Goal: Task Accomplishment & Management: Manage account settings

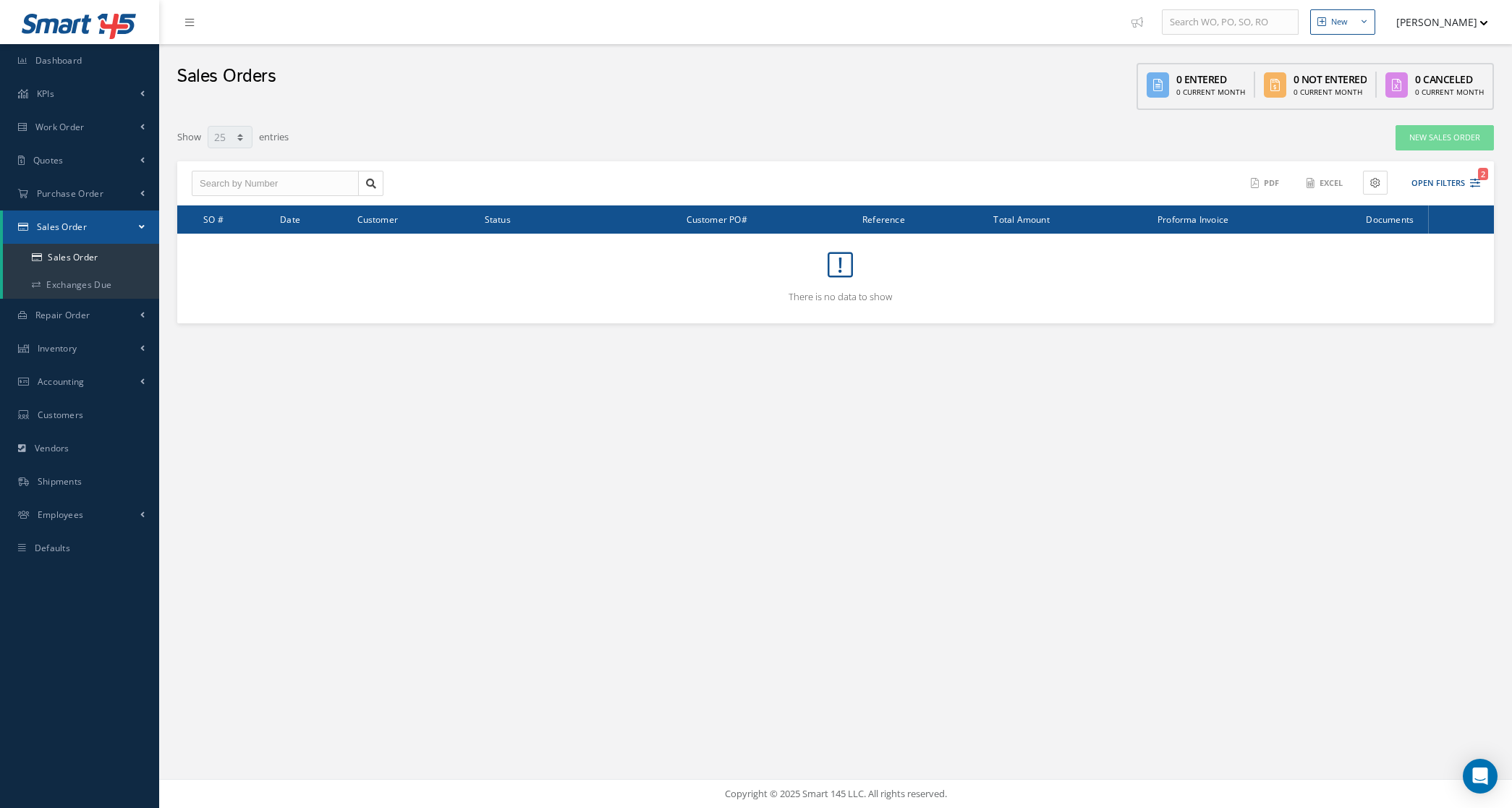
select select "25"
click at [62, 167] on link "Quotes" at bounding box center [79, 161] width 159 height 33
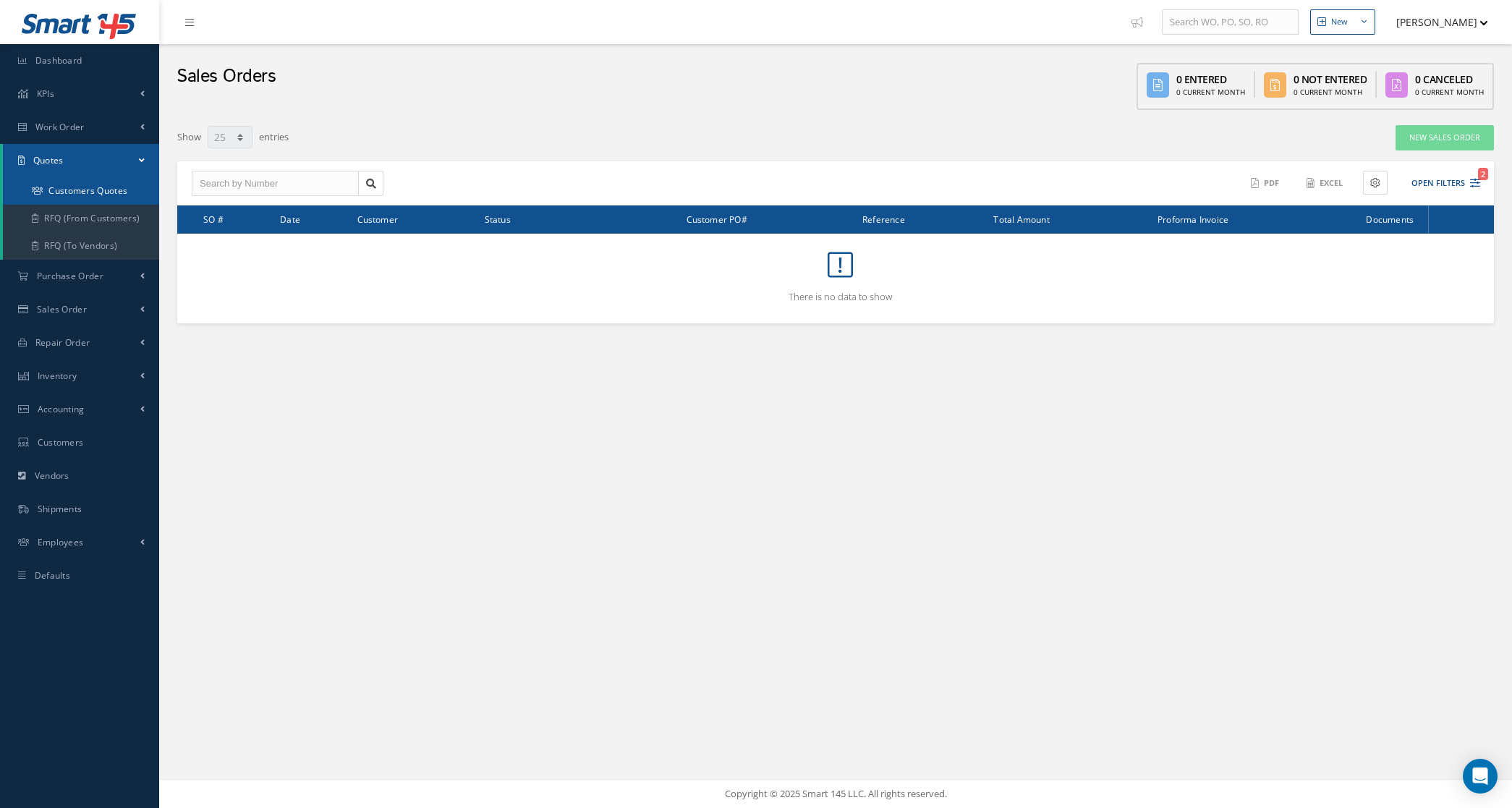
click at [112, 194] on link "Customers Quotes" at bounding box center [81, 191] width 156 height 28
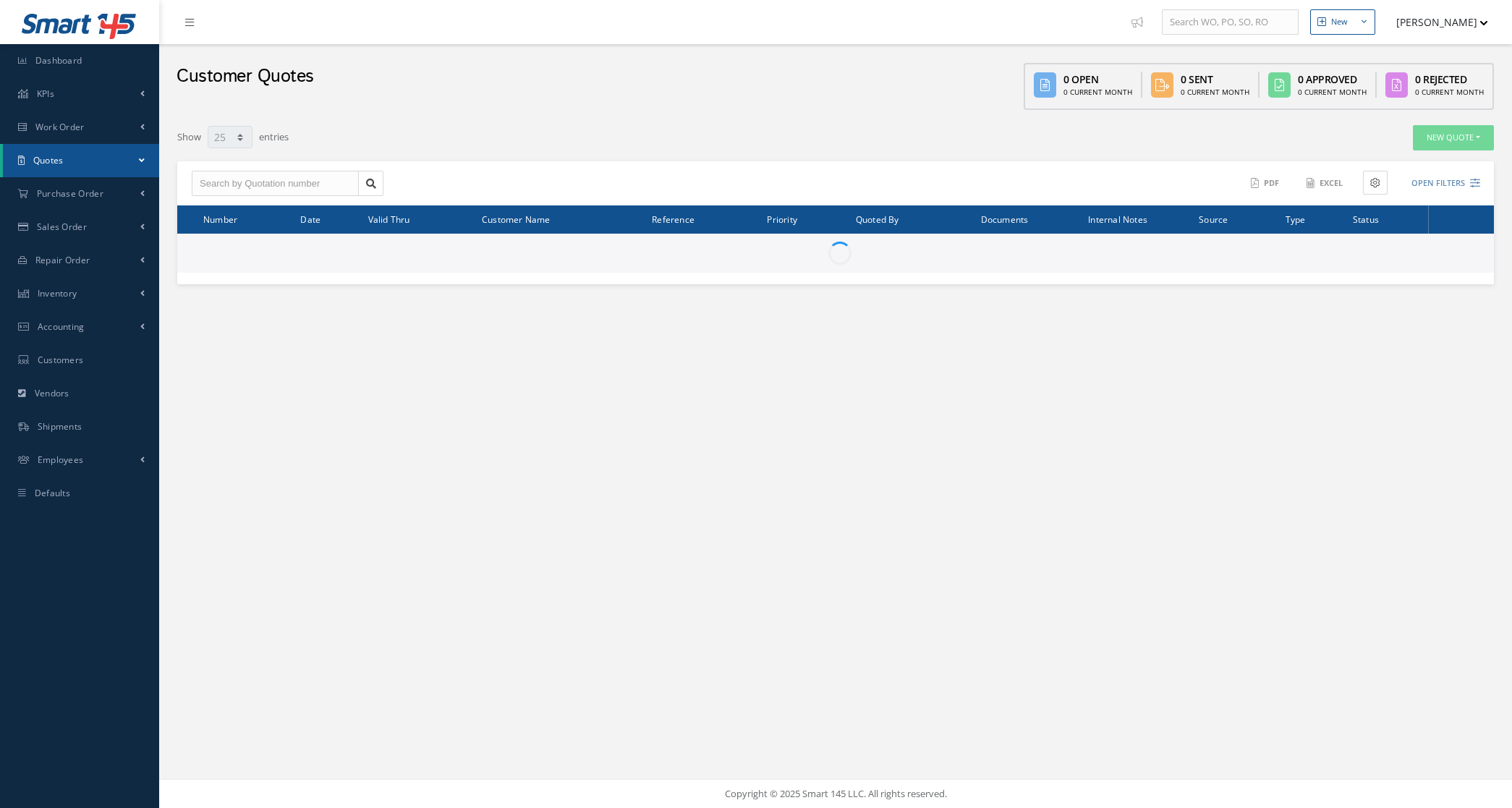
select select "25"
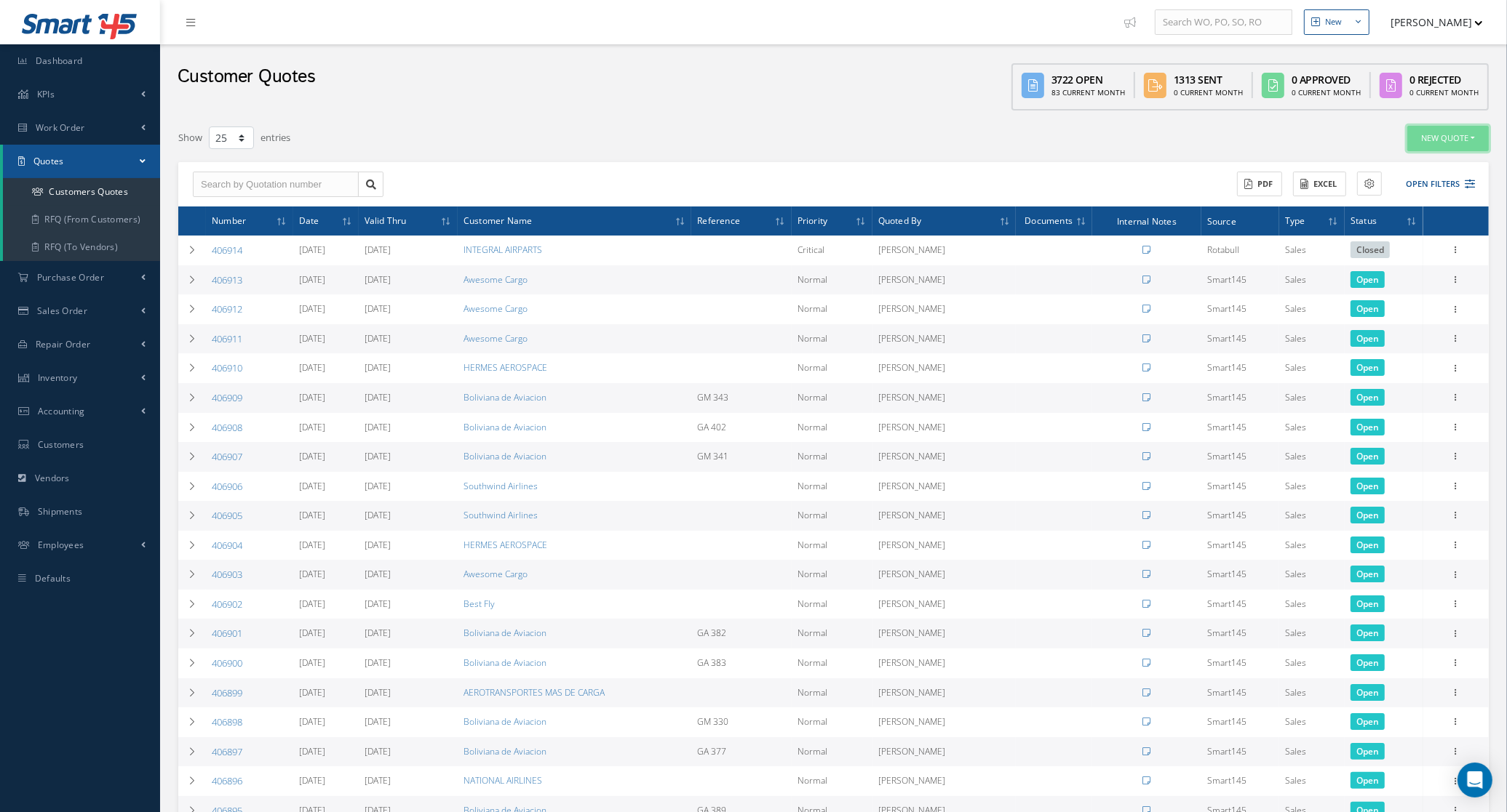
click at [1454, 143] on button "New Quote" at bounding box center [1448, 138] width 81 height 25
click at [86, 313] on link "Sales Order" at bounding box center [79, 311] width 160 height 33
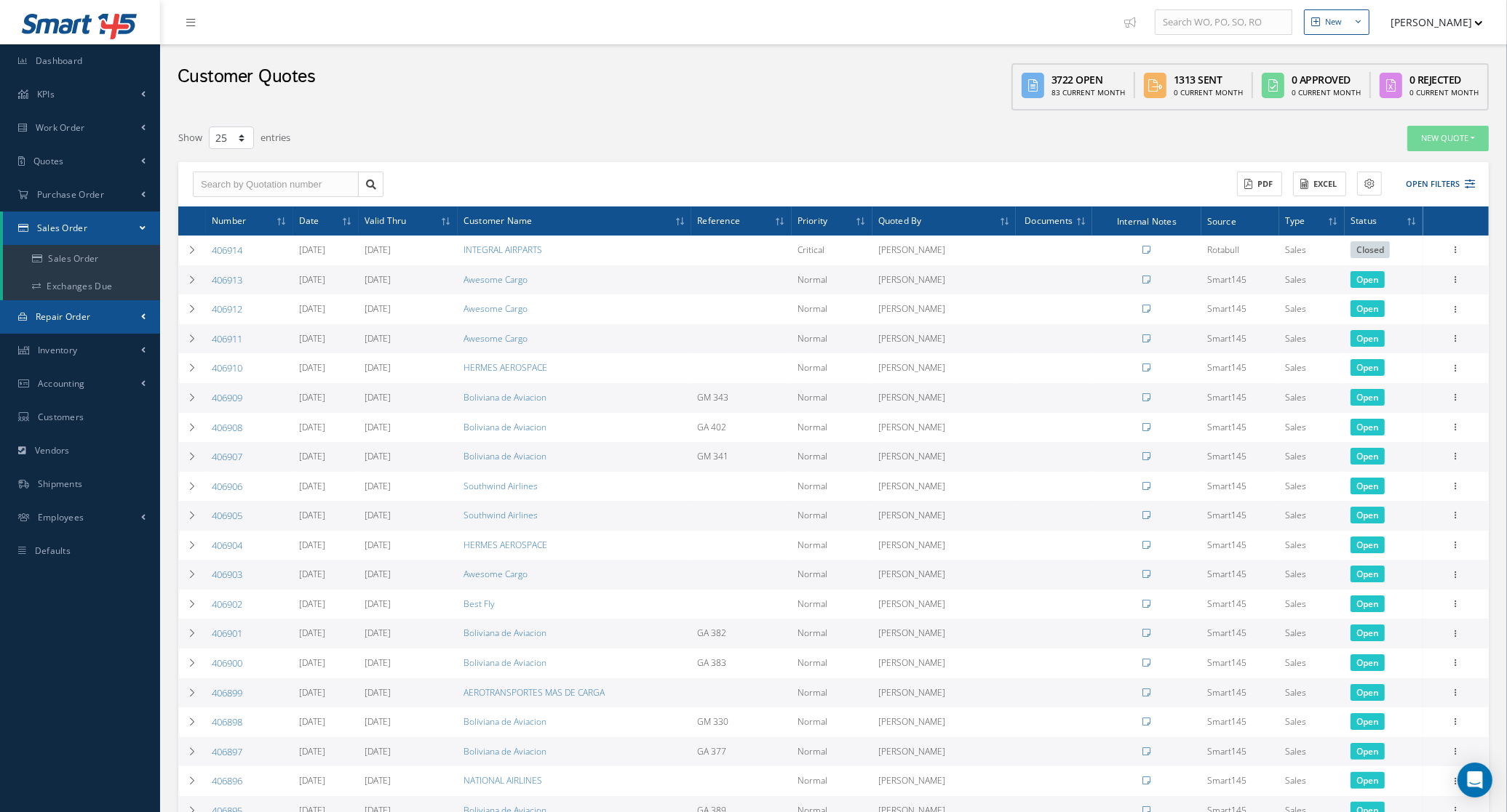
click at [97, 313] on link "Repair Order" at bounding box center [79, 317] width 160 height 33
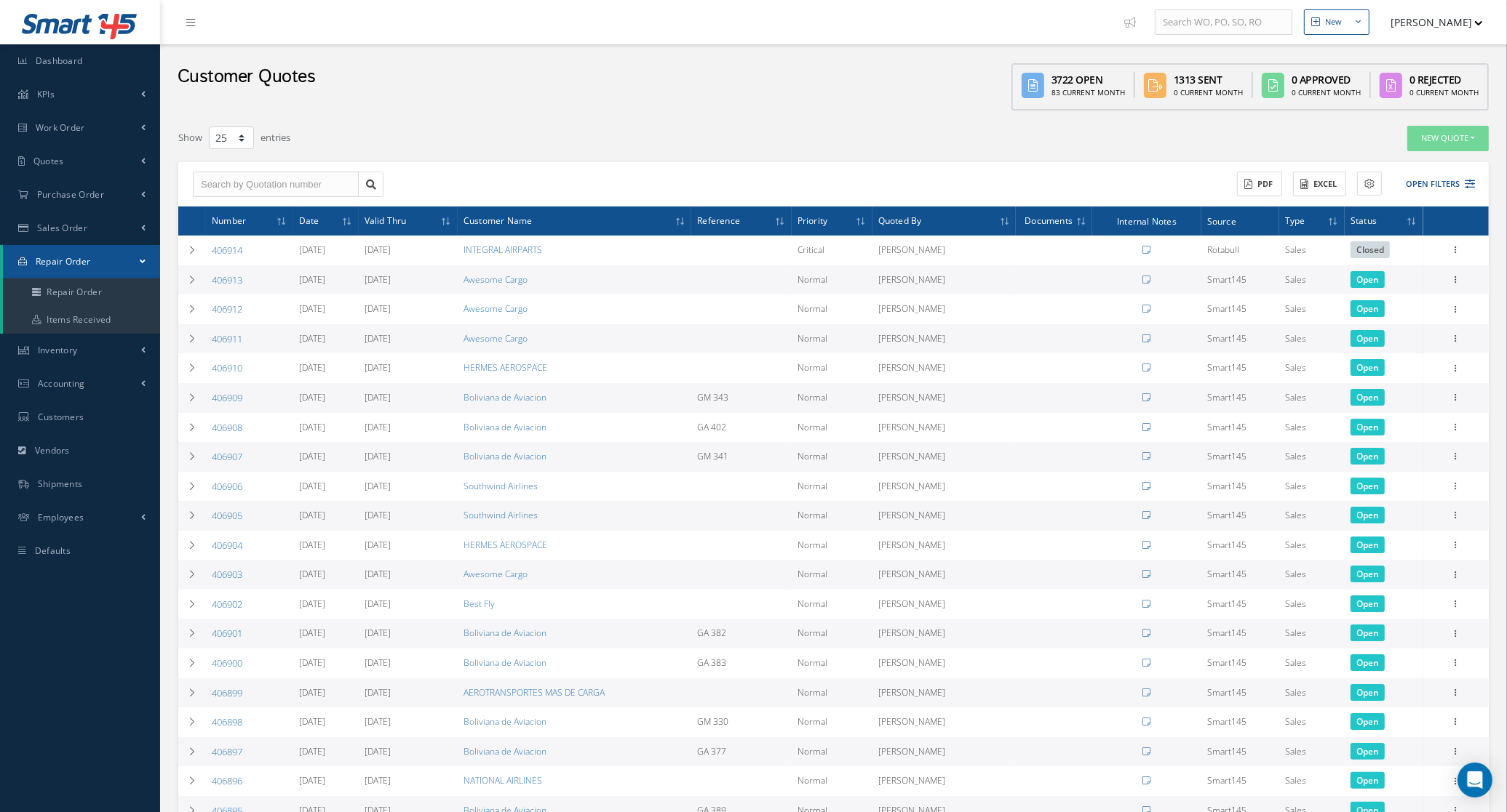
click at [371, 133] on div "Show 10 25 50 100 entries" at bounding box center [556, 138] width 777 height 26
click at [96, 296] on link "Repair Order" at bounding box center [81, 292] width 157 height 28
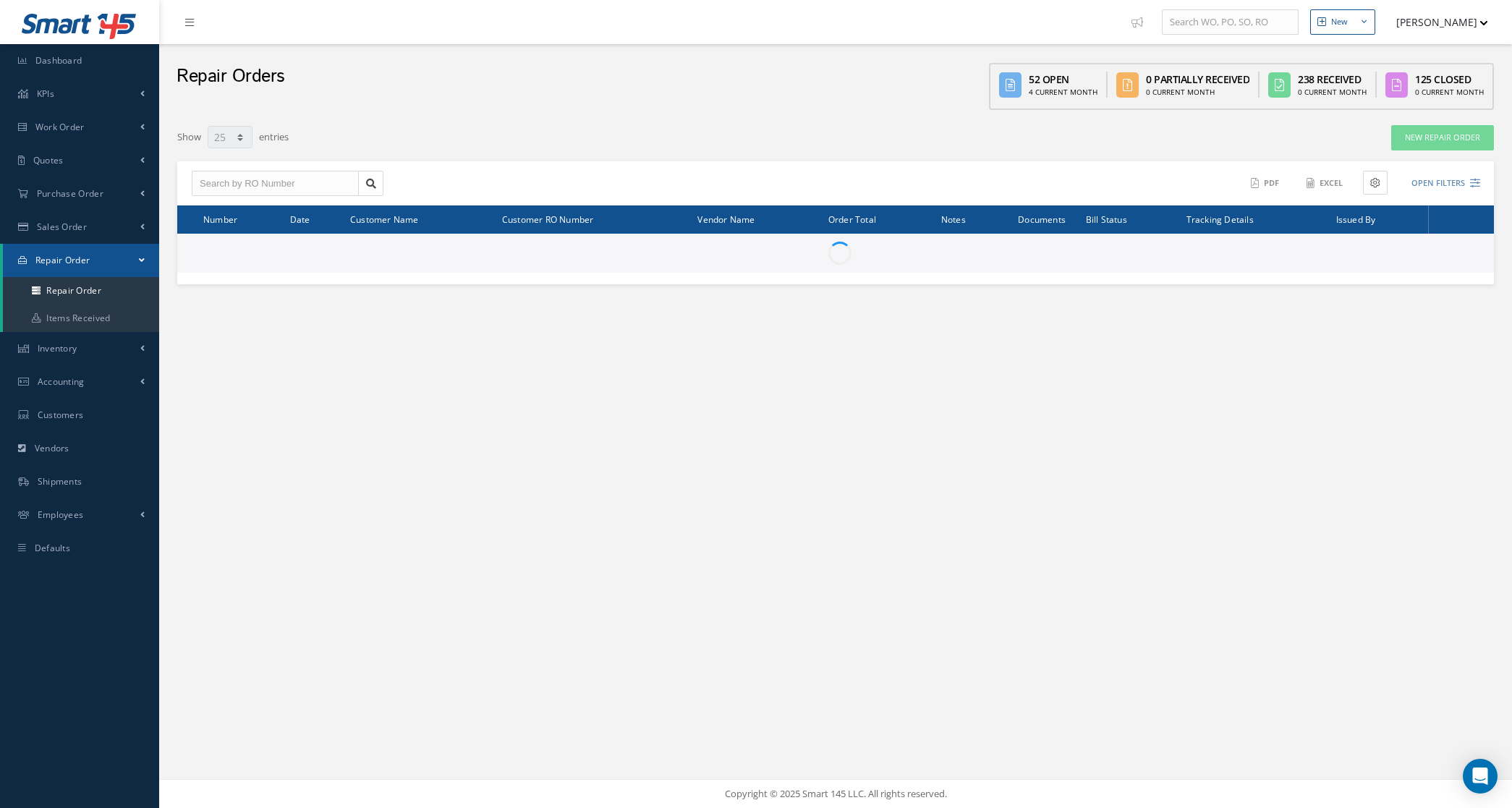
select select "25"
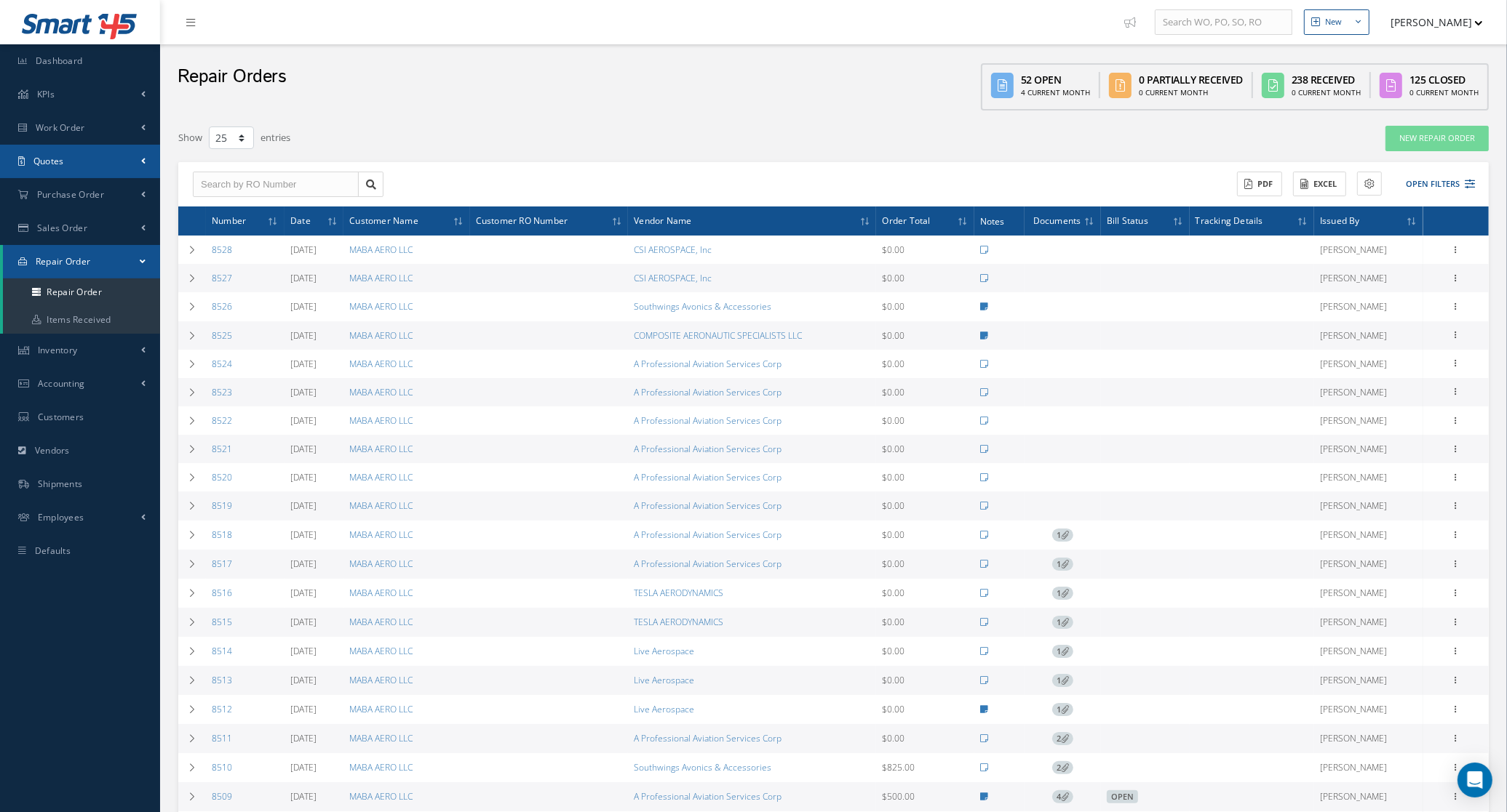
click at [99, 157] on link "Quotes" at bounding box center [79, 161] width 160 height 33
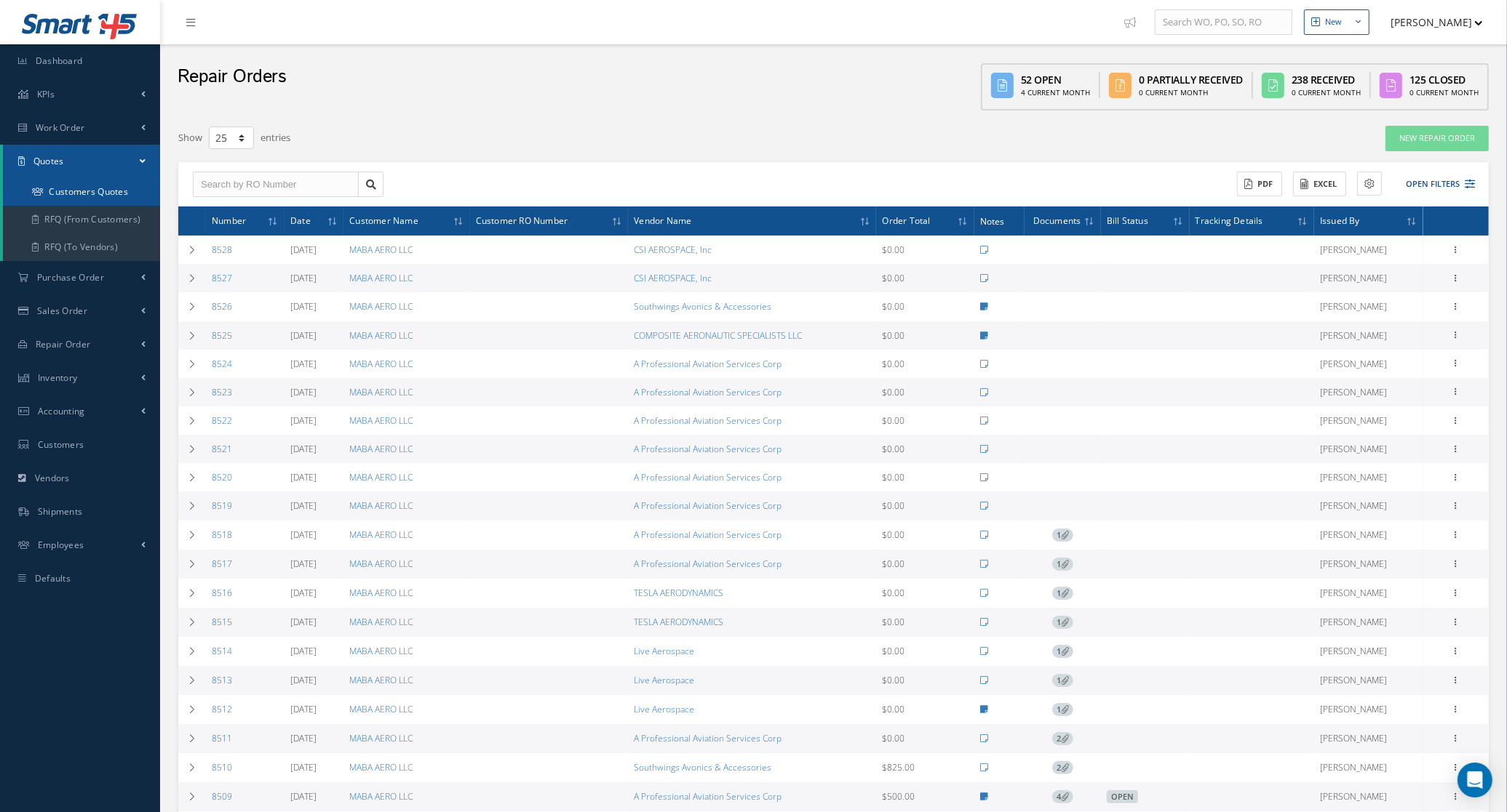
click at [92, 201] on link "Customers Quotes" at bounding box center [81, 192] width 157 height 28
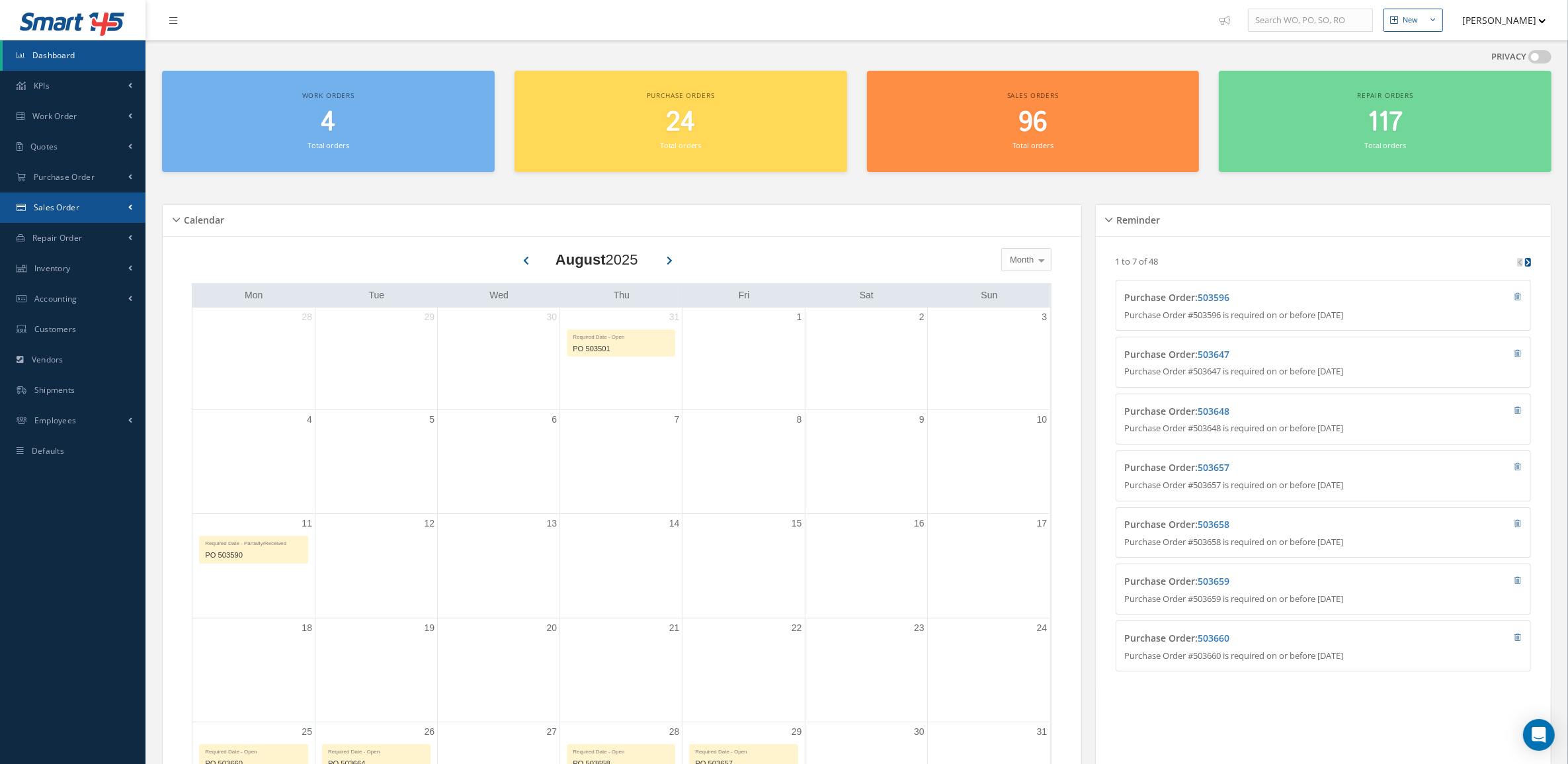
click at [90, 209] on link "Sales Order" at bounding box center [72, 208] width 145 height 30
click at [90, 224] on link "Sales Order" at bounding box center [74, 236] width 143 height 25
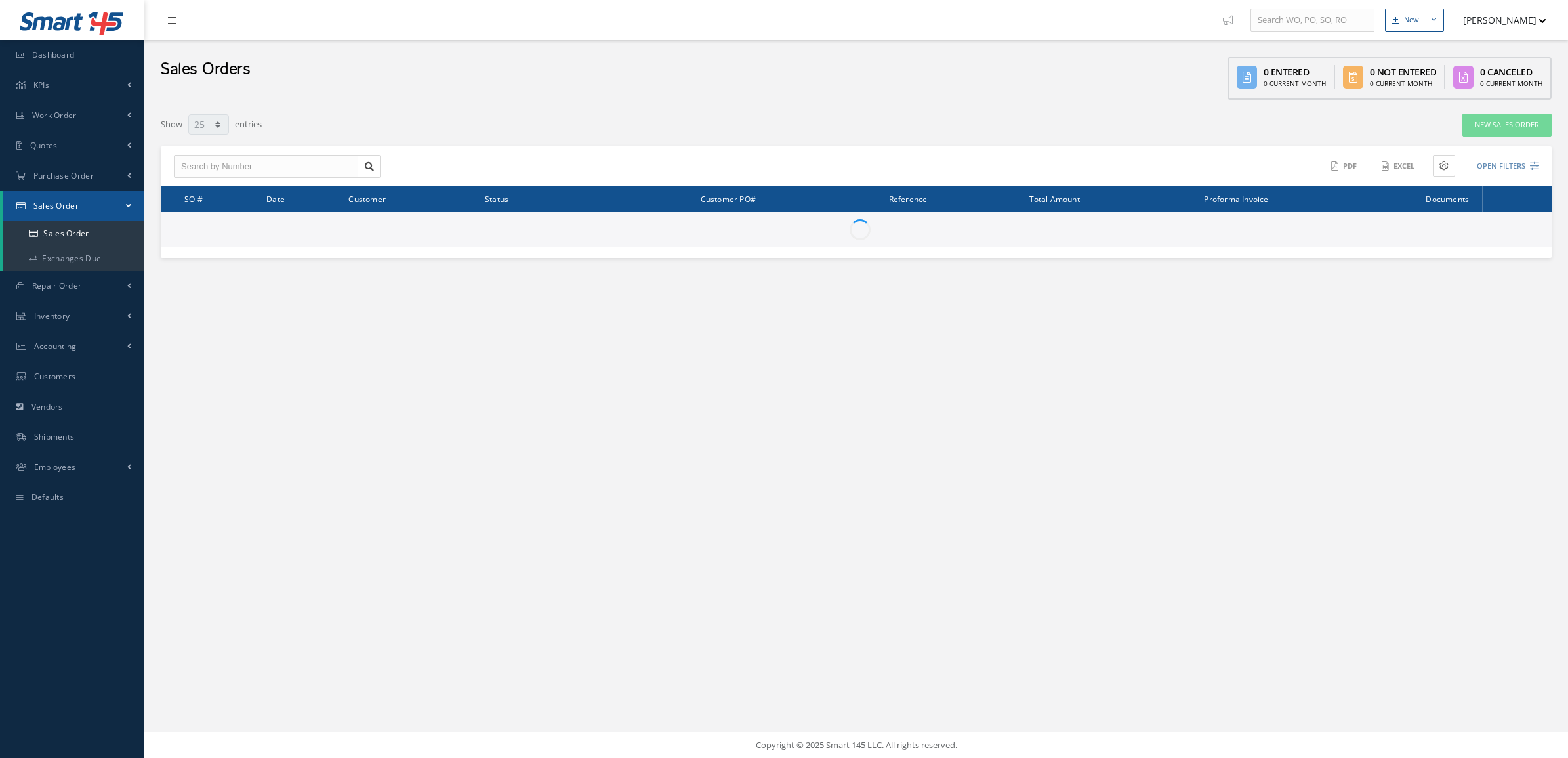
select select "25"
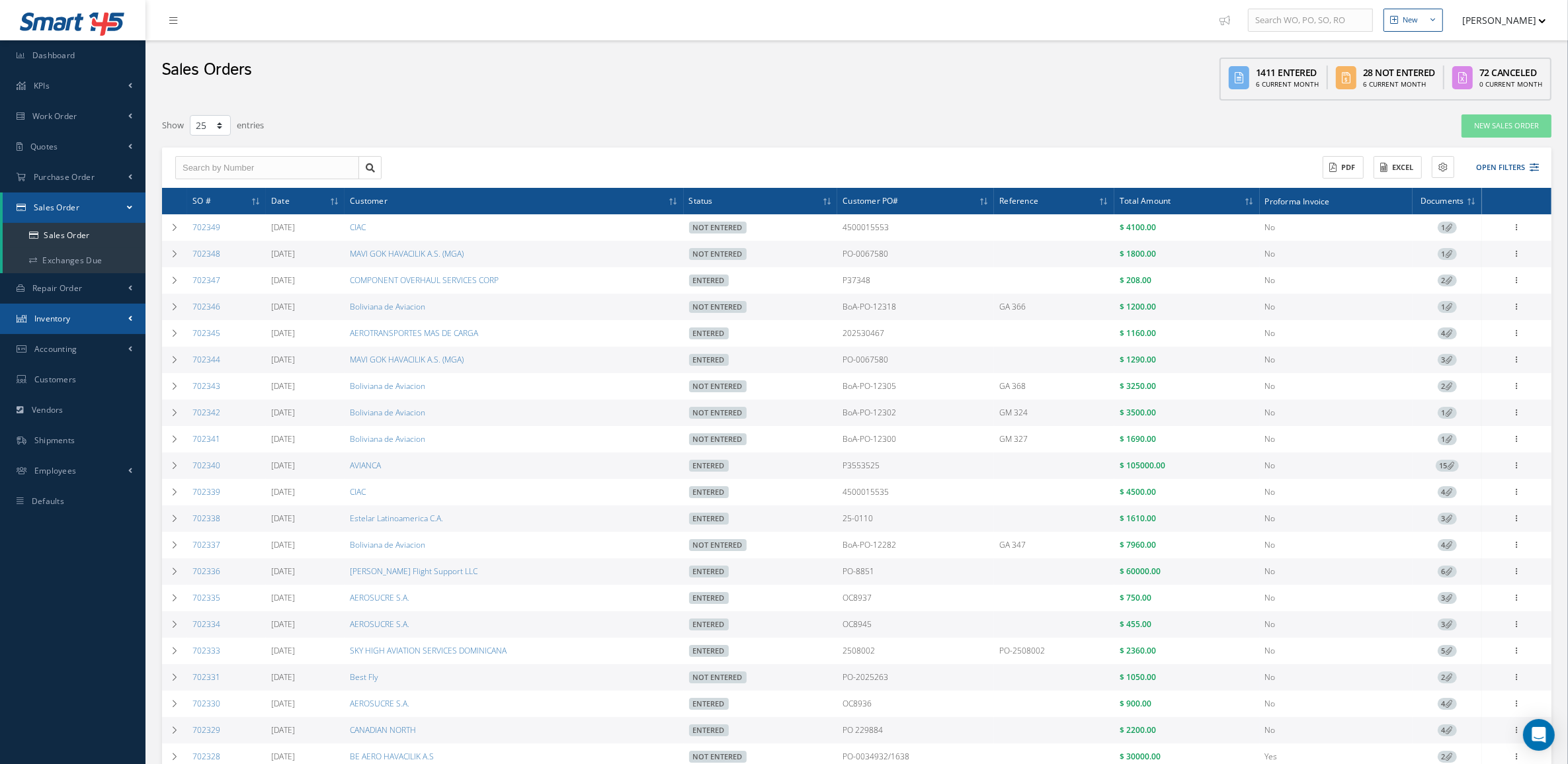
click at [61, 314] on span "Inventory" at bounding box center [52, 318] width 36 height 11
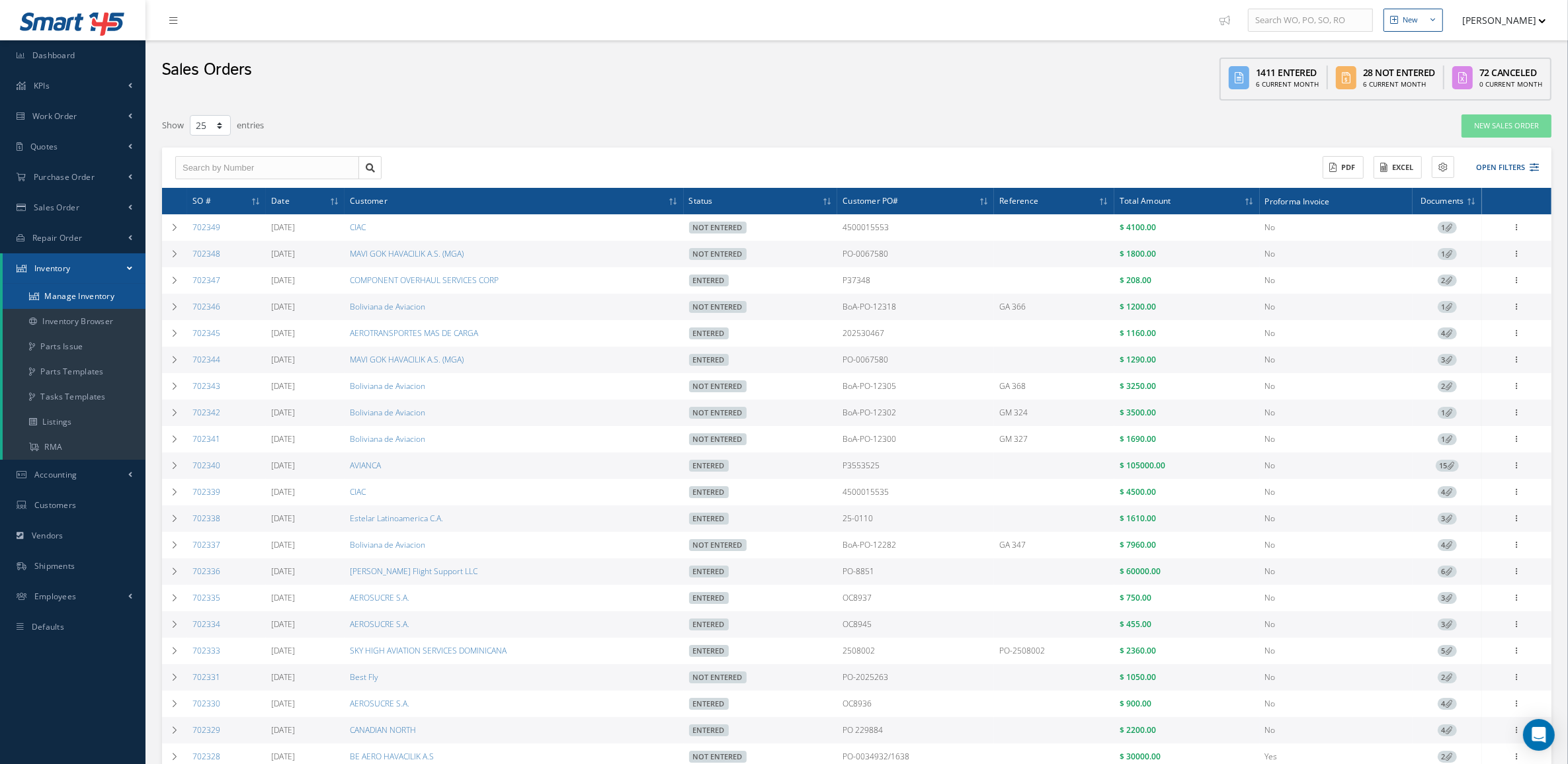
click at [52, 303] on link "Manage Inventory" at bounding box center [74, 297] width 143 height 25
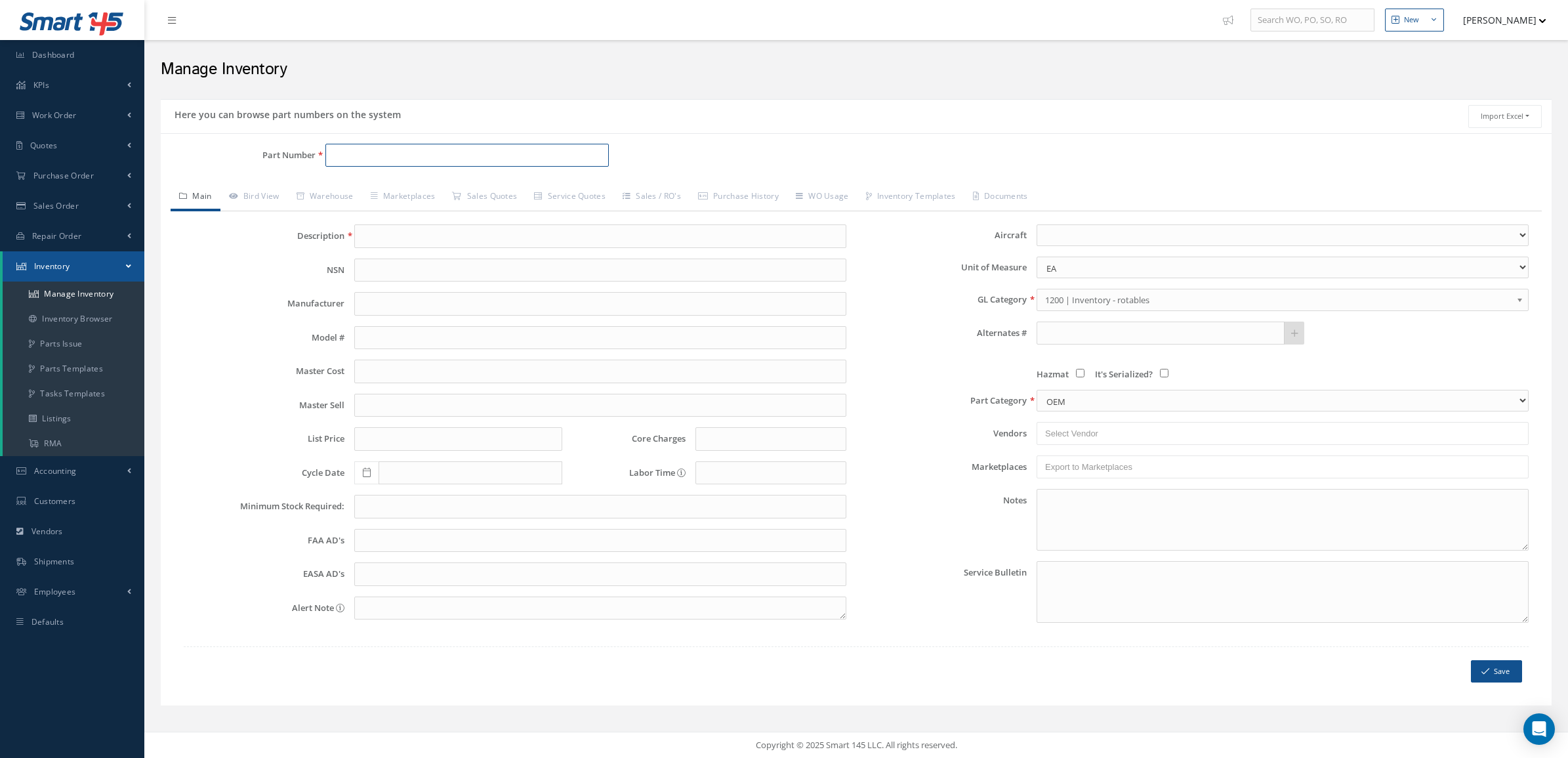
click at [364, 160] on input "Part Number" at bounding box center [467, 156] width 283 height 24
paste input "22250F100200"
type input "22250F100200"
click at [429, 189] on span "22250F100200" at bounding box center [389, 190] width 118 height 14
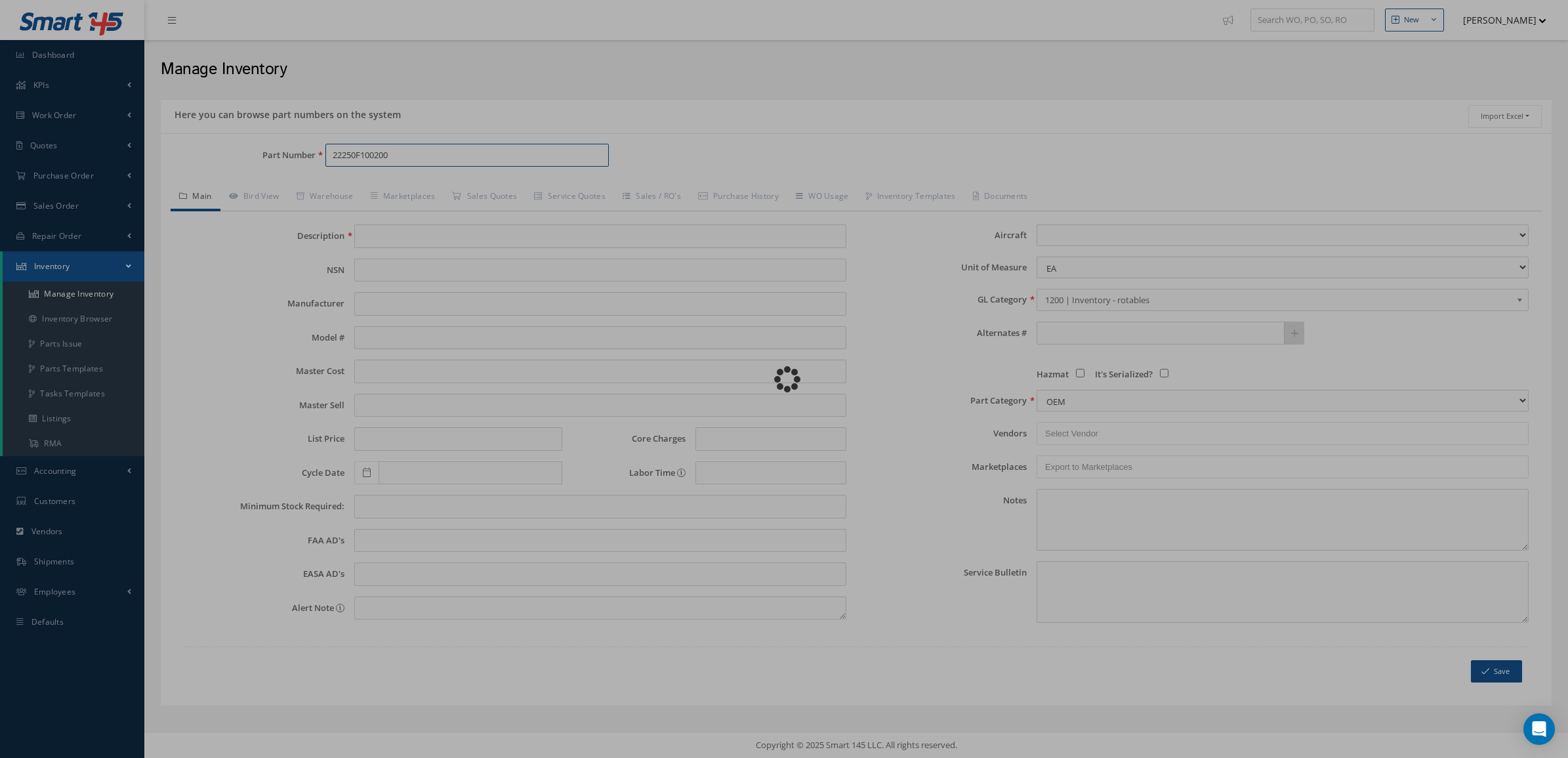
type input "AUTO PRESS INDICATOR"
type input "0.00"
select select
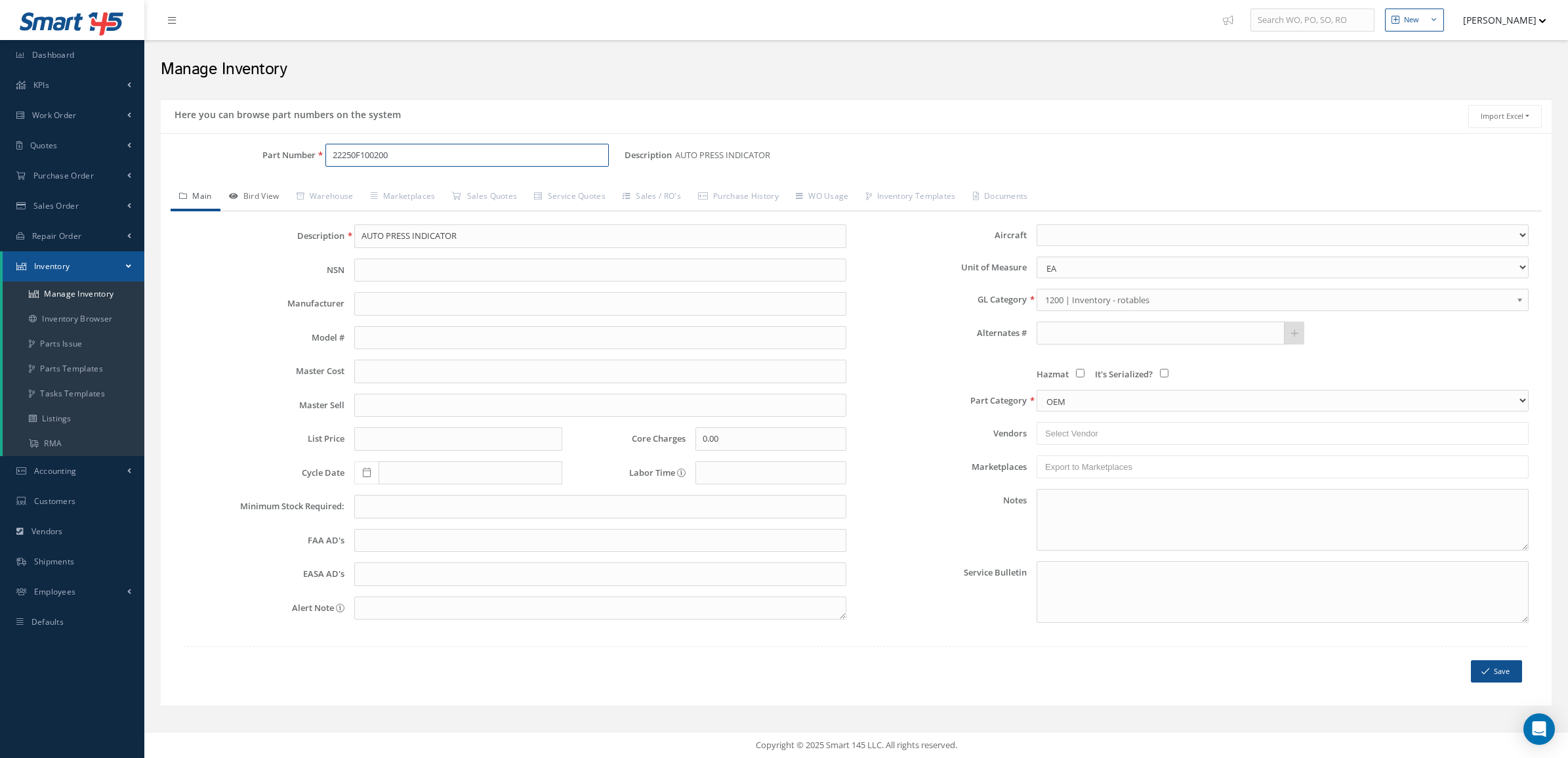
type input "22250F100200"
click at [275, 194] on link "Bird View" at bounding box center [254, 197] width 68 height 28
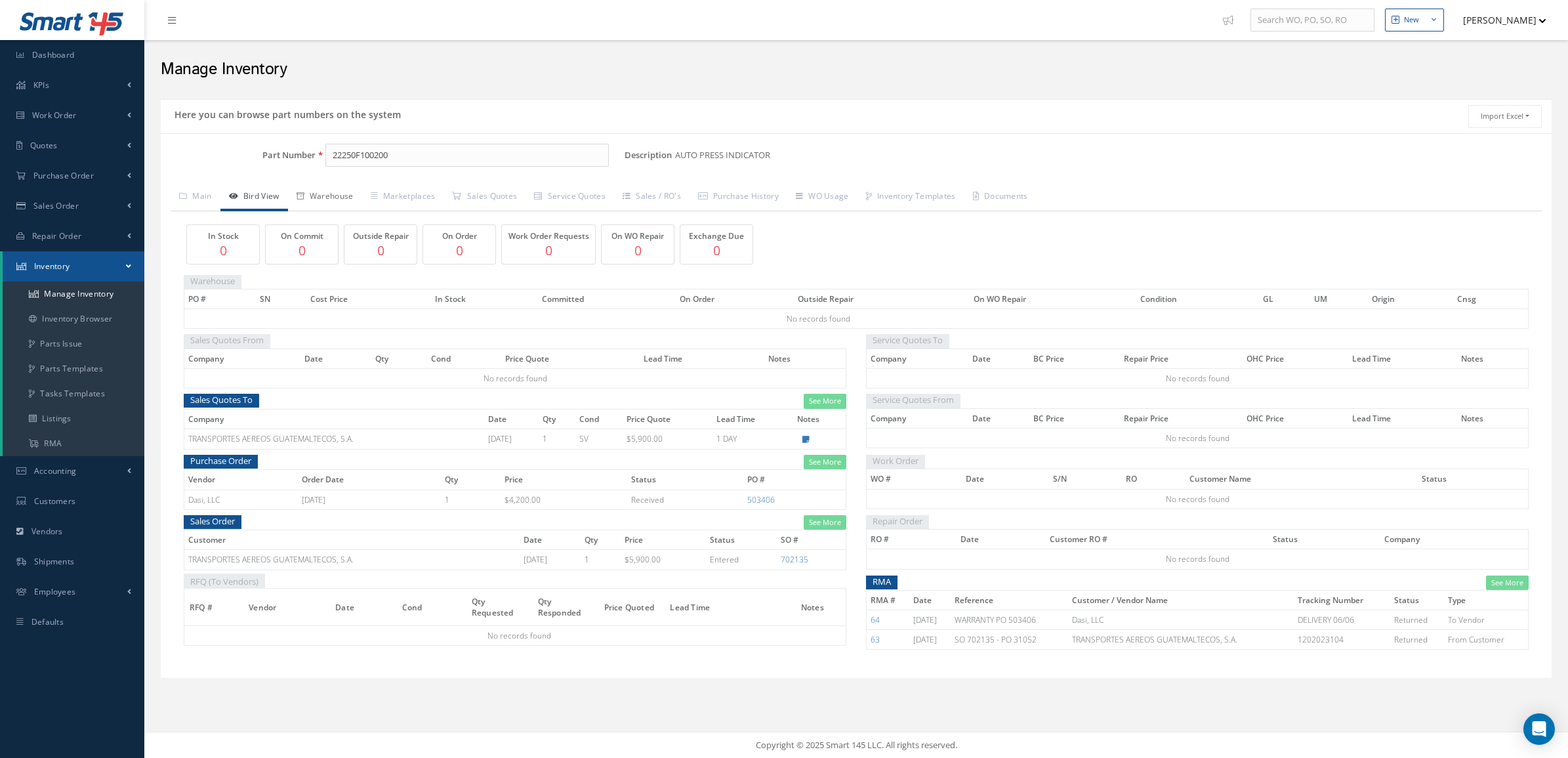
click at [346, 191] on link "Warehouse" at bounding box center [325, 197] width 74 height 28
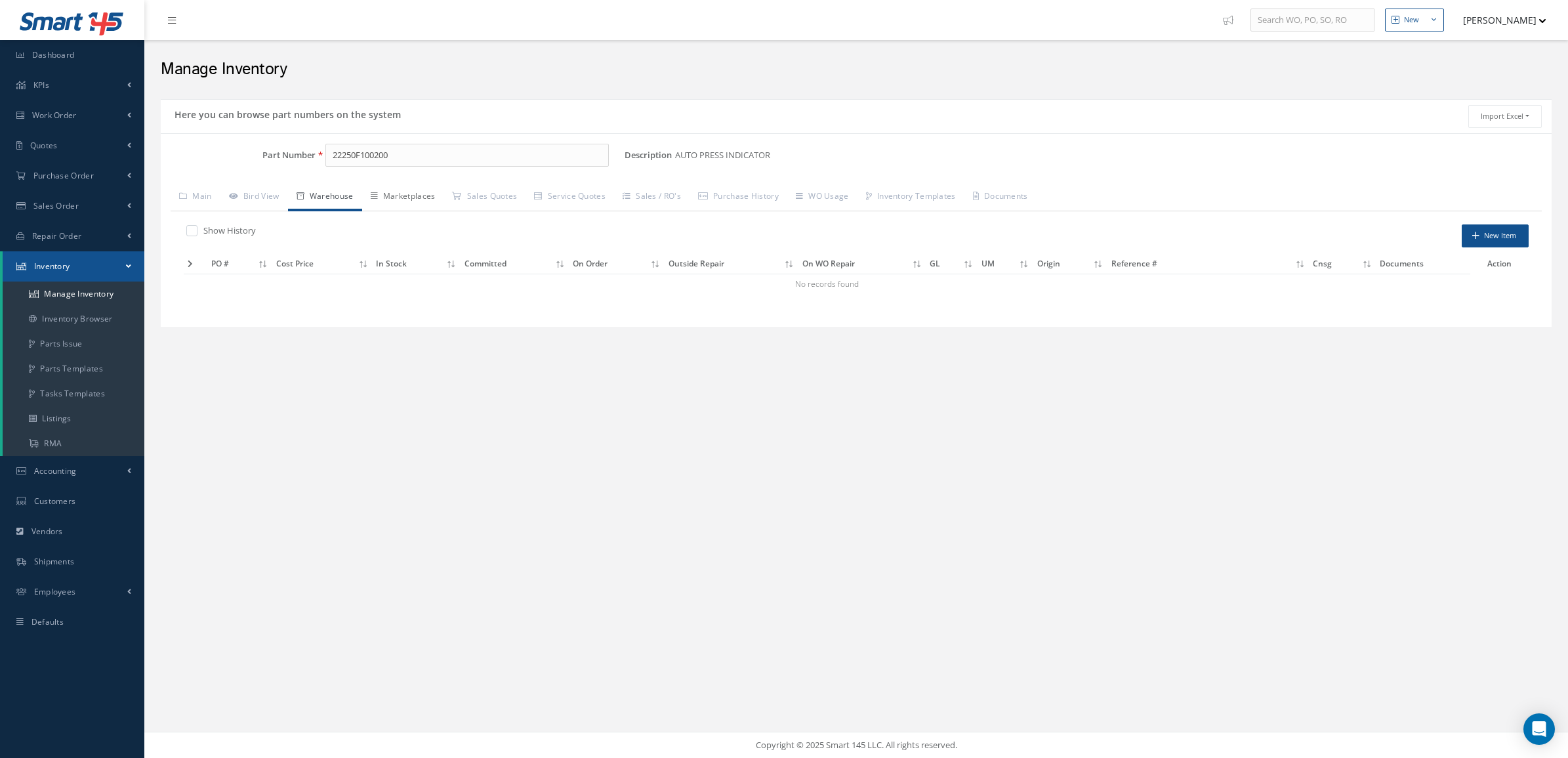
click at [418, 191] on link "Marketplaces" at bounding box center [403, 197] width 82 height 28
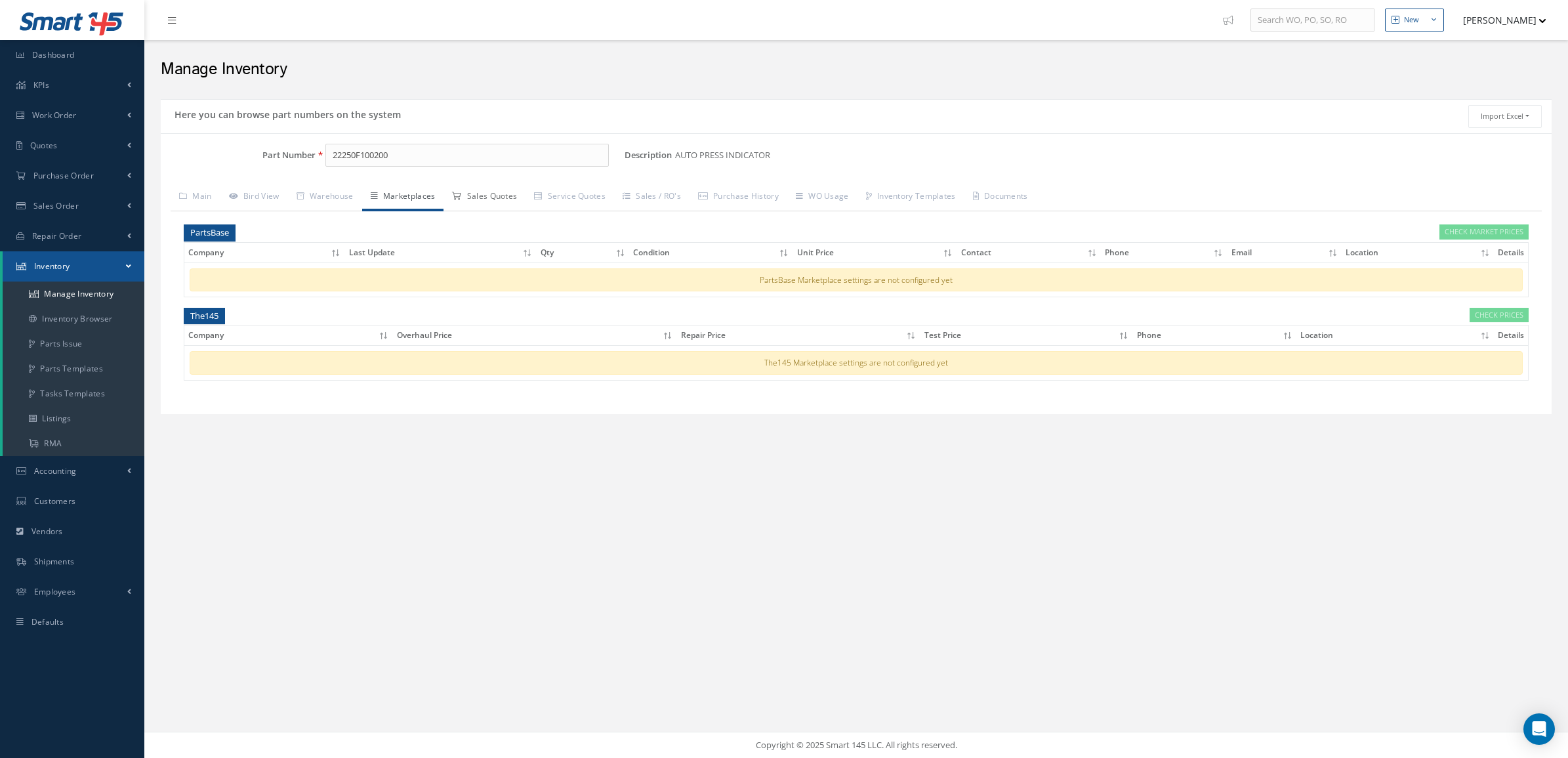
click at [481, 189] on link "Sales Quotes" at bounding box center [485, 197] width 82 height 28
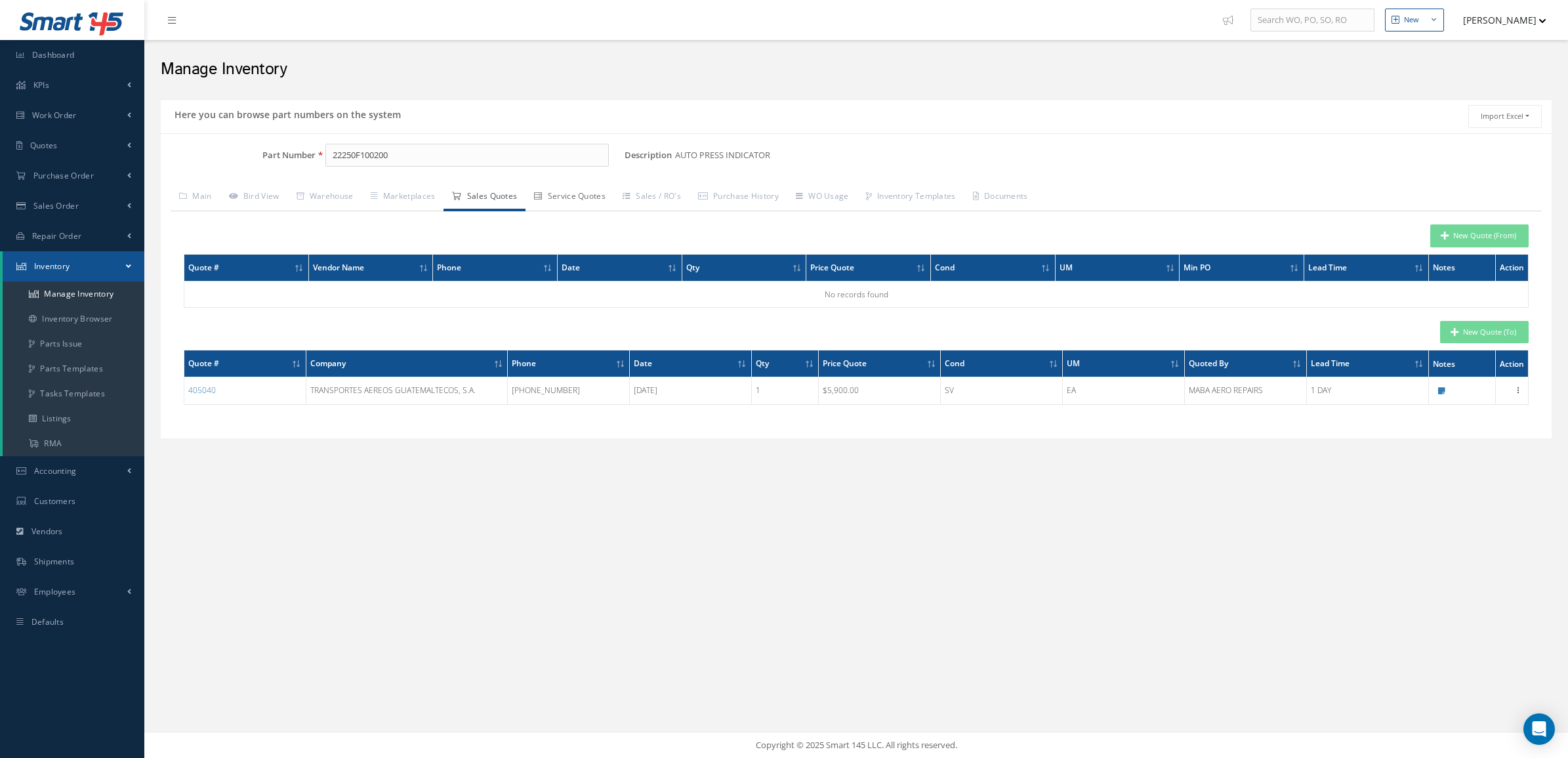
click at [566, 189] on link "Service Quotes" at bounding box center [570, 197] width 89 height 28
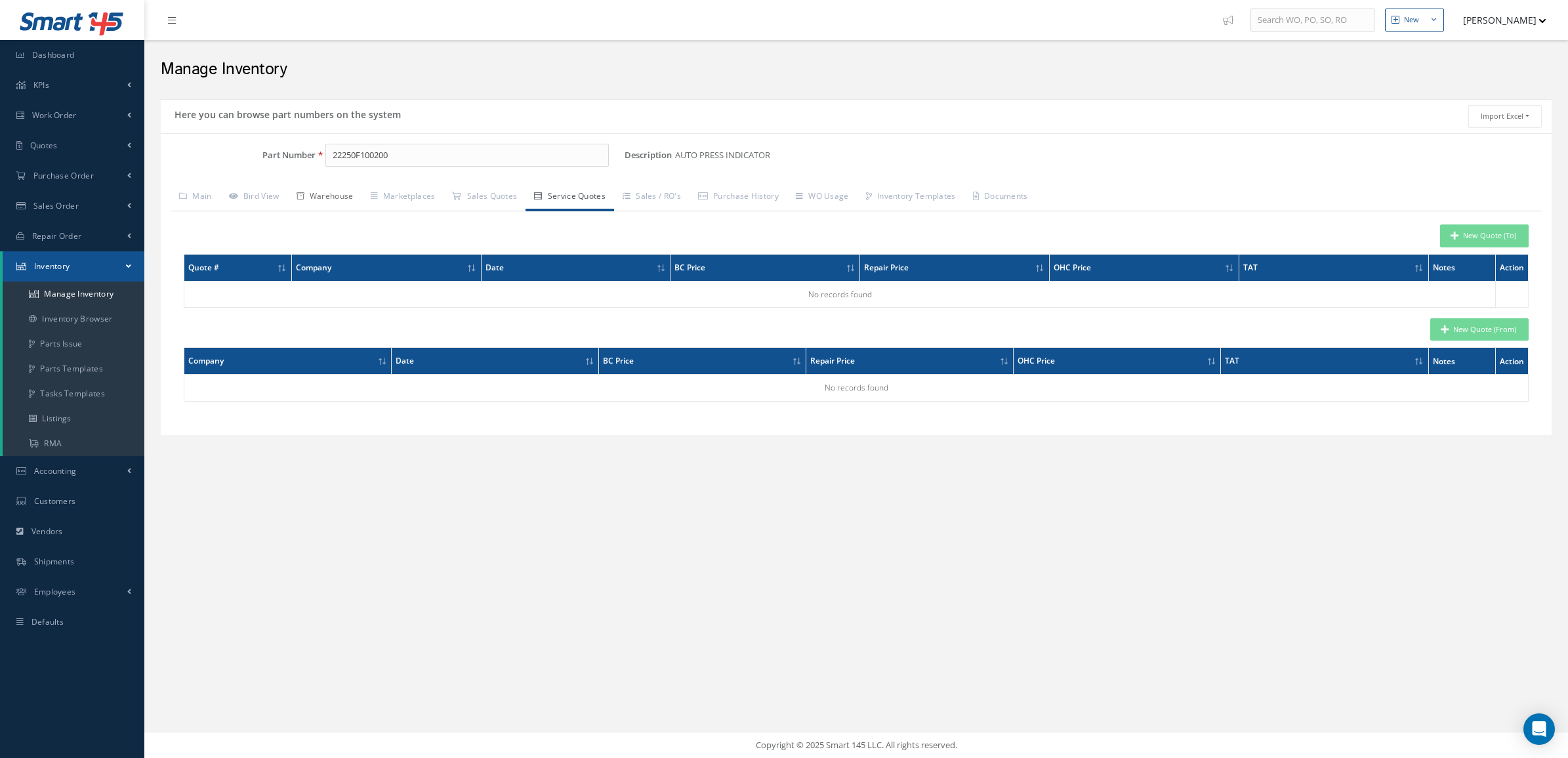
click at [335, 202] on link "Warehouse" at bounding box center [325, 197] width 74 height 28
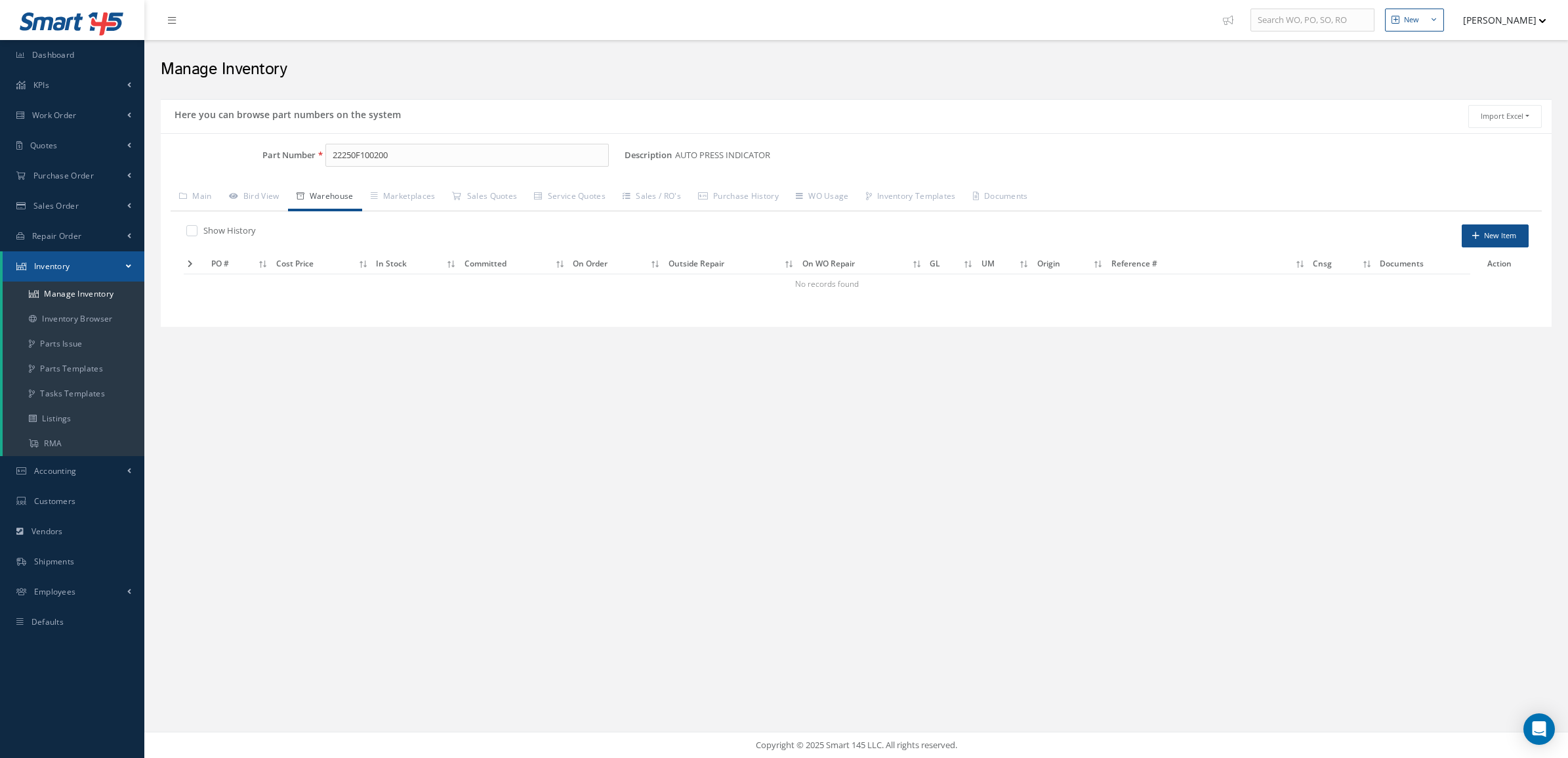
click at [1359, 393] on div "New New Work Order New Purchase Order New Customer Quote New Sales Order New Re…" at bounding box center [855, 379] width 1423 height 758
click at [424, 202] on link "Marketplaces" at bounding box center [403, 197] width 82 height 28
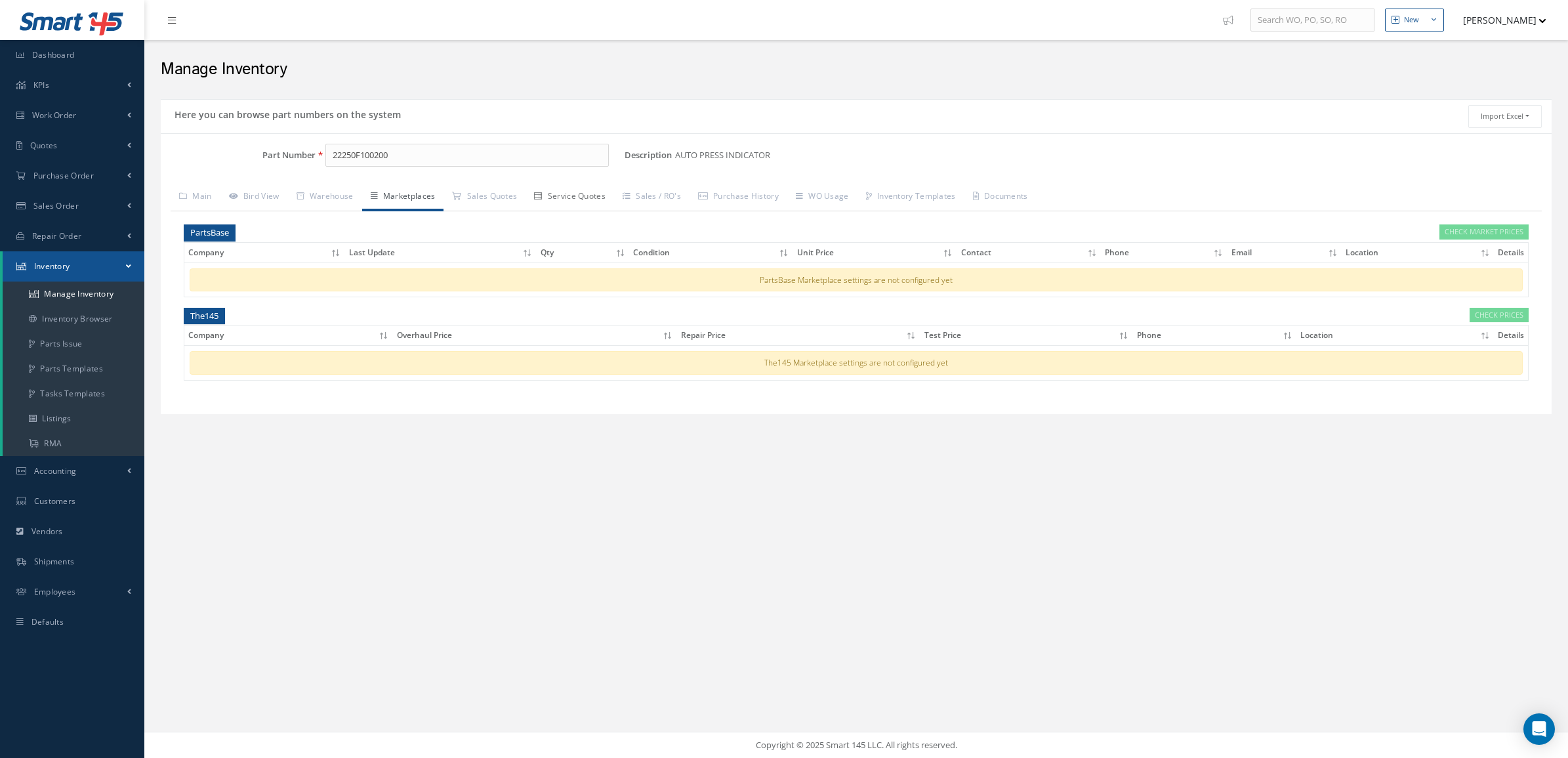
click at [601, 189] on link "Service Quotes" at bounding box center [570, 197] width 89 height 28
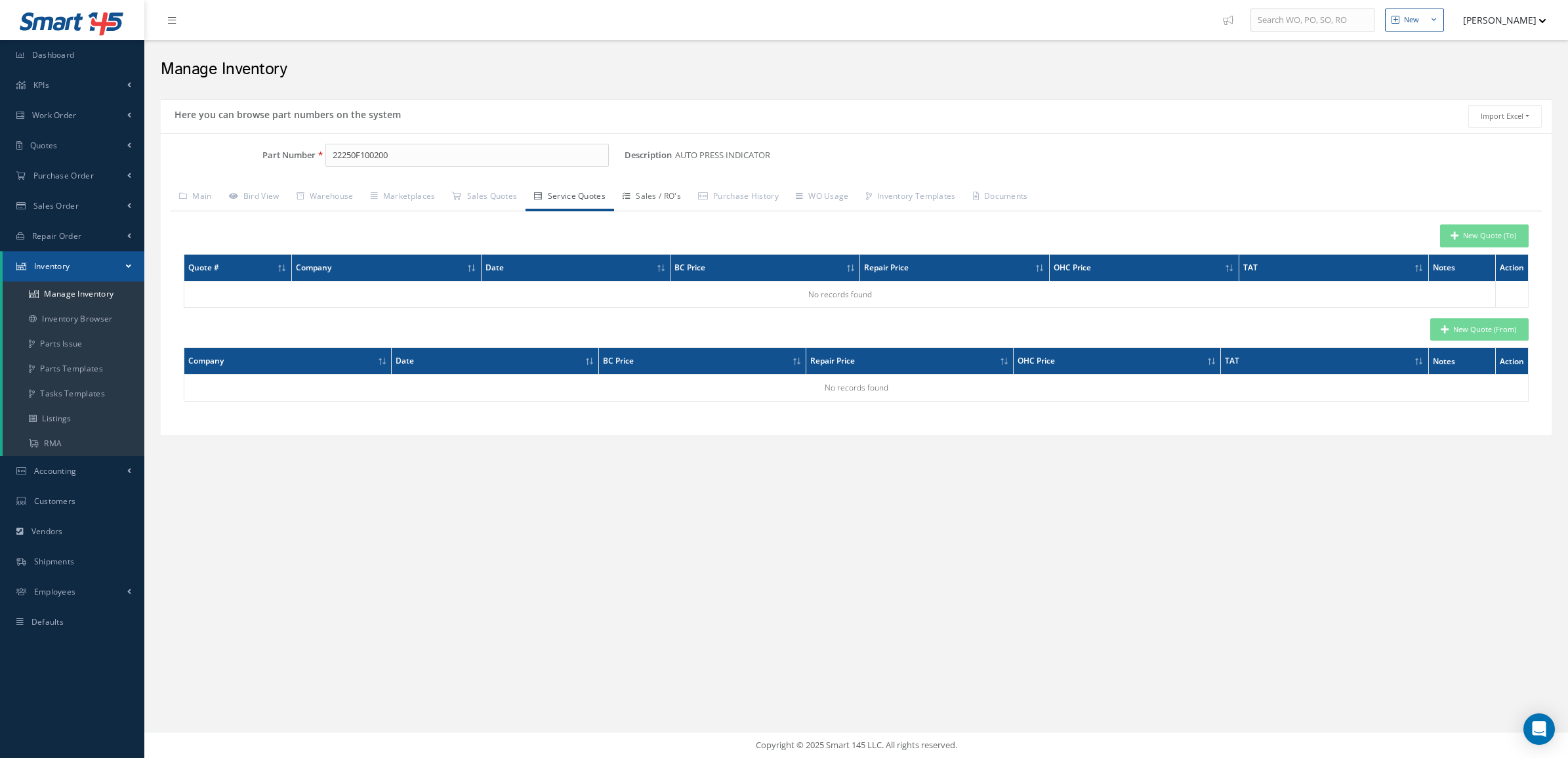
click at [667, 194] on link "Sales / RO's" at bounding box center [651, 197] width 76 height 28
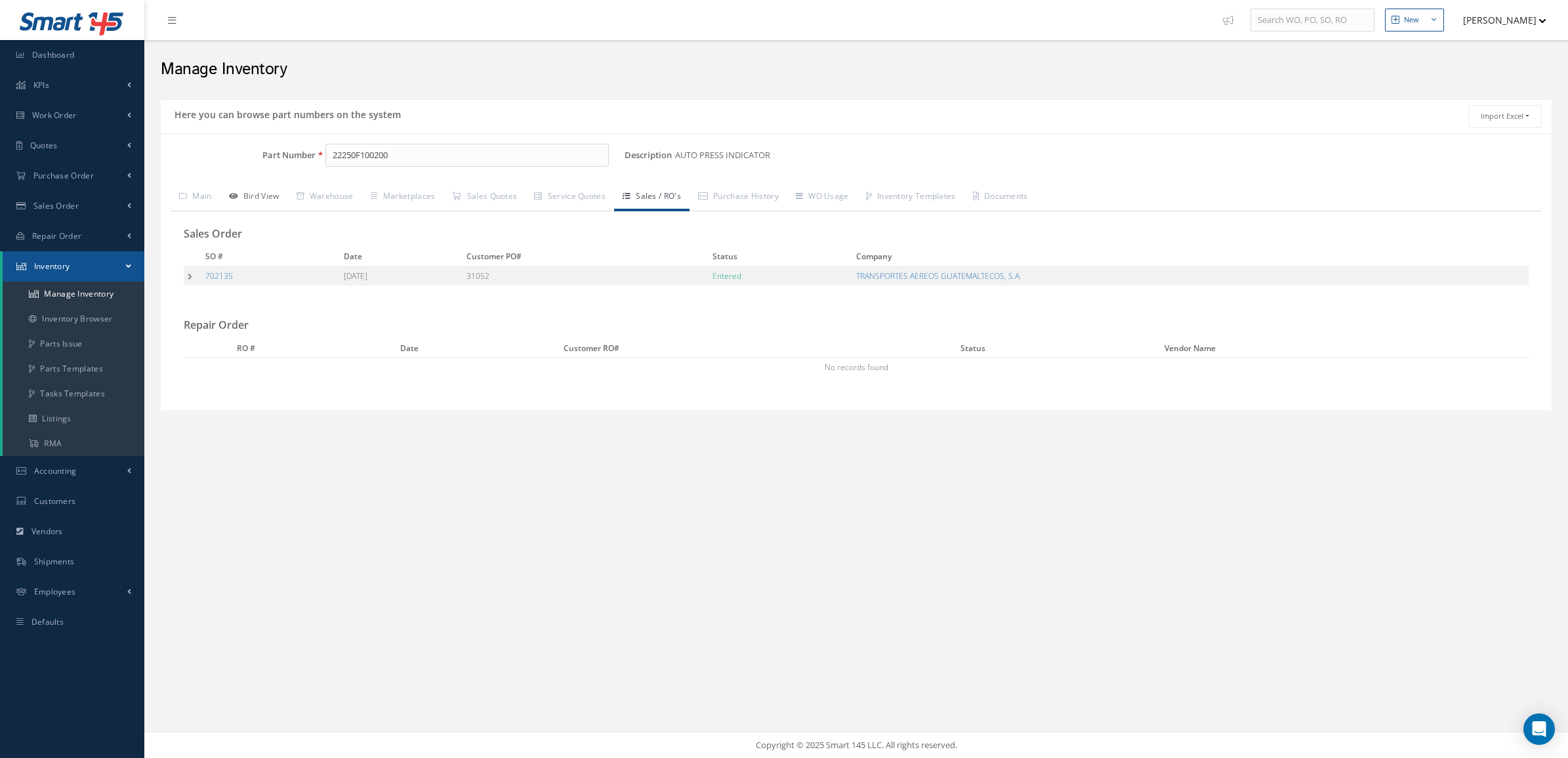
click at [263, 201] on link "Bird View" at bounding box center [254, 197] width 68 height 28
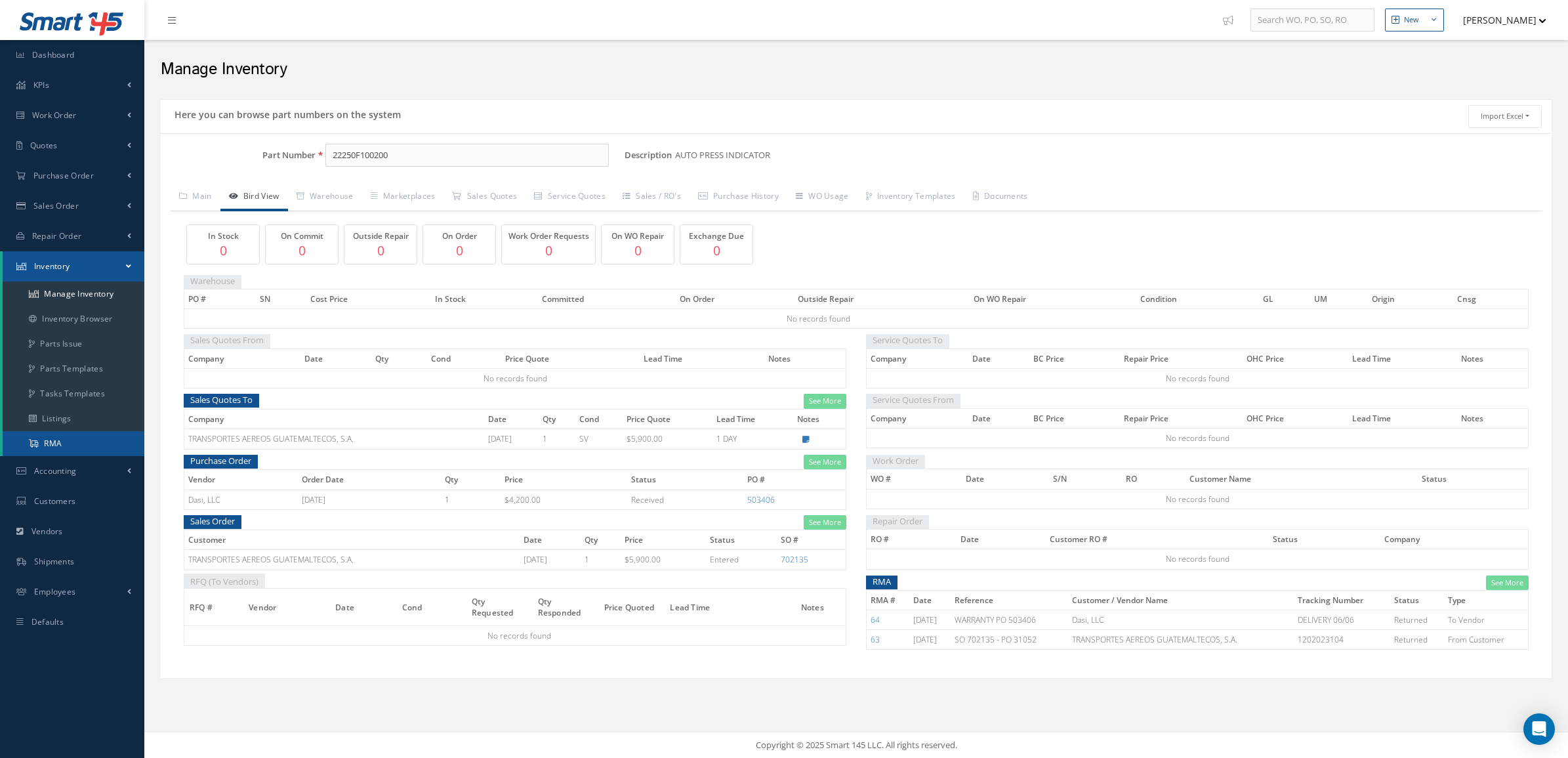
click at [90, 438] on link "RMA" at bounding box center [73, 444] width 142 height 25
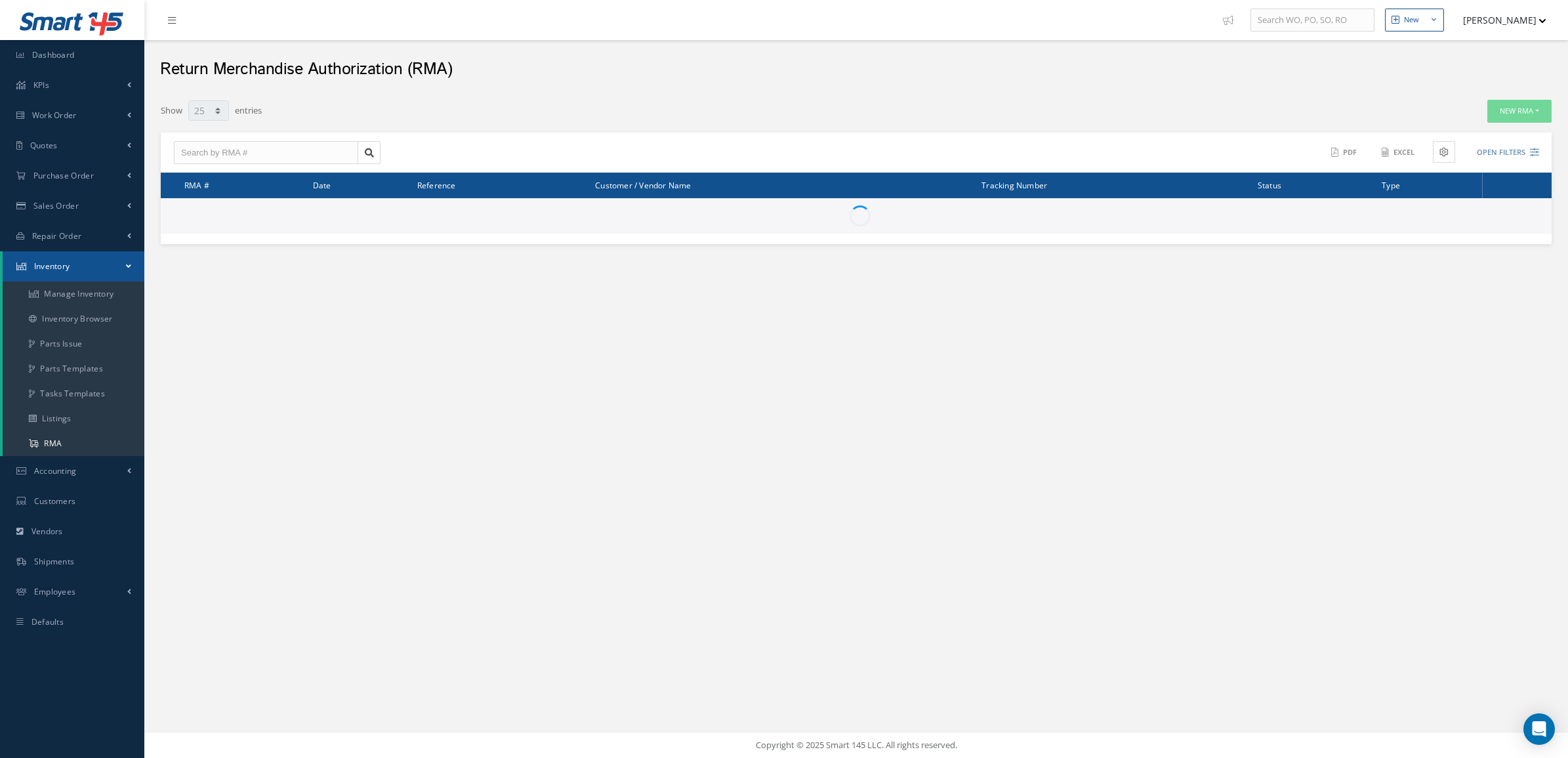
select select "25"
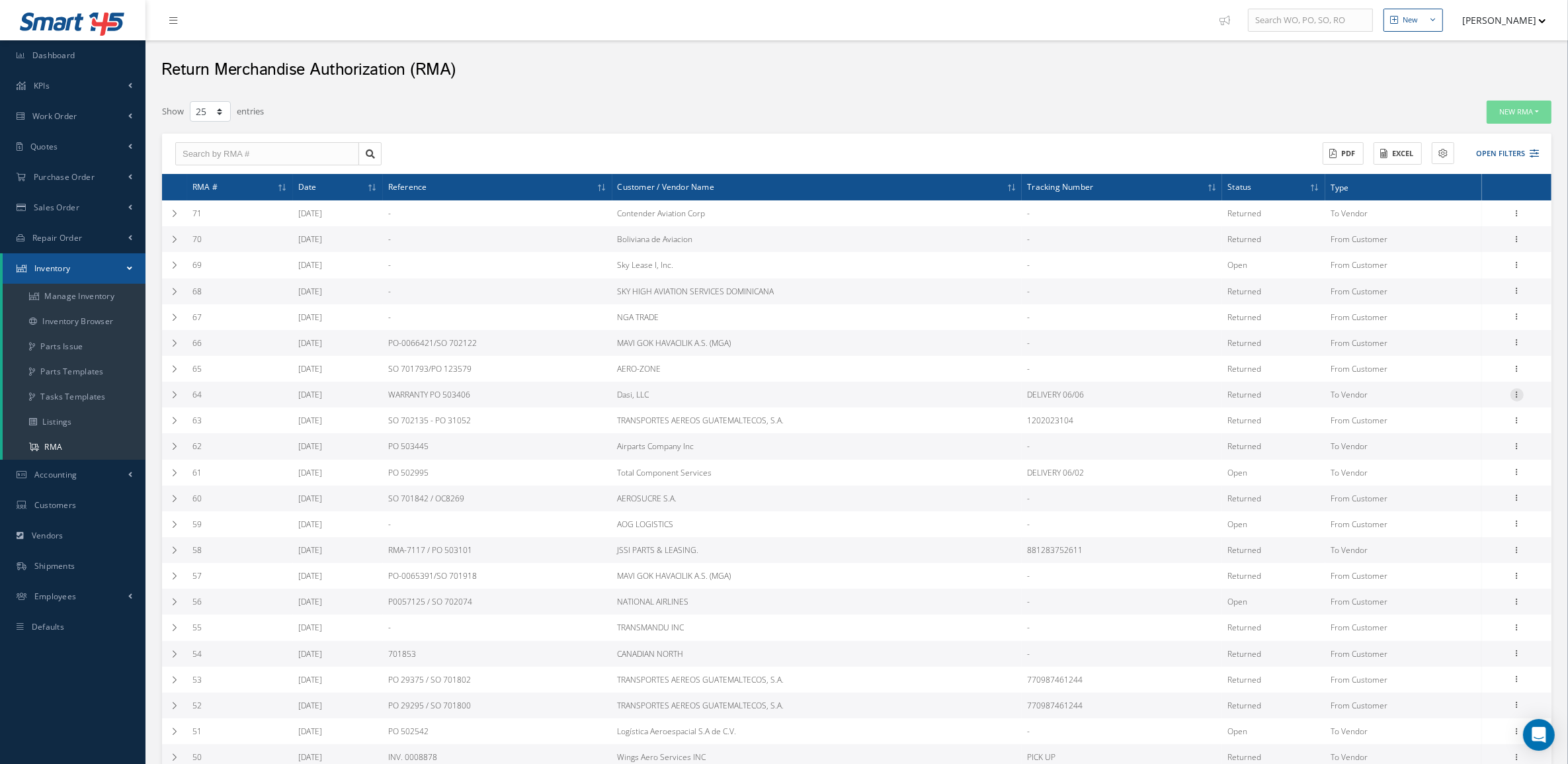
click at [1512, 397] on icon at bounding box center [1517, 393] width 13 height 10
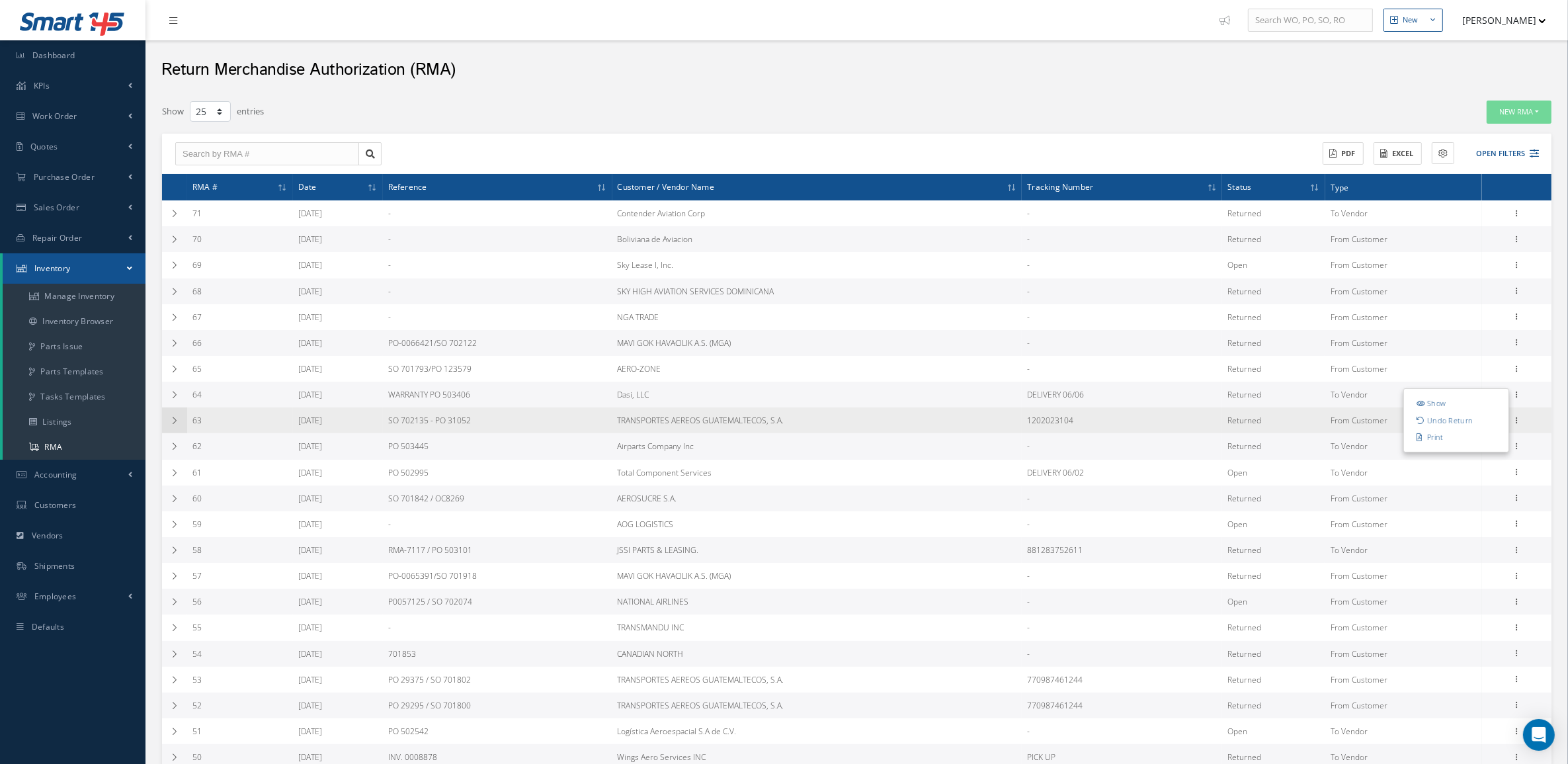
click at [176, 424] on icon at bounding box center [174, 420] width 10 height 8
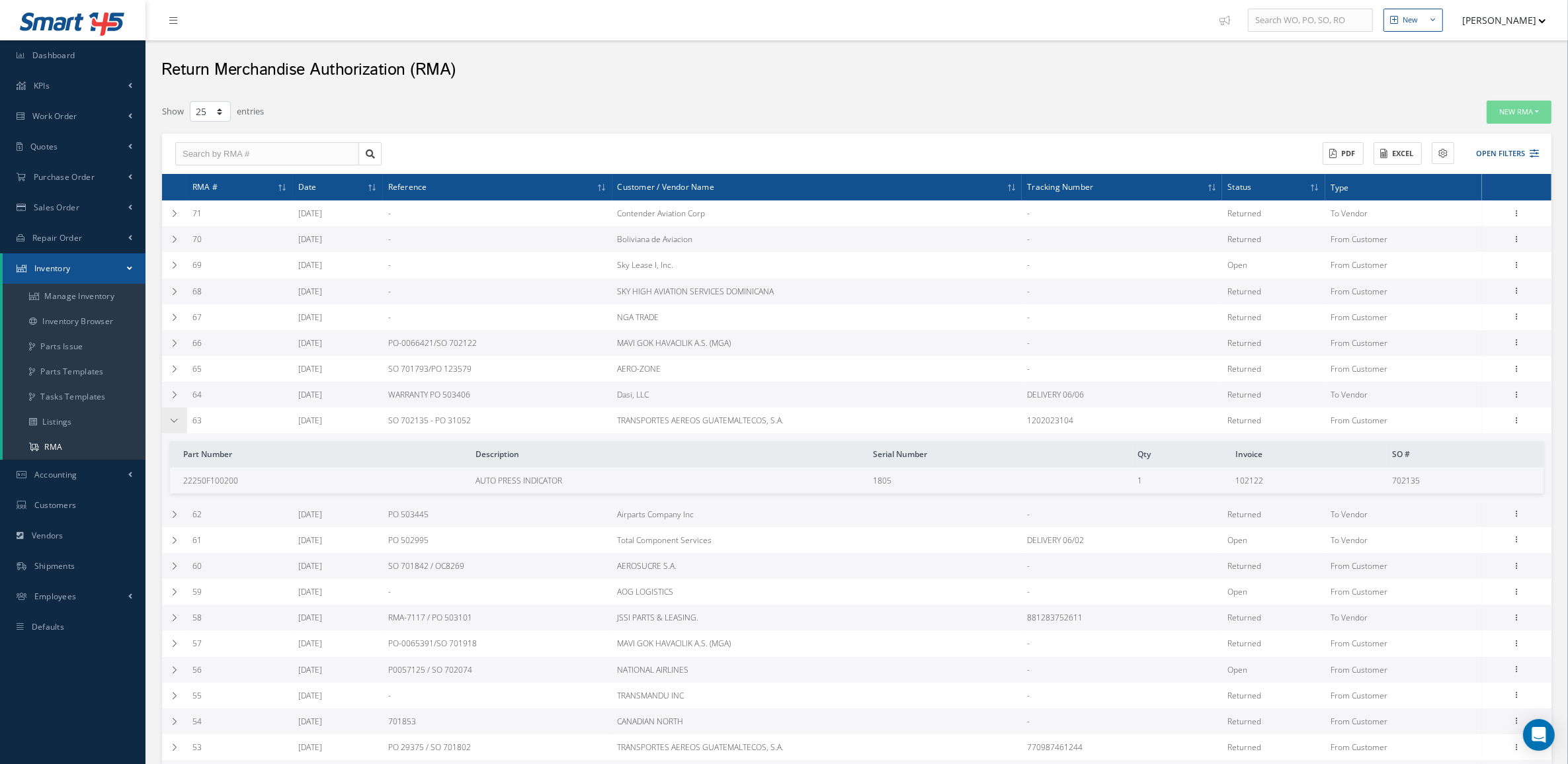
click at [176, 424] on icon at bounding box center [174, 420] width 10 height 8
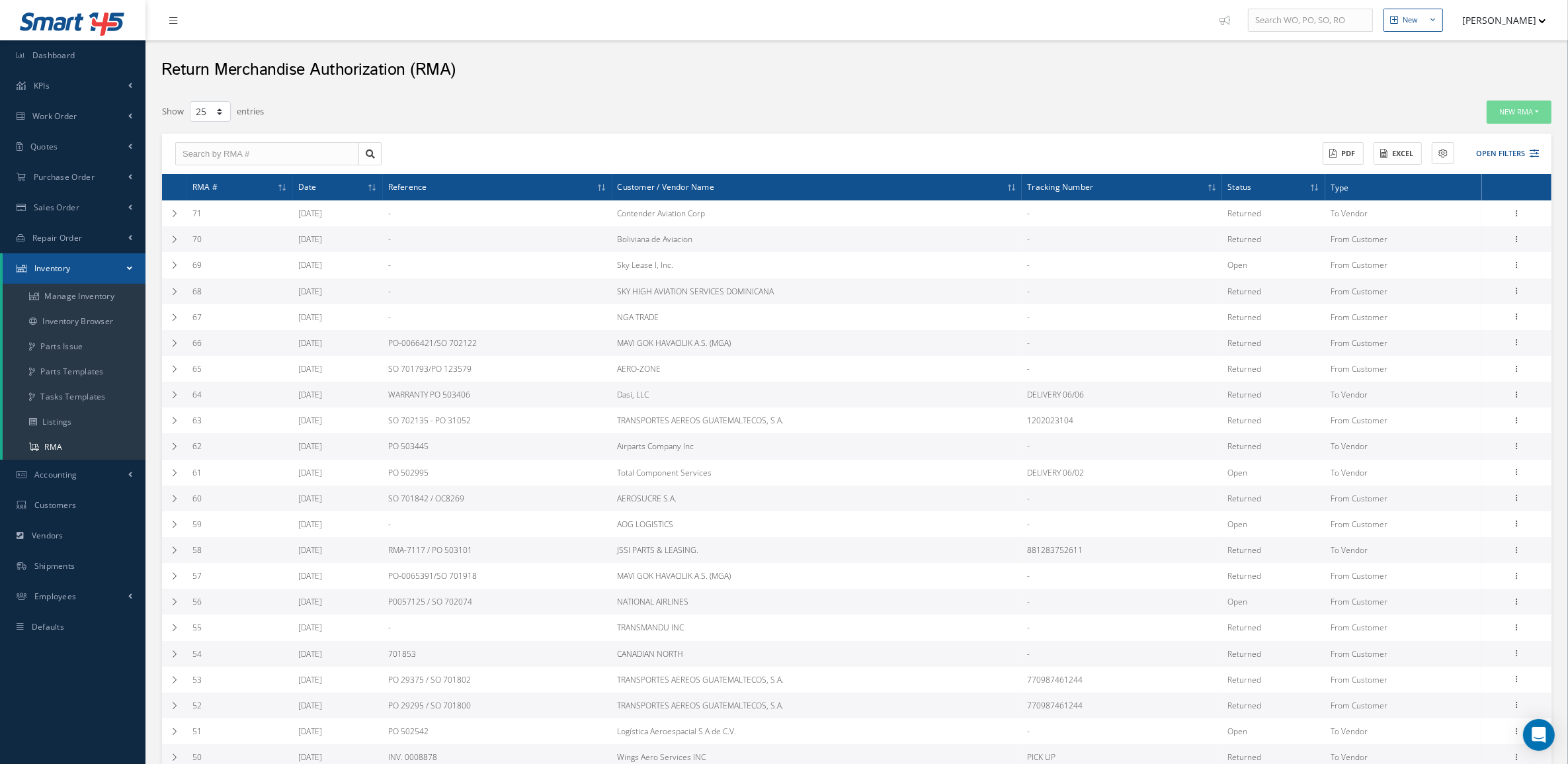
click at [1387, 104] on div "New RMA From Customer To Vendor" at bounding box center [1264, 112] width 575 height 23
click at [90, 236] on link "Repair Order" at bounding box center [72, 238] width 145 height 30
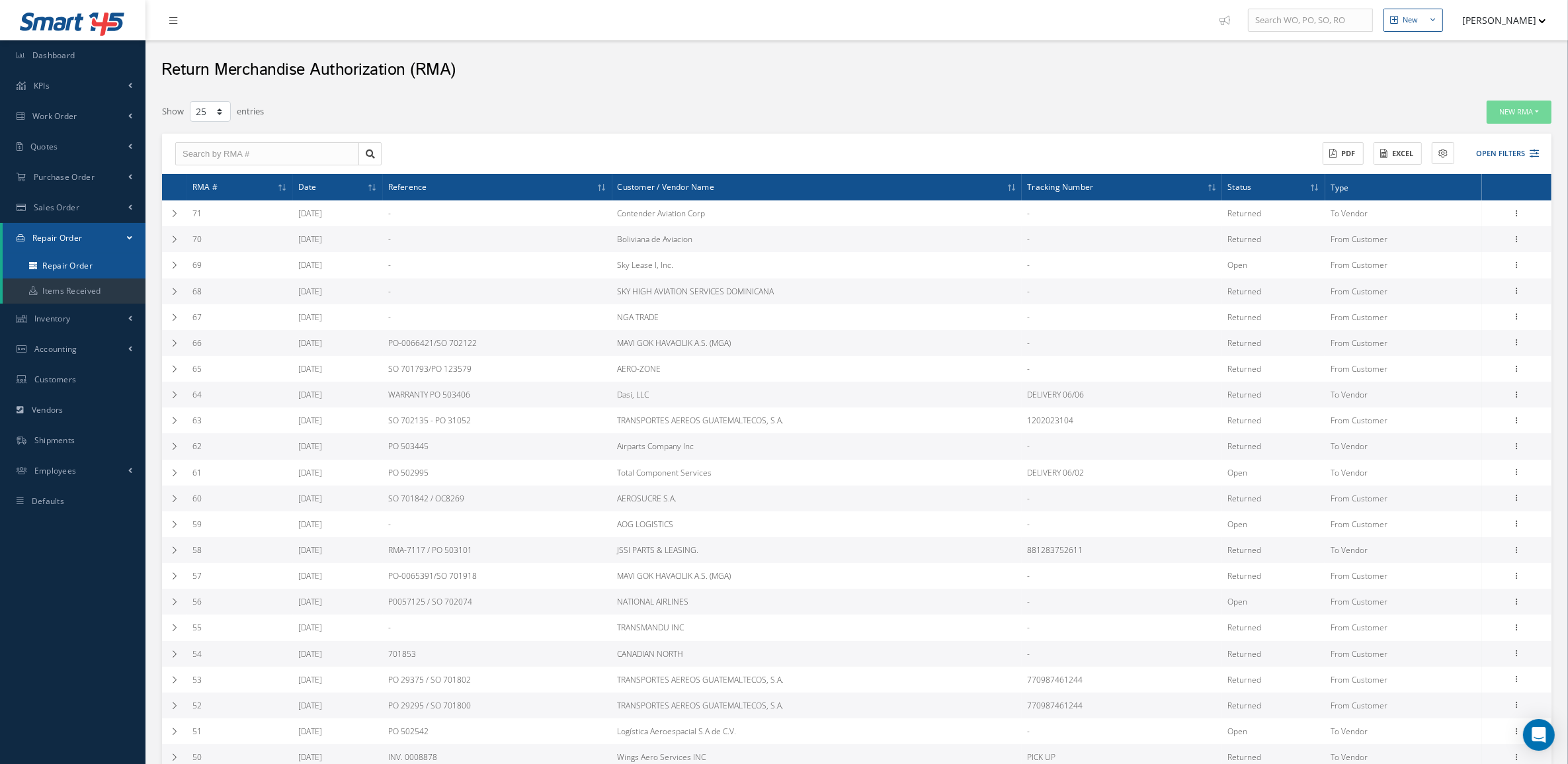
click at [96, 259] on link "Repair Order" at bounding box center [74, 266] width 143 height 25
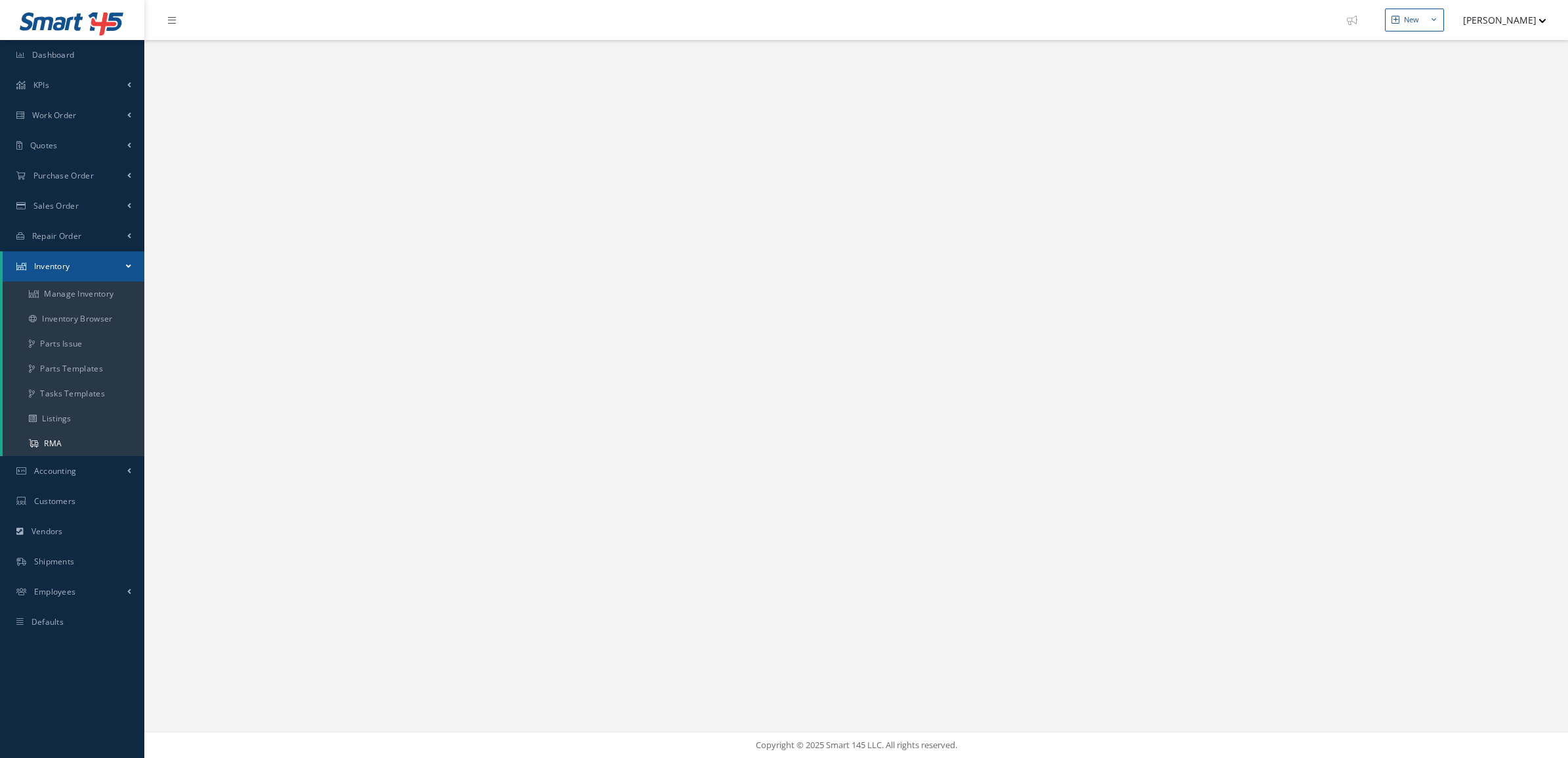
select select "25"
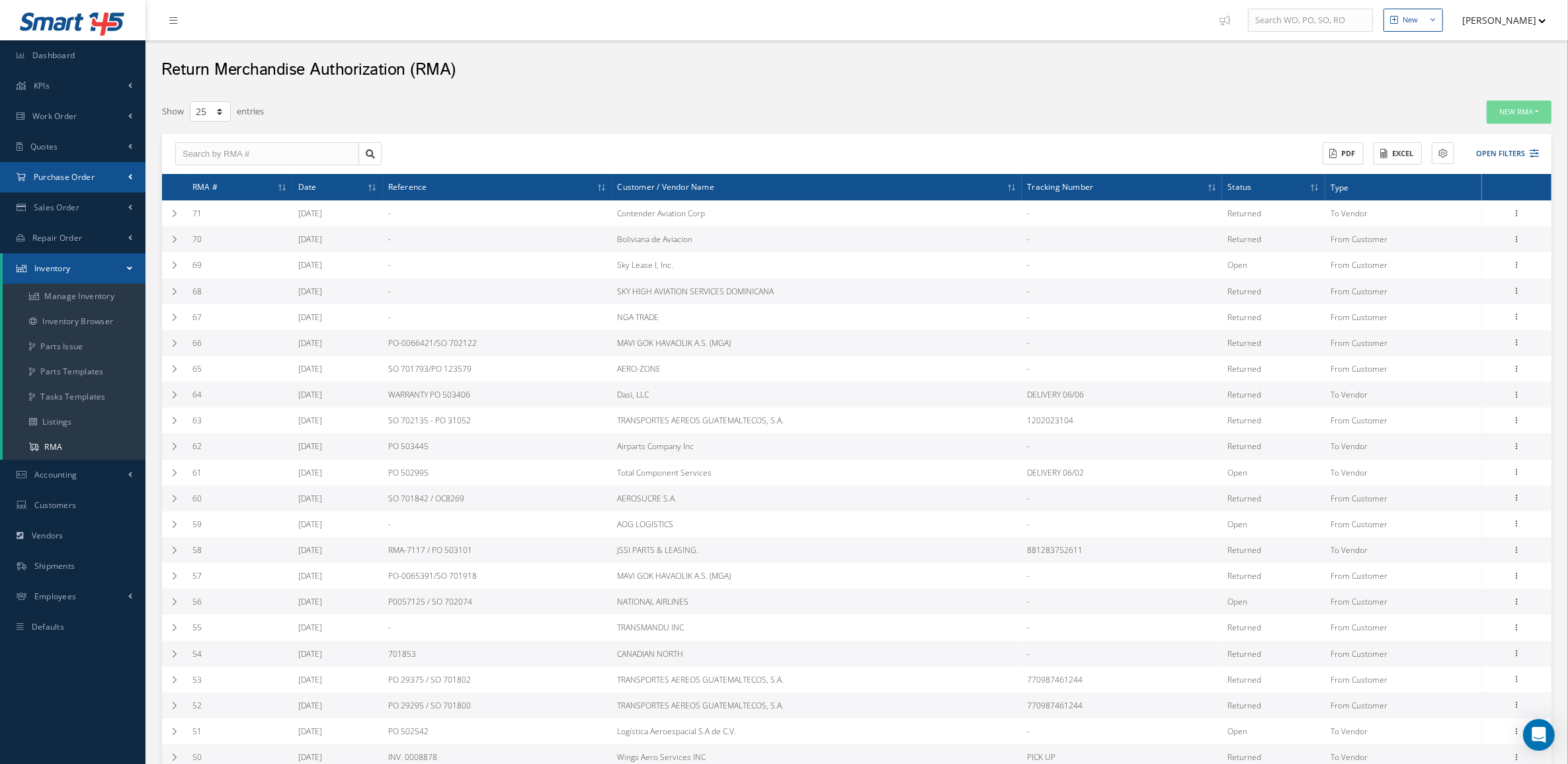
click at [78, 180] on span "Purchase Order" at bounding box center [64, 177] width 61 height 11
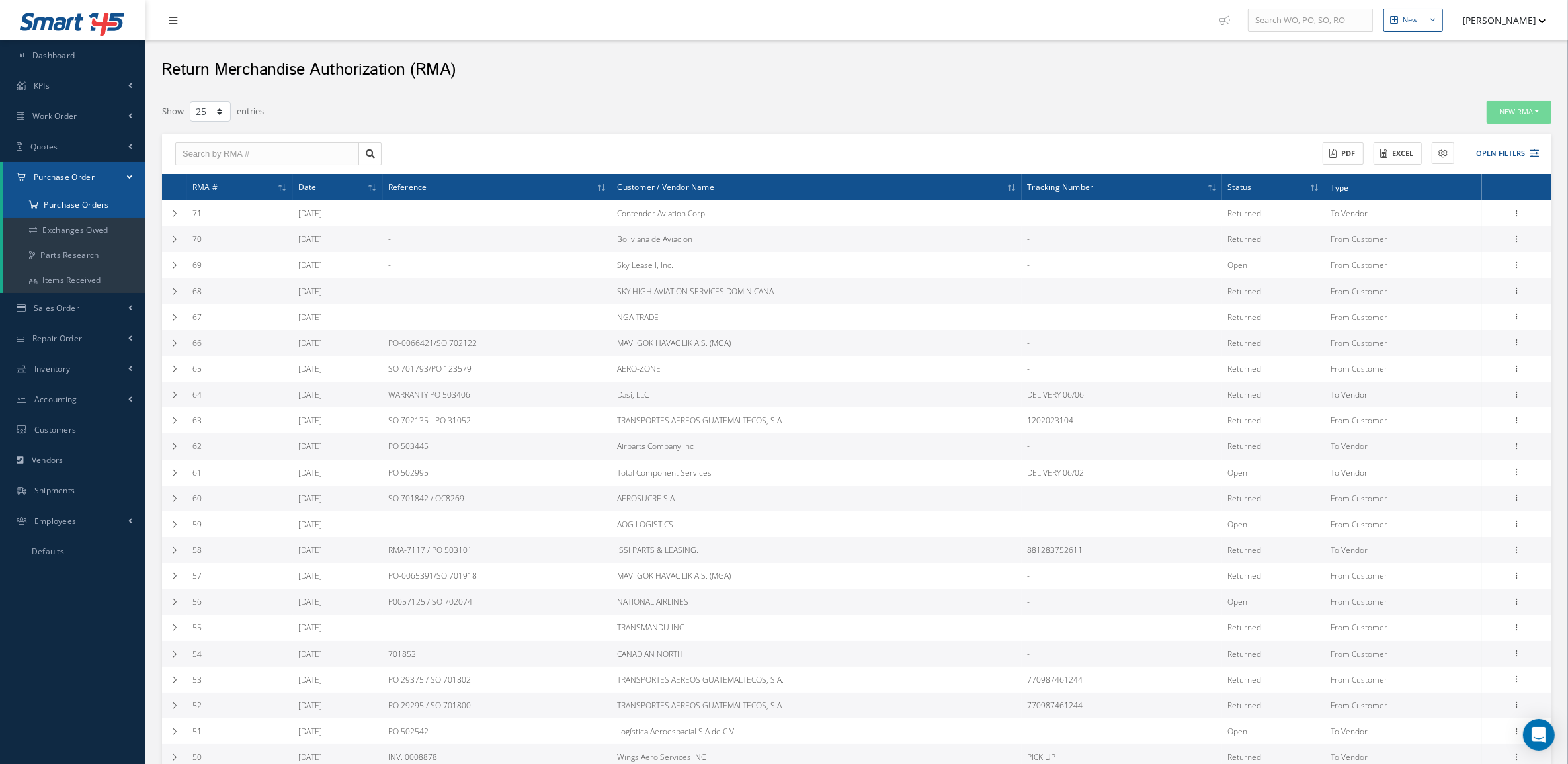
click at [82, 209] on a=1&status_id=2&status_id=3&status_id=5&collapsedFilters"] "Purchase Orders" at bounding box center [74, 205] width 143 height 25
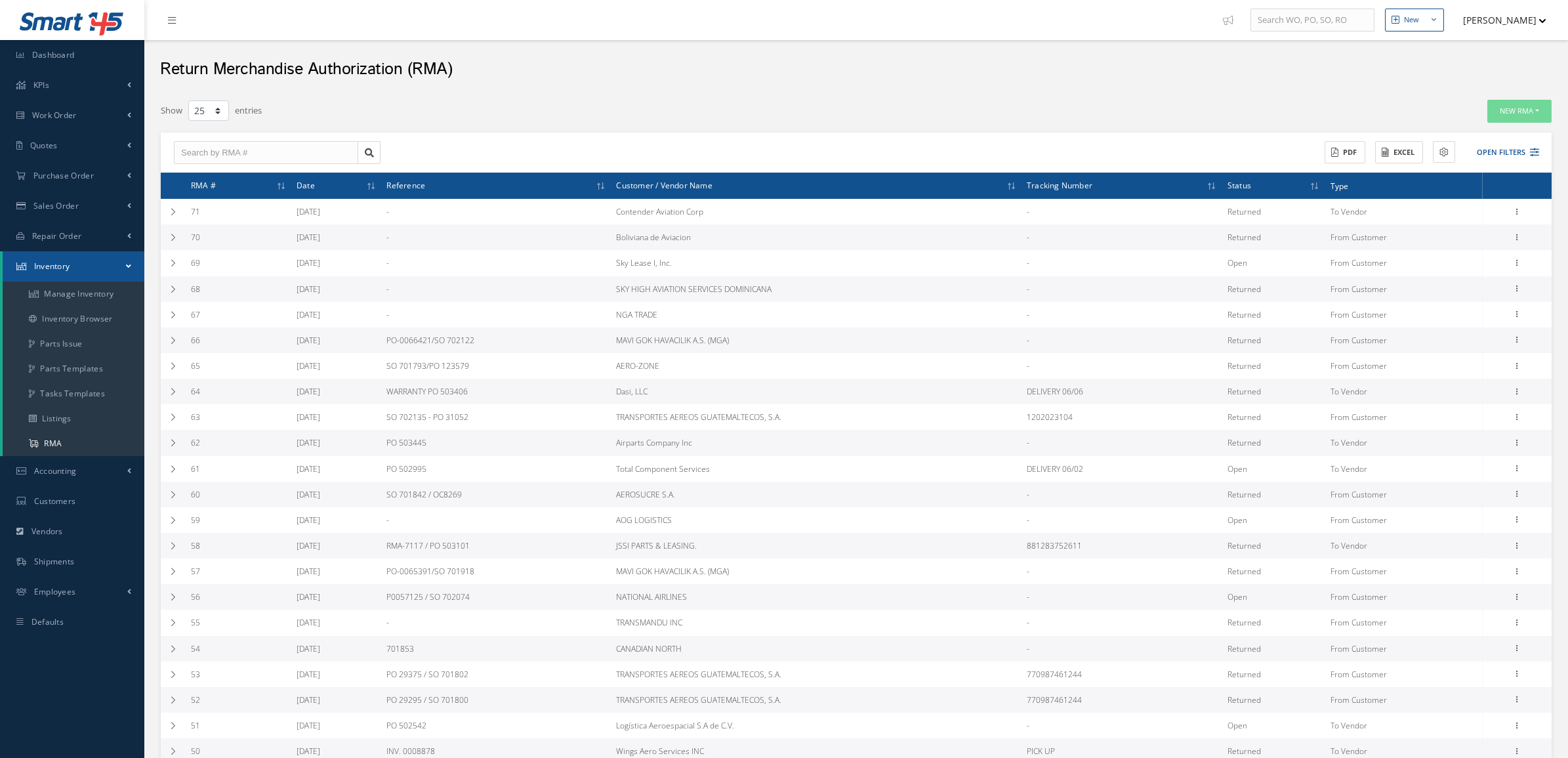
select select "25"
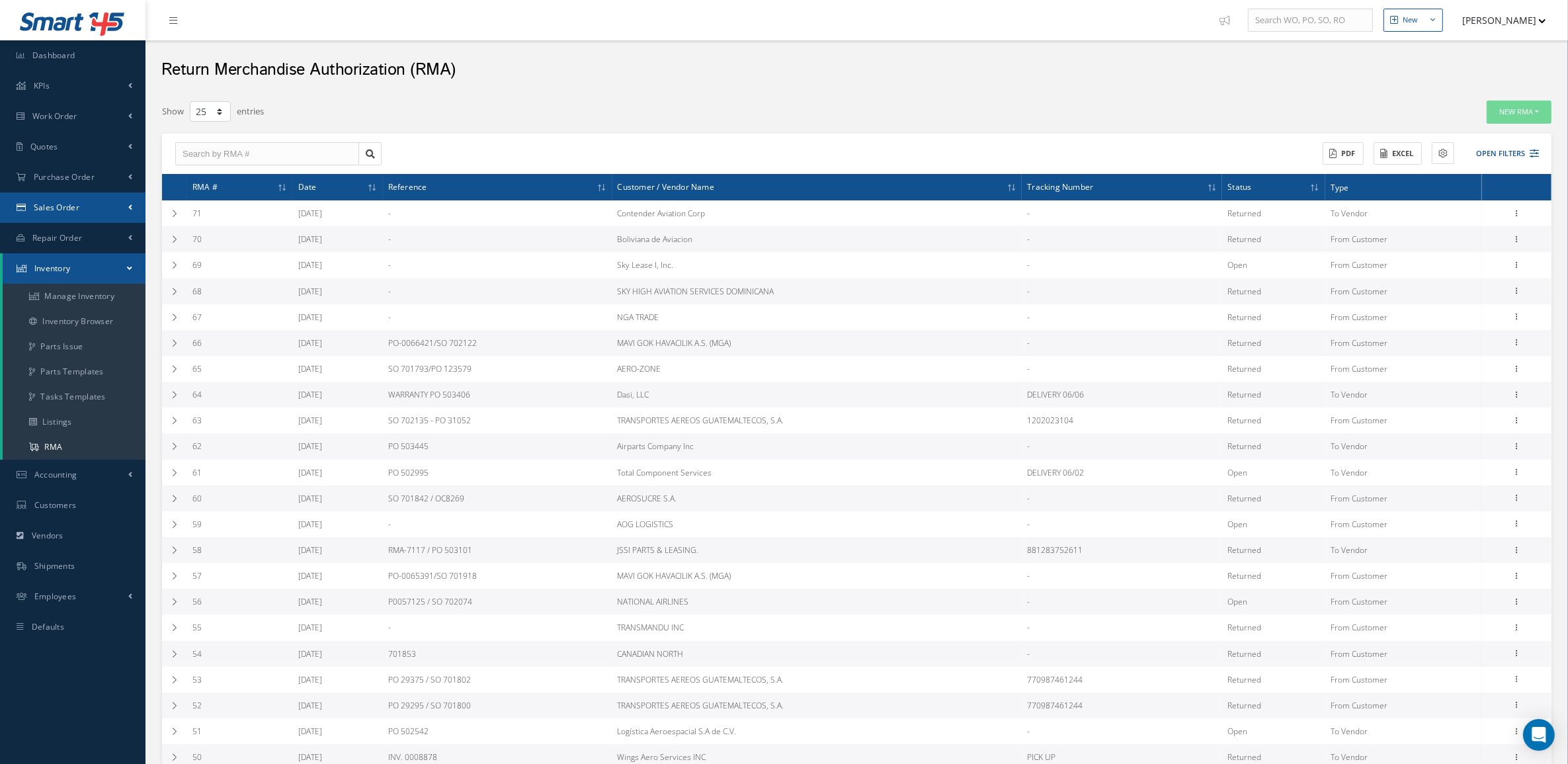
click at [78, 213] on link "Sales Order" at bounding box center [72, 208] width 145 height 30
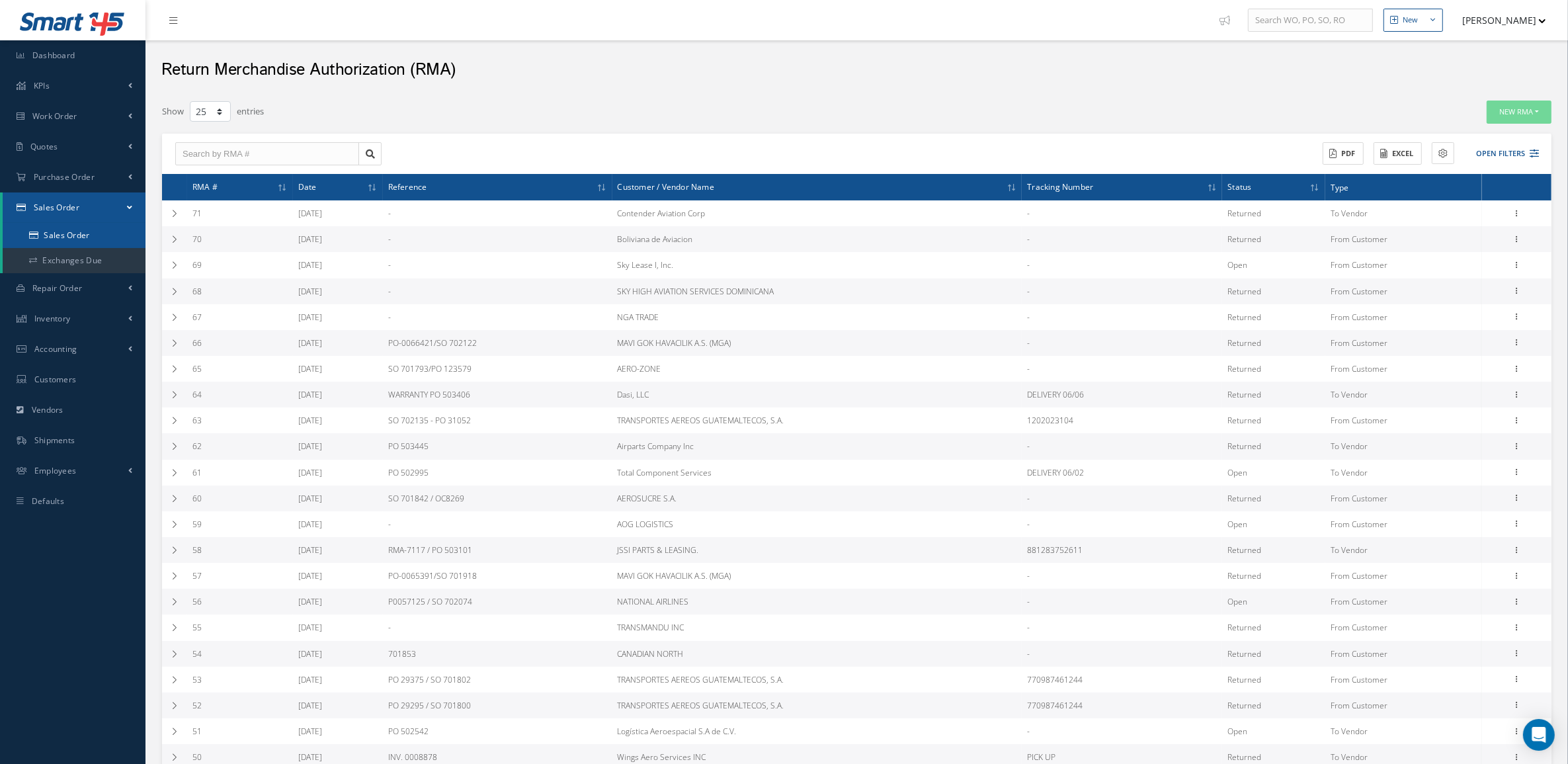
click at [82, 239] on link "Sales Order" at bounding box center [74, 236] width 143 height 25
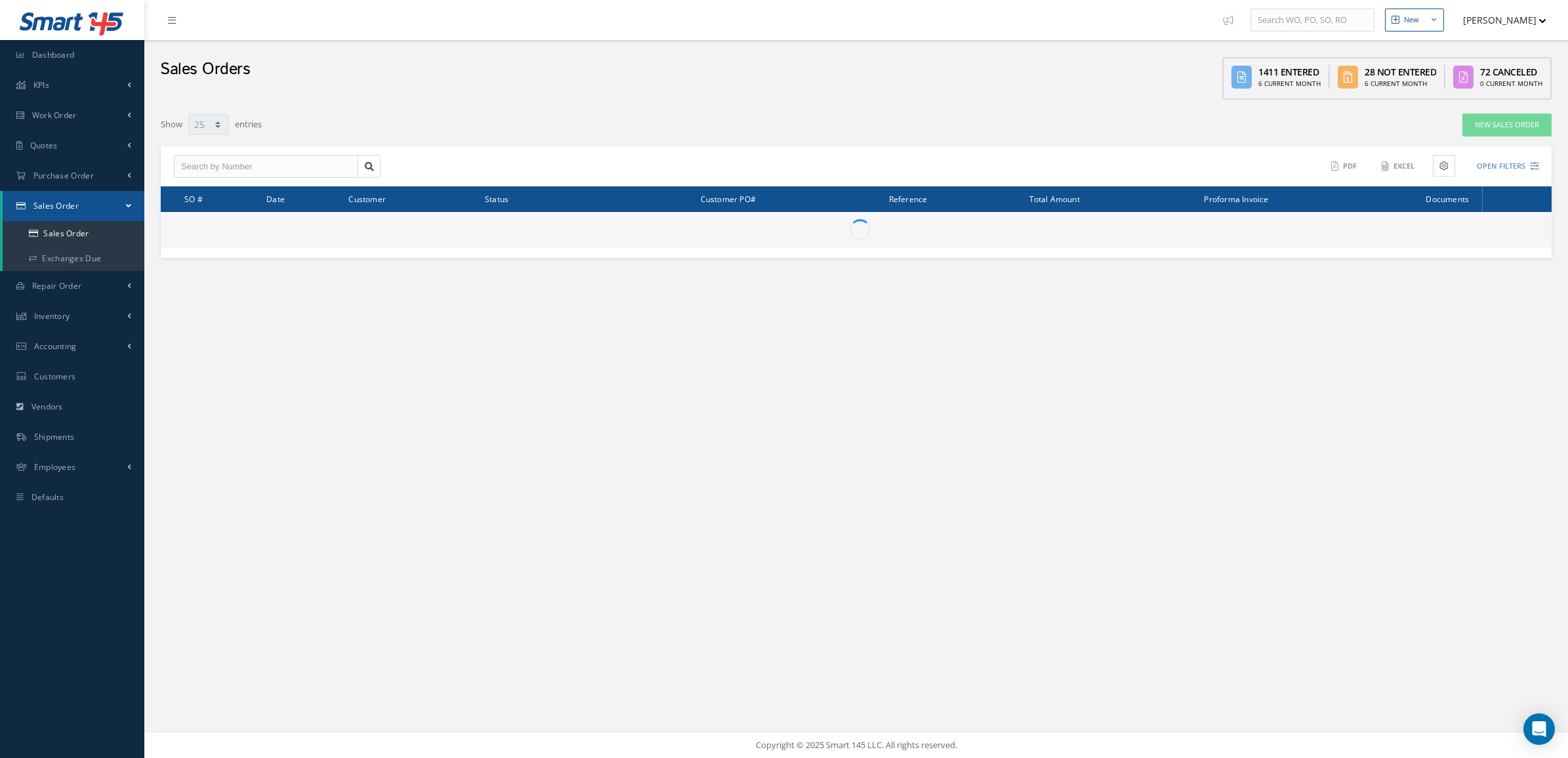
select select "25"
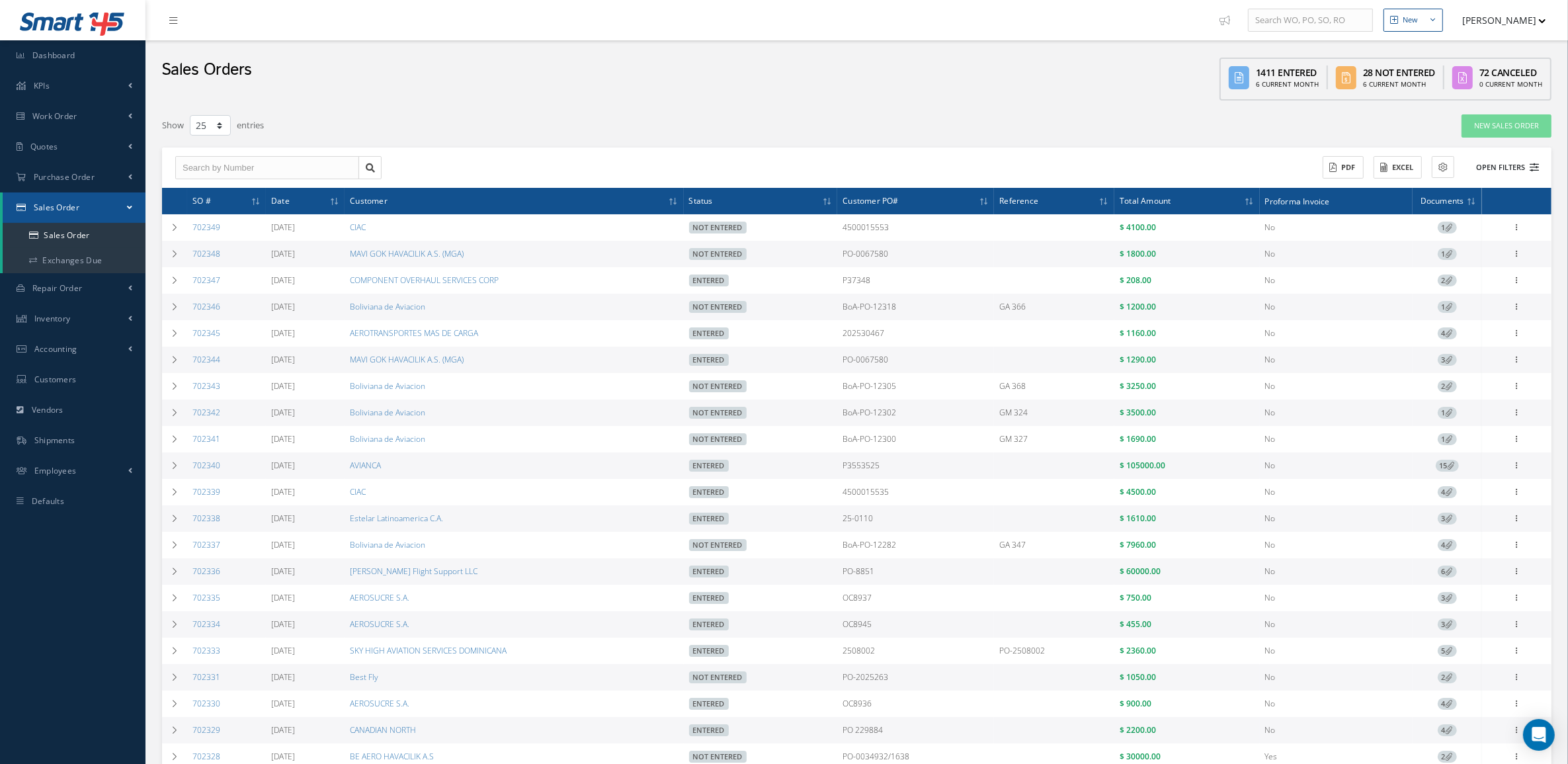
click at [1525, 169] on button "Open Filters" at bounding box center [1501, 168] width 75 height 22
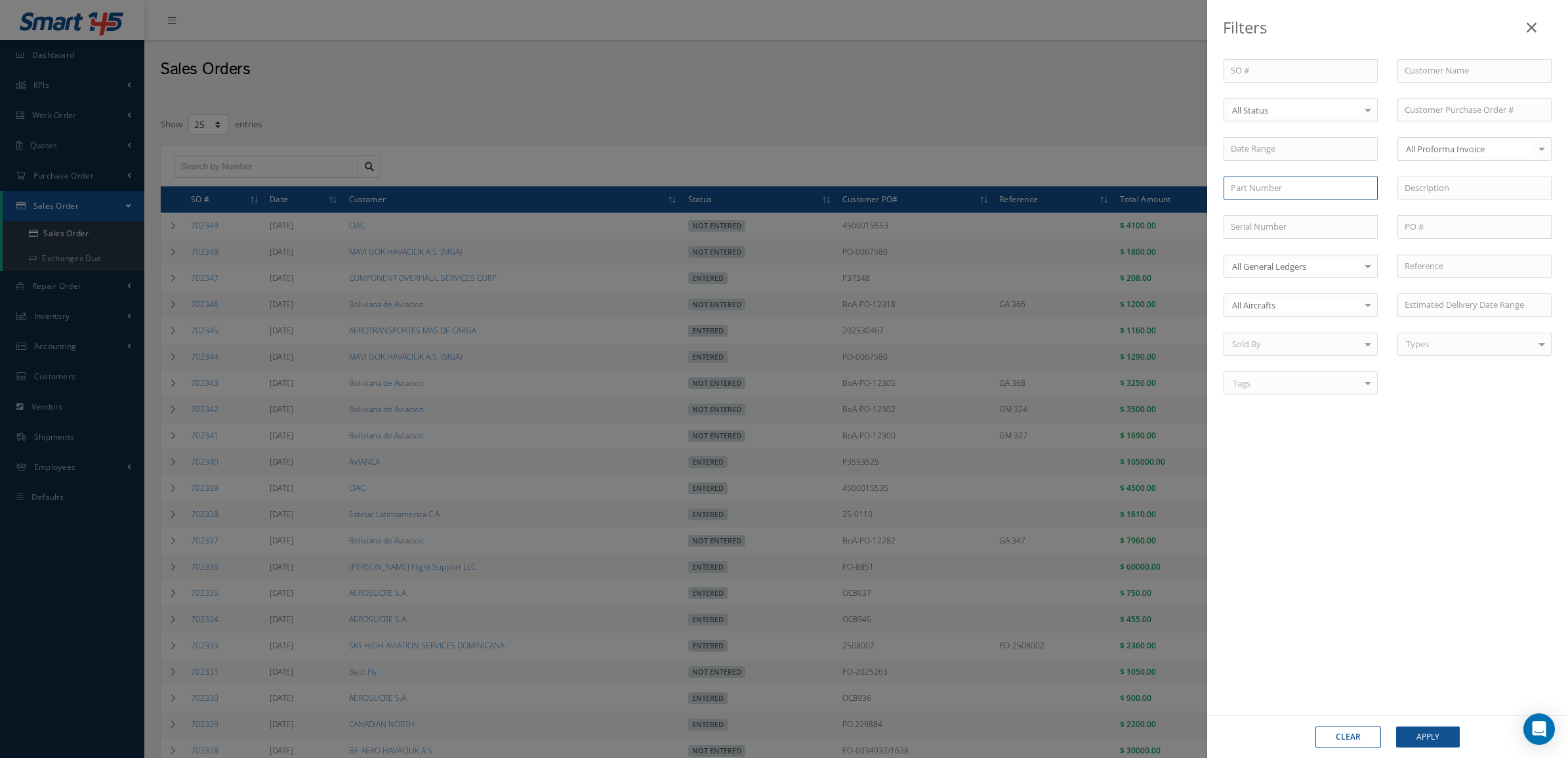
click at [1297, 191] on input "text" at bounding box center [1301, 188] width 154 height 24
paste input "22250F100200"
type input "22250F100200"
drag, startPoint x: 1417, startPoint y: 727, endPoint x: 1277, endPoint y: 618, distance: 177.4
click at [1415, 727] on button "Apply" at bounding box center [1427, 737] width 64 height 21
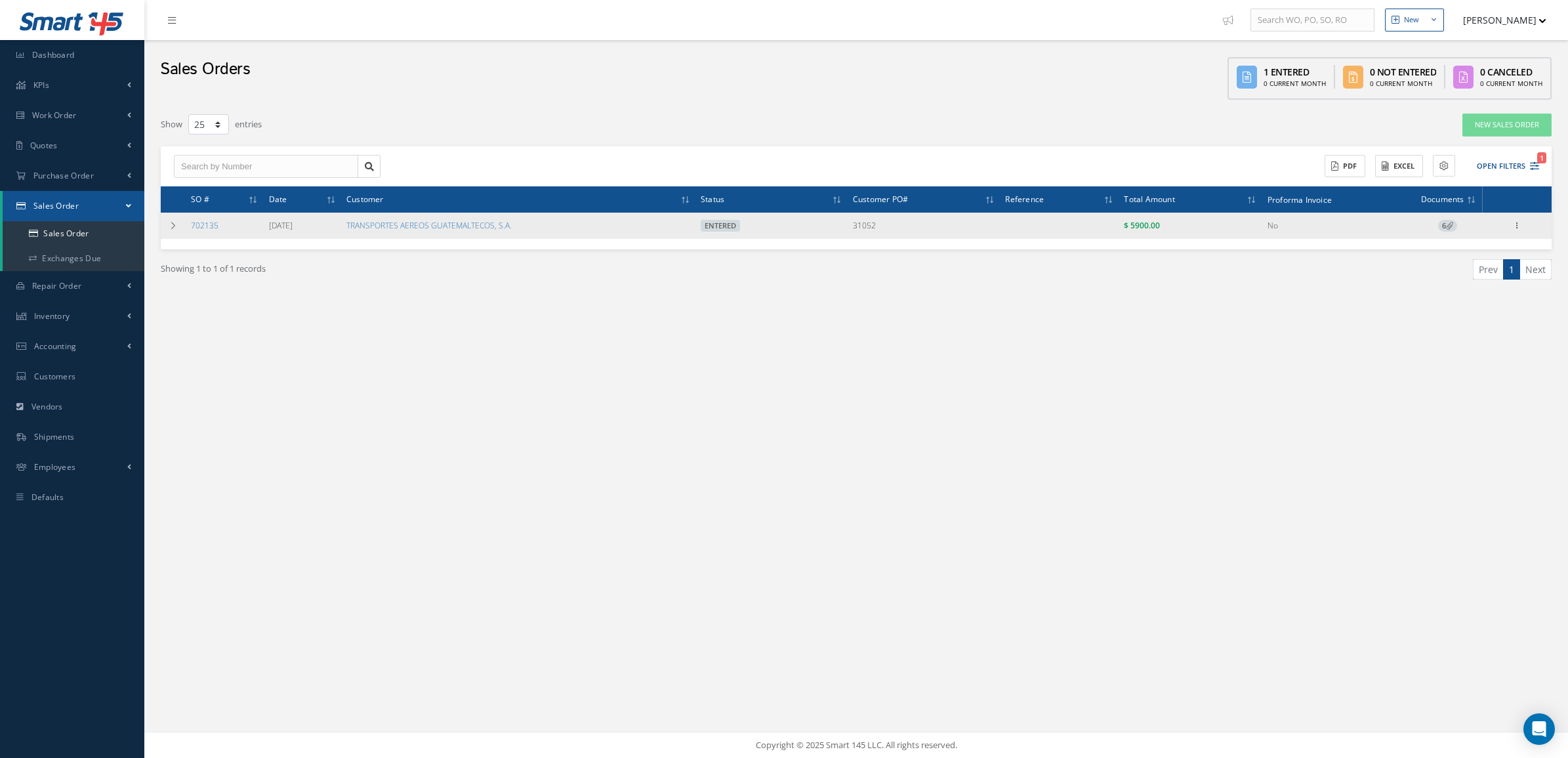
drag, startPoint x: 893, startPoint y: 225, endPoint x: 850, endPoint y: 227, distance: 43.0
click at [850, 227] on tr "702135 [DATE] TRANSPORTES AEREOS GUATEMALTECOS, S.A. Entered 31052 $ 5900.00 No…" at bounding box center [856, 225] width 1391 height 26
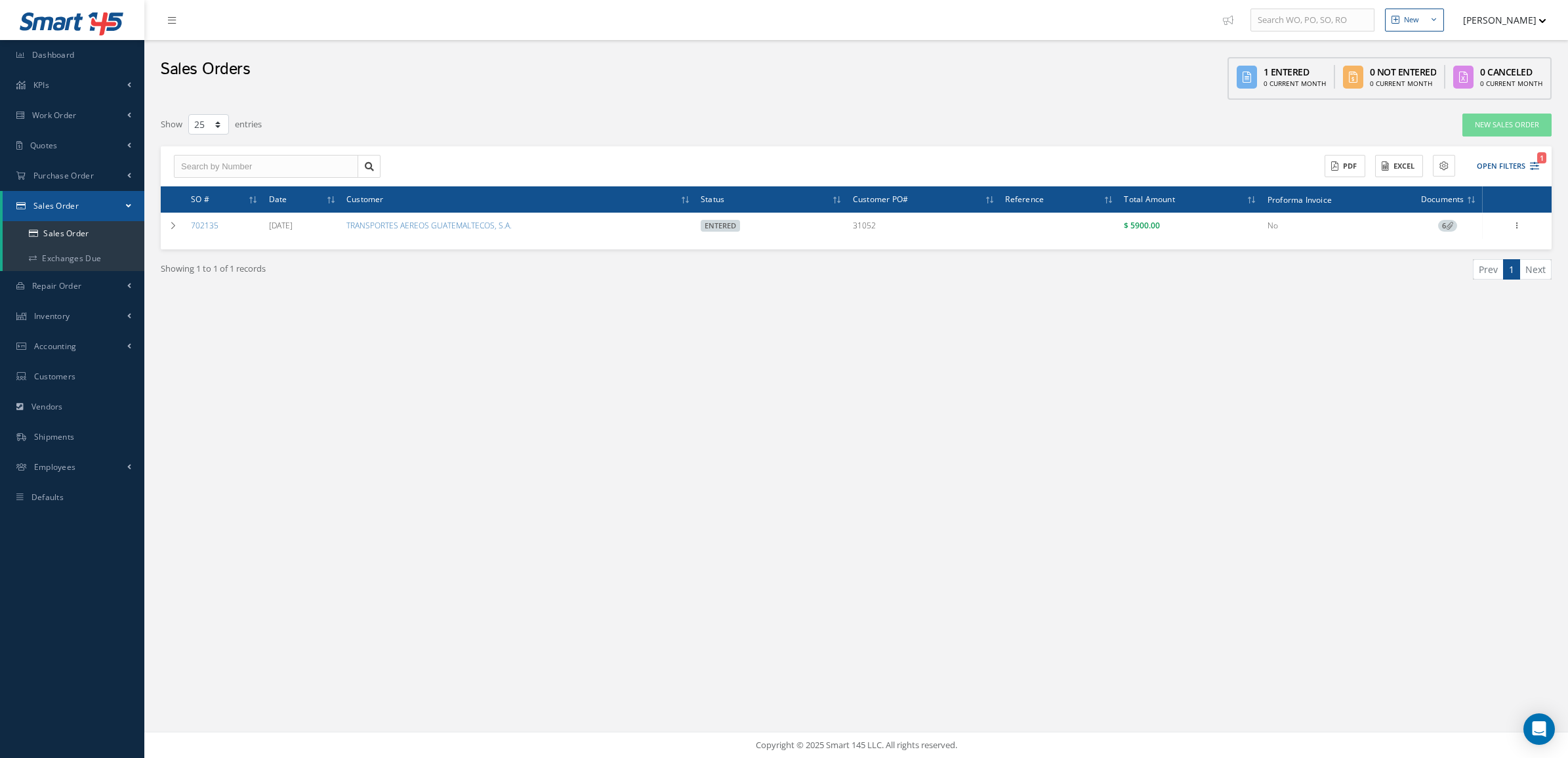
copy tr "31052"
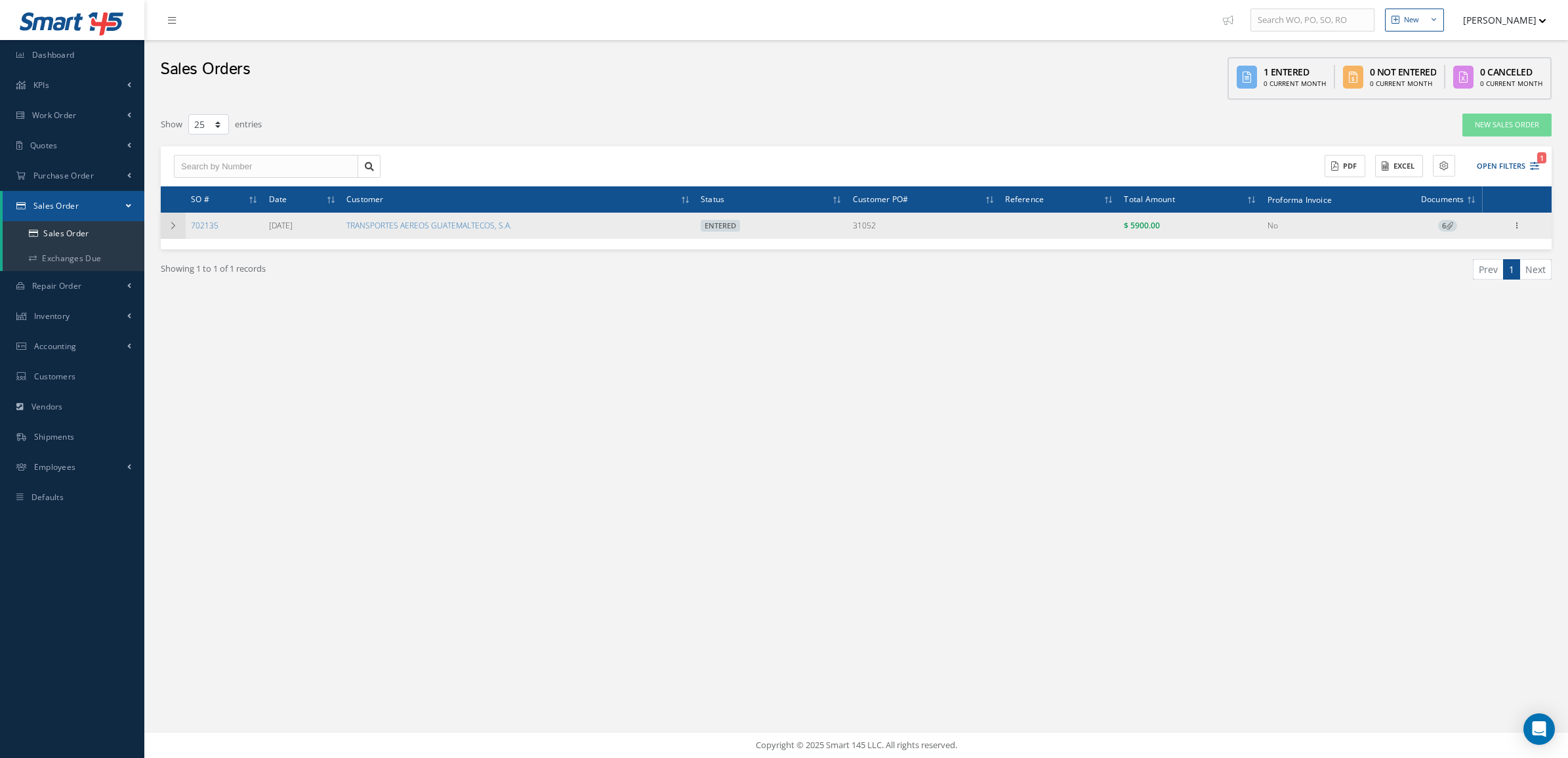
drag, startPoint x: 227, startPoint y: 227, endPoint x: 182, endPoint y: 222, distance: 45.3
click at [182, 222] on tr "702135 [DATE] TRANSPORTES AEREOS GUATEMALTECOS, S.A. Entered 31052 $ 5900.00 No…" at bounding box center [856, 225] width 1391 height 26
copy tr "702135"
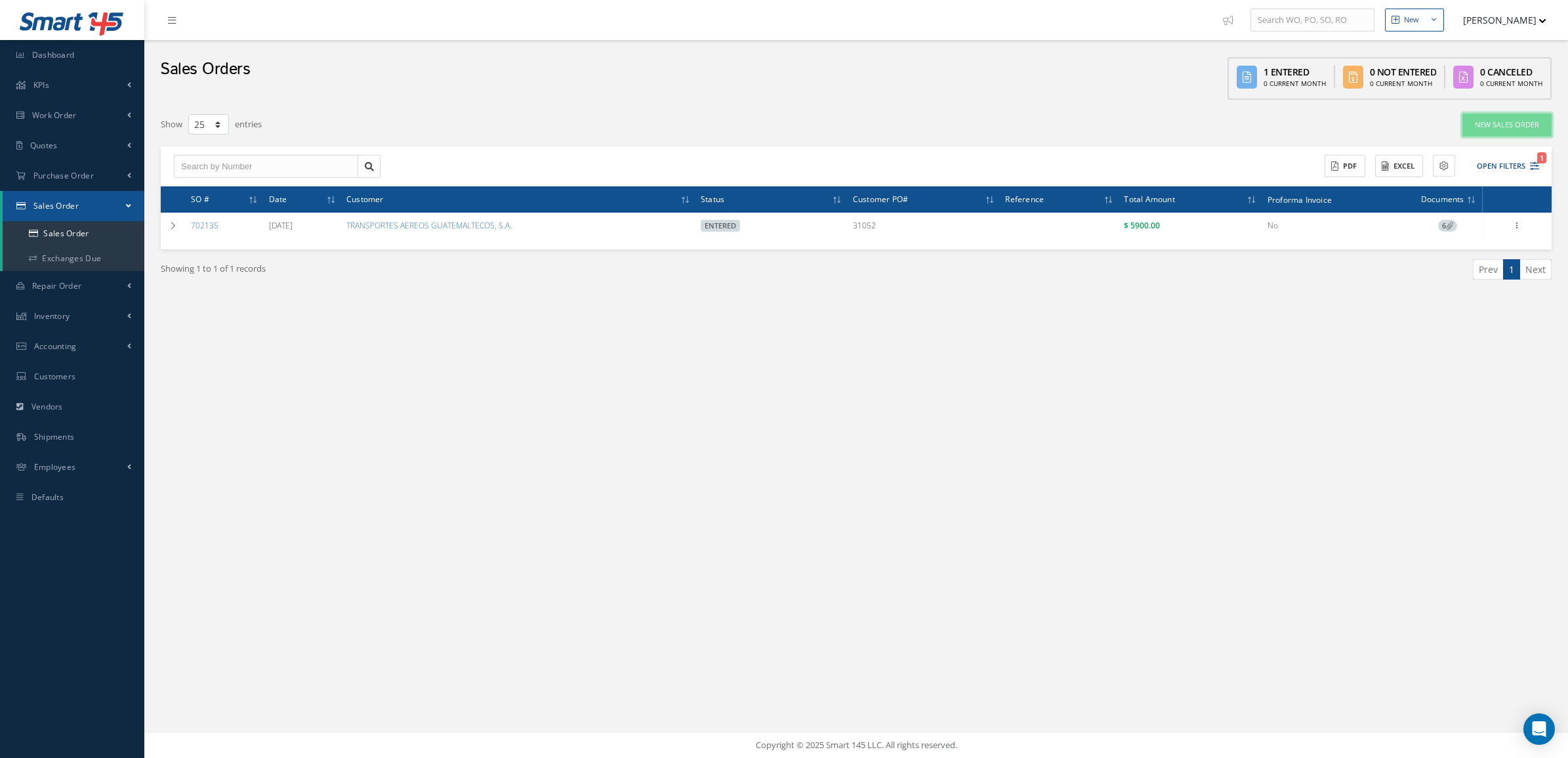
click at [1492, 132] on link "New Sales Order" at bounding box center [1507, 124] width 89 height 23
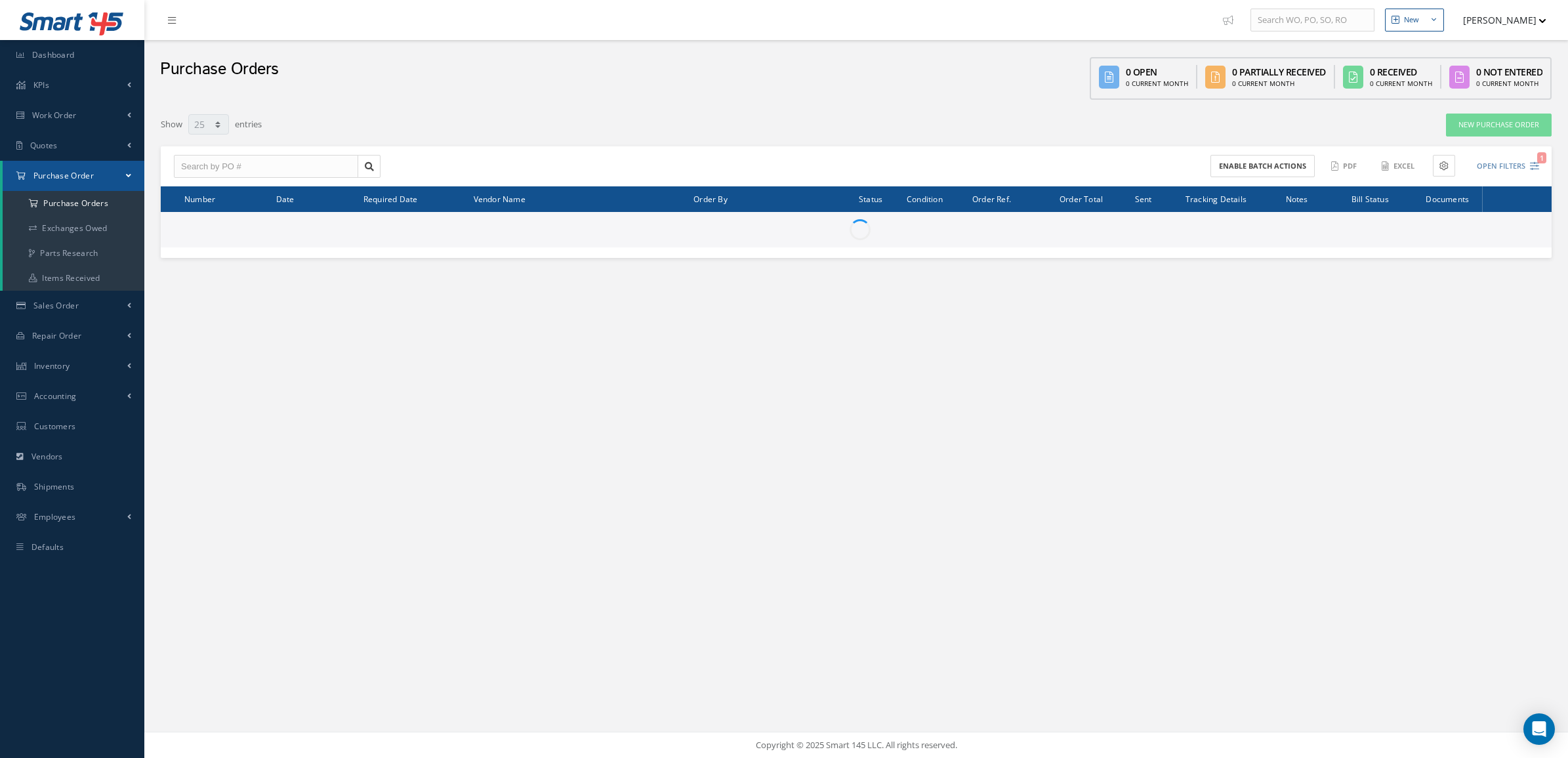
select select "25"
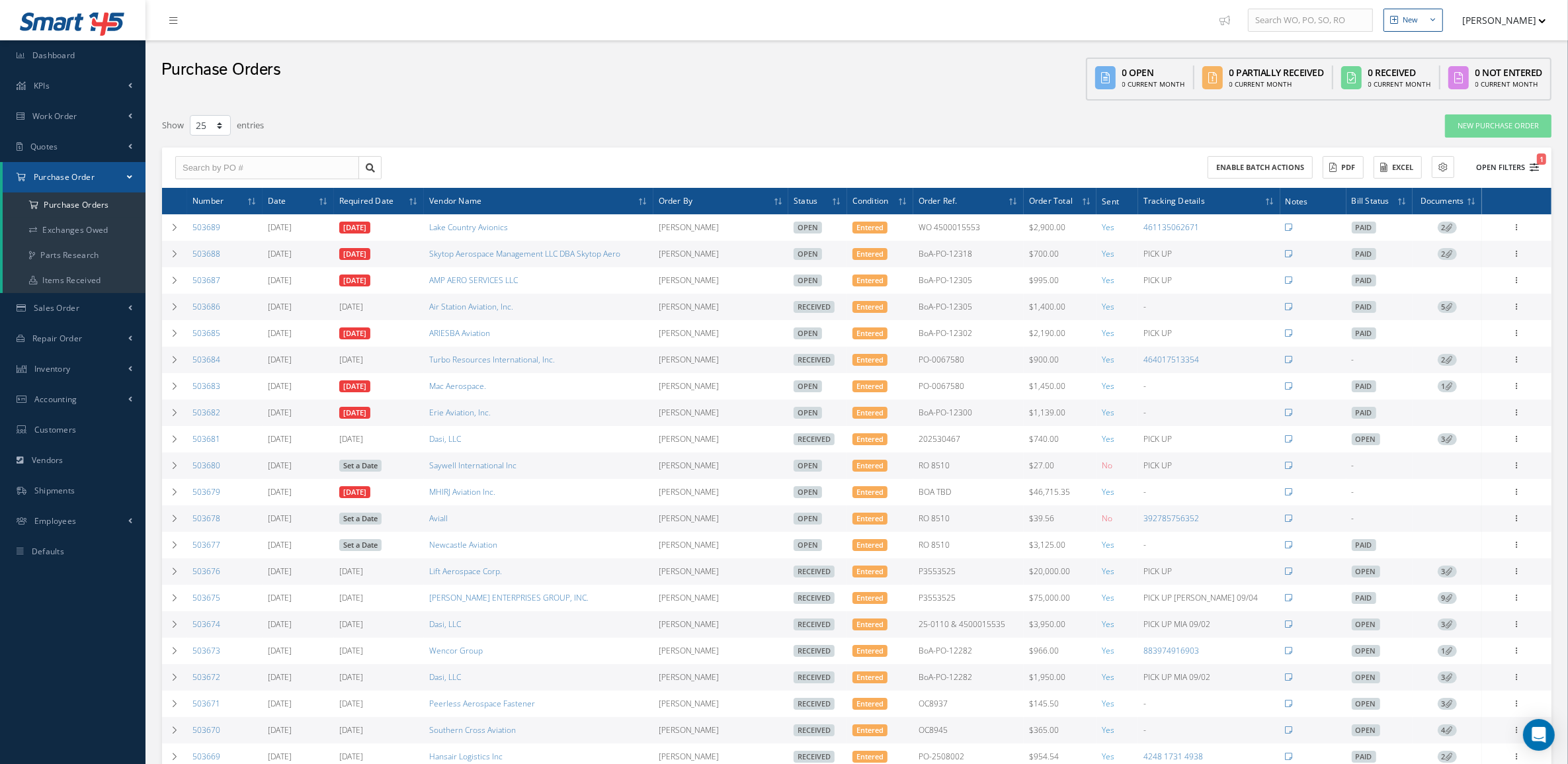
click at [1519, 163] on button "Open Filters 1" at bounding box center [1501, 168] width 75 height 22
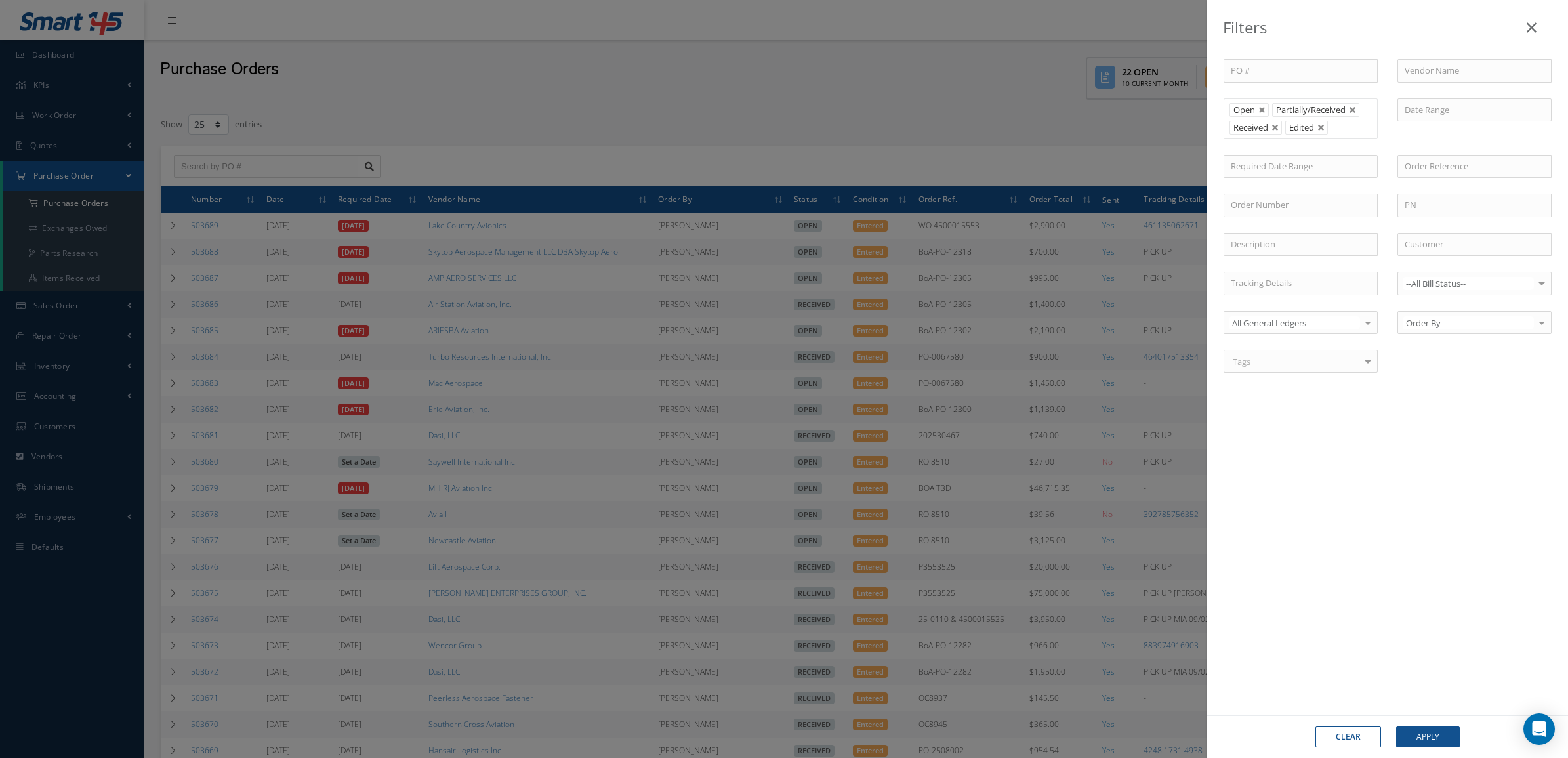
drag, startPoint x: 1396, startPoint y: 201, endPoint x: 1411, endPoint y: 197, distance: 15.5
click at [1396, 200] on div "PN" at bounding box center [1474, 205] width 174 height 24
click at [1412, 199] on input "text" at bounding box center [1474, 205] width 154 height 24
paste input "22250F100200"
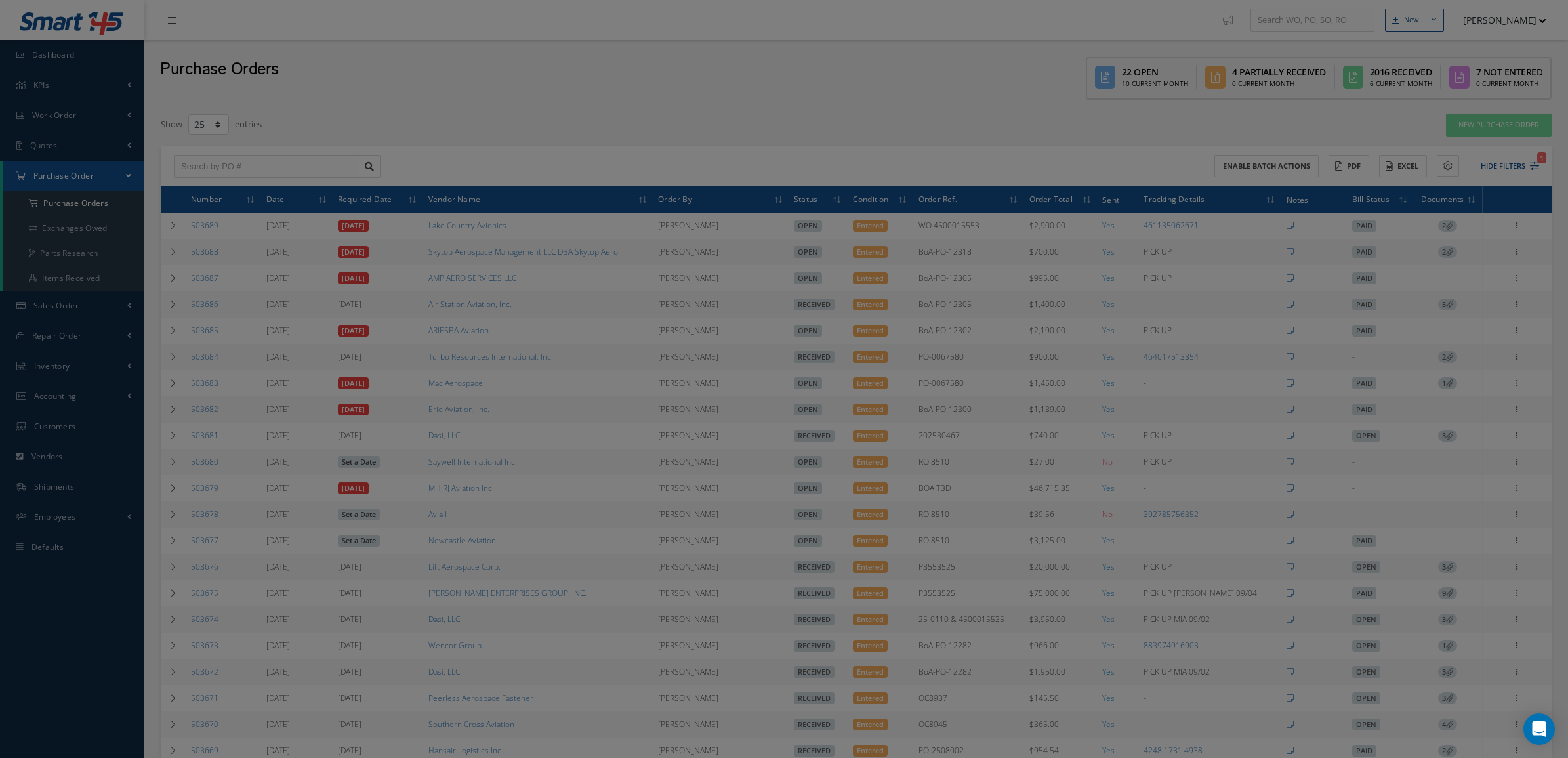
type input "22250F100200"
click at [677, 144] on div "Filters PO # Vendor Name Open Partially/Received Received Canceled Edited Open …" at bounding box center [784, 379] width 1568 height 758
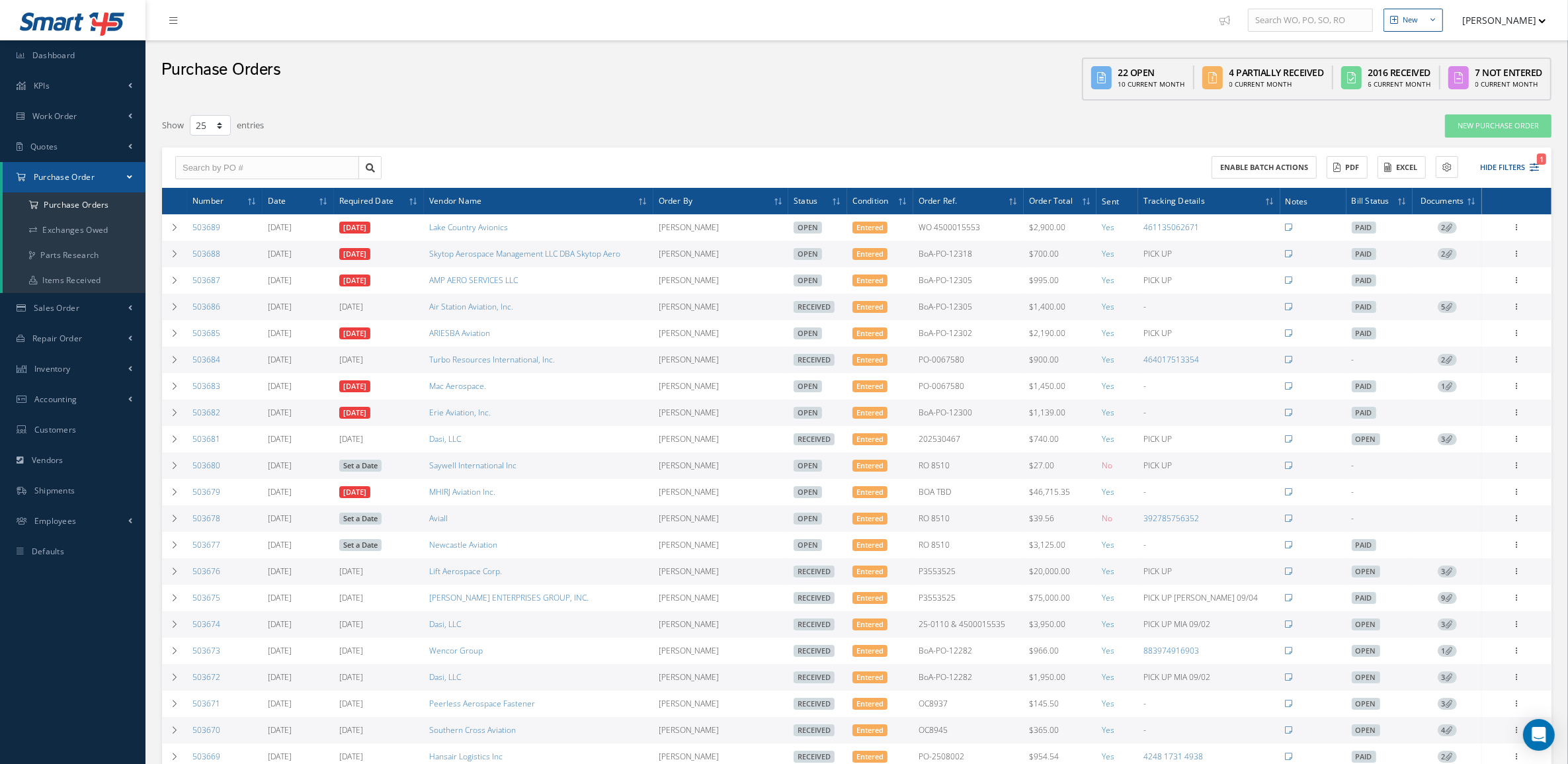
click at [880, 149] on div "Enable batch actions ACTIONS Receive Payments Select Customer MABA AERO LLC 21 …" at bounding box center [857, 168] width 1390 height 41
click at [1508, 160] on button "Open Filters 1" at bounding box center [1501, 168] width 75 height 22
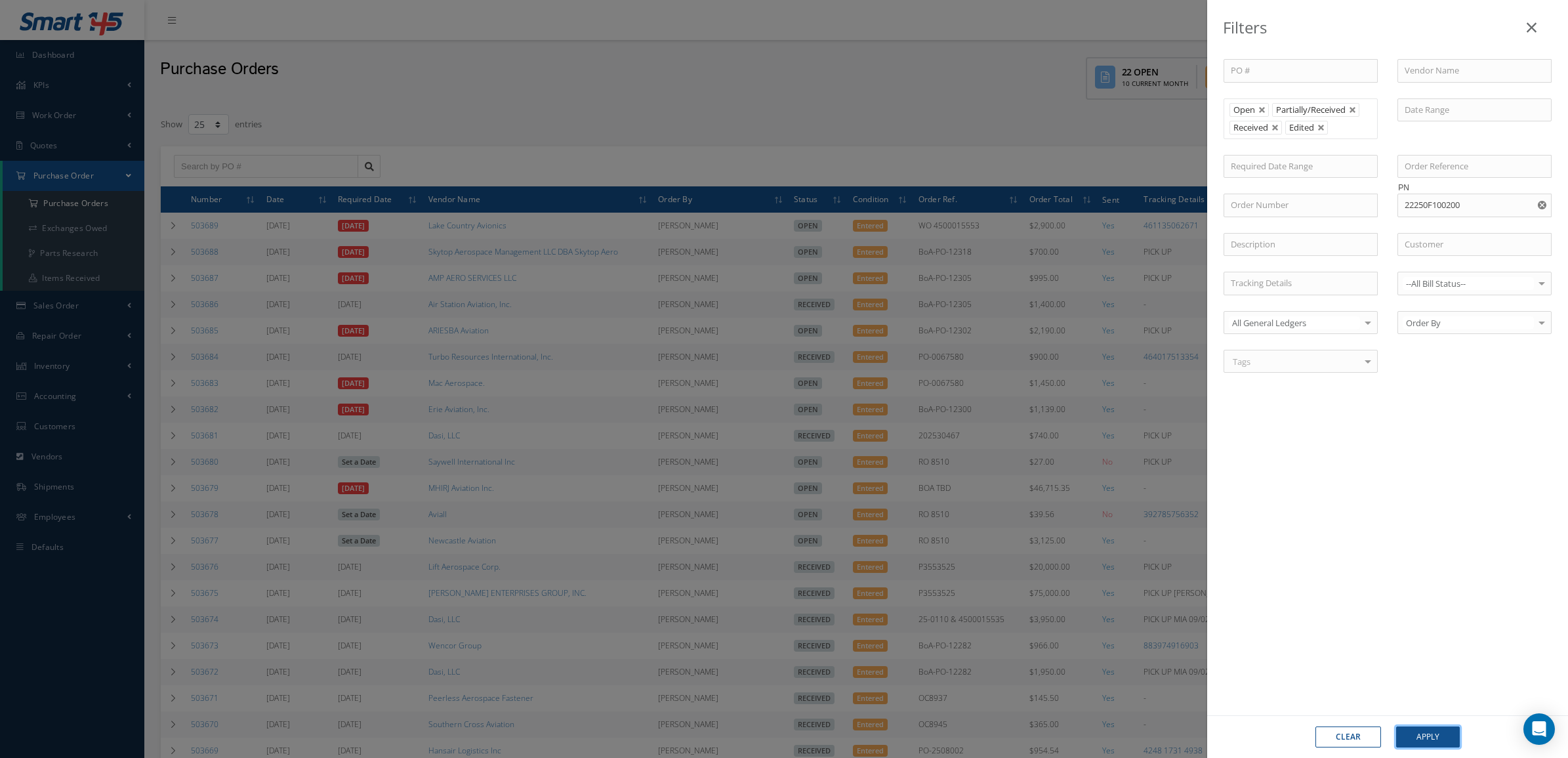
click at [1402, 740] on button "Apply" at bounding box center [1427, 737] width 64 height 21
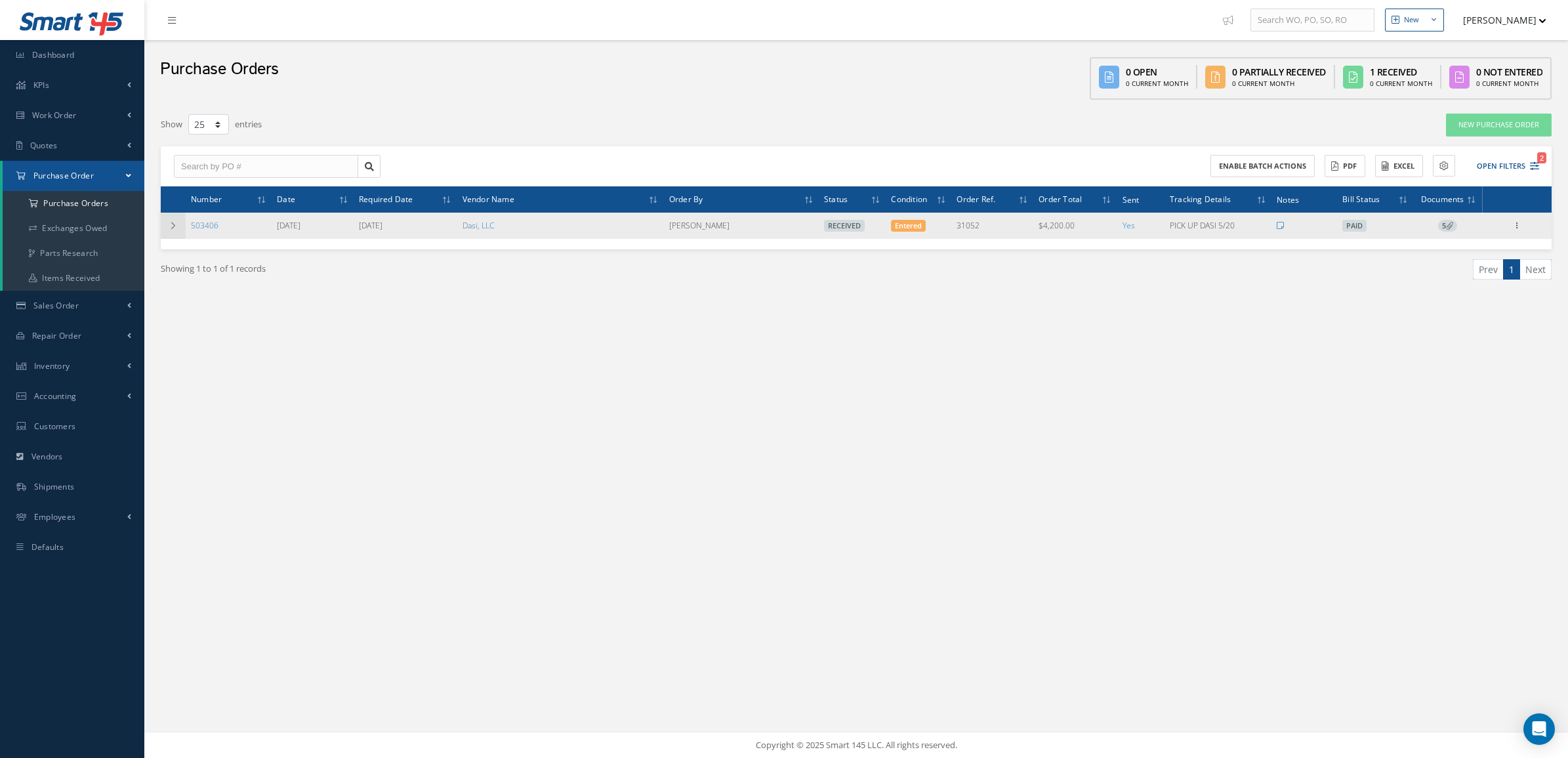
click at [172, 227] on icon at bounding box center [173, 226] width 9 height 8
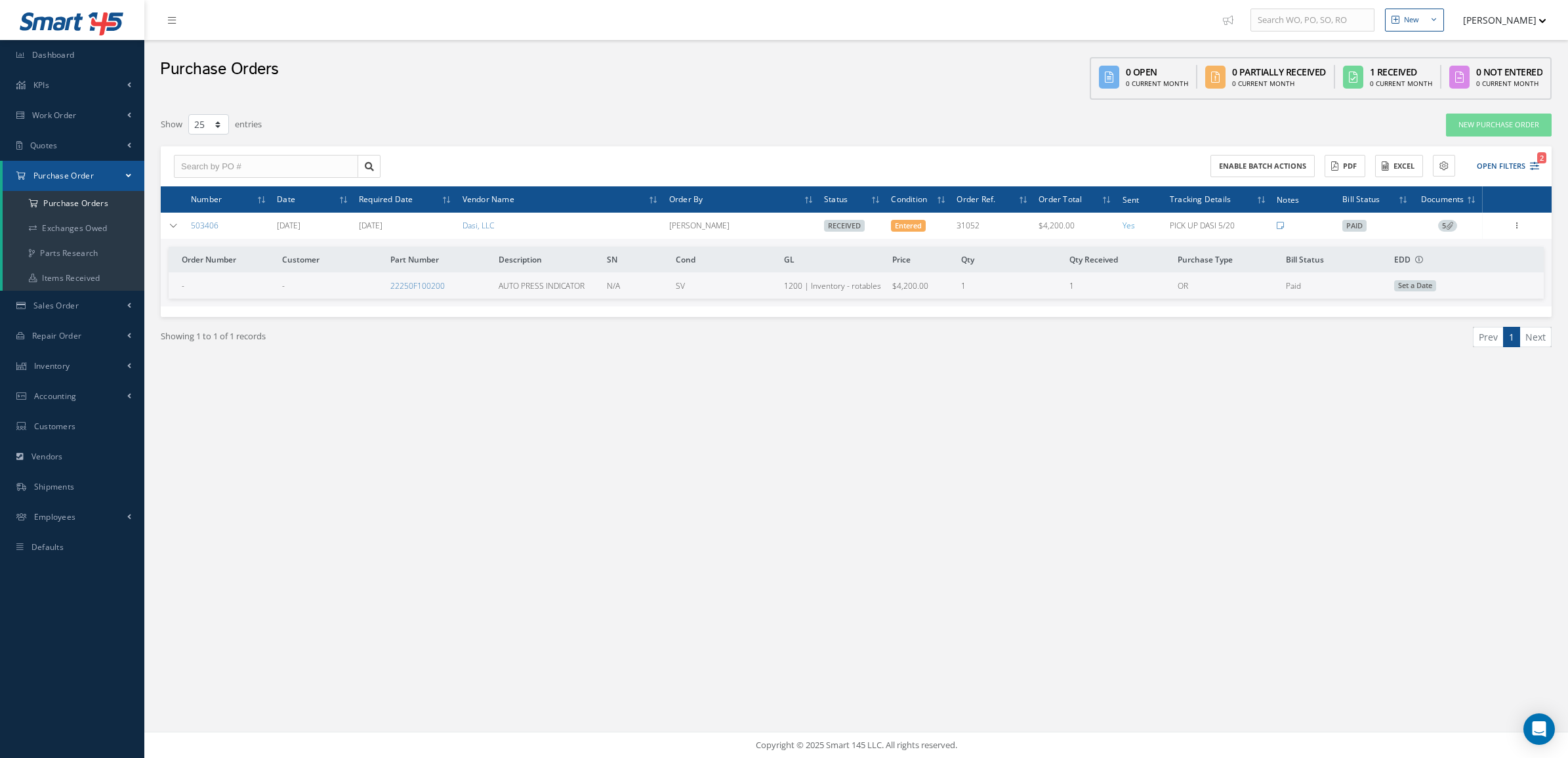
click at [1523, 231] on div "Receiving Details Show Edit Send By Email Email History Documents Print-Outs Pr…" at bounding box center [1517, 226] width 16 height 16
click at [1518, 228] on icon at bounding box center [1517, 224] width 13 height 10
click at [1455, 236] on link "Receiving Details" at bounding box center [1456, 235] width 104 height 17
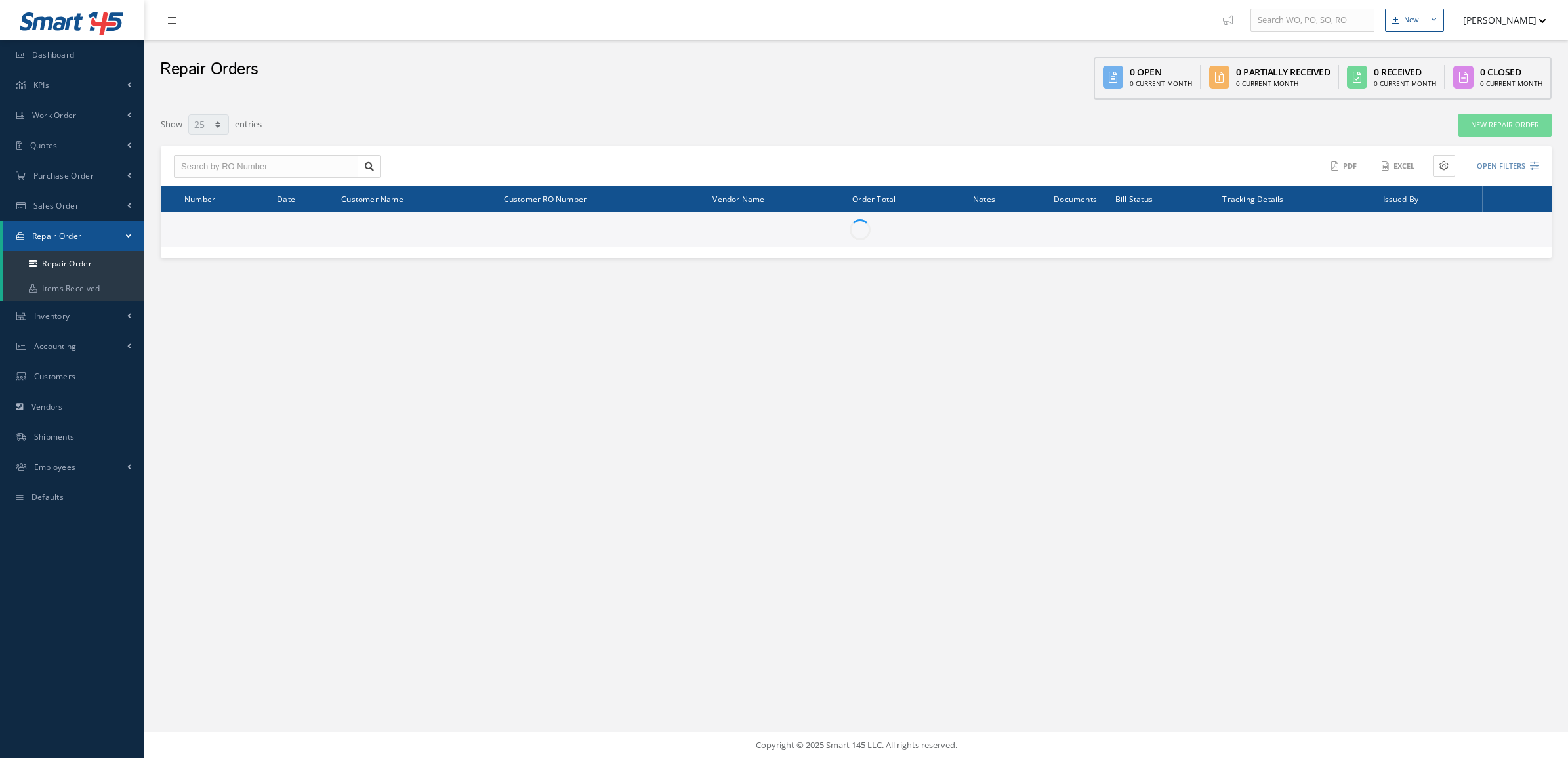
select select "25"
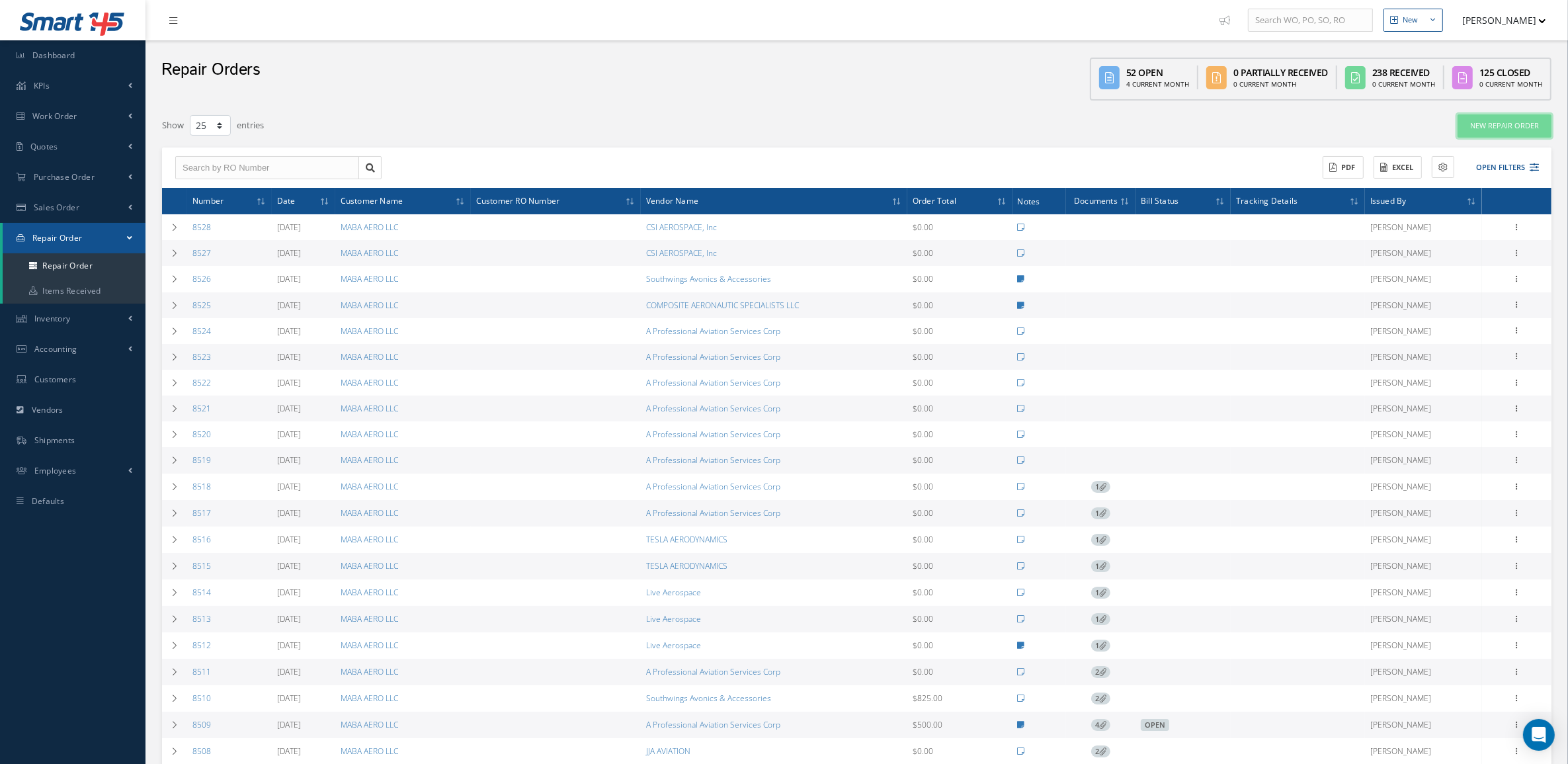
click at [1463, 134] on link "New Repair Order" at bounding box center [1505, 125] width 94 height 23
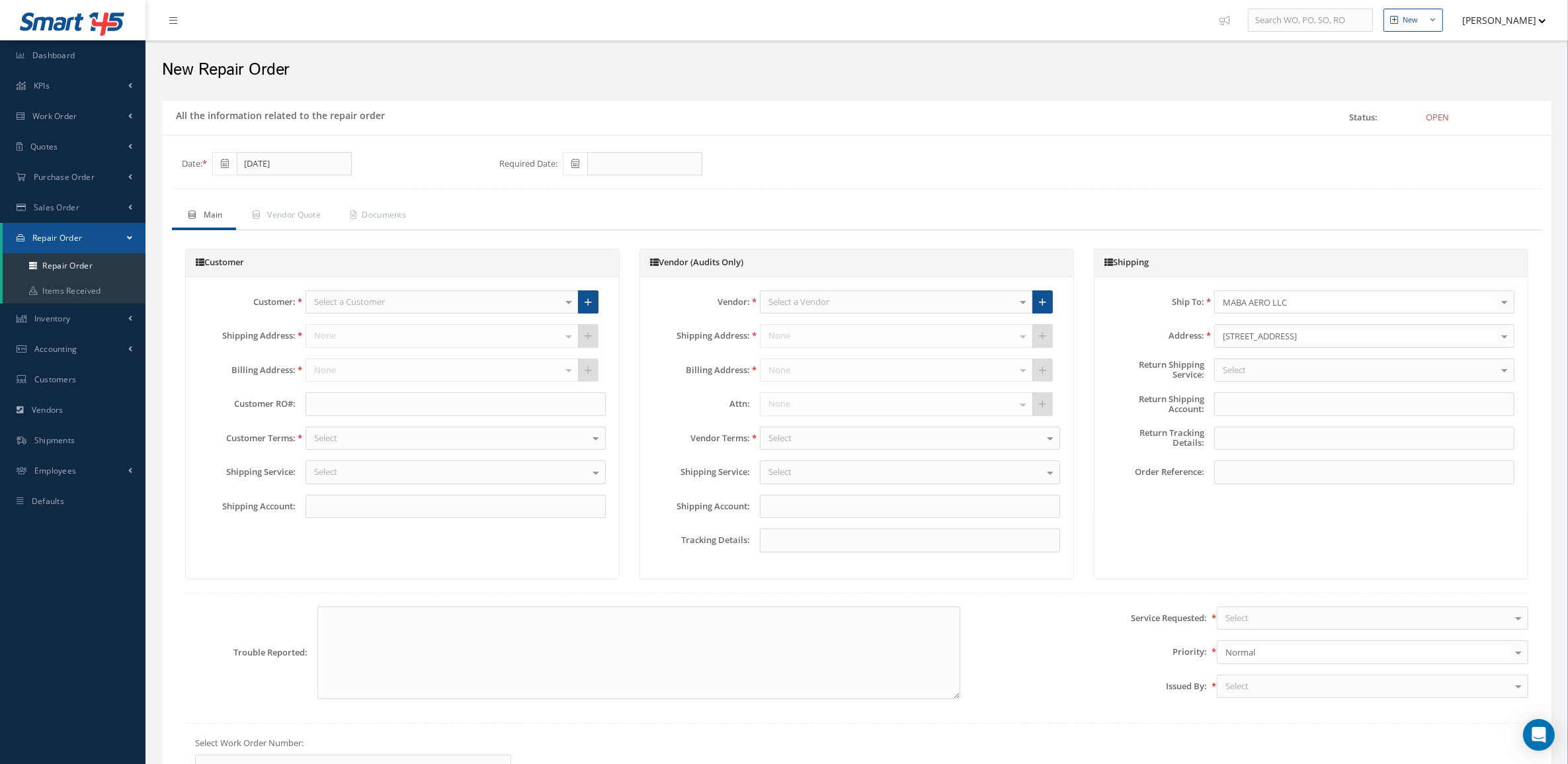
type input "X200X5"
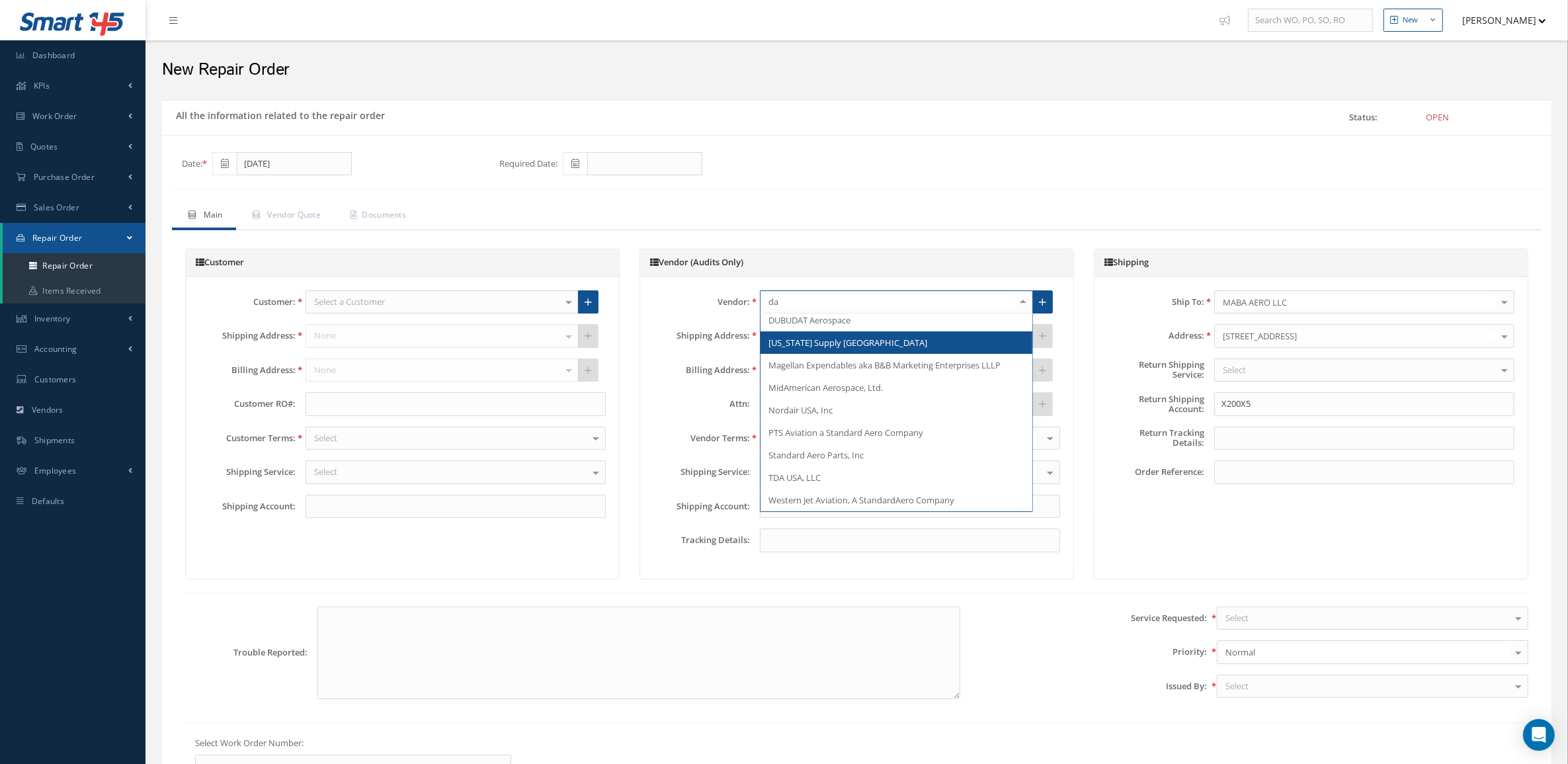
scroll to position [94, 0]
type input "das"
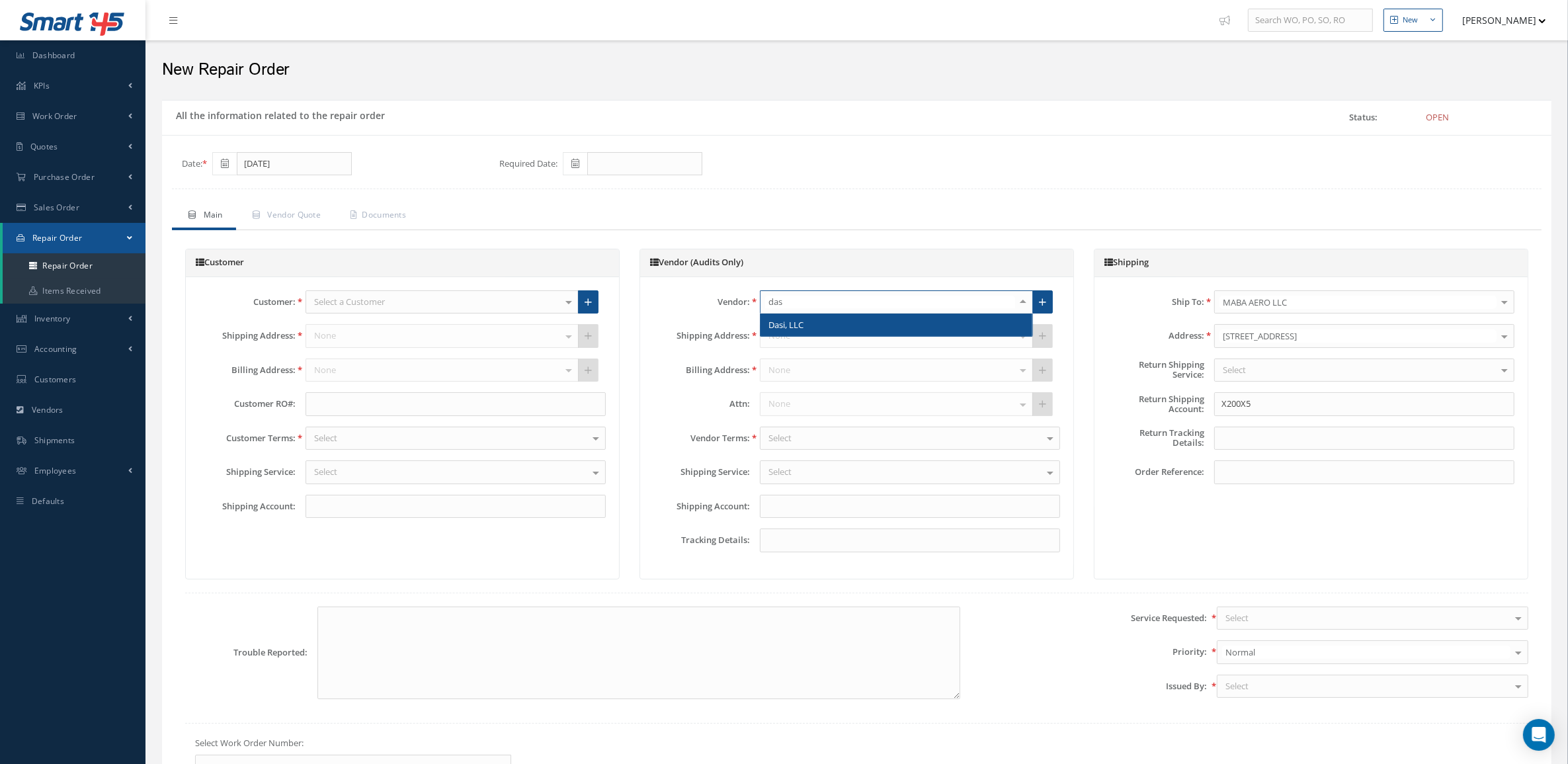
click at [807, 328] on span "Dasi, LLC" at bounding box center [896, 324] width 272 height 22
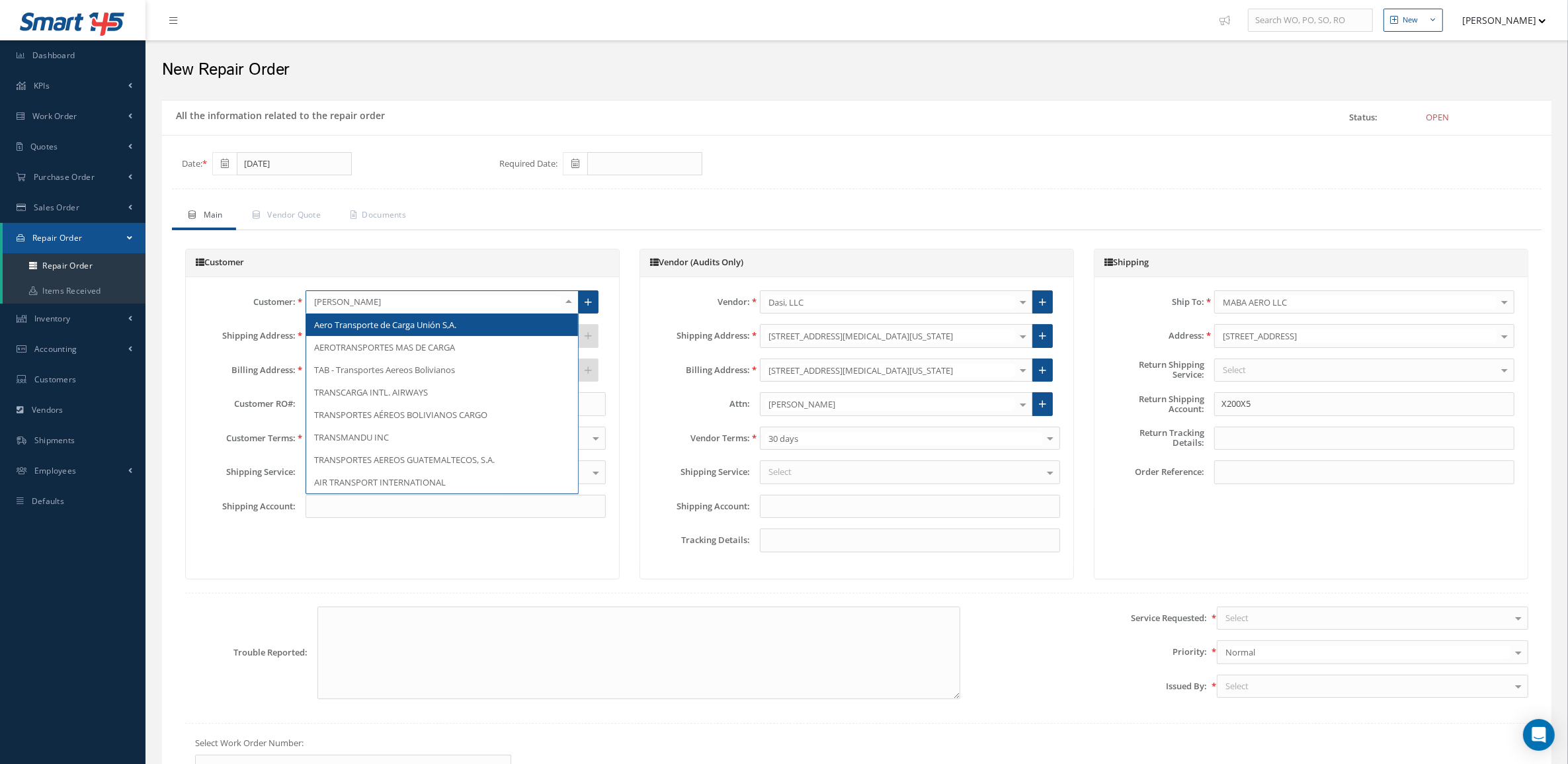
type input "trans"
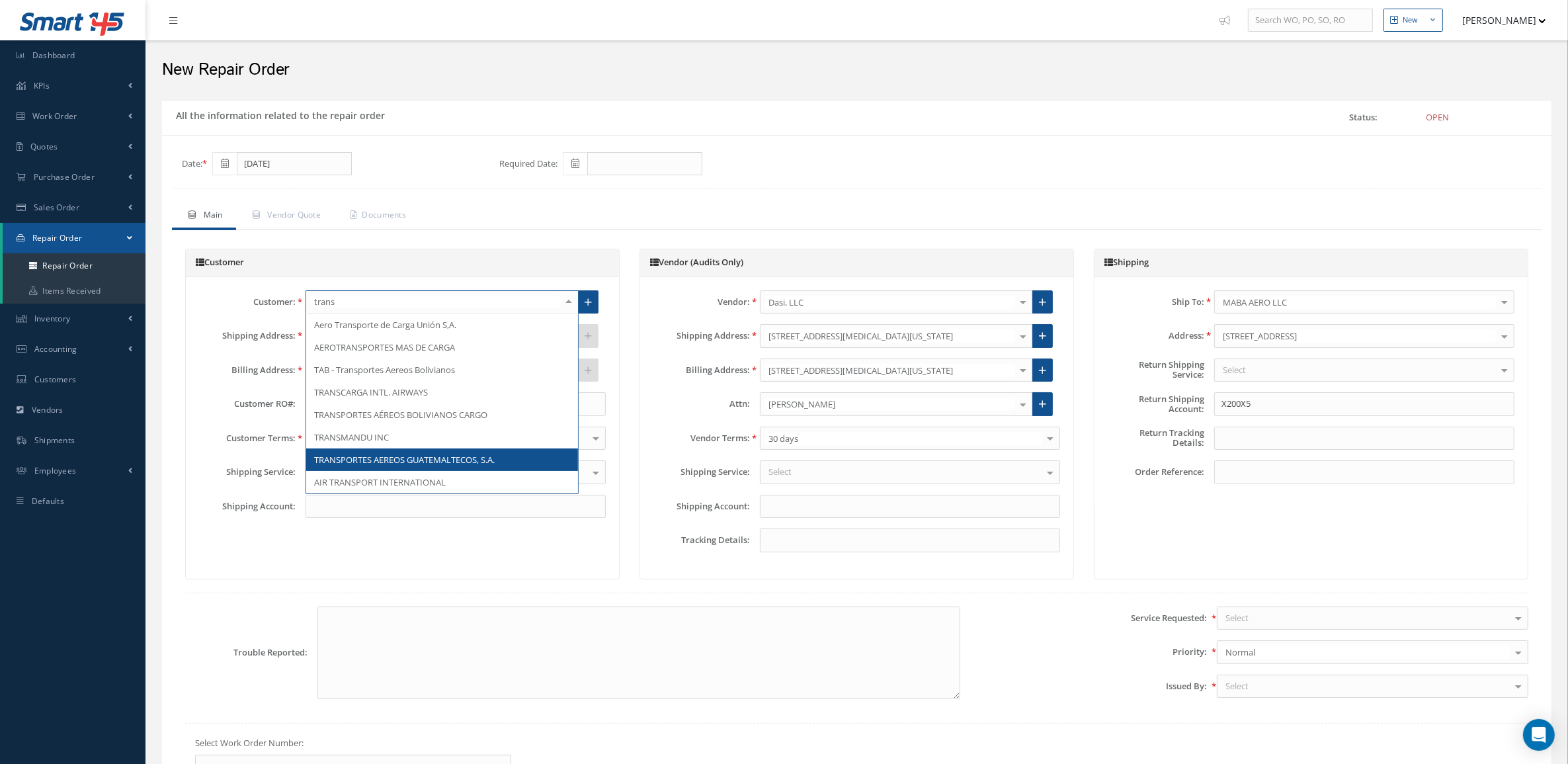
click at [427, 455] on span "TRANSPORTES AEREOS GUATEMALTECOS, S.A." at bounding box center [404, 459] width 181 height 12
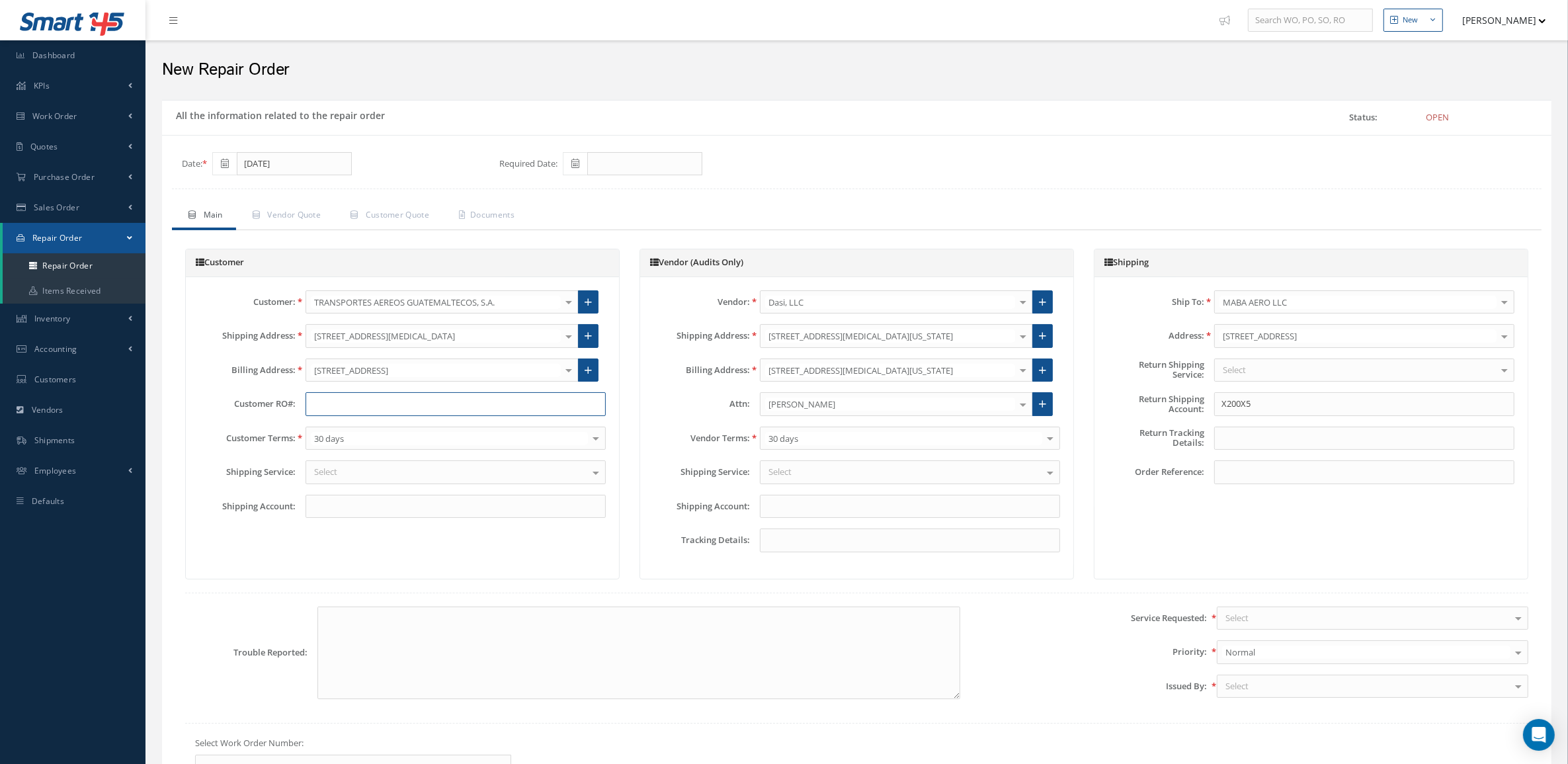
click at [393, 408] on input "text" at bounding box center [455, 404] width 301 height 24
paste input "31052"
click at [328, 405] on input "31052" at bounding box center [455, 404] width 301 height 24
click at [357, 413] on input "31052" at bounding box center [455, 404] width 301 height 24
paste input "702135"
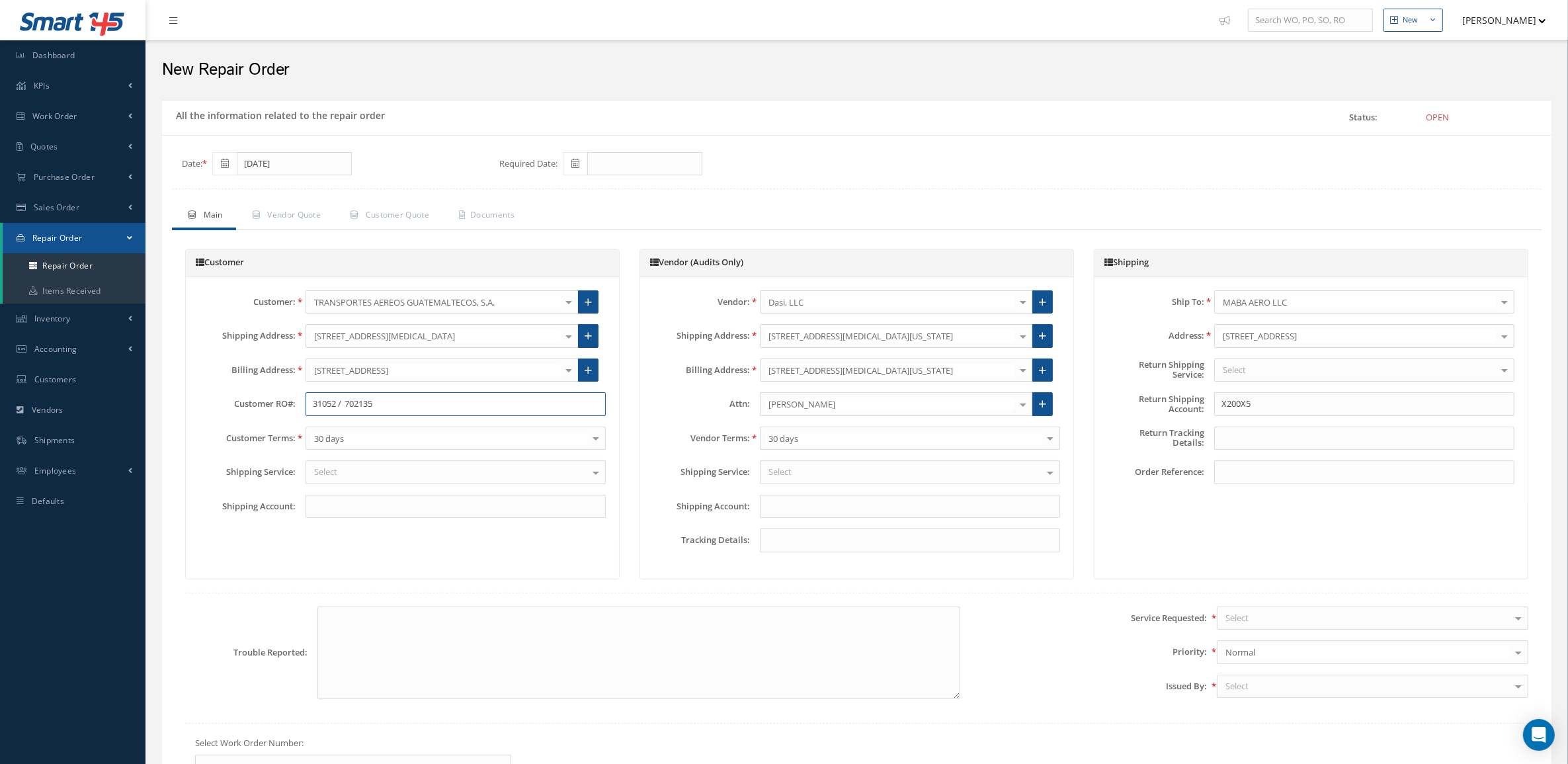
type input "31052 / 702135"
click at [395, 474] on div "Select" at bounding box center [455, 472] width 301 height 24
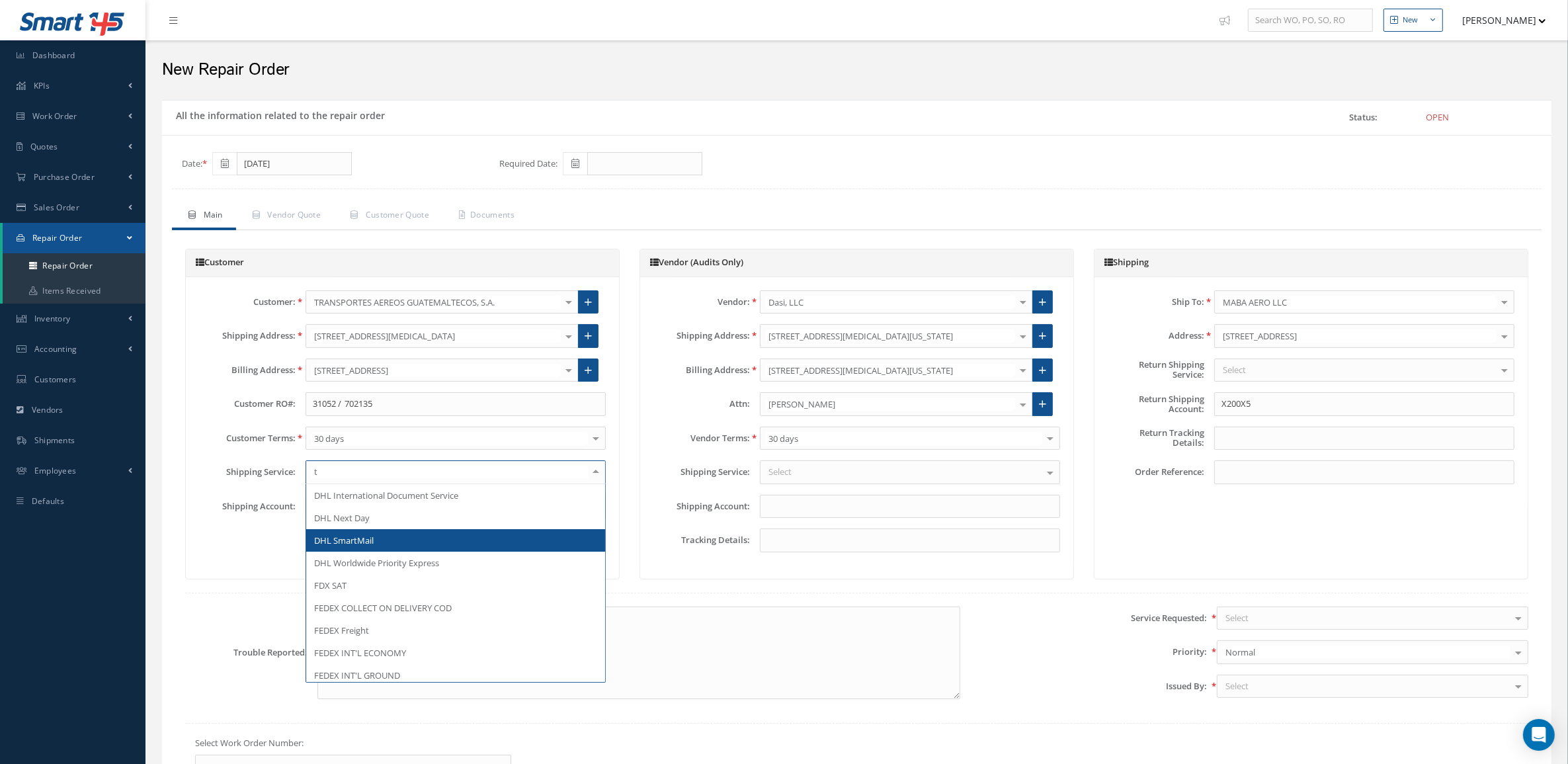
type input "tb"
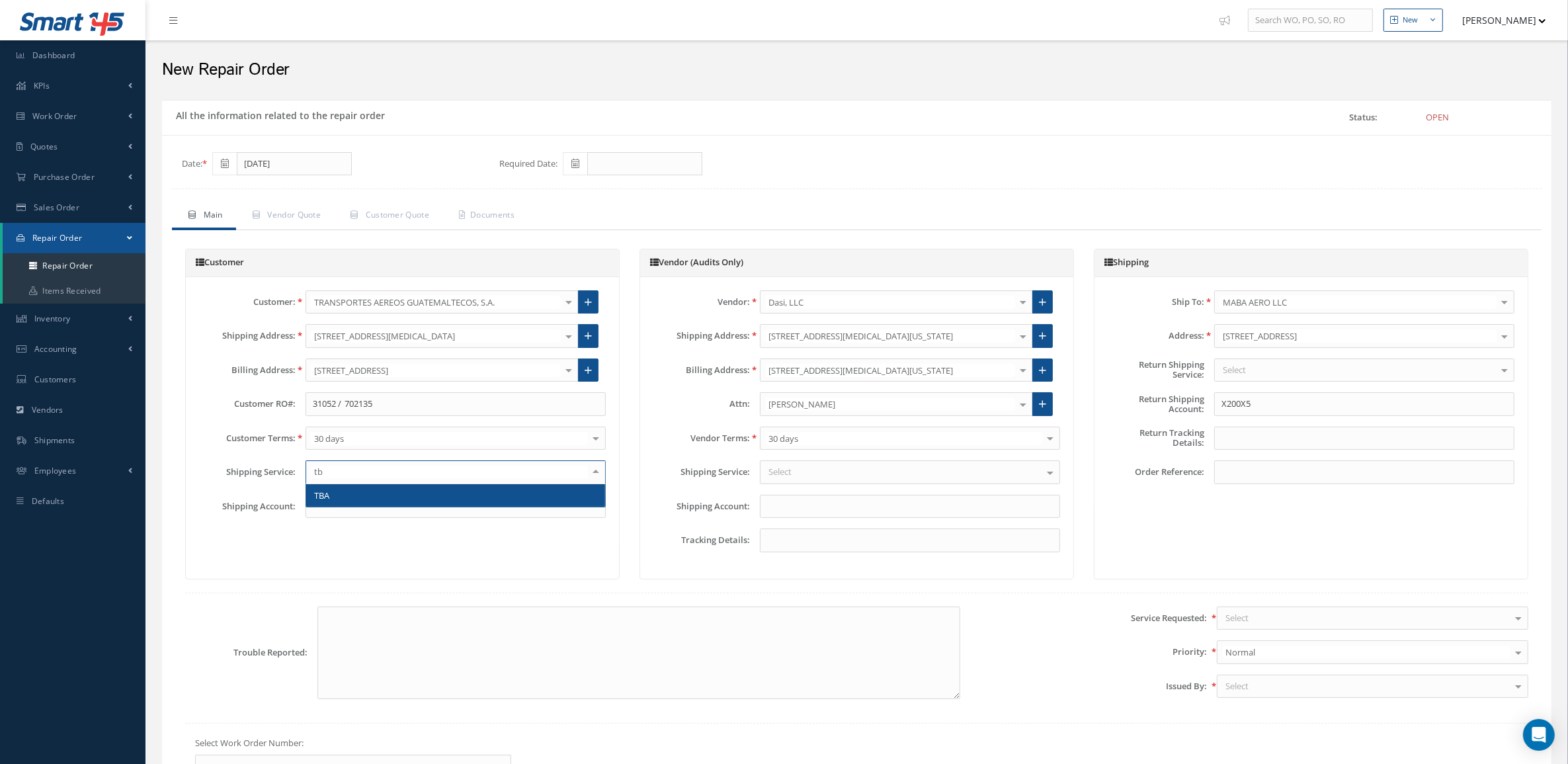
click at [385, 498] on span "TBA" at bounding box center [455, 495] width 299 height 22
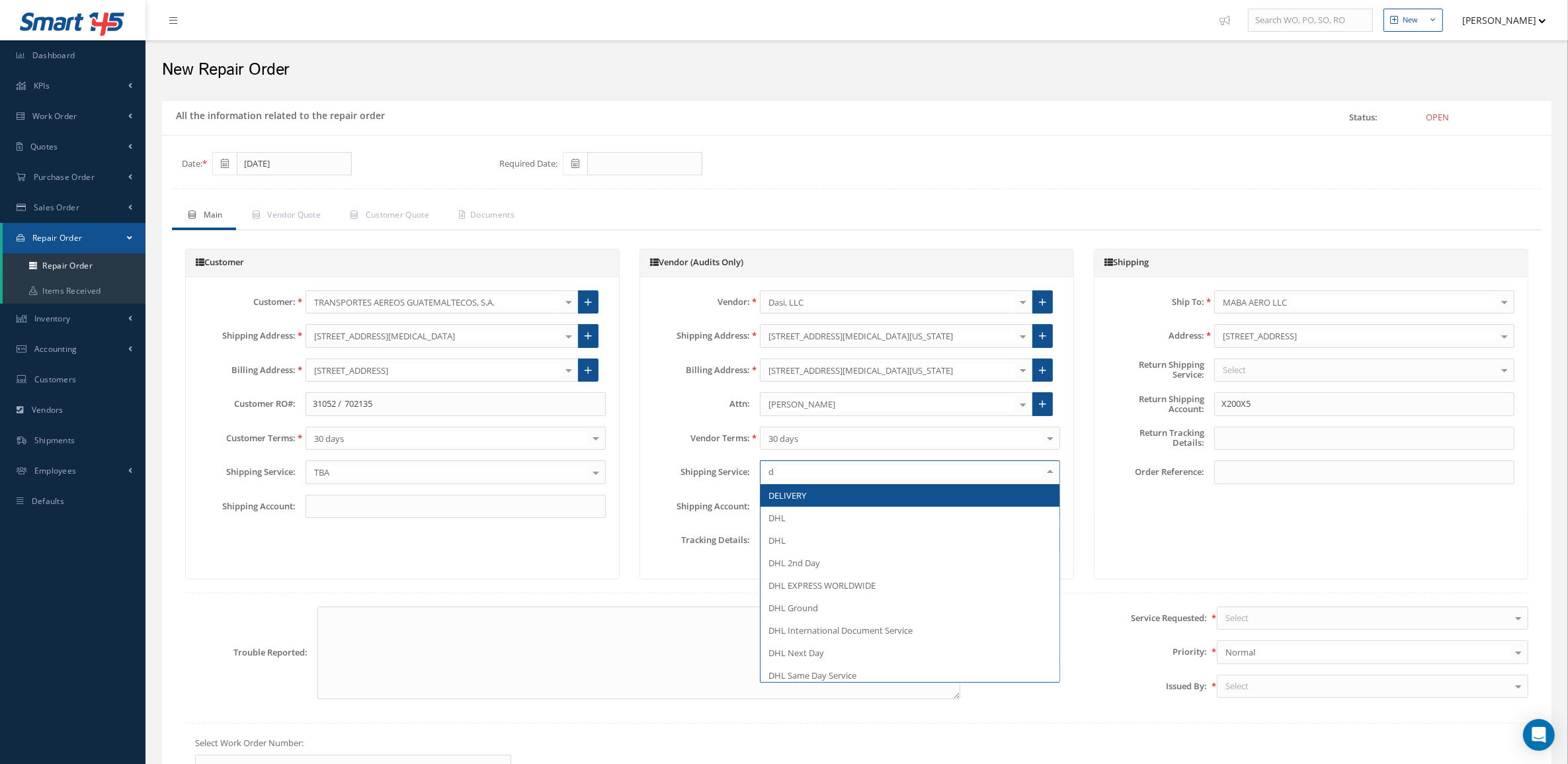
type input "de"
click at [790, 497] on span "DELIVERY" at bounding box center [788, 495] width 38 height 12
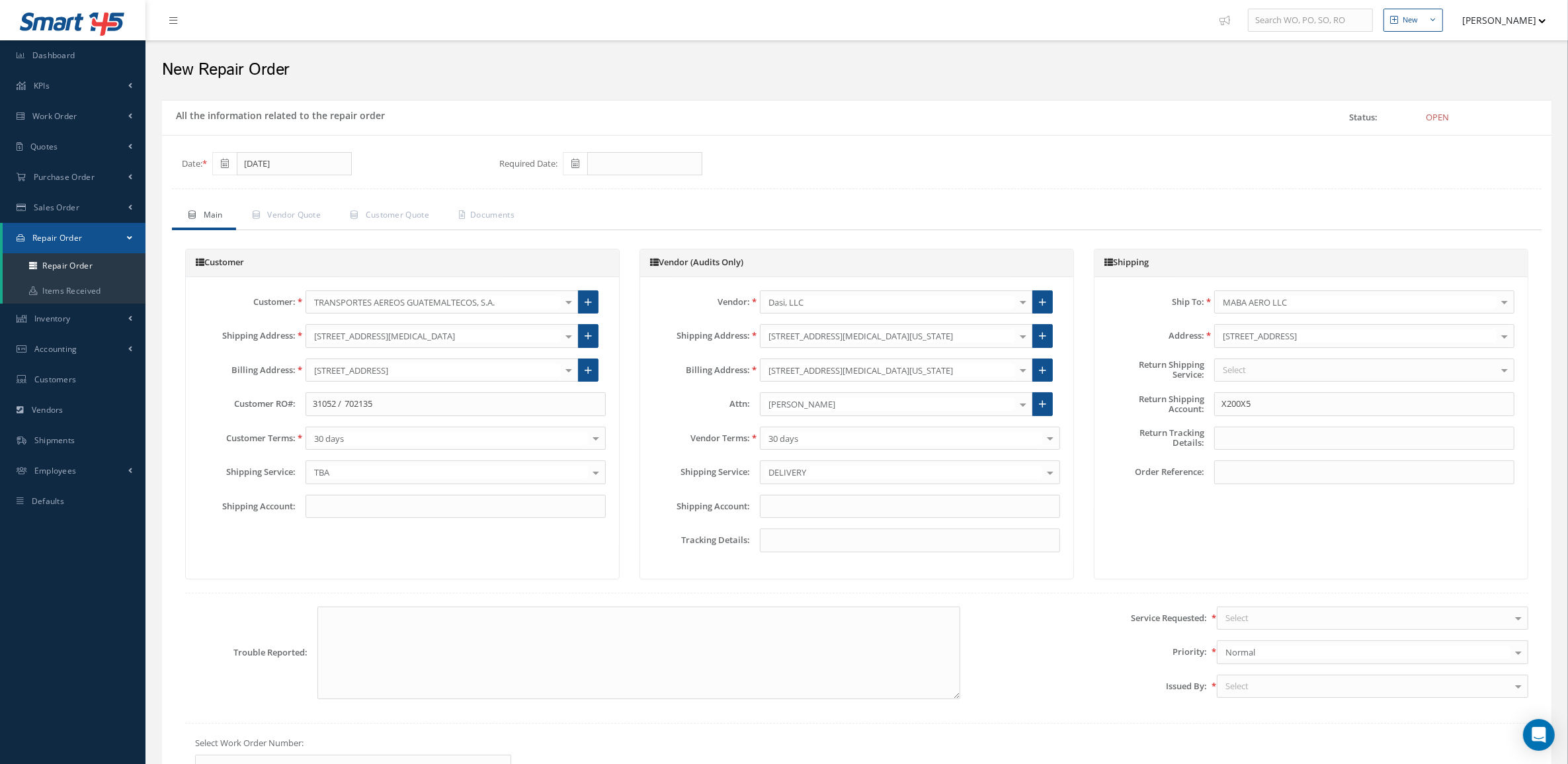
click at [1248, 381] on div "Select" at bounding box center [1364, 370] width 301 height 24
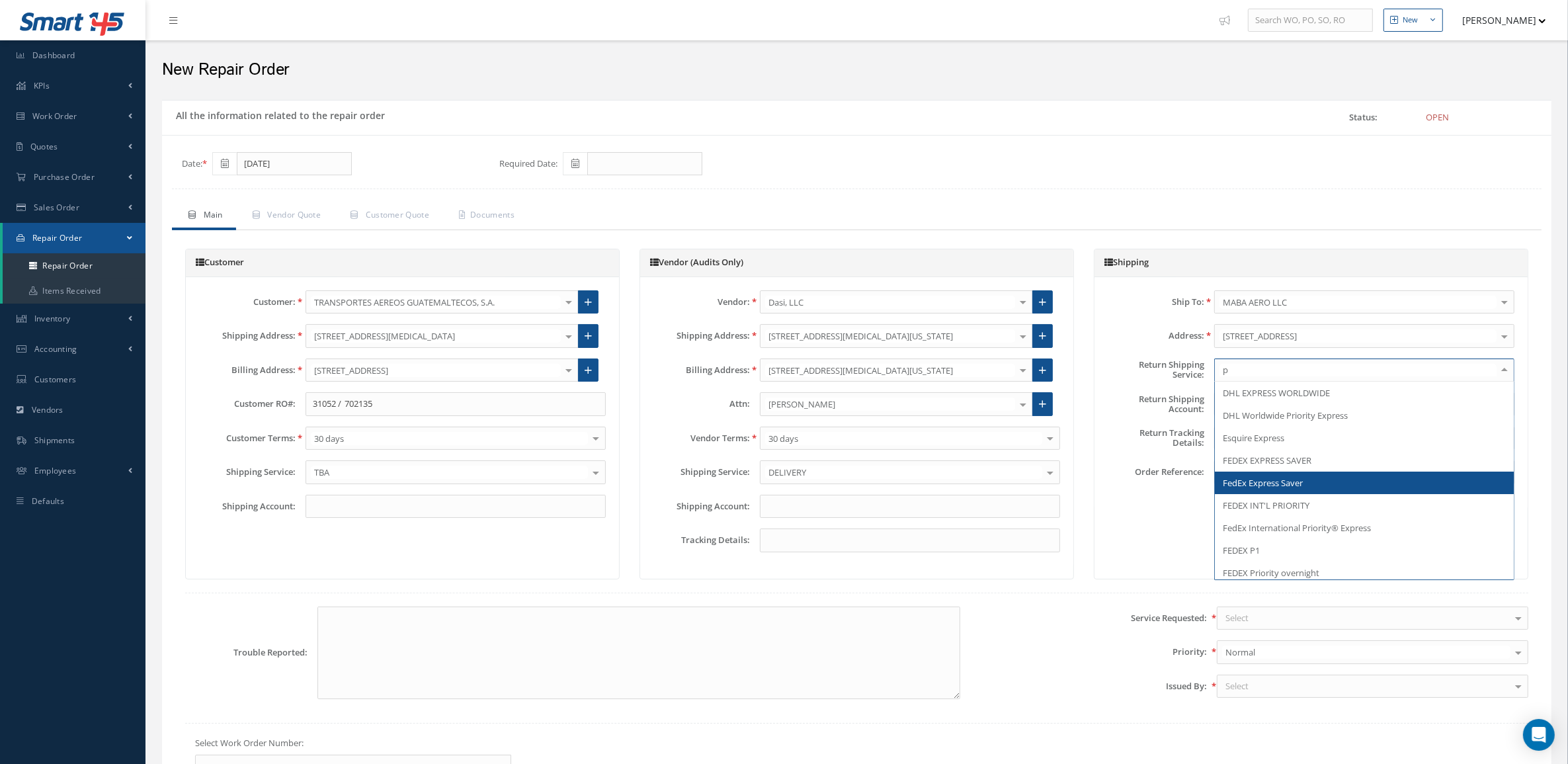
type input "pi"
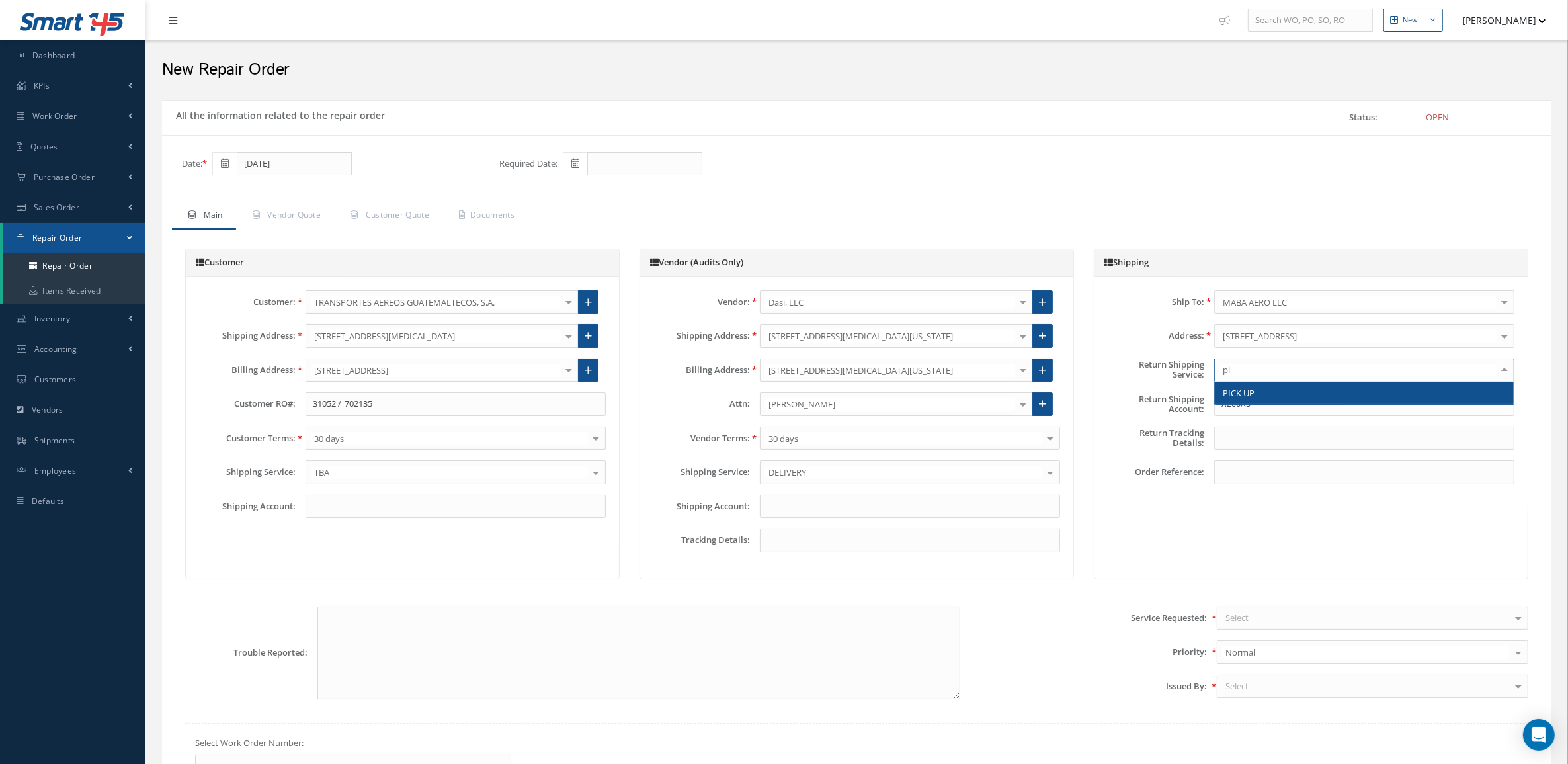
click at [1252, 388] on span "PICK UP" at bounding box center [1239, 393] width 32 height 12
drag, startPoint x: 1261, startPoint y: 411, endPoint x: 1118, endPoint y: 397, distance: 143.7
click at [1118, 397] on div "Return Shipping Account: X200X5" at bounding box center [1311, 404] width 427 height 24
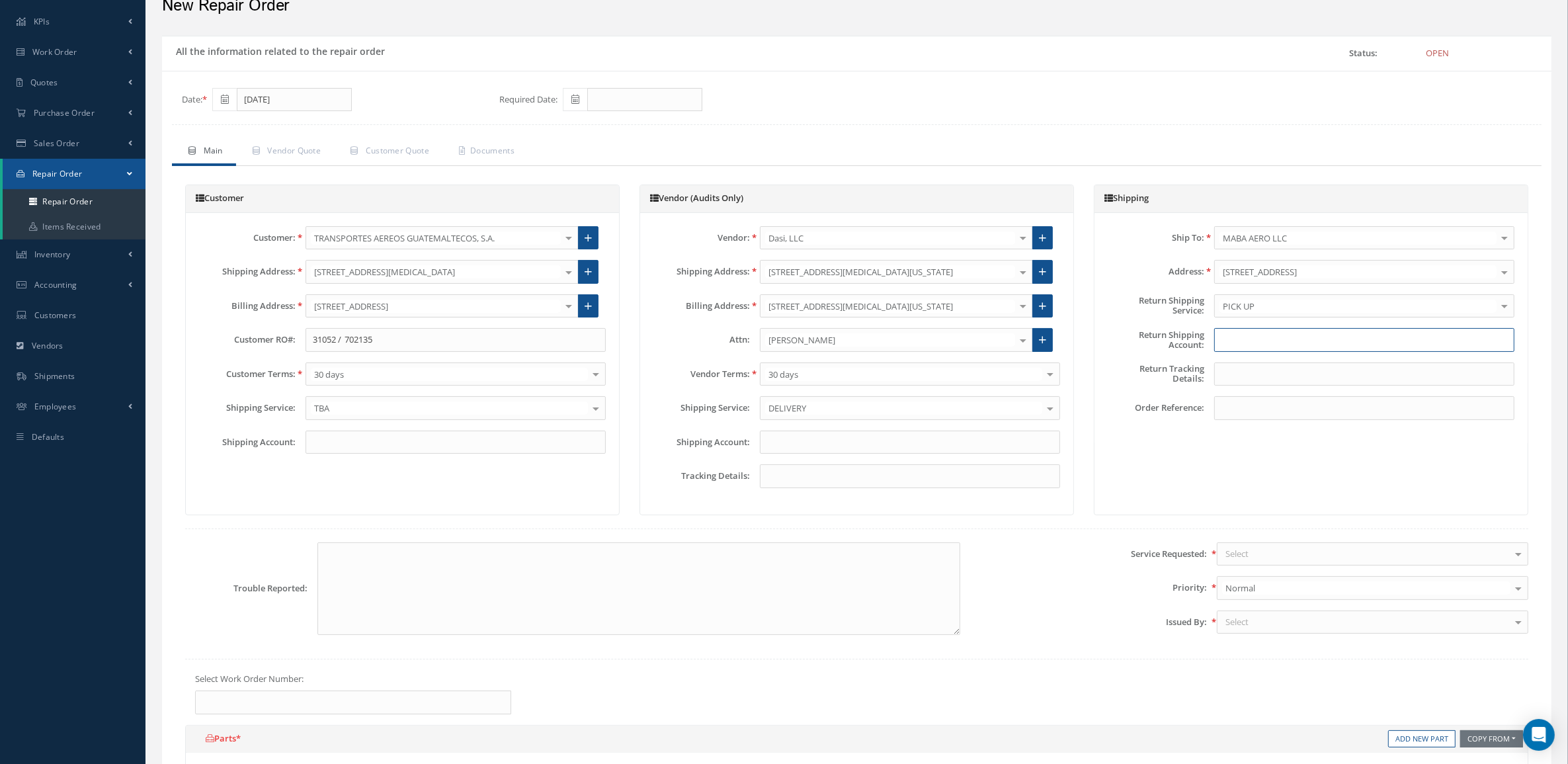
scroll to position [165, 0]
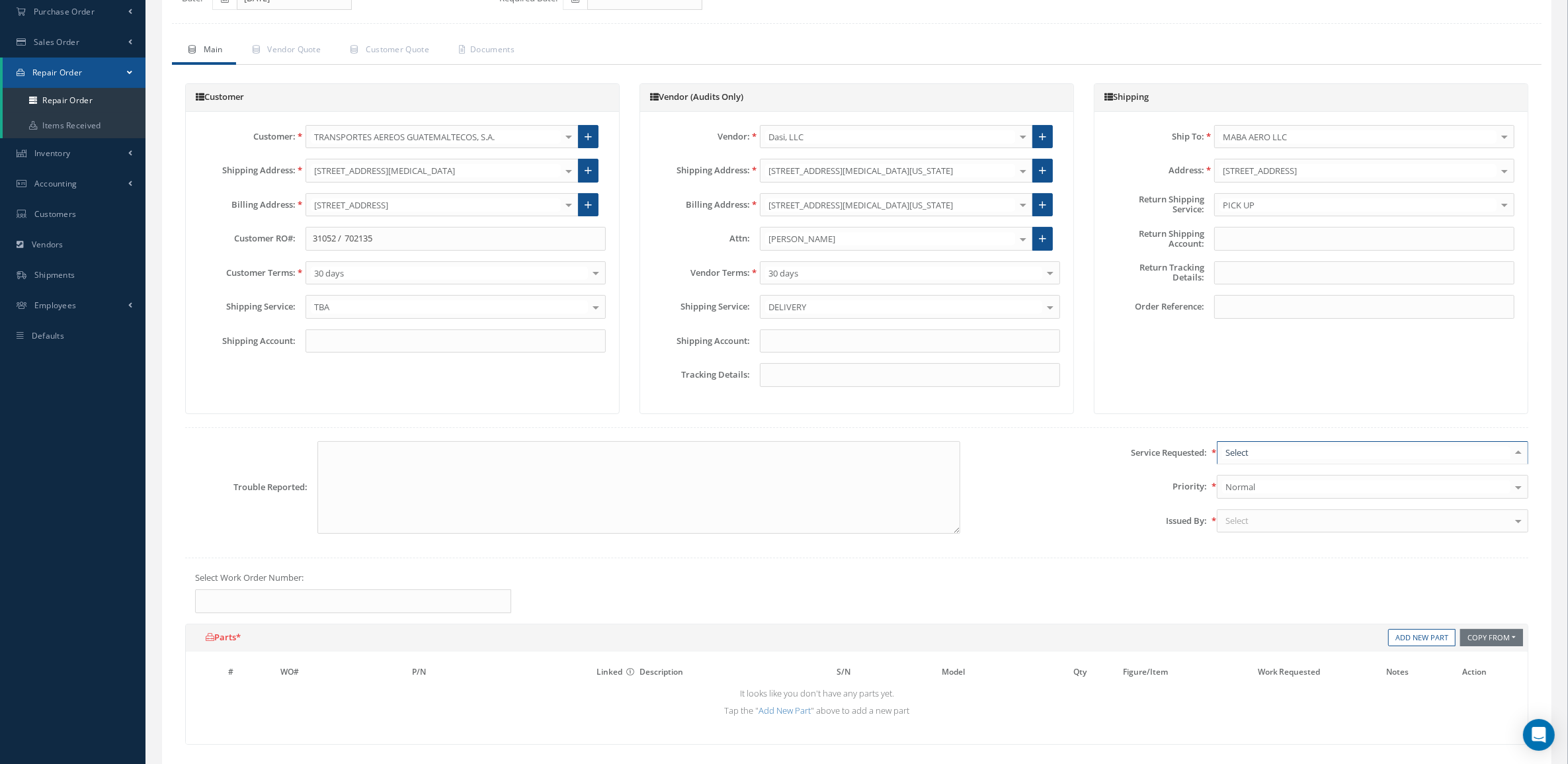
click at [1261, 452] on div at bounding box center [1372, 453] width 312 height 24
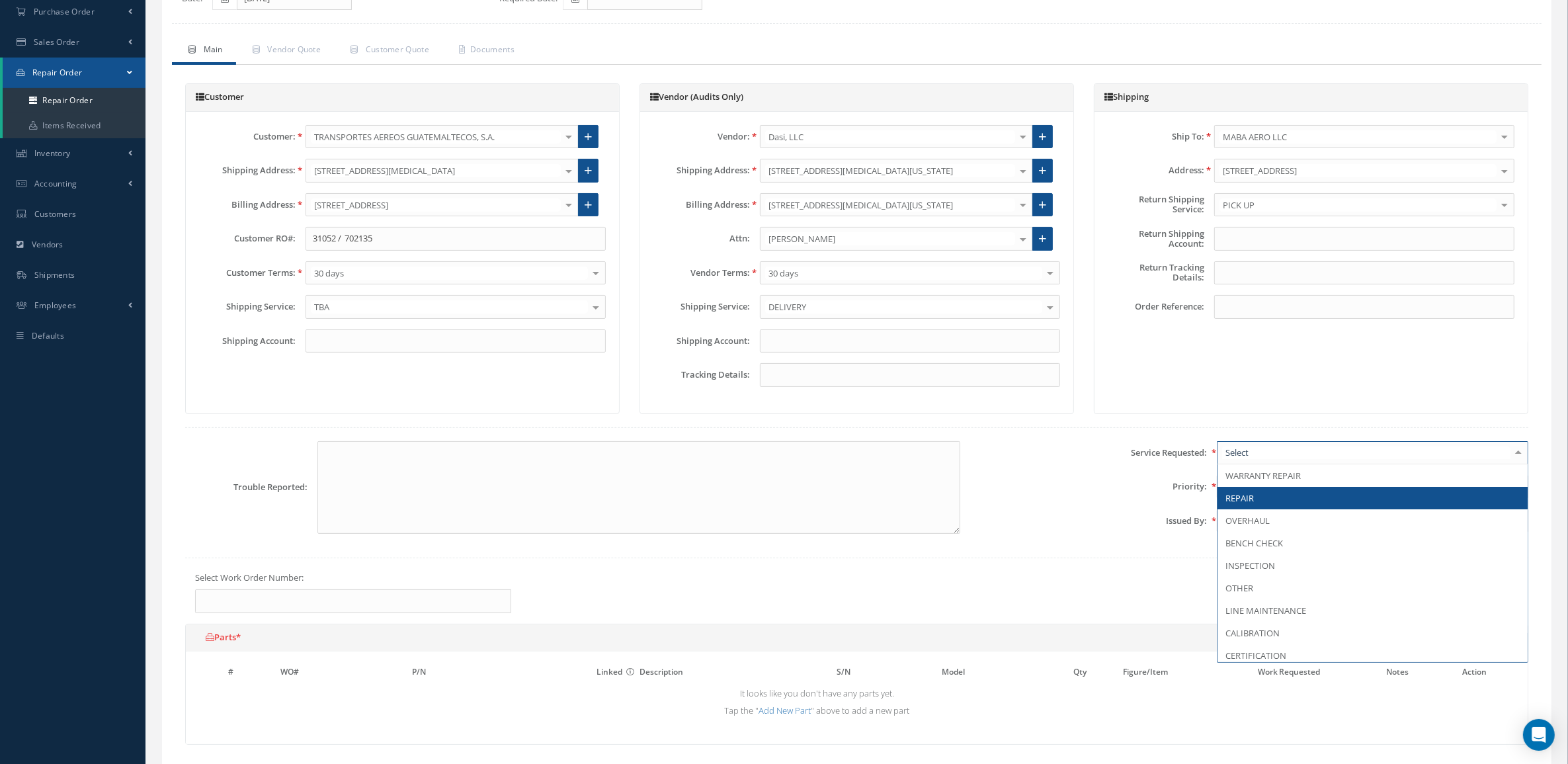
click at [1279, 505] on span "REPAIR" at bounding box center [1372, 498] width 310 height 22
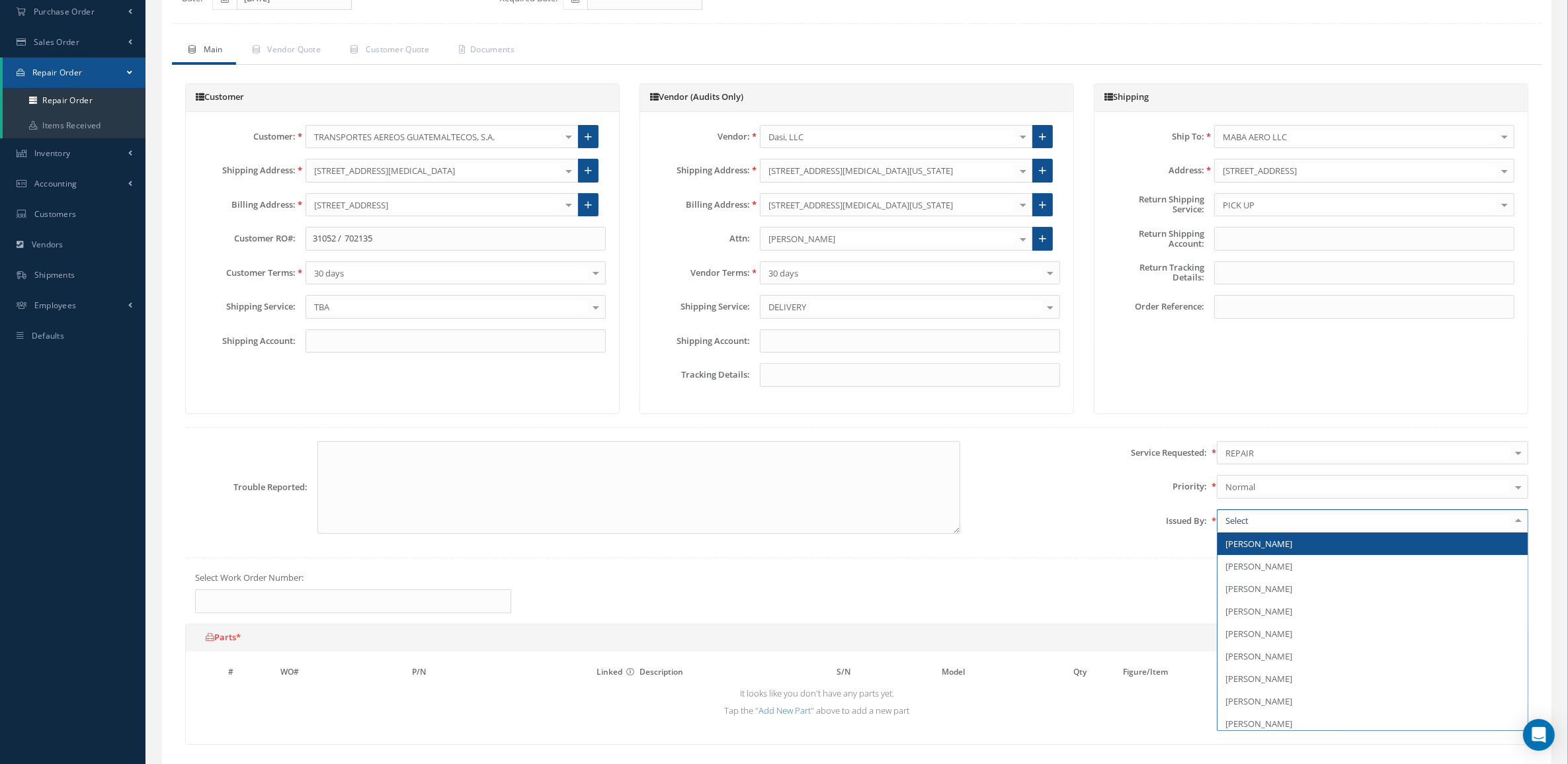
click at [1287, 526] on div at bounding box center [1372, 521] width 312 height 24
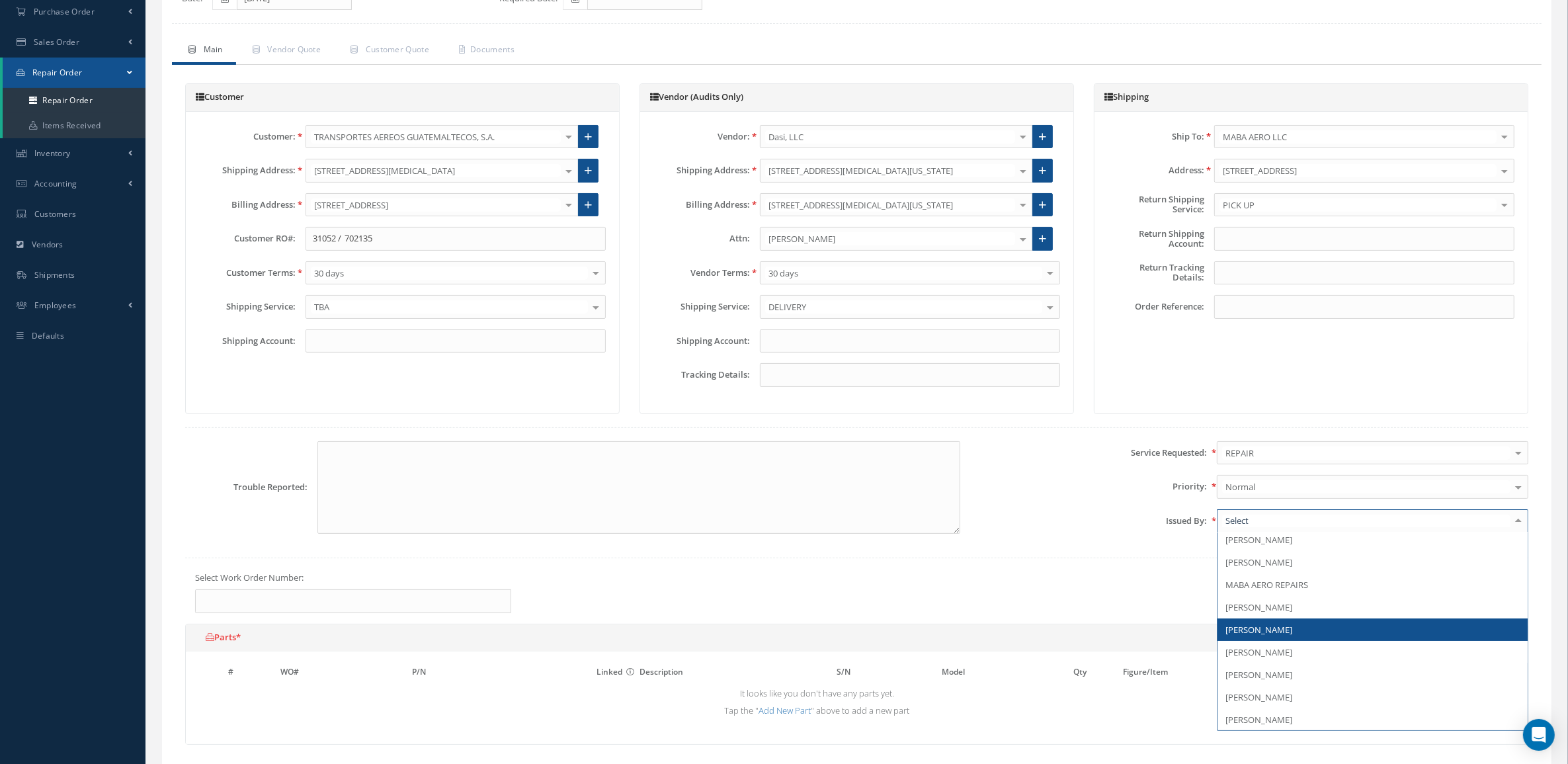
click at [1298, 630] on span "[PERSON_NAME]" at bounding box center [1372, 630] width 310 height 22
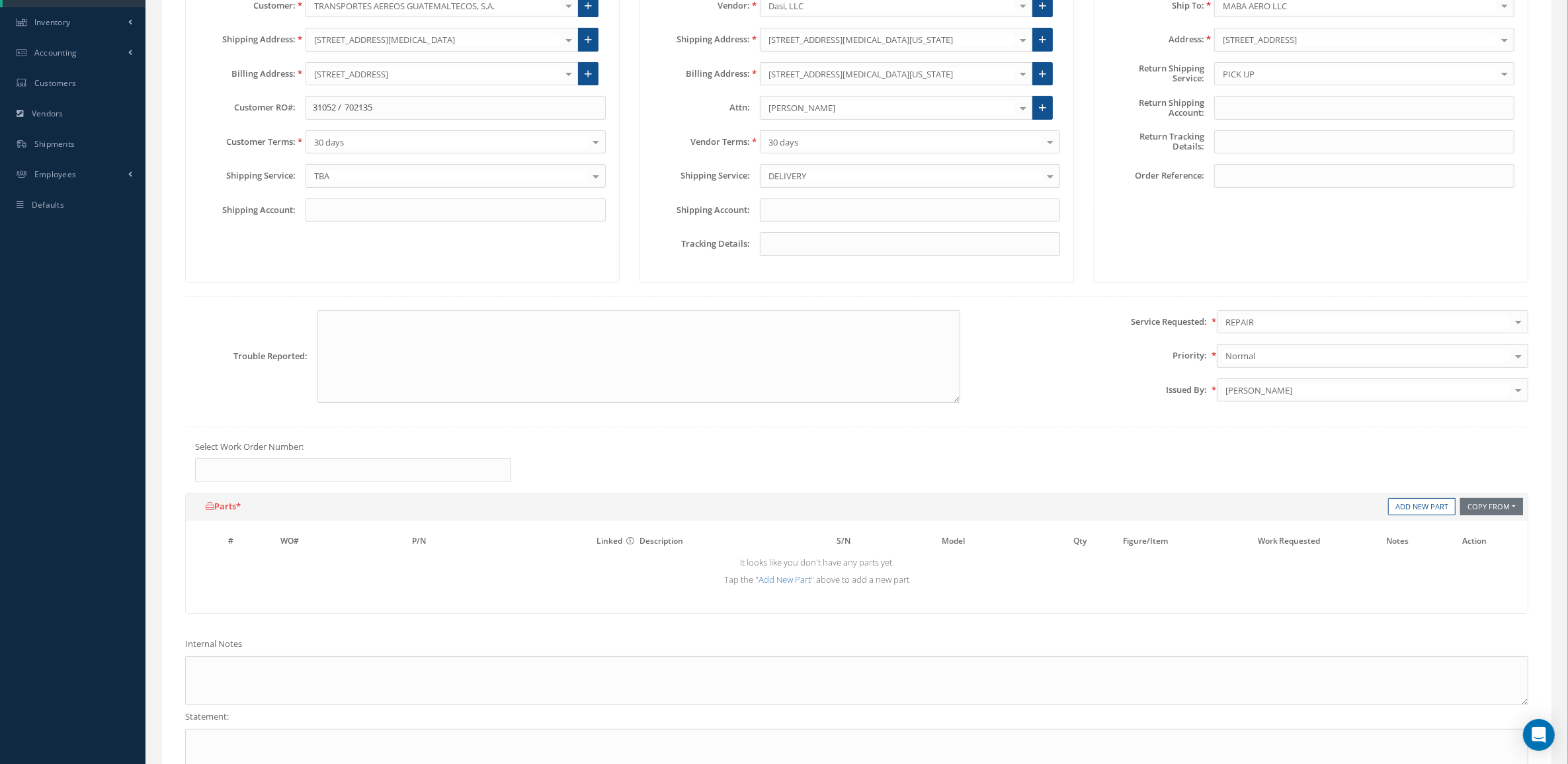
scroll to position [331, 0]
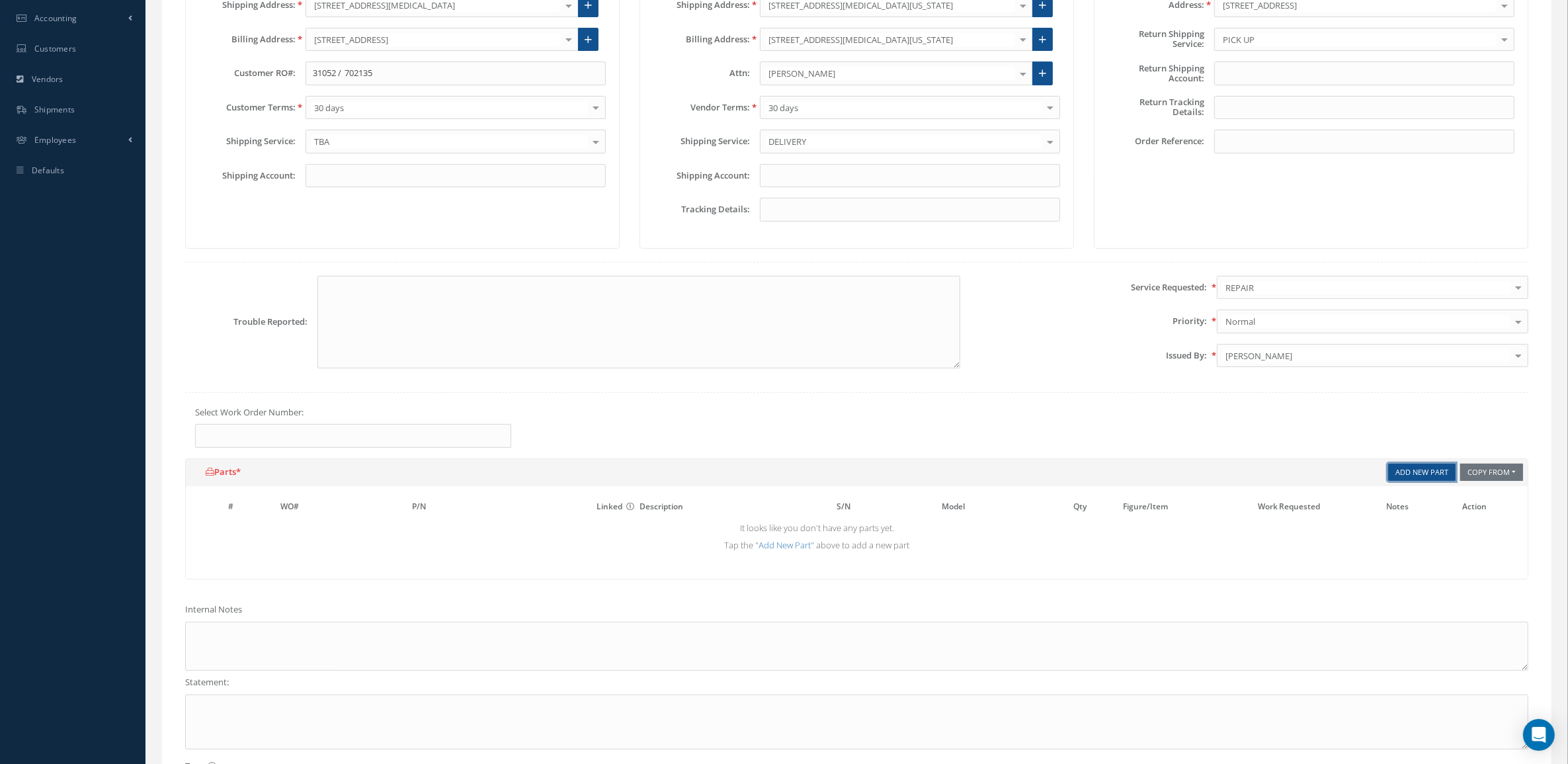
click at [1401, 482] on link "Add New Part" at bounding box center [1421, 473] width 67 height 18
click at [444, 547] on td "Add New Part" at bounding box center [869, 551] width 1289 height 23
click at [440, 535] on input "text" at bounding box center [472, 529] width 121 height 20
paste input "702135"
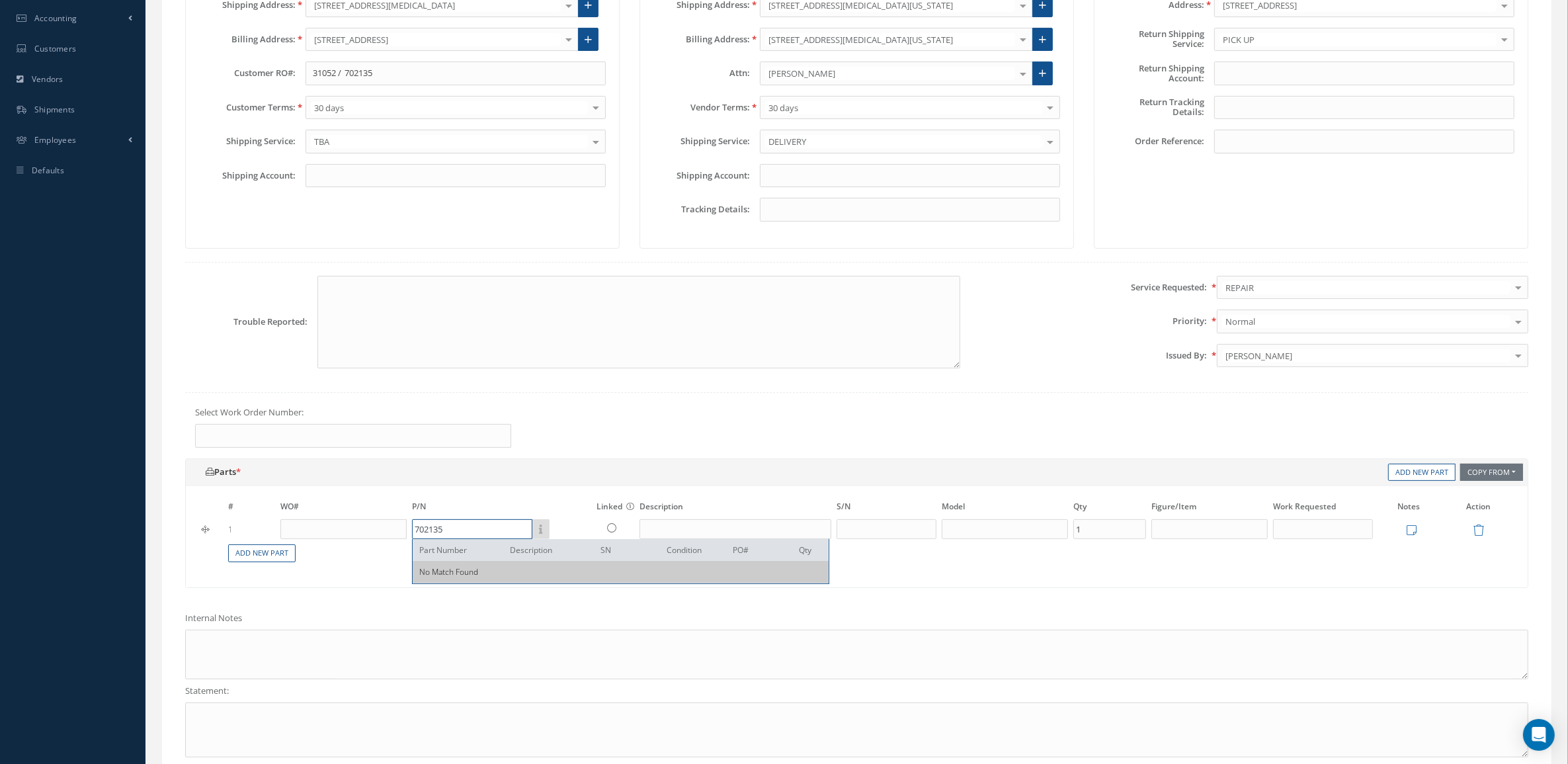
drag, startPoint x: 478, startPoint y: 535, endPoint x: 293, endPoint y: 531, distance: 185.0
click at [293, 531] on tr "1 702135 Part Number Description SN Condition PO# Qty No Match Found 1 Edit Not…" at bounding box center [857, 529] width 1316 height 22
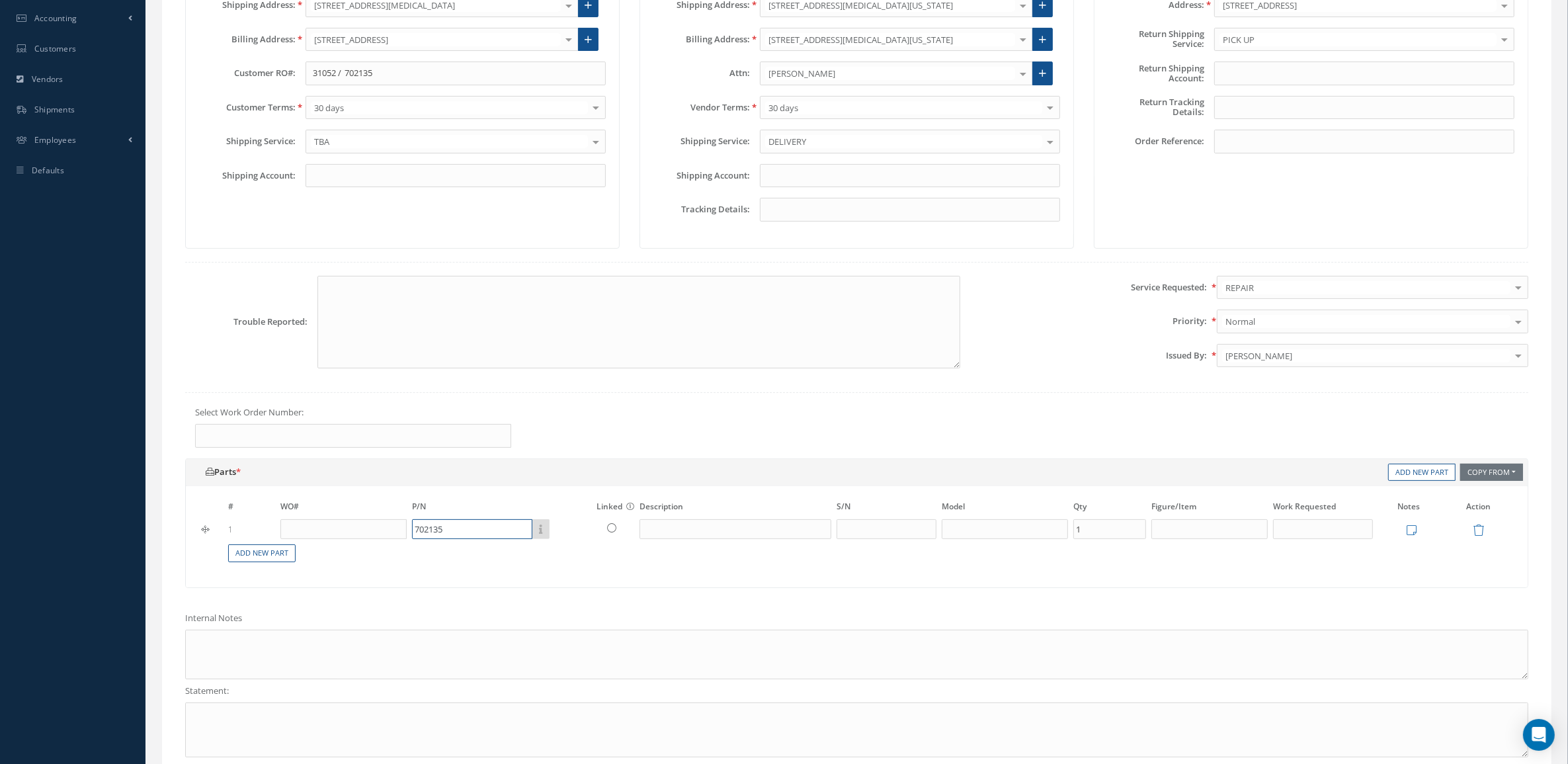
click at [484, 537] on input "702135" at bounding box center [472, 529] width 121 height 20
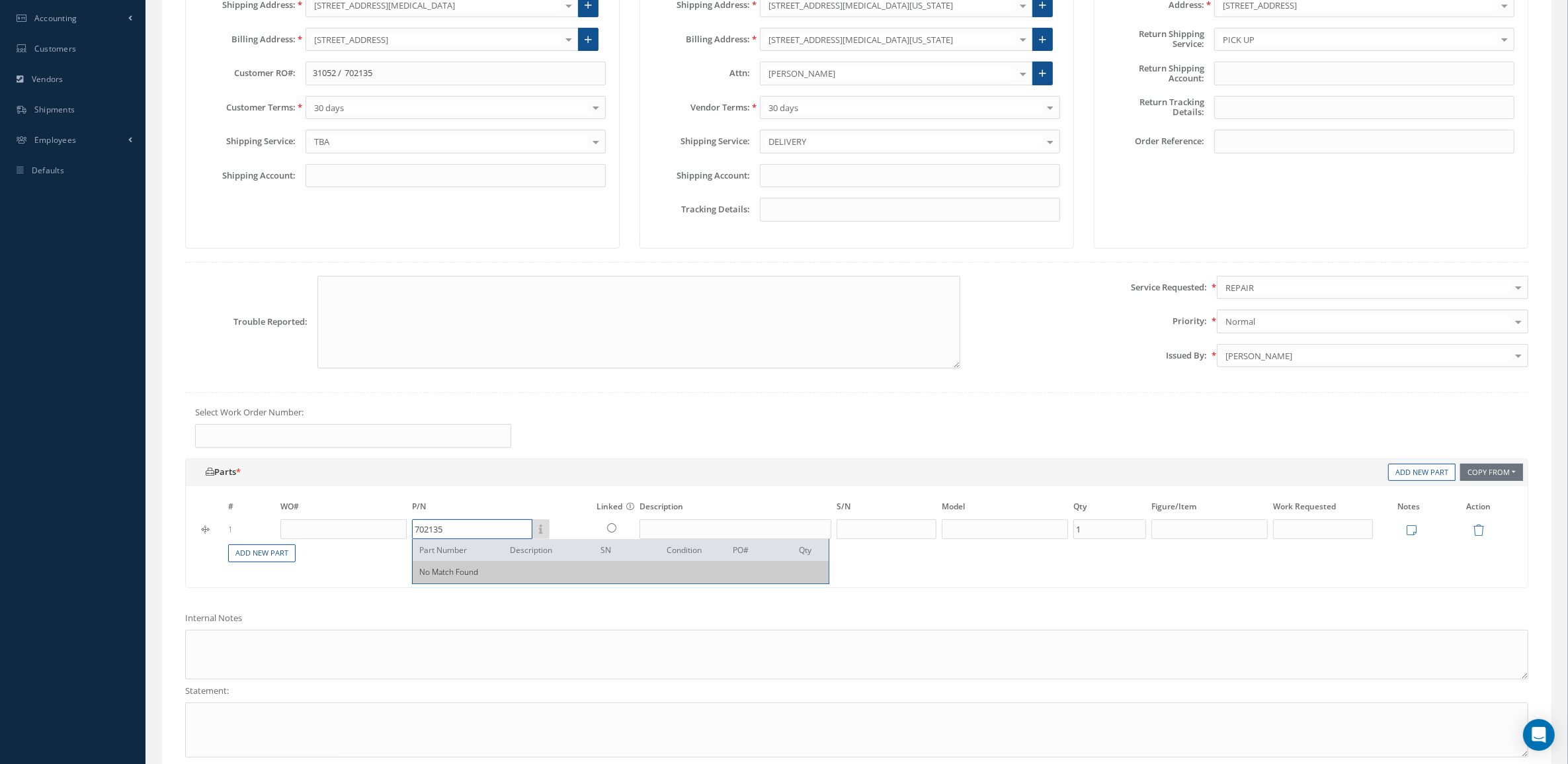
paste input "22250F100200"
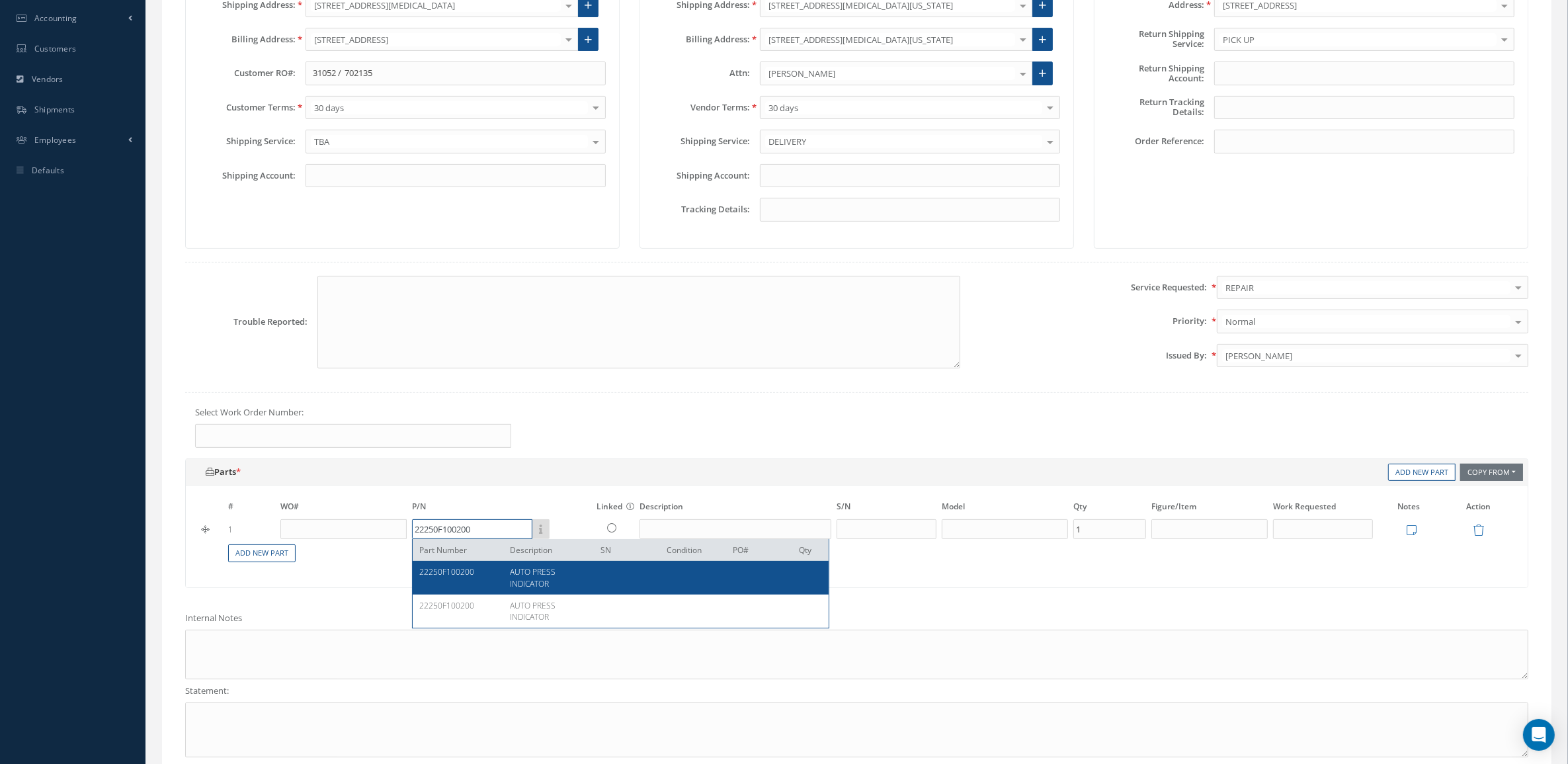
type input "22250F100200"
click at [639, 578] on div at bounding box center [623, 578] width 66 height 22
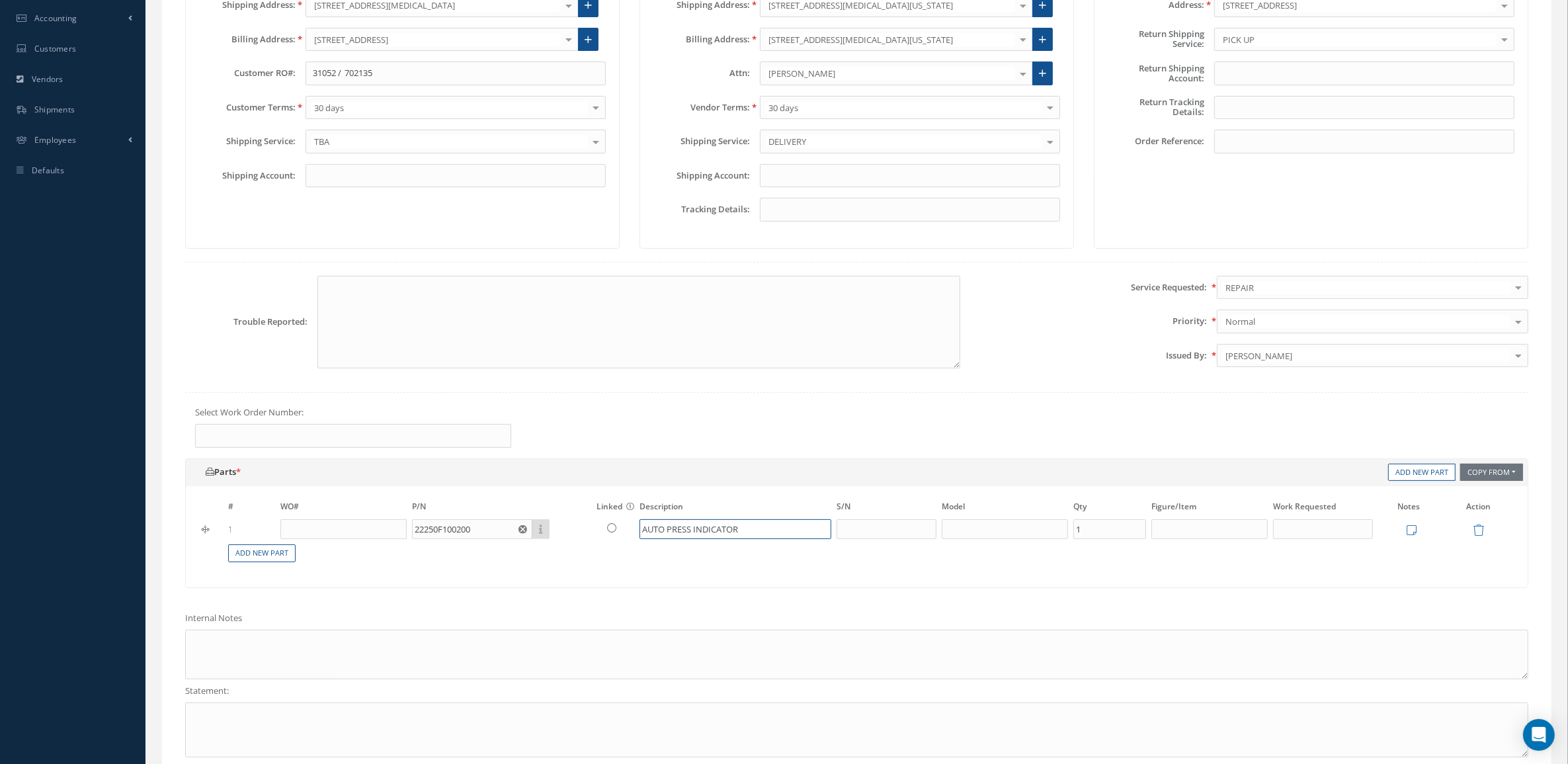
drag, startPoint x: 752, startPoint y: 531, endPoint x: 339, endPoint y: 531, distance: 413.0
click at [339, 531] on tr "1 22250F100200 Part Number Description SN Condition PO# Qty AUTO PRESS INDICATO…" at bounding box center [857, 529] width 1316 height 22
type input "d"
type input "DIGITAL CONTROLLER"
click at [613, 532] on icon at bounding box center [611, 528] width 10 height 10
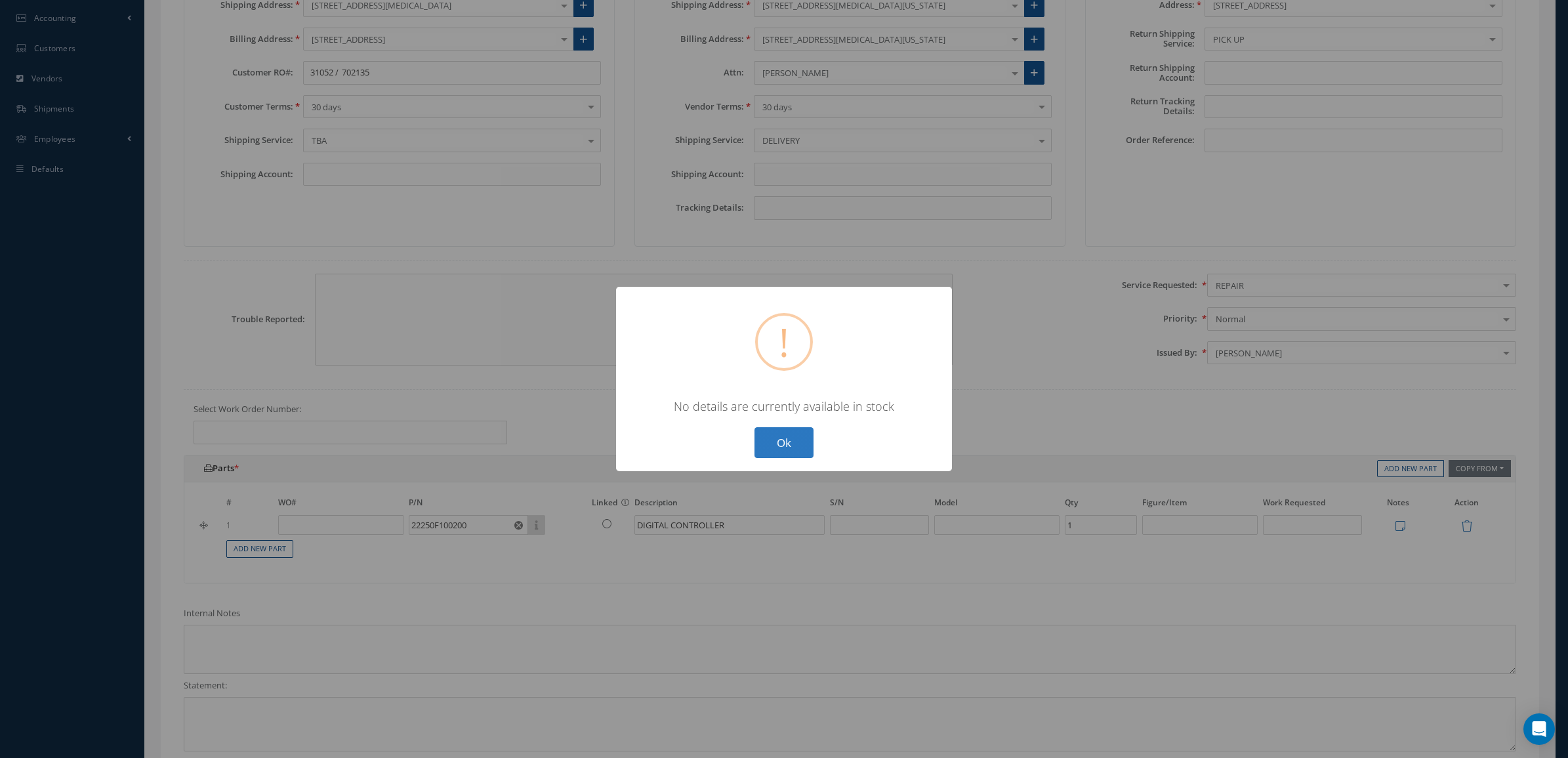
click at [769, 441] on button "Ok" at bounding box center [784, 442] width 59 height 31
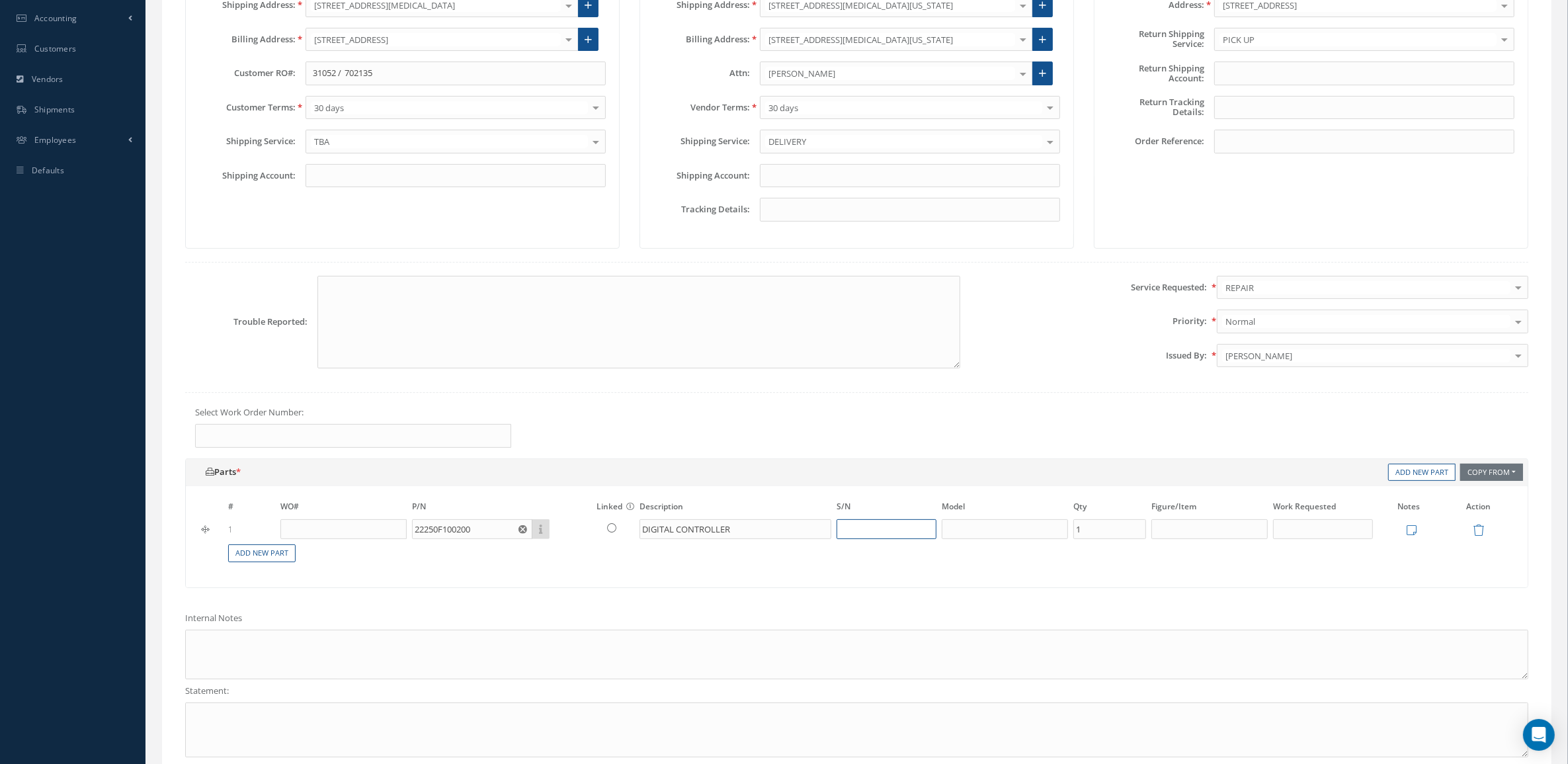
click at [905, 536] on input "text" at bounding box center [887, 529] width 100 height 20
type input "1805"
click at [940, 599] on div "Add New Part Copy From Work Order Inventory Templates Calibrations Repair Order…" at bounding box center [857, 530] width 1363 height 143
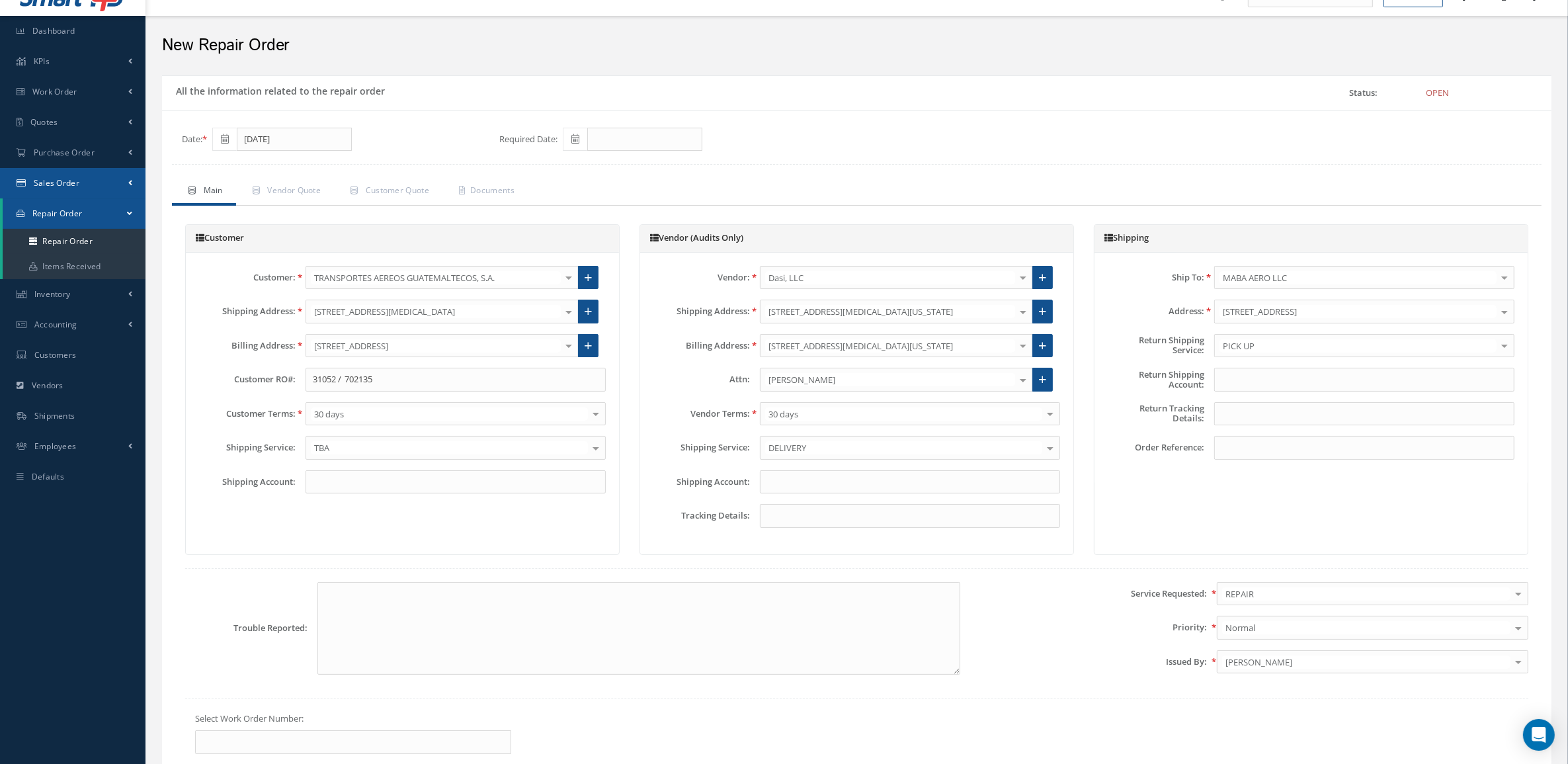
scroll to position [0, 0]
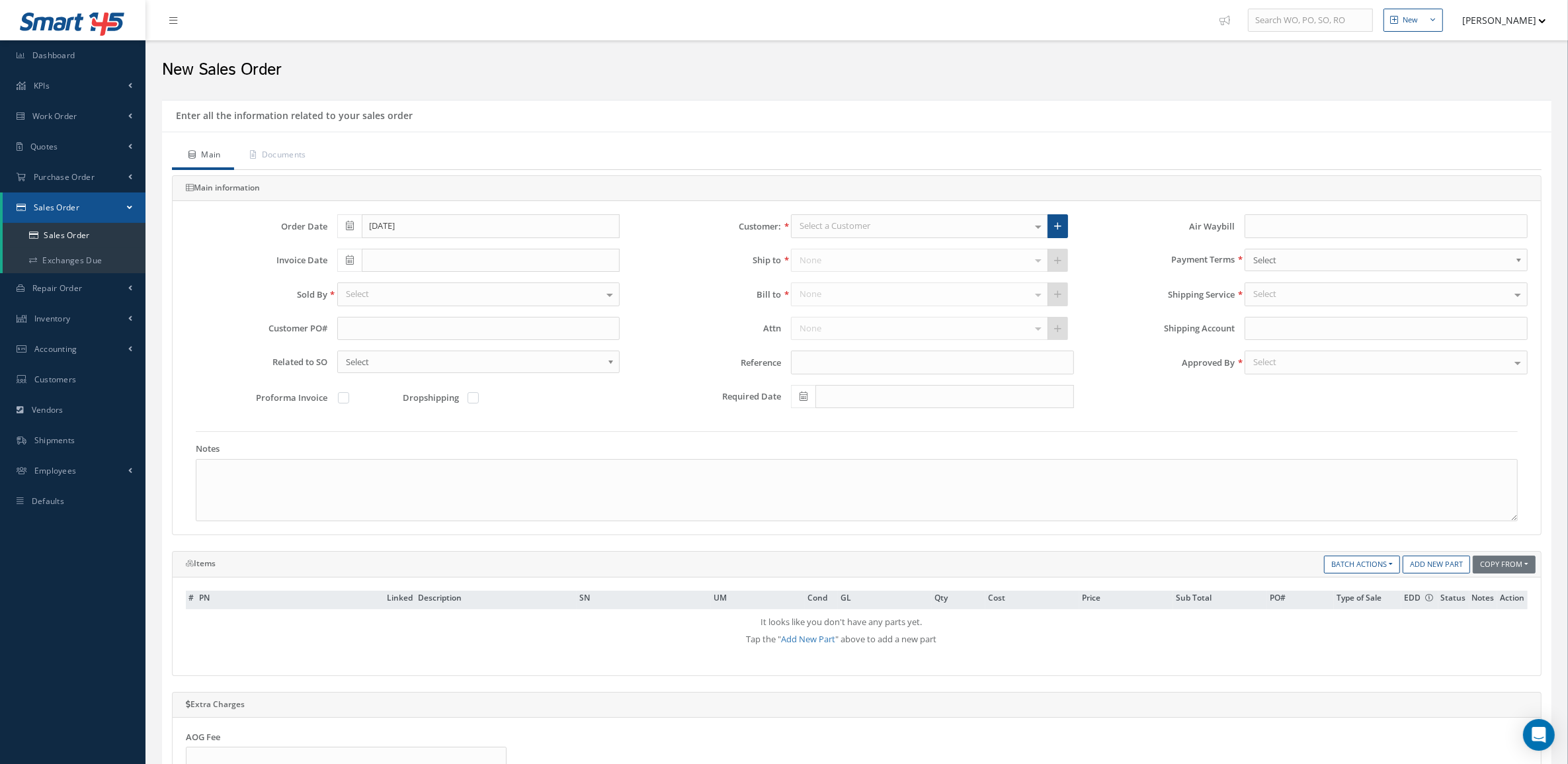
click at [1433, 576] on div "Copy From Purchase Order Customer Quotation Sales Order Add New Part Batch Acti…" at bounding box center [1089, 566] width 914 height 21
click at [1430, 574] on link "Add New Part" at bounding box center [1436, 564] width 67 height 18
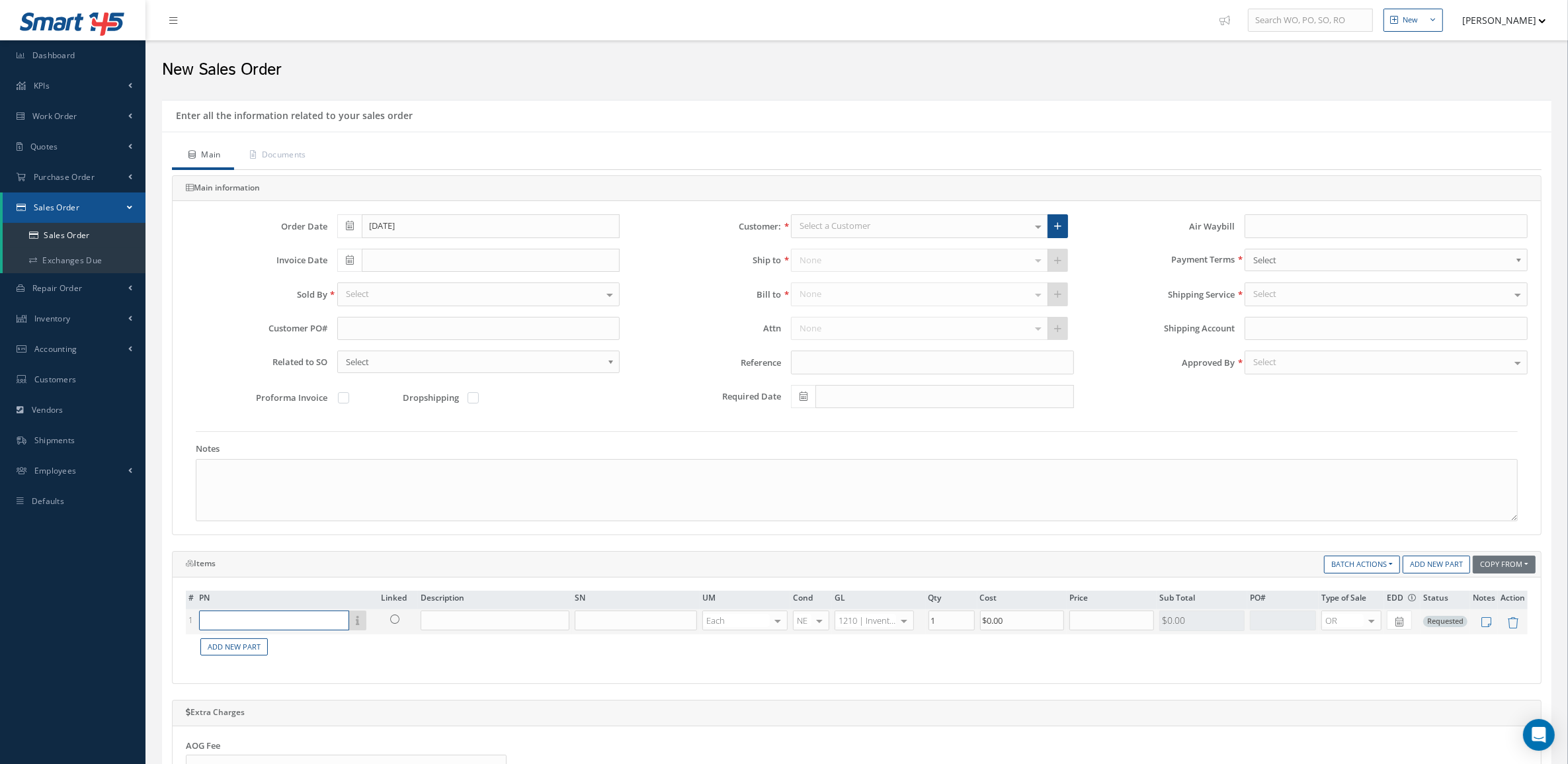
click at [297, 623] on input "text" at bounding box center [274, 620] width 150 height 20
paste input "22250F100200"
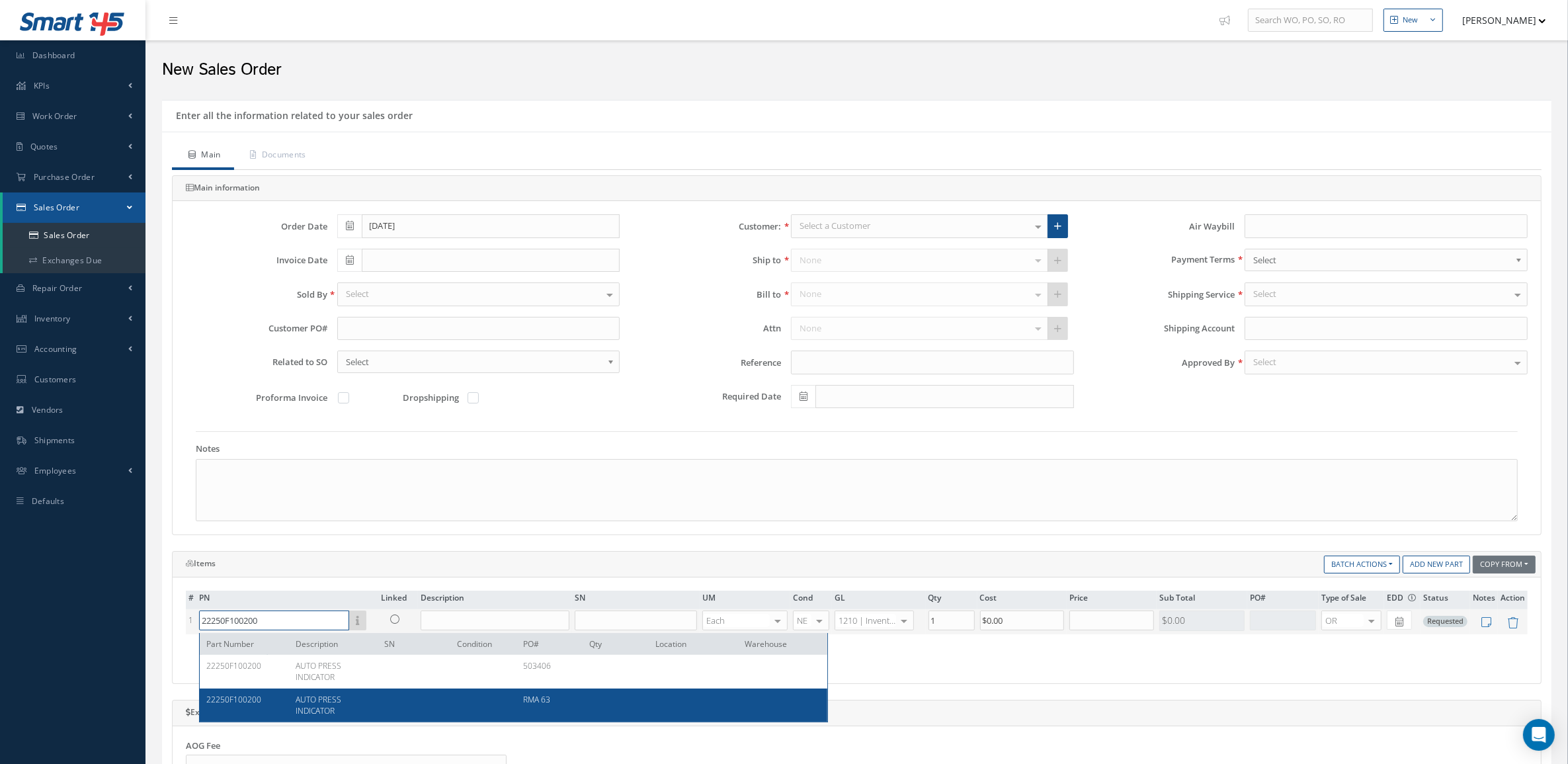
type input "22250F100200"
click at [368, 698] on div "AUTO PRESS INDICATOR" at bounding box center [330, 705] width 90 height 22
type input "AUTO PRESS INDICATOR"
type input "$0"
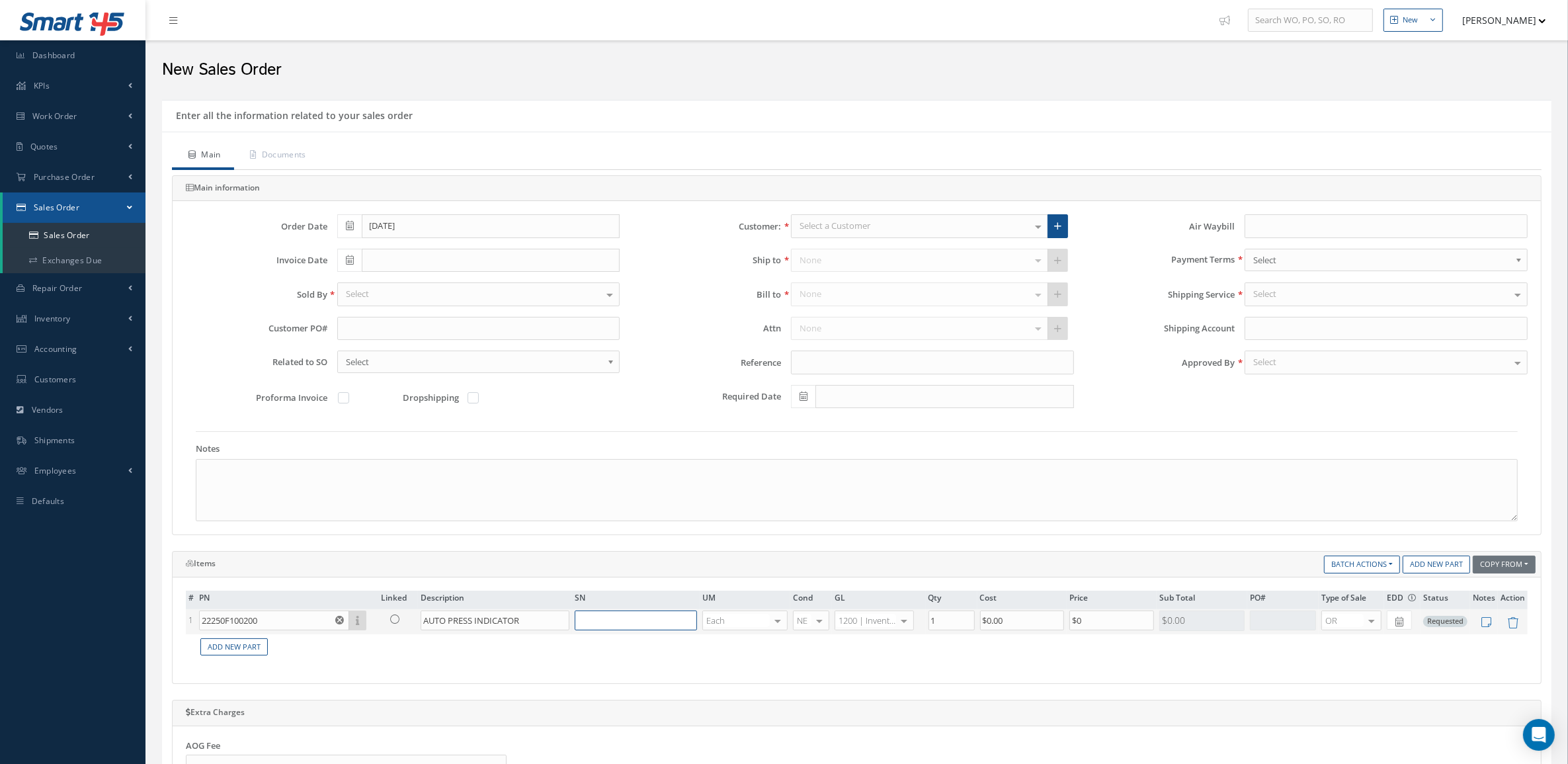
click at [605, 622] on input "text" at bounding box center [635, 620] width 121 height 20
type input "1805"
type input "REP"
click at [894, 668] on span "6125 | Repairs & maintenance" at bounding box center [874, 683] width 78 height 33
drag, startPoint x: 1100, startPoint y: 623, endPoint x: 980, endPoint y: 619, distance: 120.1
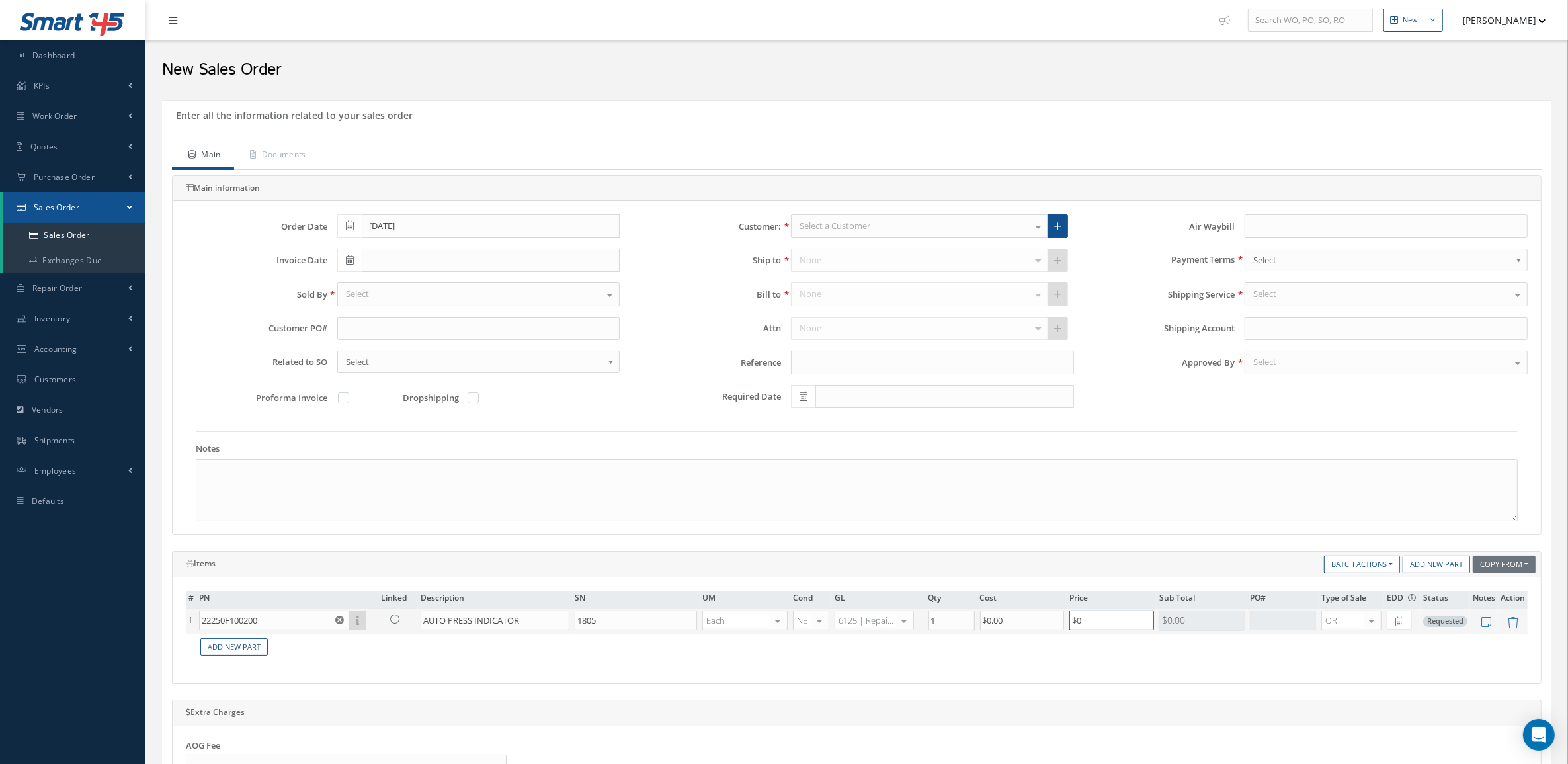
click at [980, 619] on tr "1 22250F100200 Part Number Description SN Condition PO# Qty Location Warehouse …" at bounding box center [857, 622] width 1342 height 25
type input "$995"
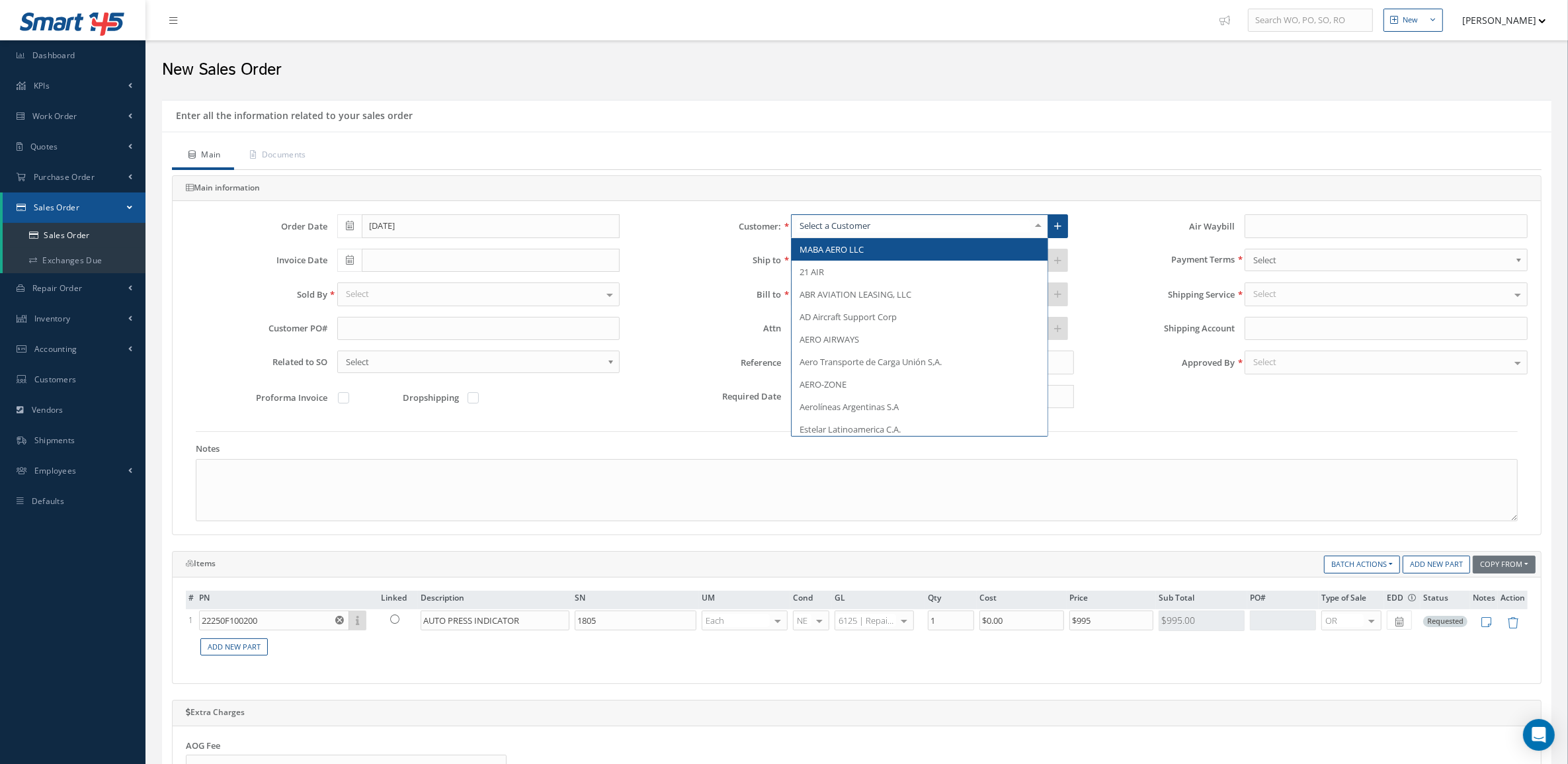
click at [928, 219] on div at bounding box center [919, 226] width 257 height 24
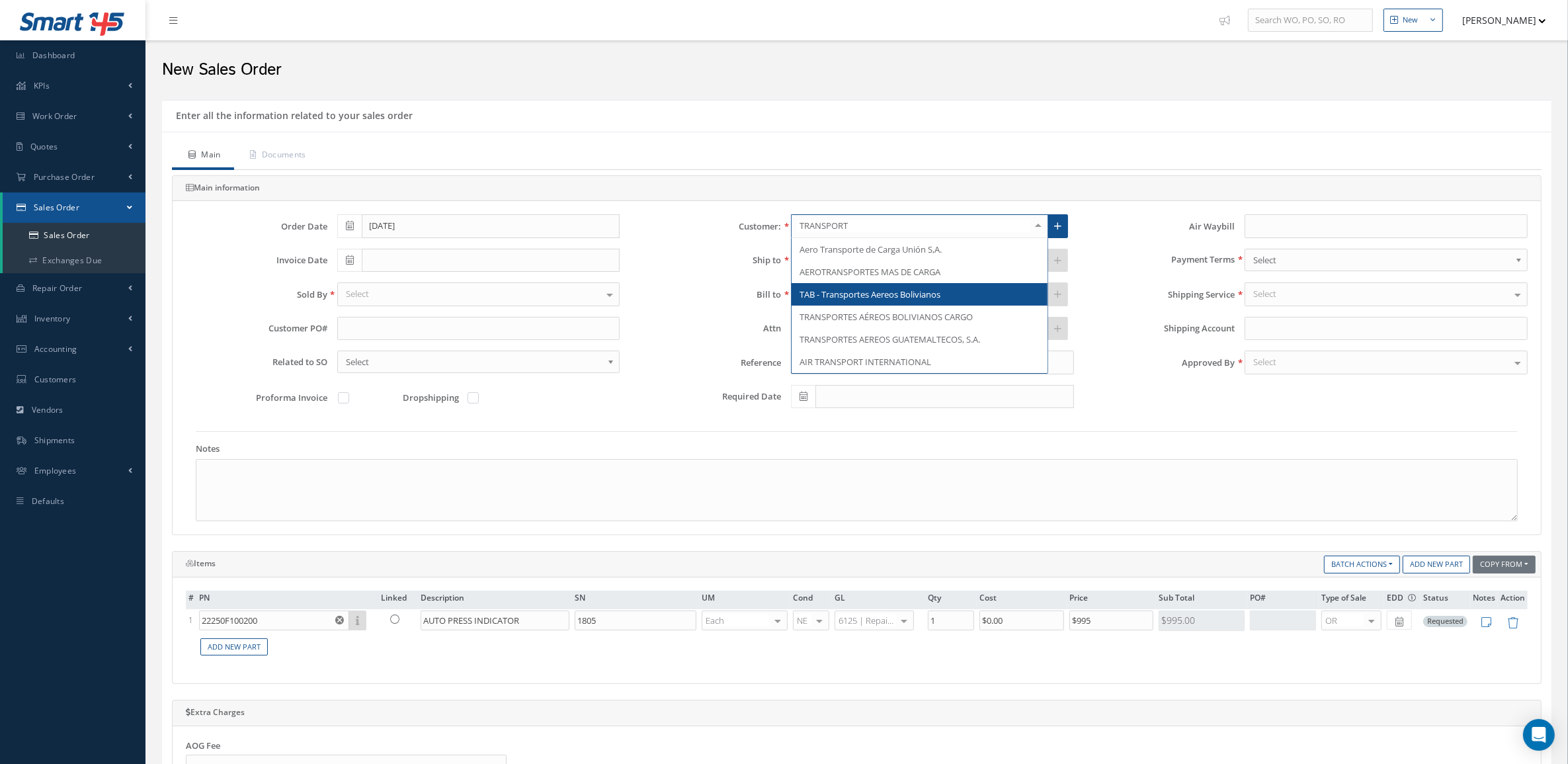
type input "TRANSPORTE"
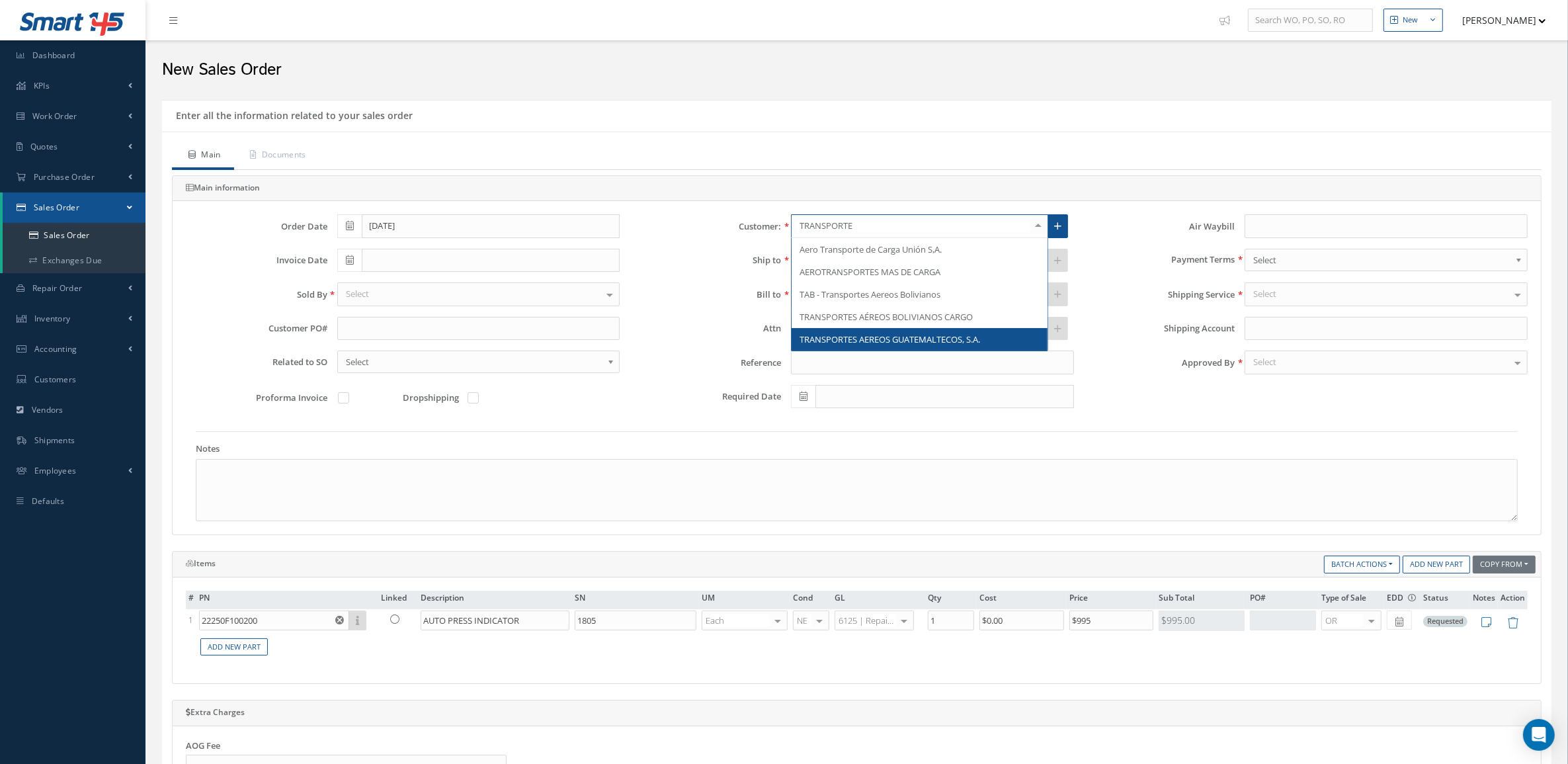
click at [943, 343] on span "TRANSPORTES AEREOS GUATEMALTECOS, S.A." at bounding box center [890, 339] width 181 height 12
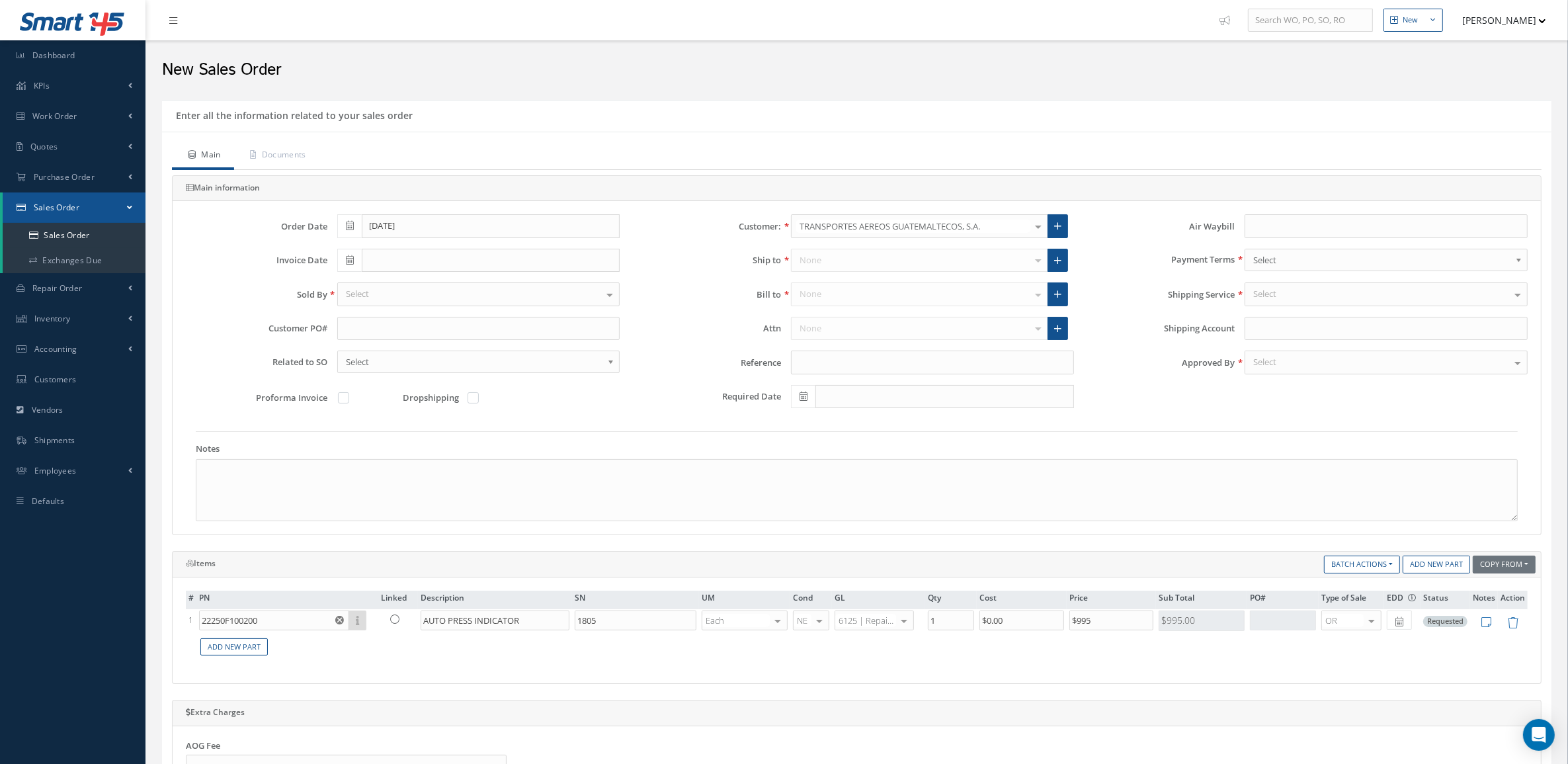
type input "956104344"
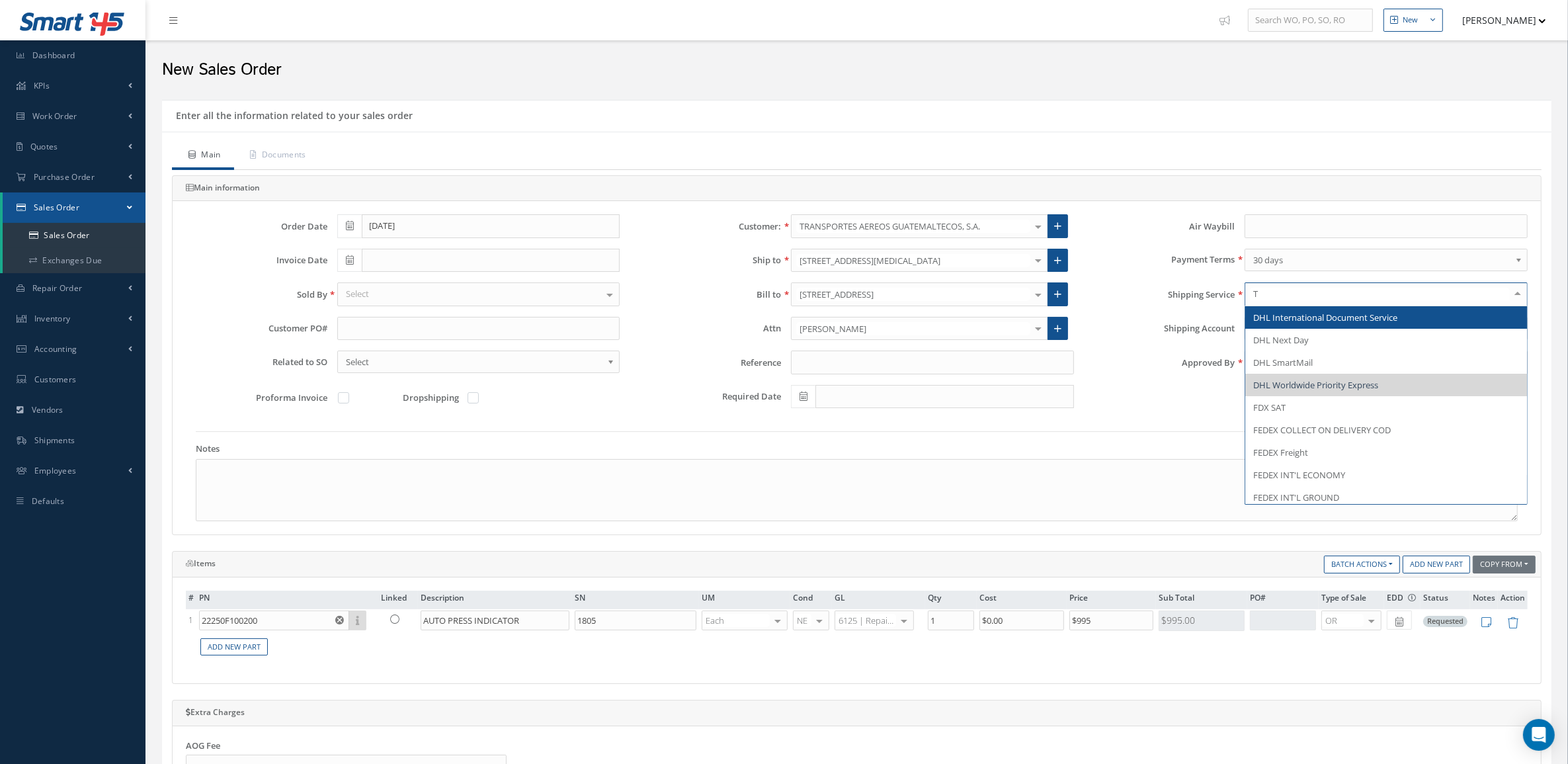
type input "TB"
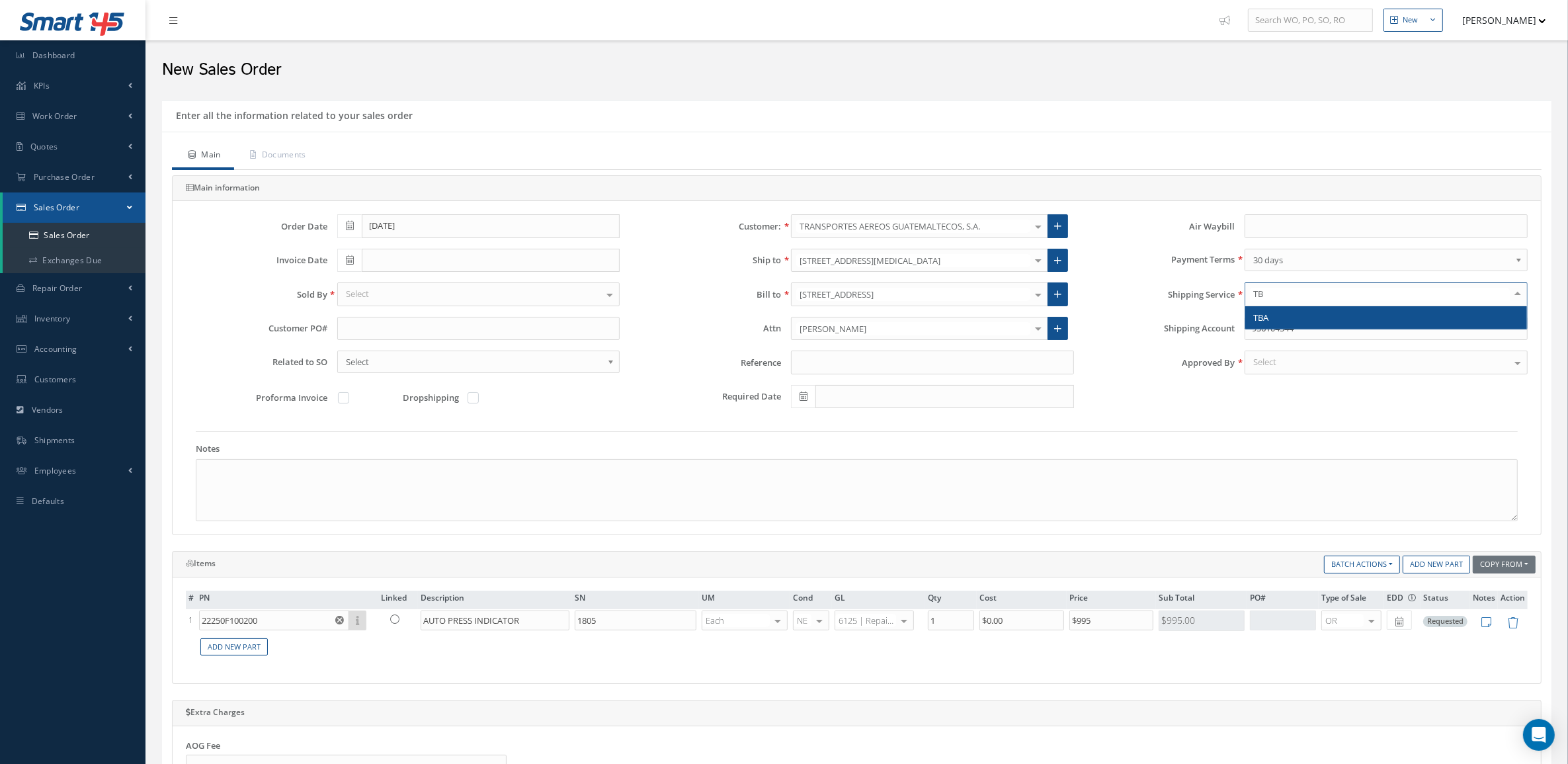
click at [1348, 323] on span "TBA" at bounding box center [1386, 317] width 282 height 22
click at [378, 292] on div "Select" at bounding box center [478, 294] width 283 height 24
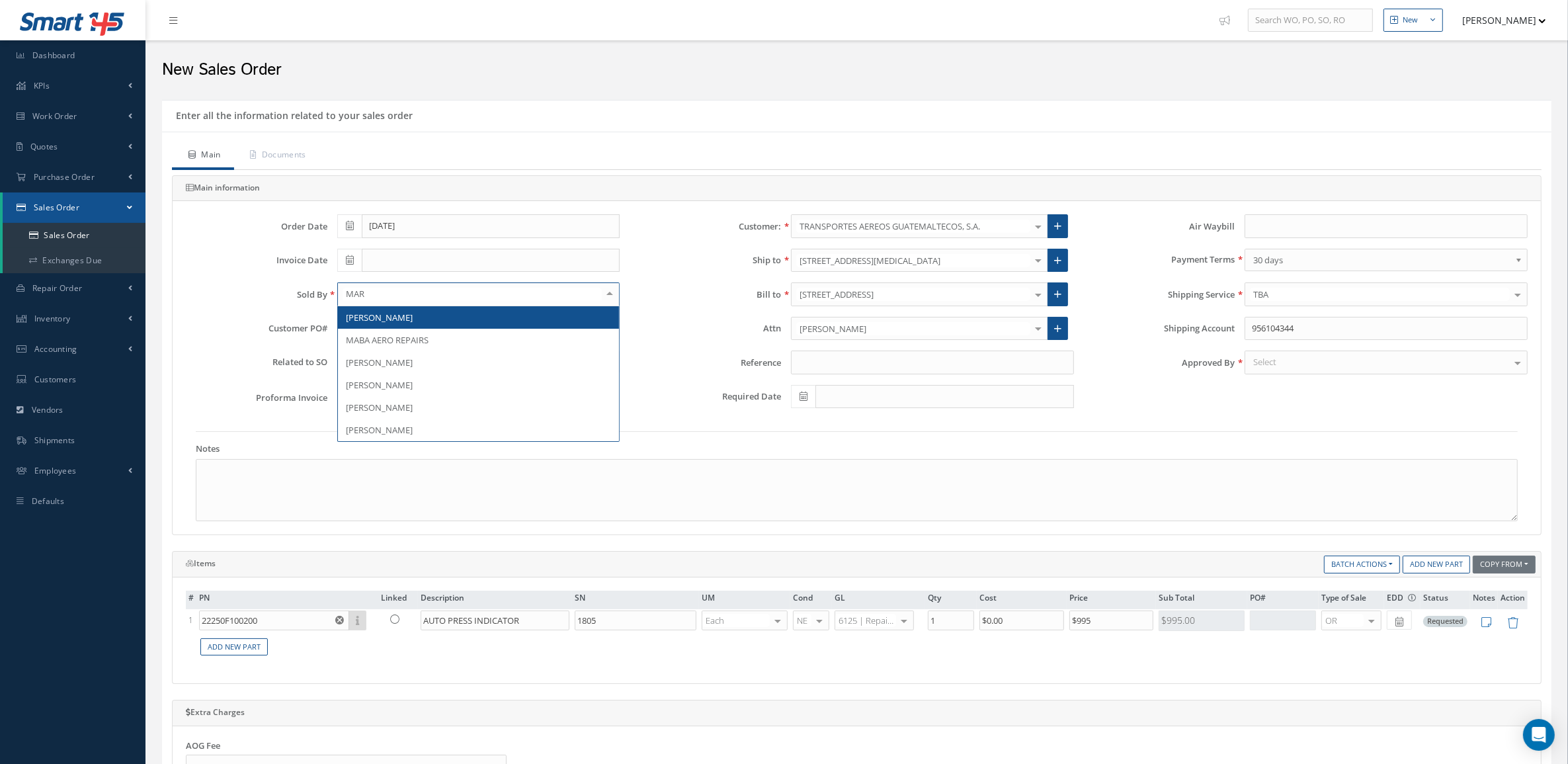
type input "MART"
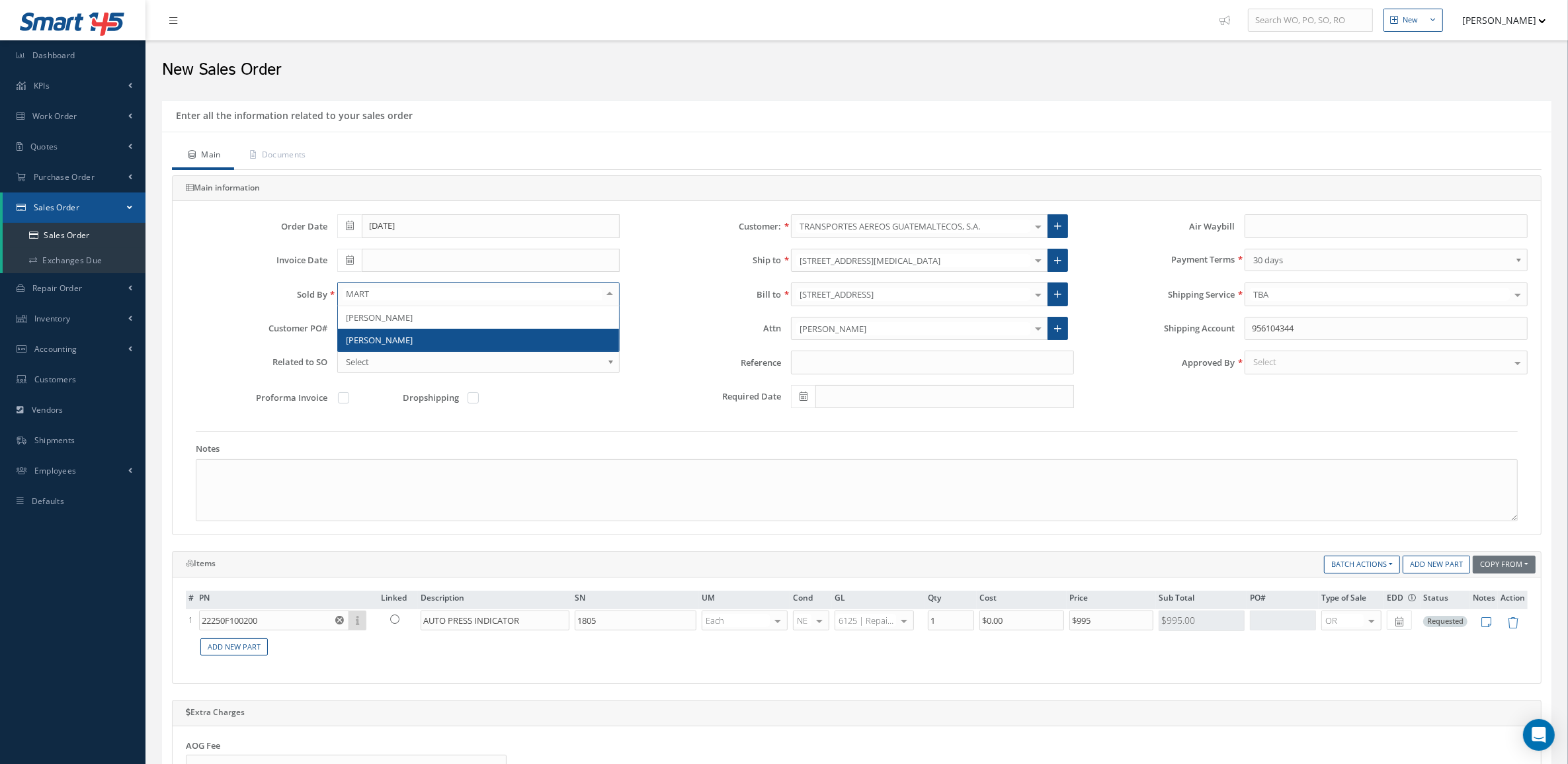
click at [396, 332] on span "Martin Grimaldo" at bounding box center [478, 340] width 282 height 22
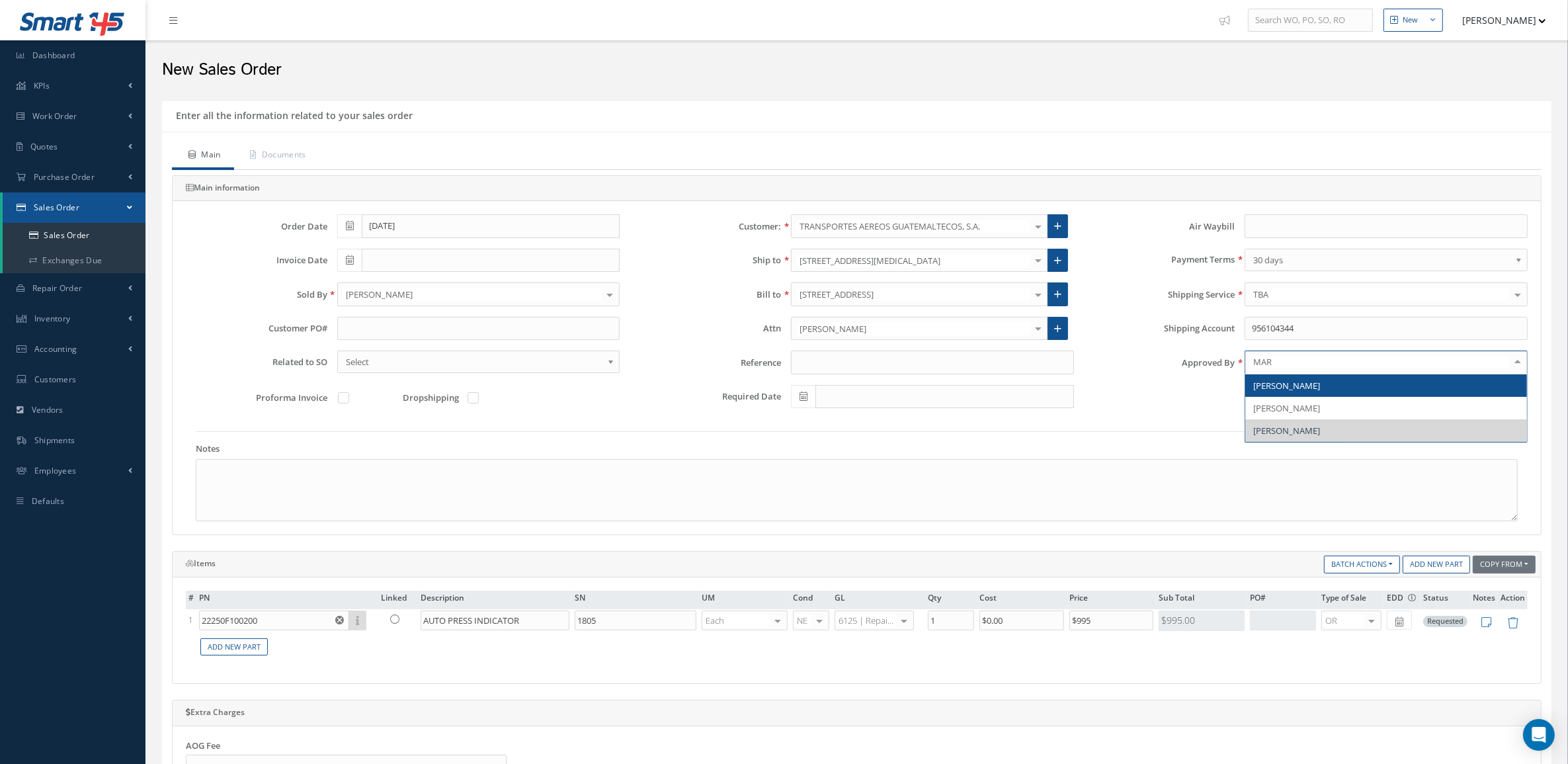
type input "MARI"
click at [1353, 387] on span "[PERSON_NAME]" at bounding box center [1386, 386] width 282 height 22
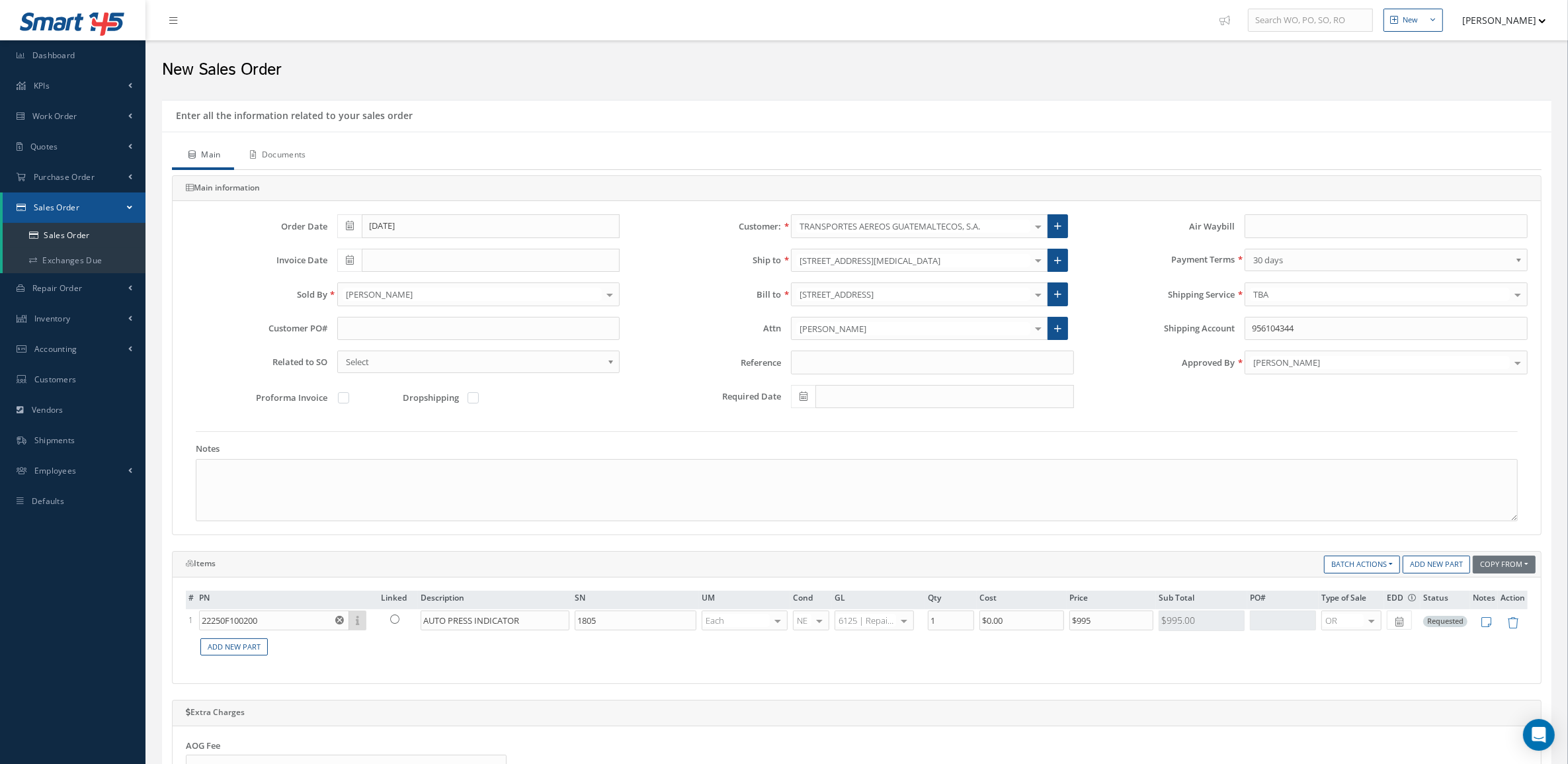
click at [301, 157] on link "Documents" at bounding box center [277, 155] width 86 height 28
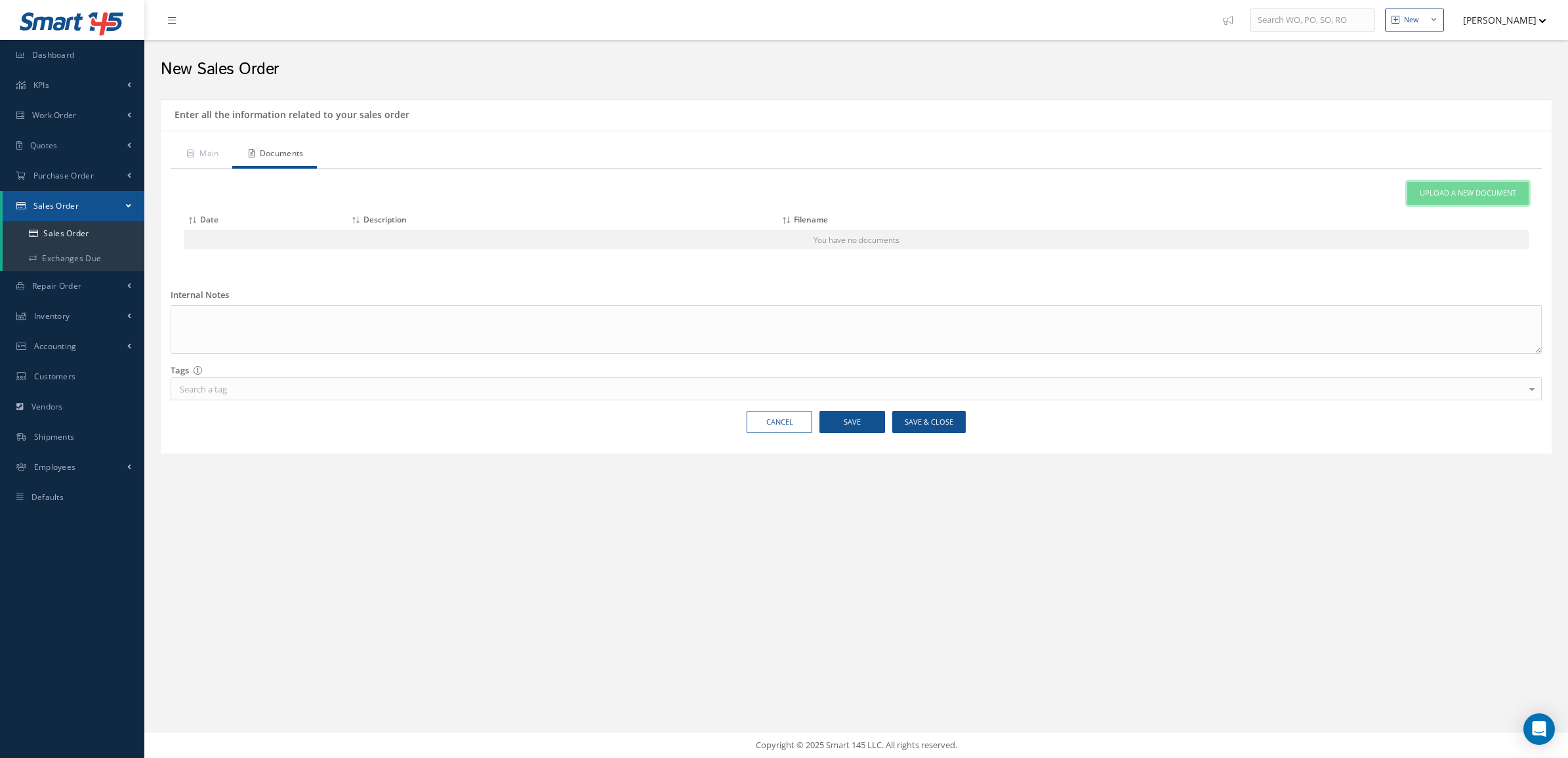
click at [1432, 202] on link "Upload a New Document" at bounding box center [1468, 193] width 121 height 23
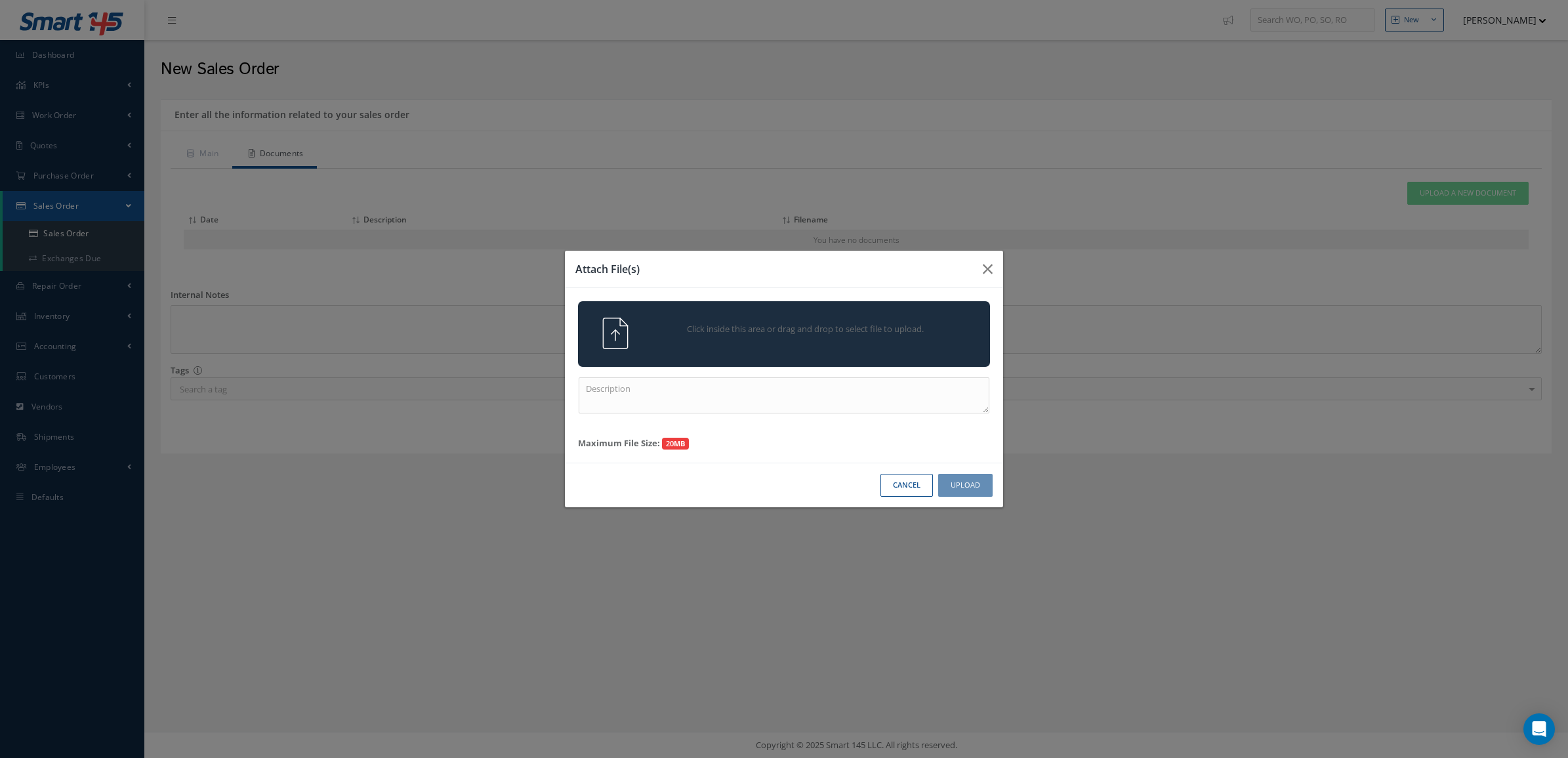
click at [847, 328] on span "Click inside this area or drag and drop to select file to upload." at bounding box center [806, 329] width 298 height 13
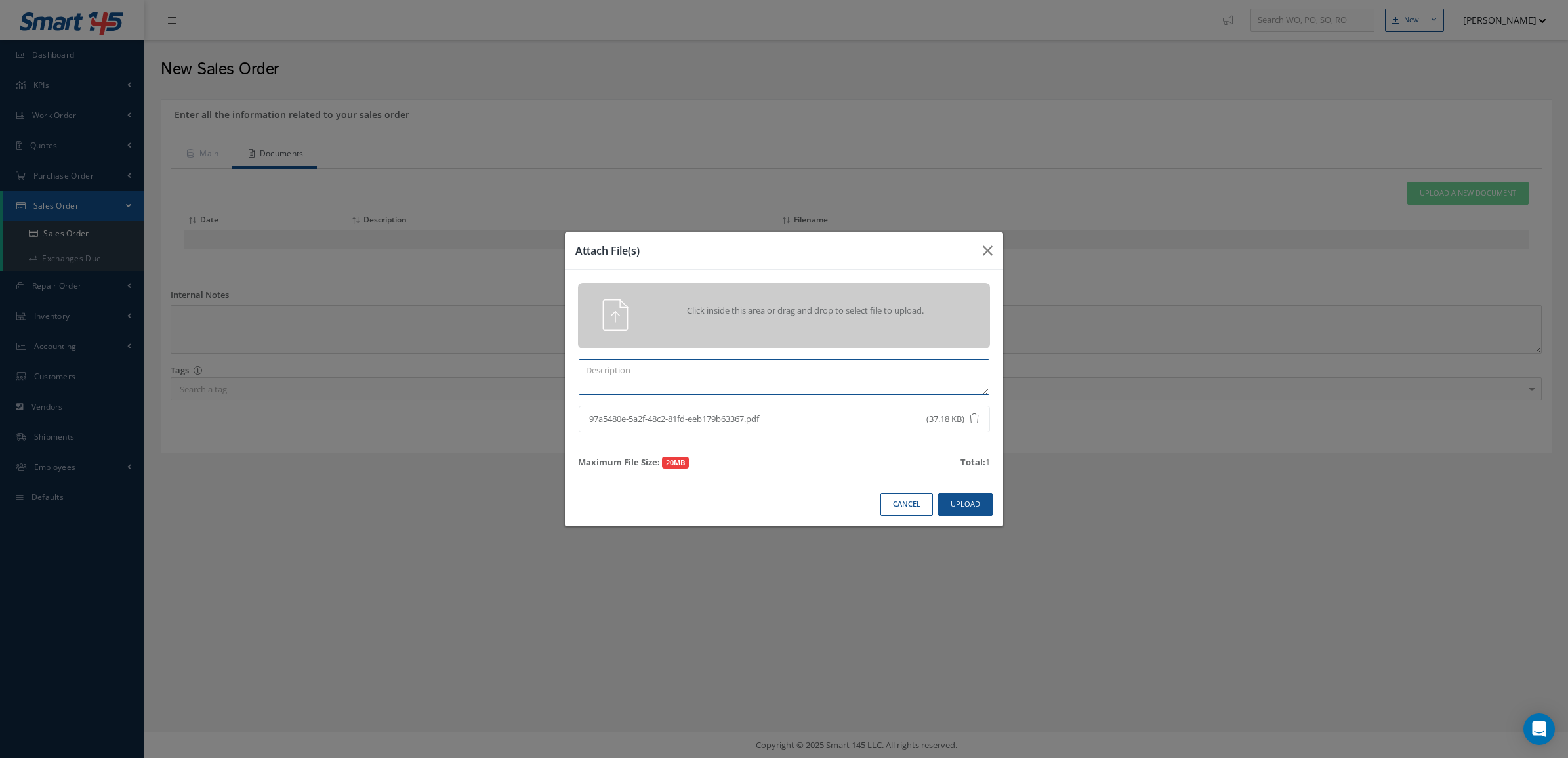
click at [847, 365] on textarea at bounding box center [784, 377] width 411 height 36
type textarea "SHOP REPORT"
click at [955, 507] on button "Upload" at bounding box center [965, 504] width 54 height 23
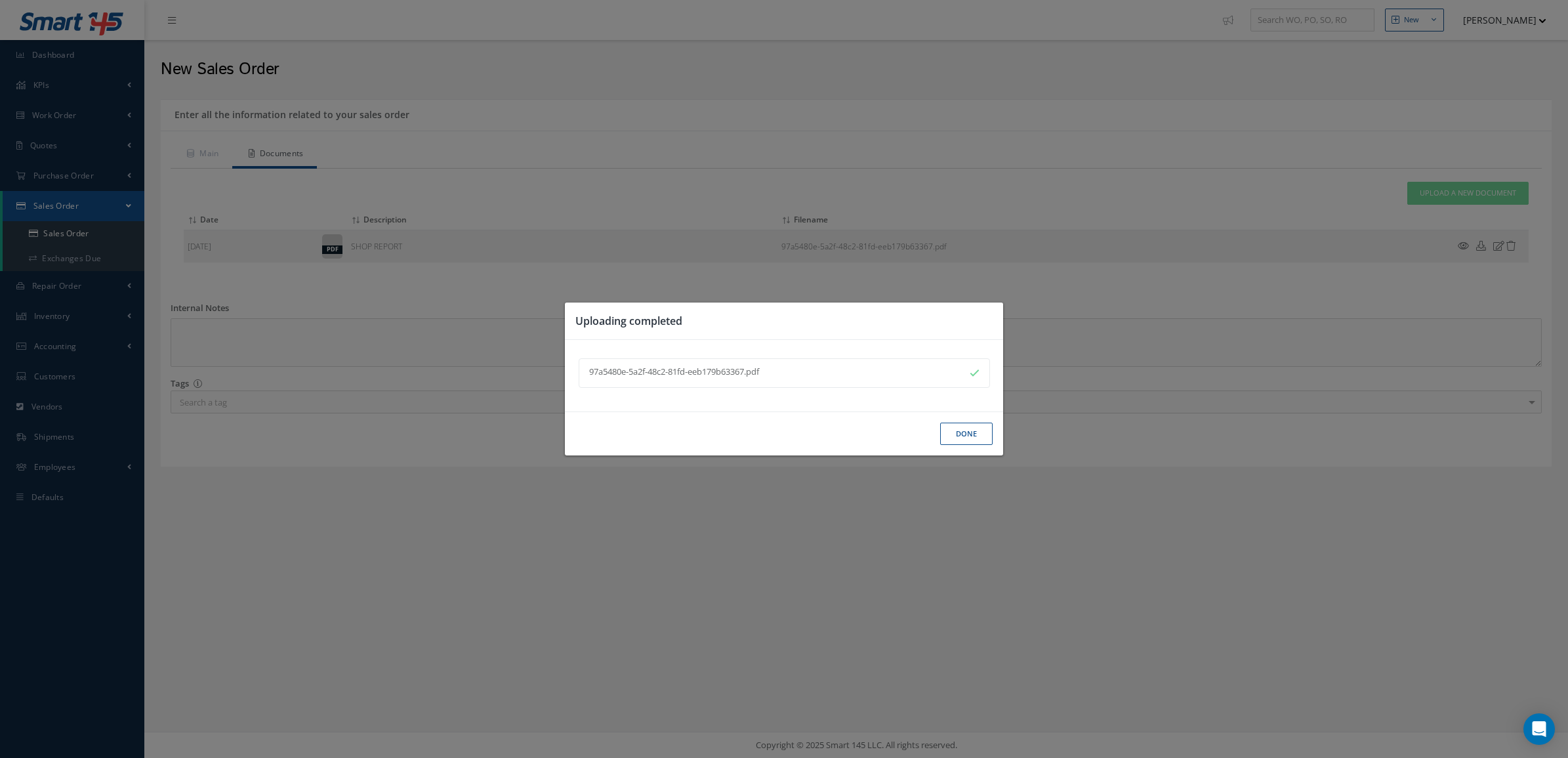
click at [968, 431] on button "Done" at bounding box center [966, 434] width 53 height 23
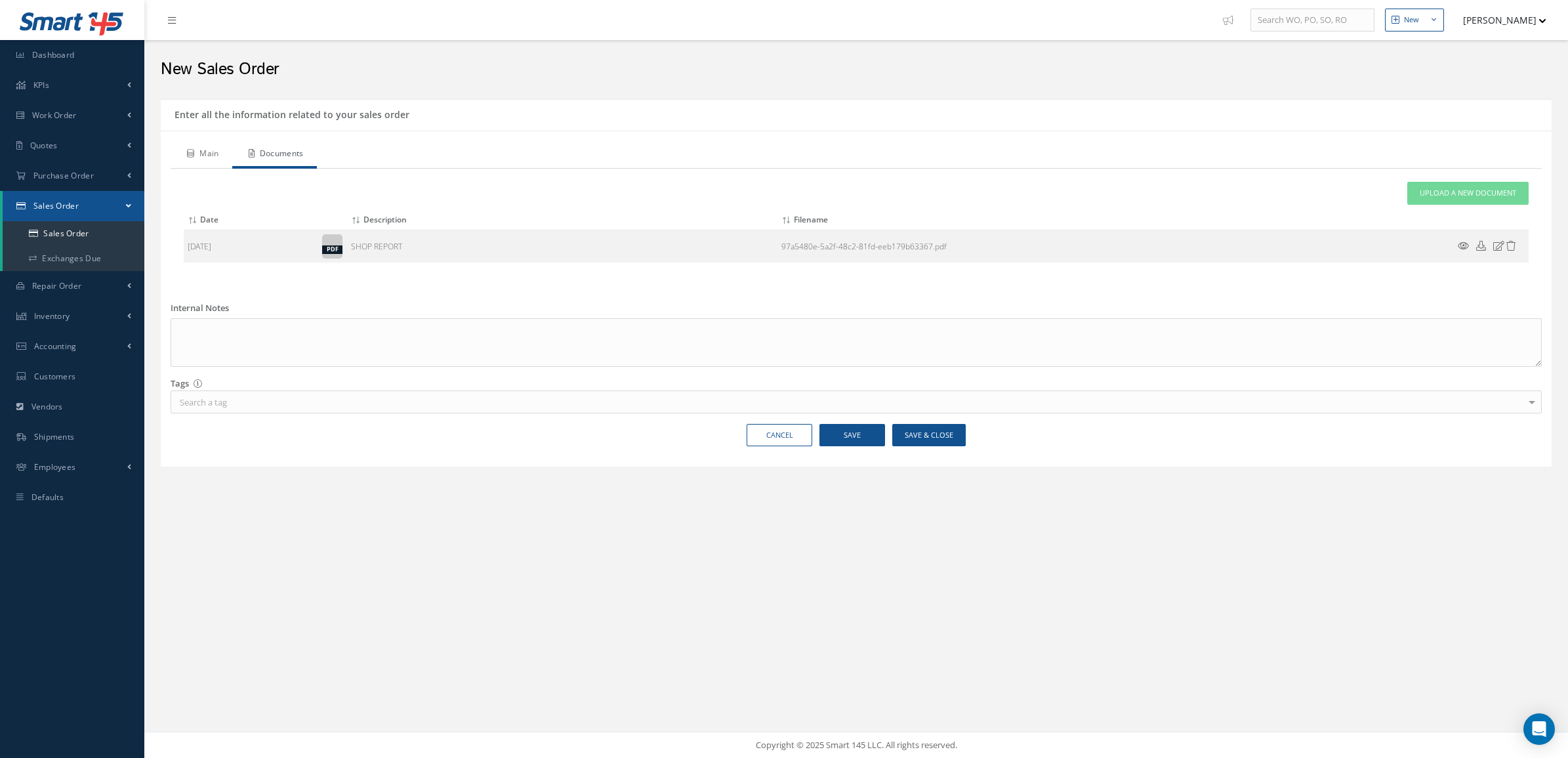
click at [195, 157] on link "Main" at bounding box center [201, 154] width 61 height 28
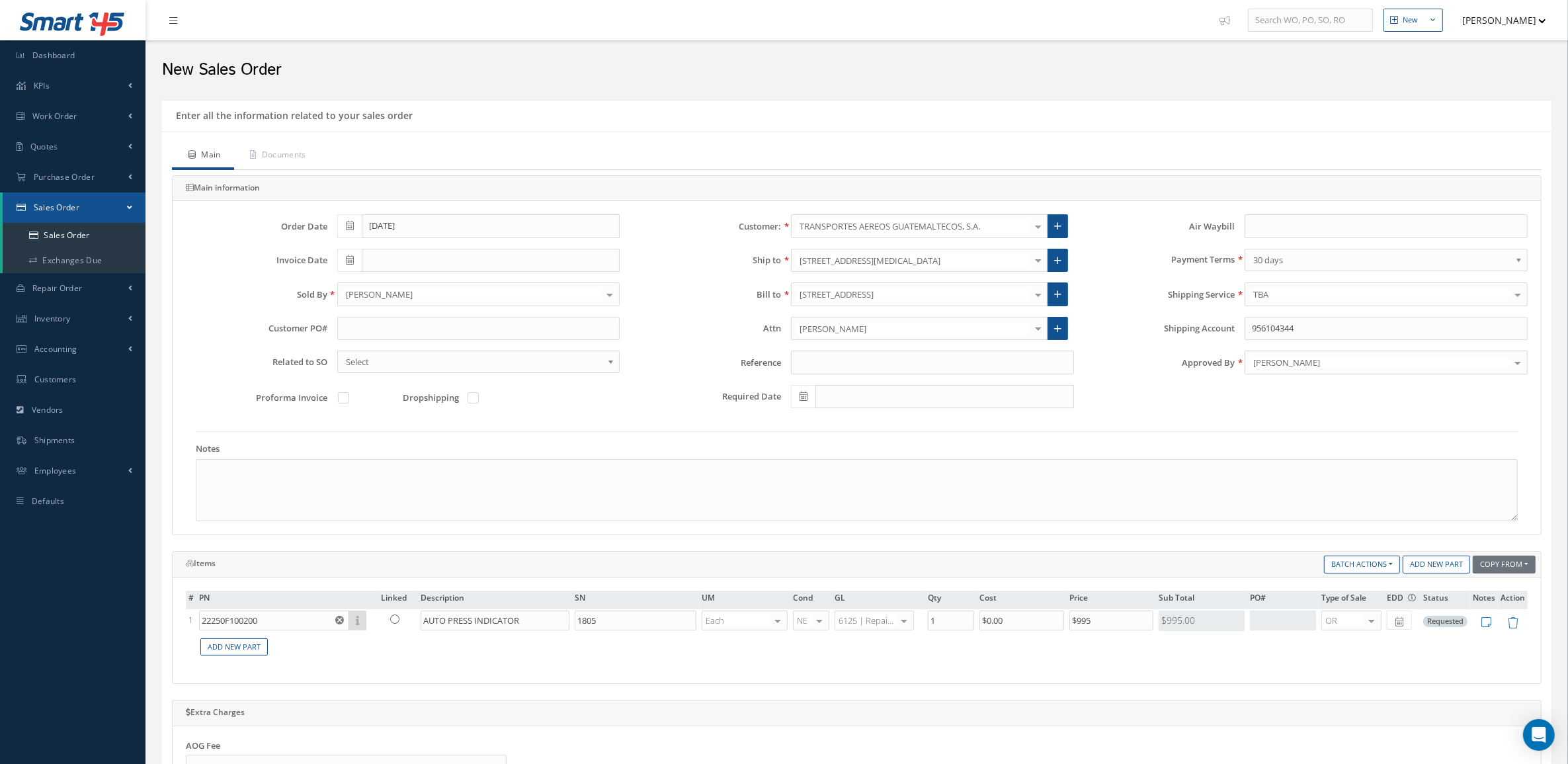
click at [379, 366] on span "Select" at bounding box center [474, 362] width 257 height 16
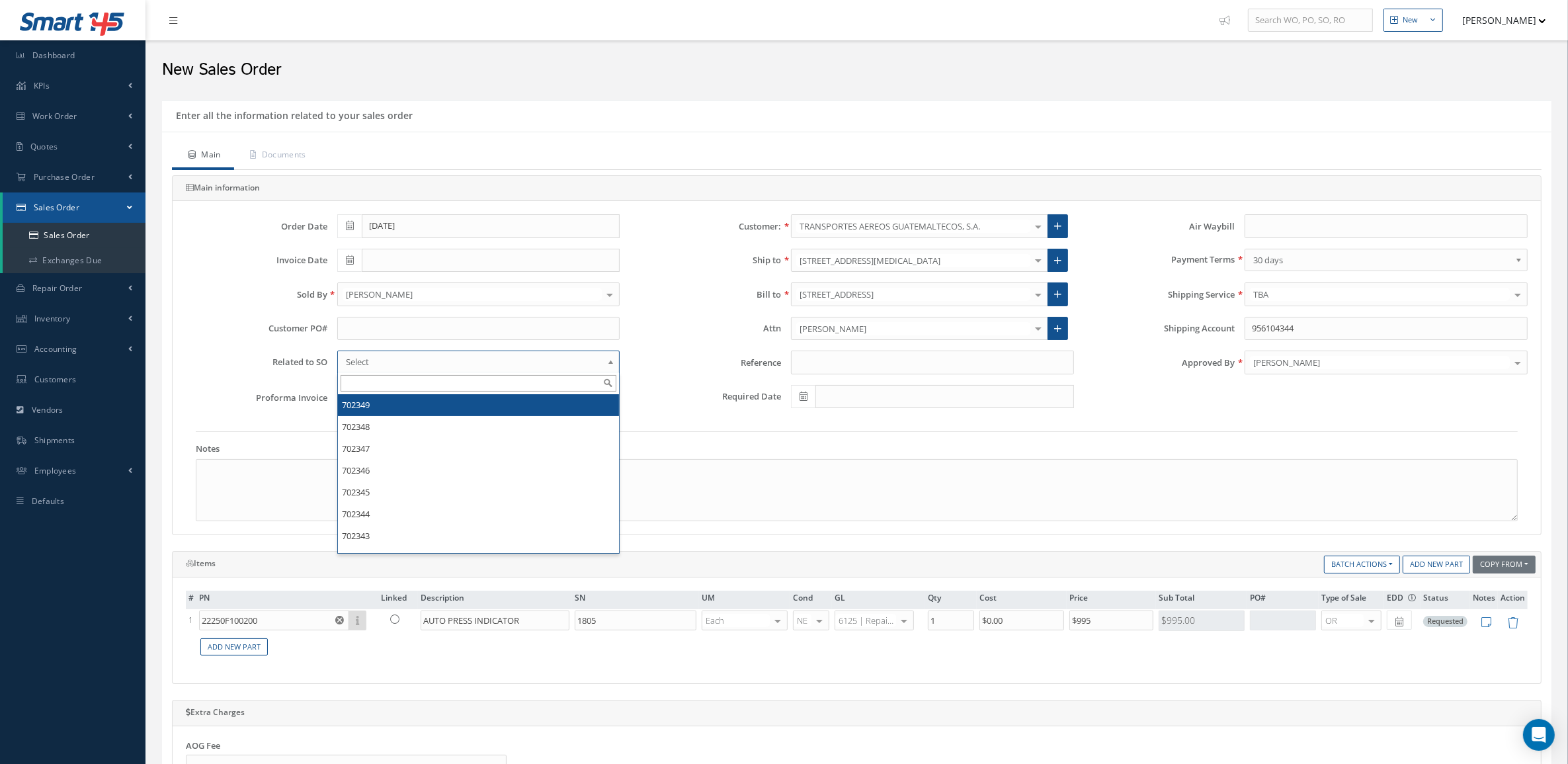
paste input "702135"
type input "702135"
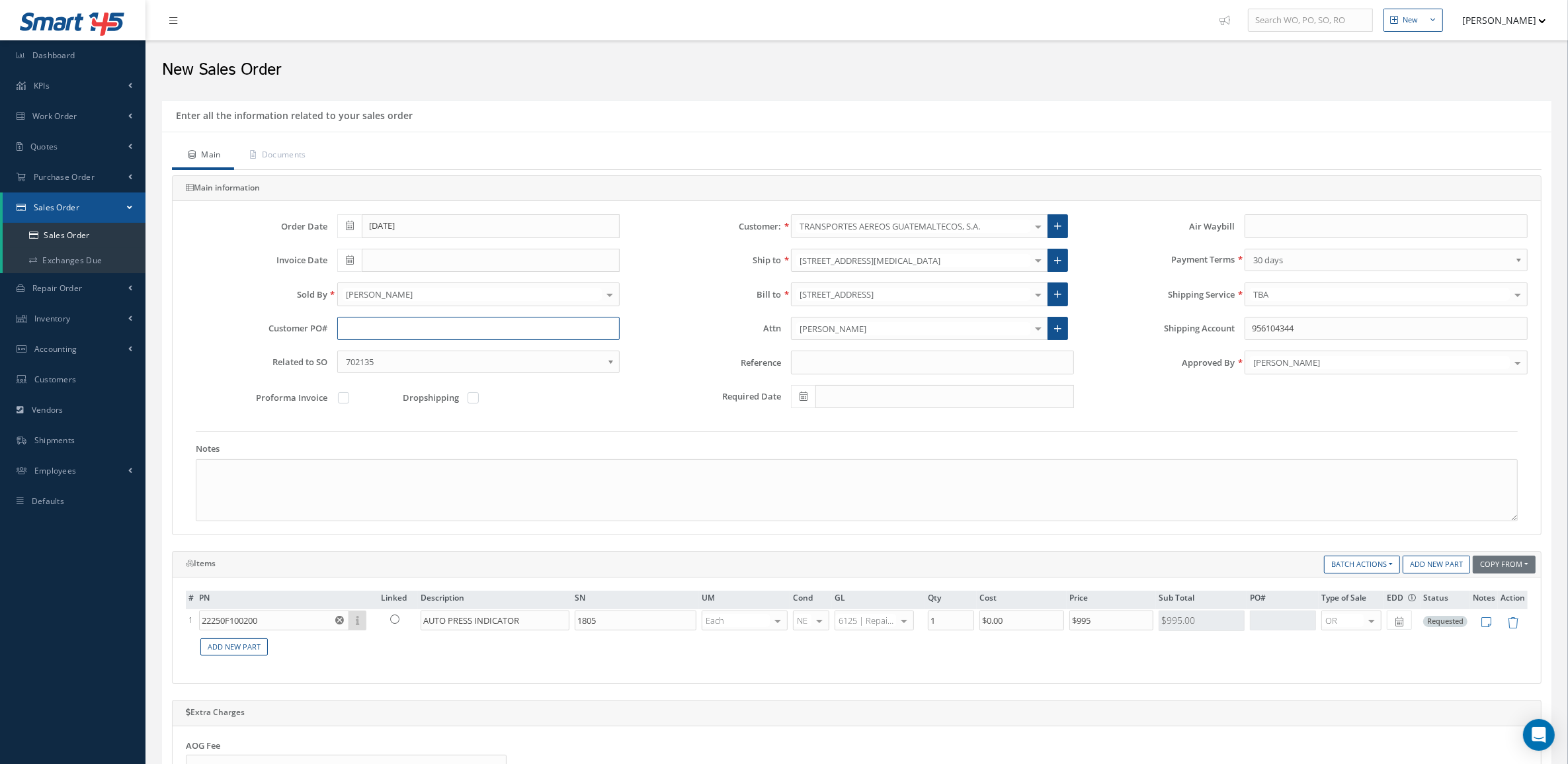
click at [378, 332] on input "text" at bounding box center [478, 328] width 283 height 24
type input "RO-53111"
click at [1485, 626] on icon at bounding box center [1487, 622] width 10 height 11
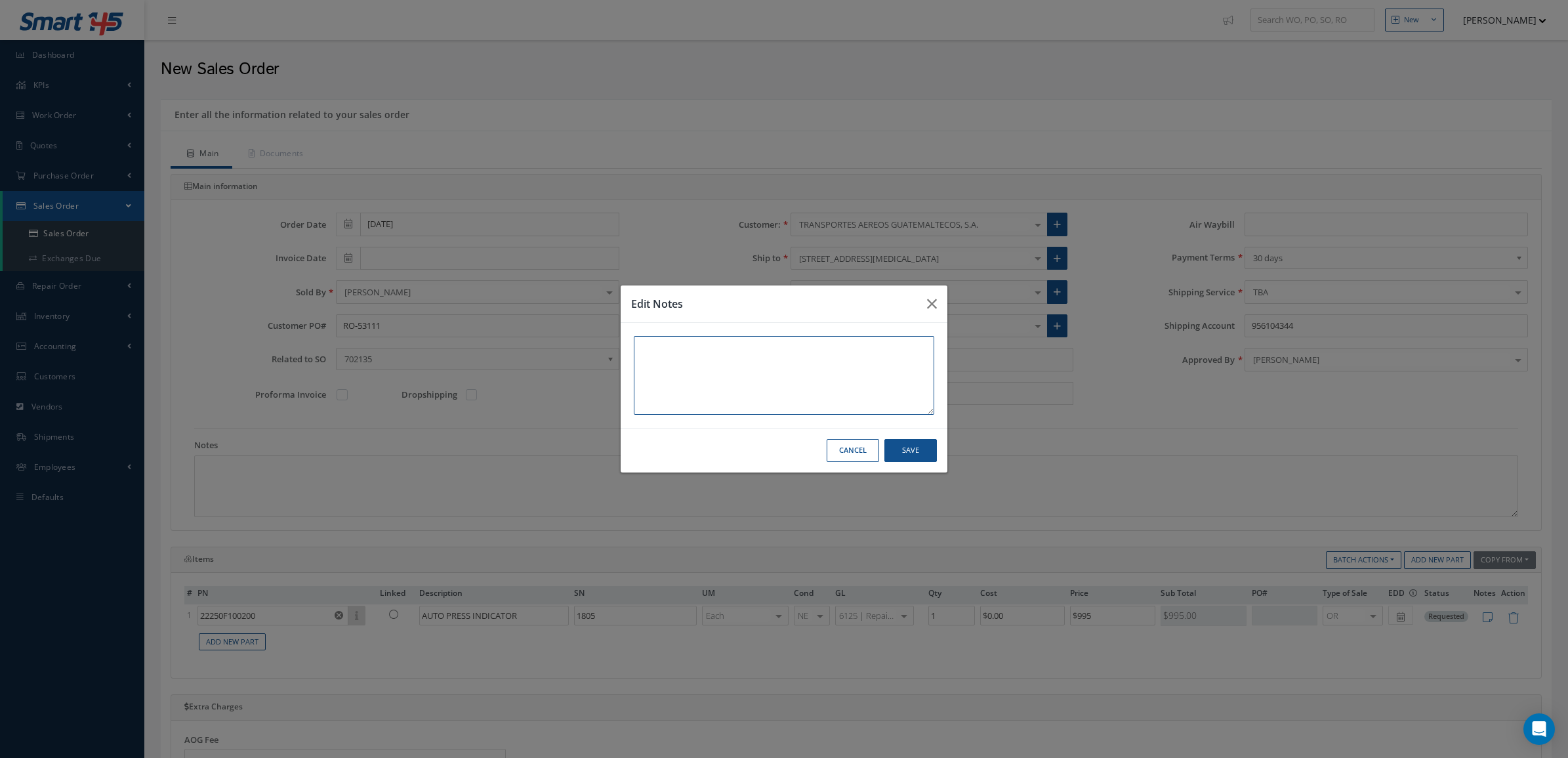
click at [664, 375] on textarea at bounding box center [784, 375] width 301 height 79
paste textarea "Unit passed test, however needs to be cleaned. Align to MFR specs, clean, test …"
type textarea "Unit passed test, however, needs to be cleaned. Align to MFR specs, clean, test…"
click at [927, 448] on button "Save" at bounding box center [910, 450] width 53 height 23
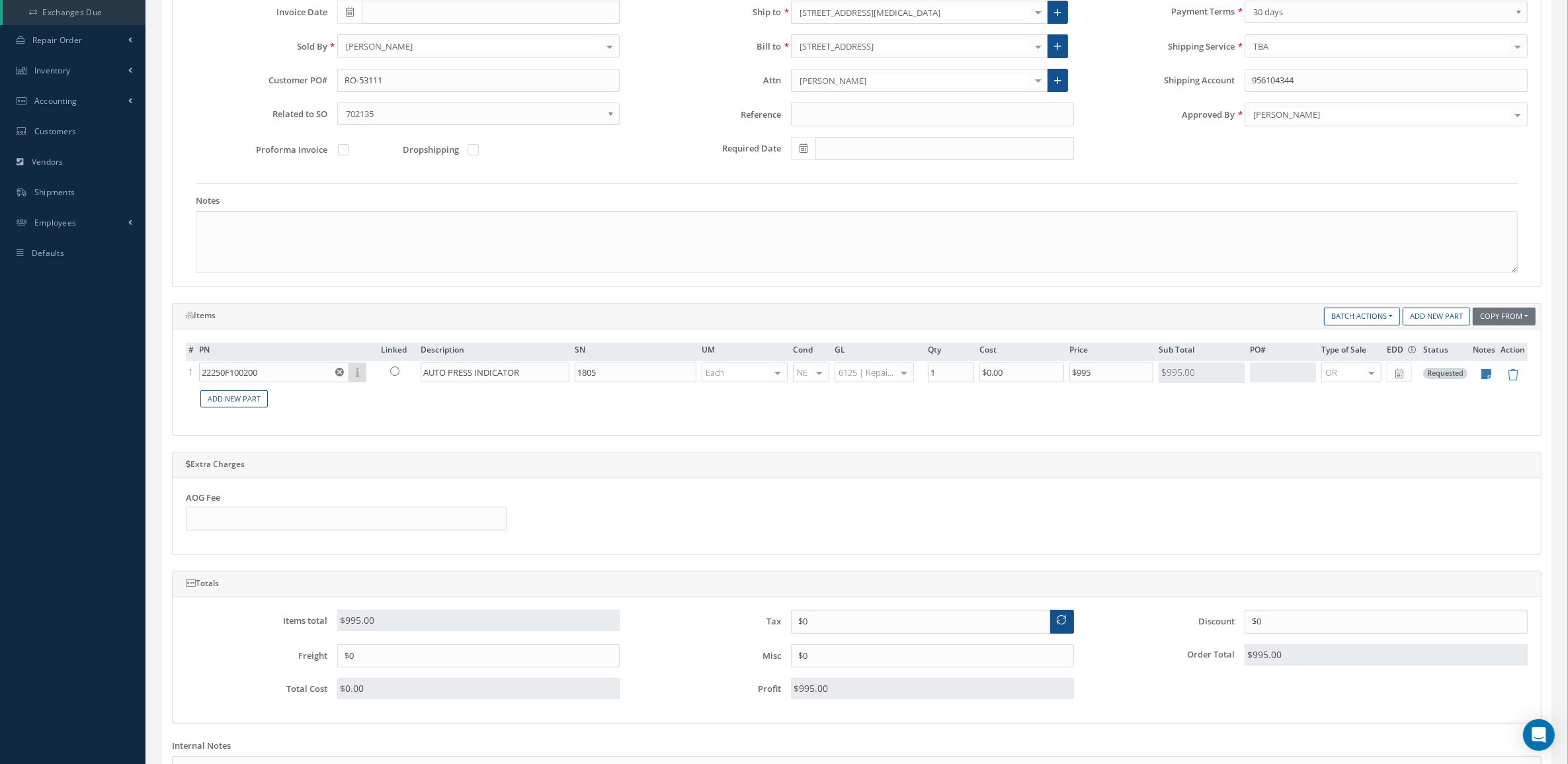
scroll to position [165, 0]
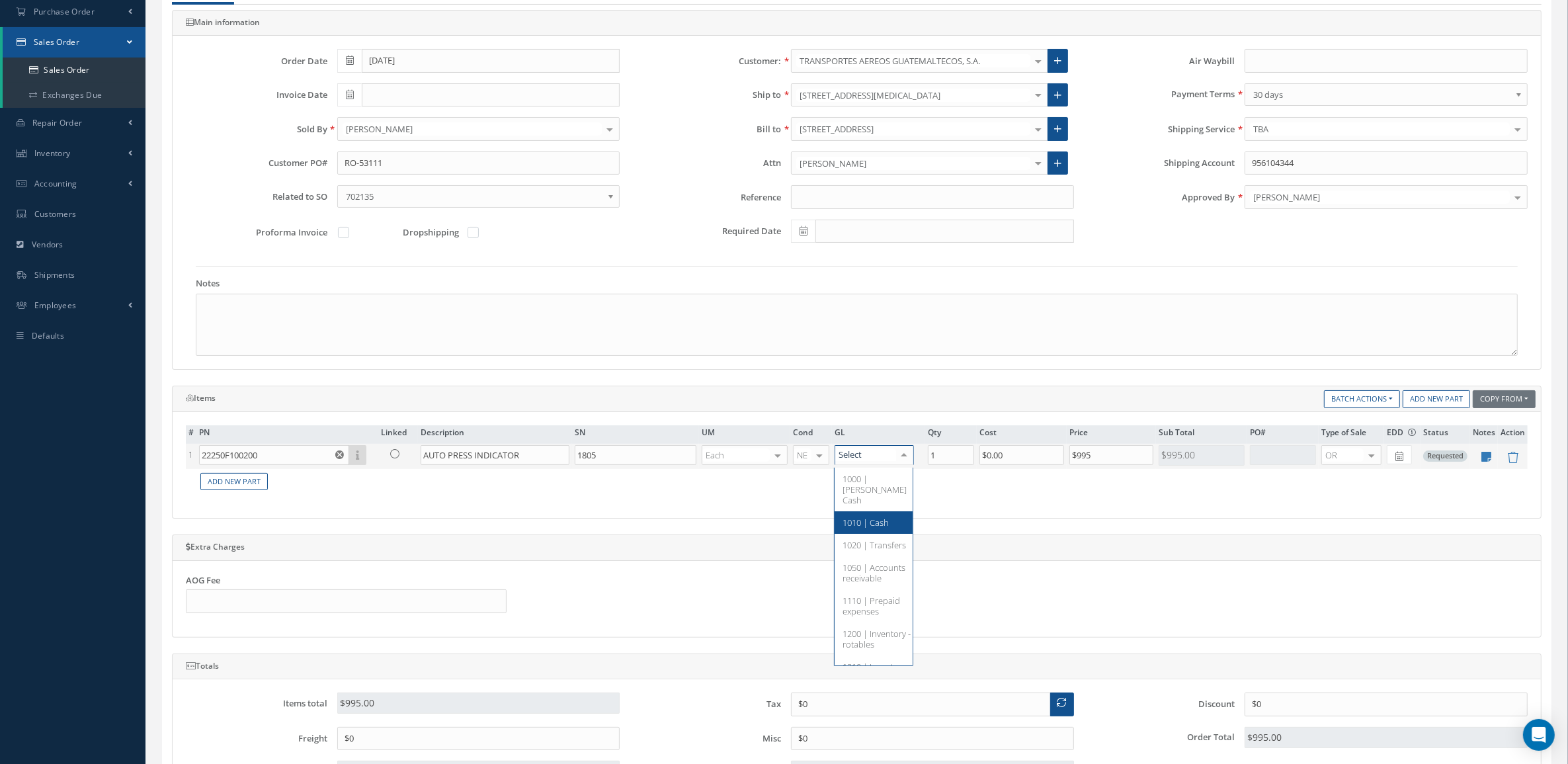
click at [904, 457] on div at bounding box center [903, 455] width 18 height 19
type input "repair"
click at [342, 163] on input "RO-53111" at bounding box center [478, 163] width 283 height 24
paste input "31052"
click at [364, 161] on input "31052 / RO-53111" at bounding box center [478, 163] width 283 height 24
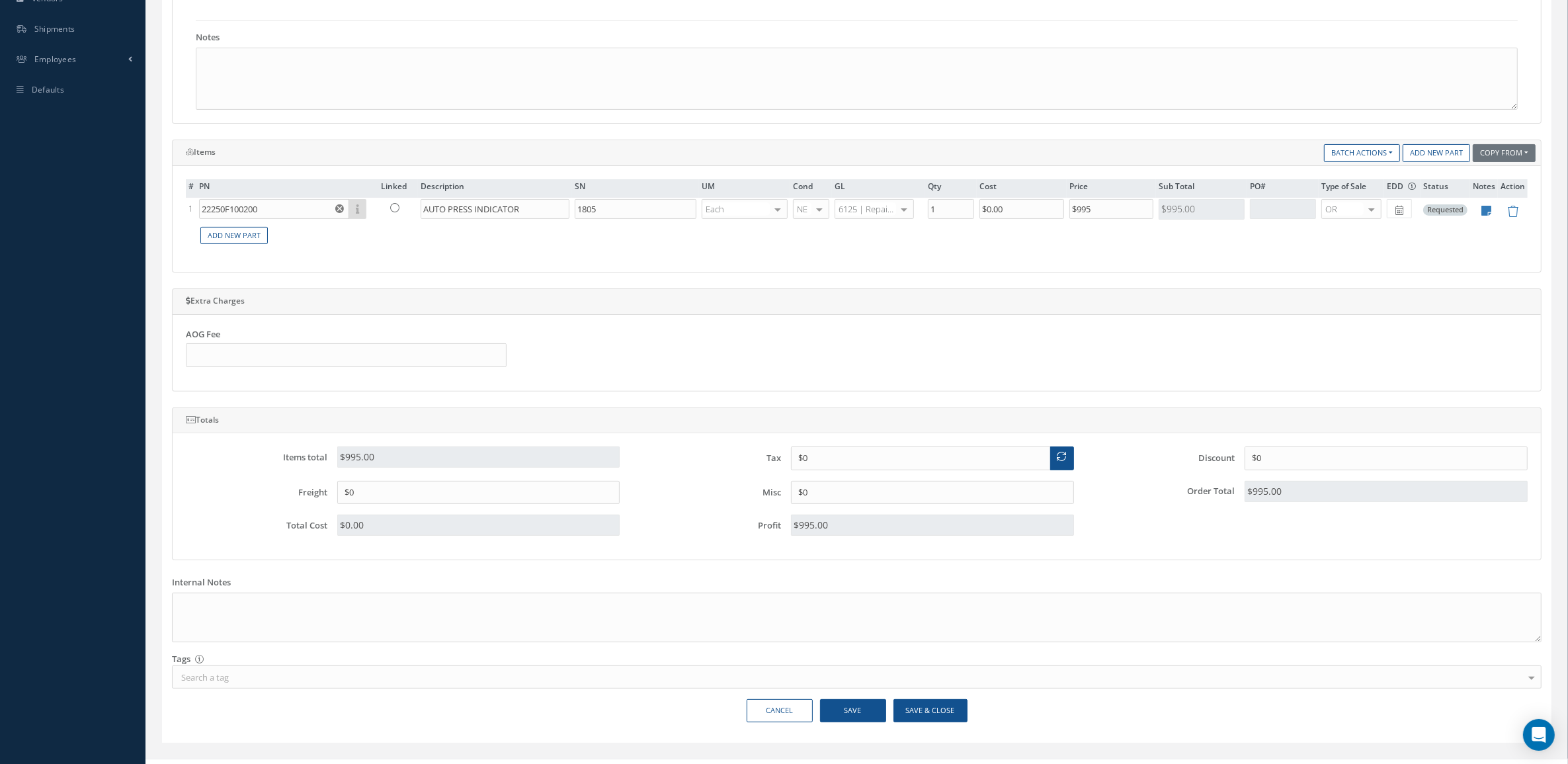
scroll to position [413, 0]
type input "31052 / RO-53111"
click at [943, 715] on button "Save & Close" at bounding box center [930, 708] width 74 height 23
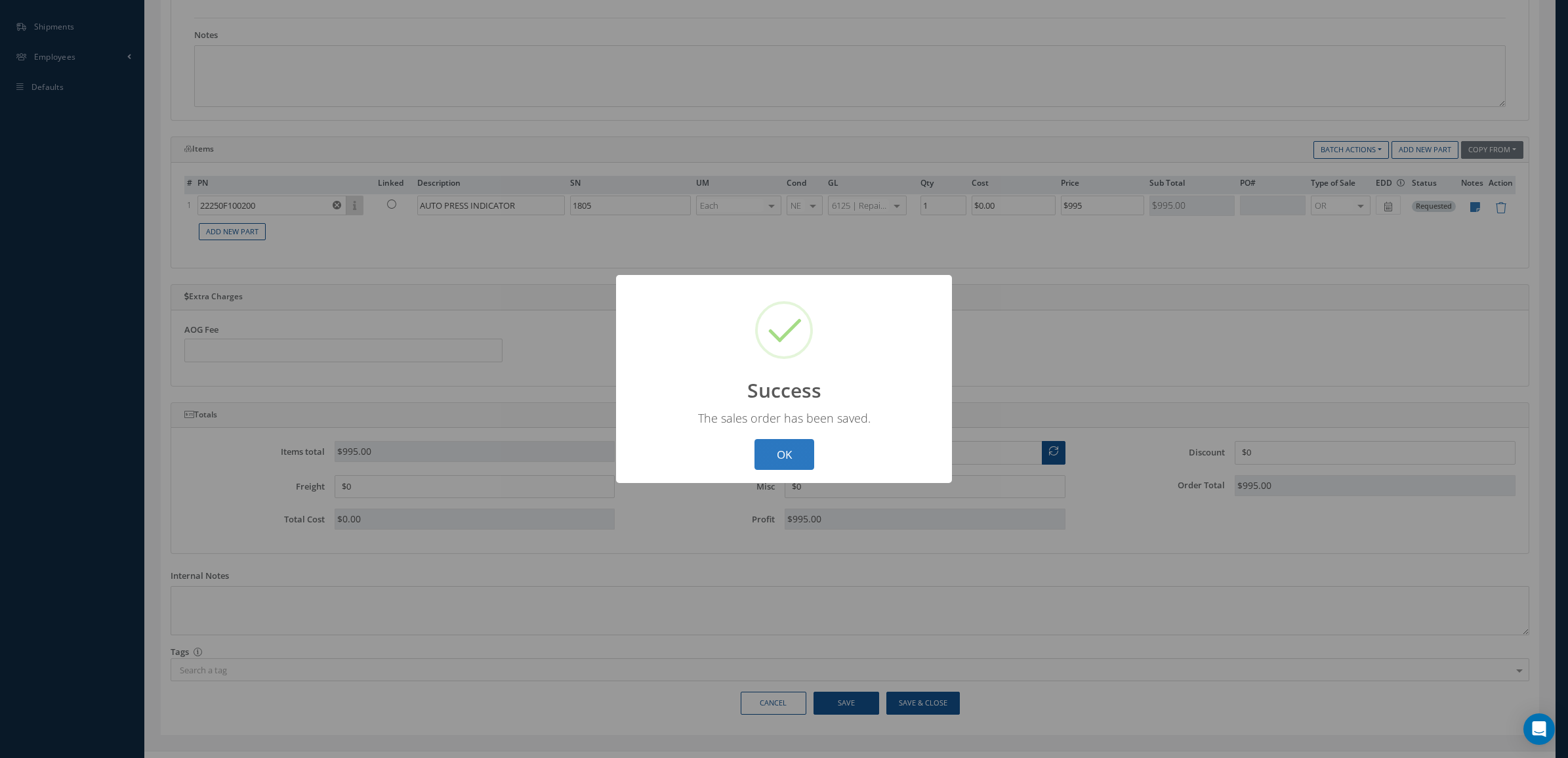
click at [808, 450] on button "OK" at bounding box center [784, 454] width 60 height 31
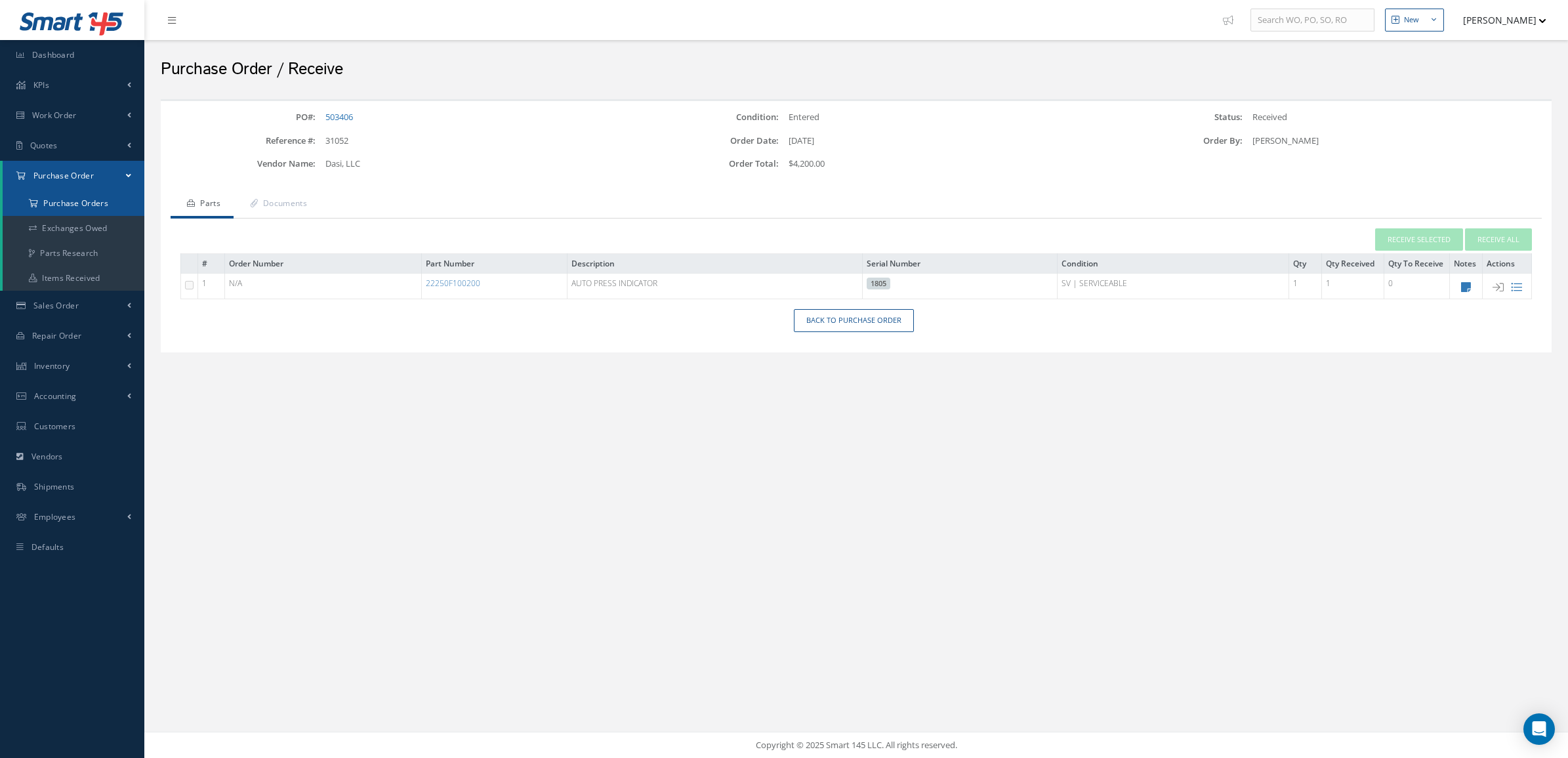
click at [97, 207] on a=1&status_id=2&status_id=3&status_id=5&collapsedFilters"] "Purchase Orders" at bounding box center [73, 204] width 142 height 25
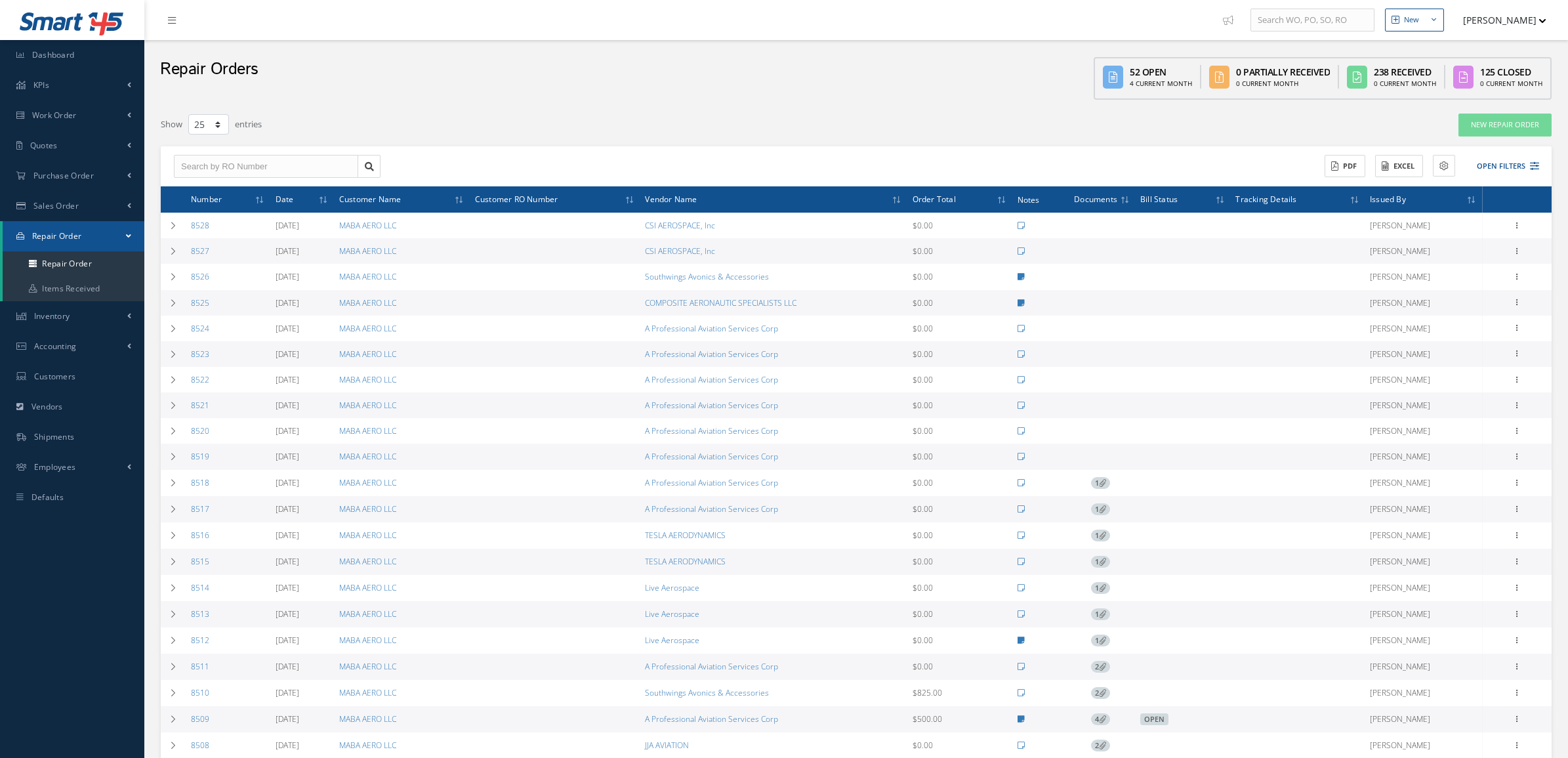
select select "25"
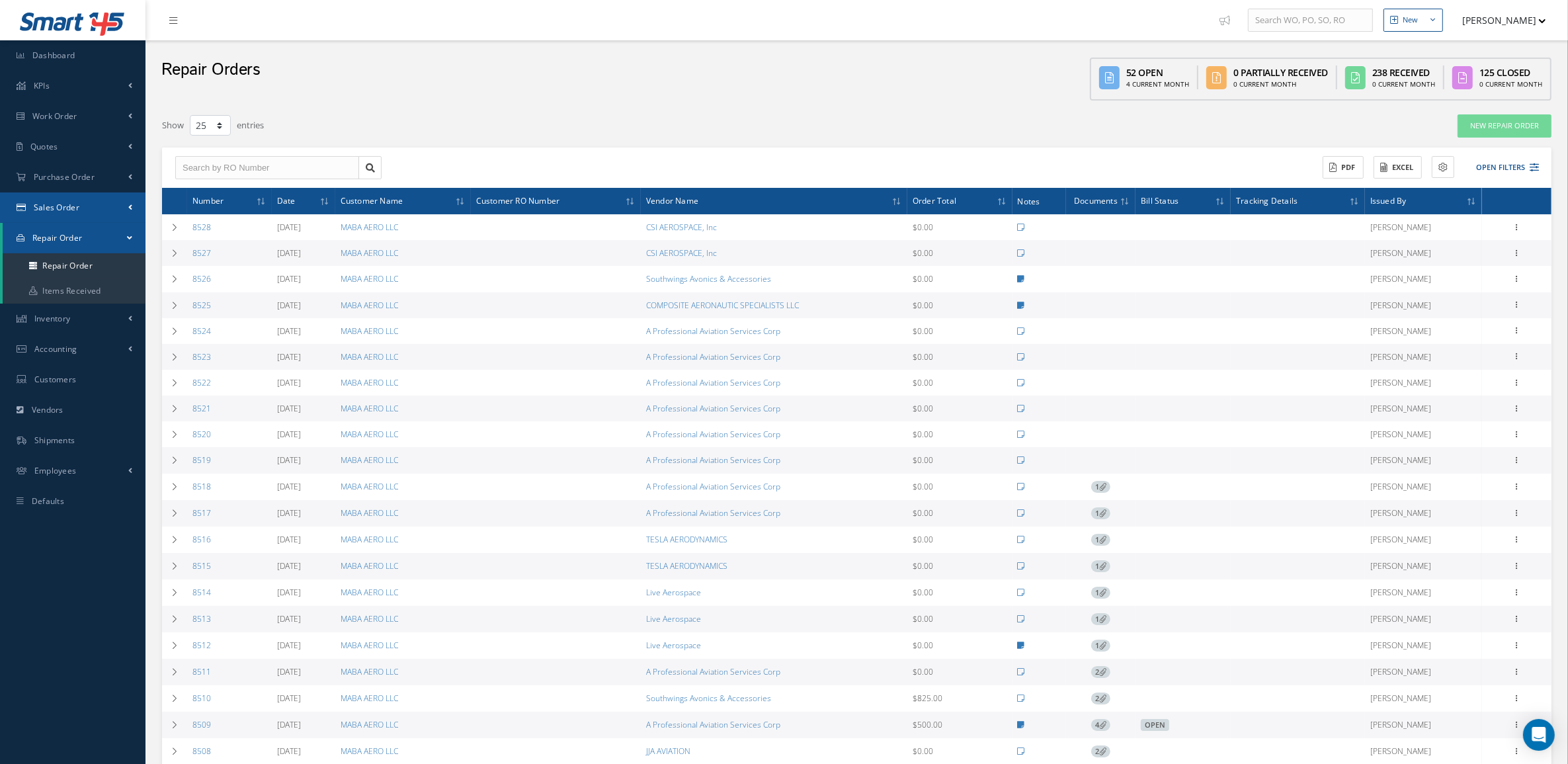
click at [105, 200] on link "Sales Order" at bounding box center [72, 208] width 145 height 30
click at [97, 226] on link "Sales Order" at bounding box center [74, 236] width 143 height 25
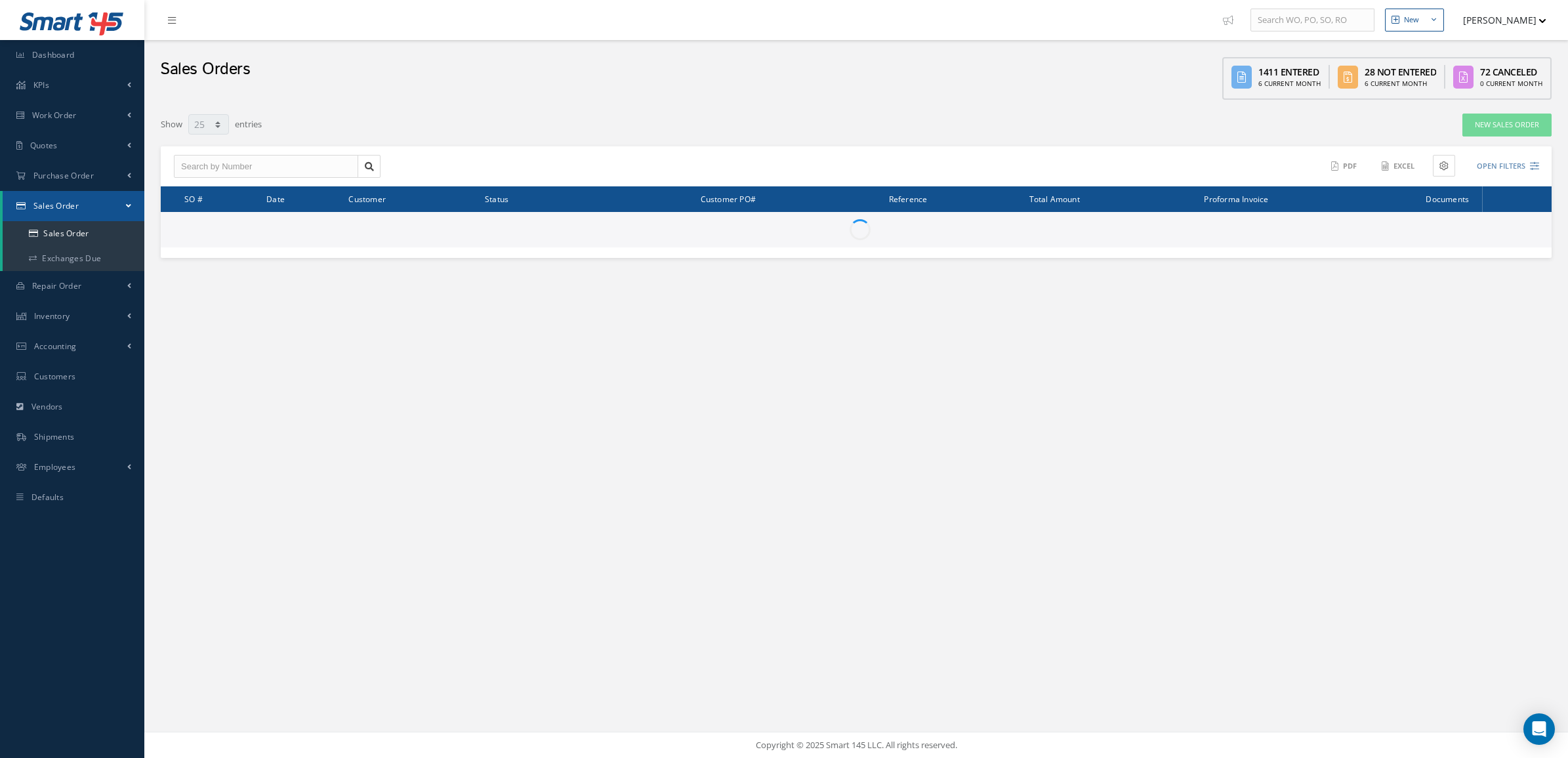
select select "25"
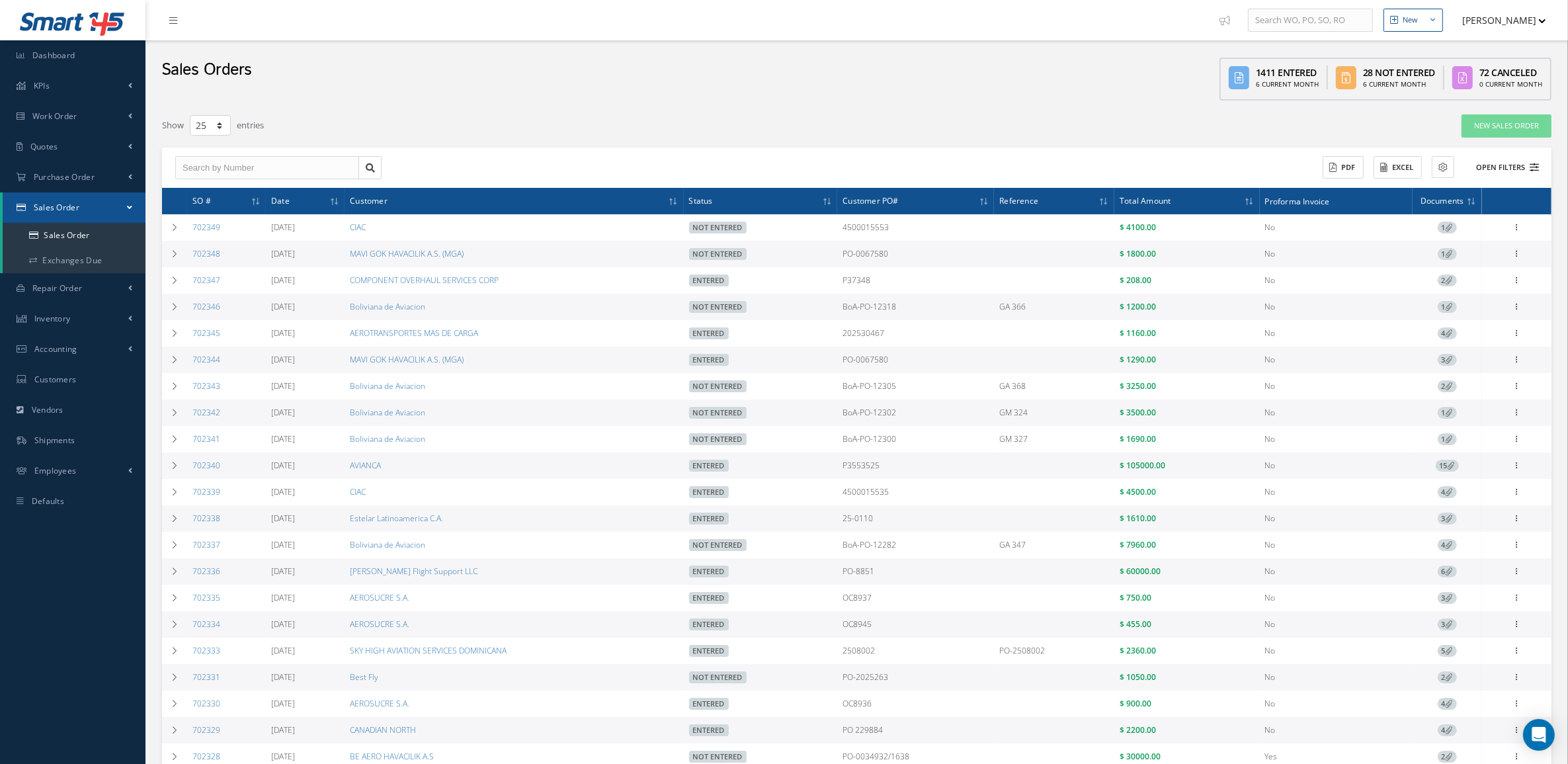
click at [1509, 163] on button "Open Filters" at bounding box center [1501, 168] width 75 height 22
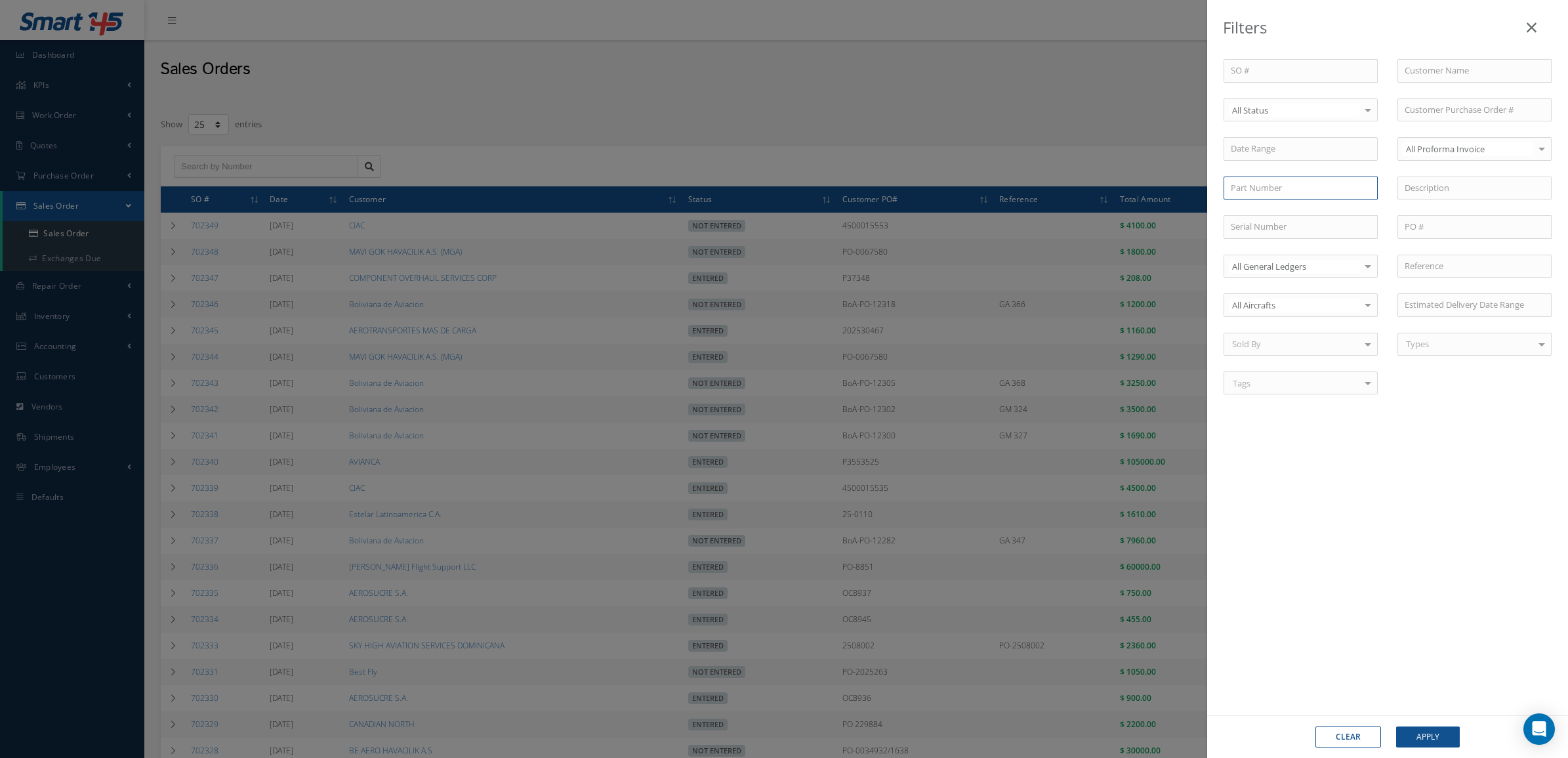
click at [1301, 189] on input "text" at bounding box center [1301, 188] width 154 height 24
paste input "22250F100200"
type input "22250F100200"
click at [1290, 211] on div "22250F100200" at bounding box center [1301, 211] width 140 height 13
drag, startPoint x: 1419, startPoint y: 738, endPoint x: 1411, endPoint y: 723, distance: 17.0
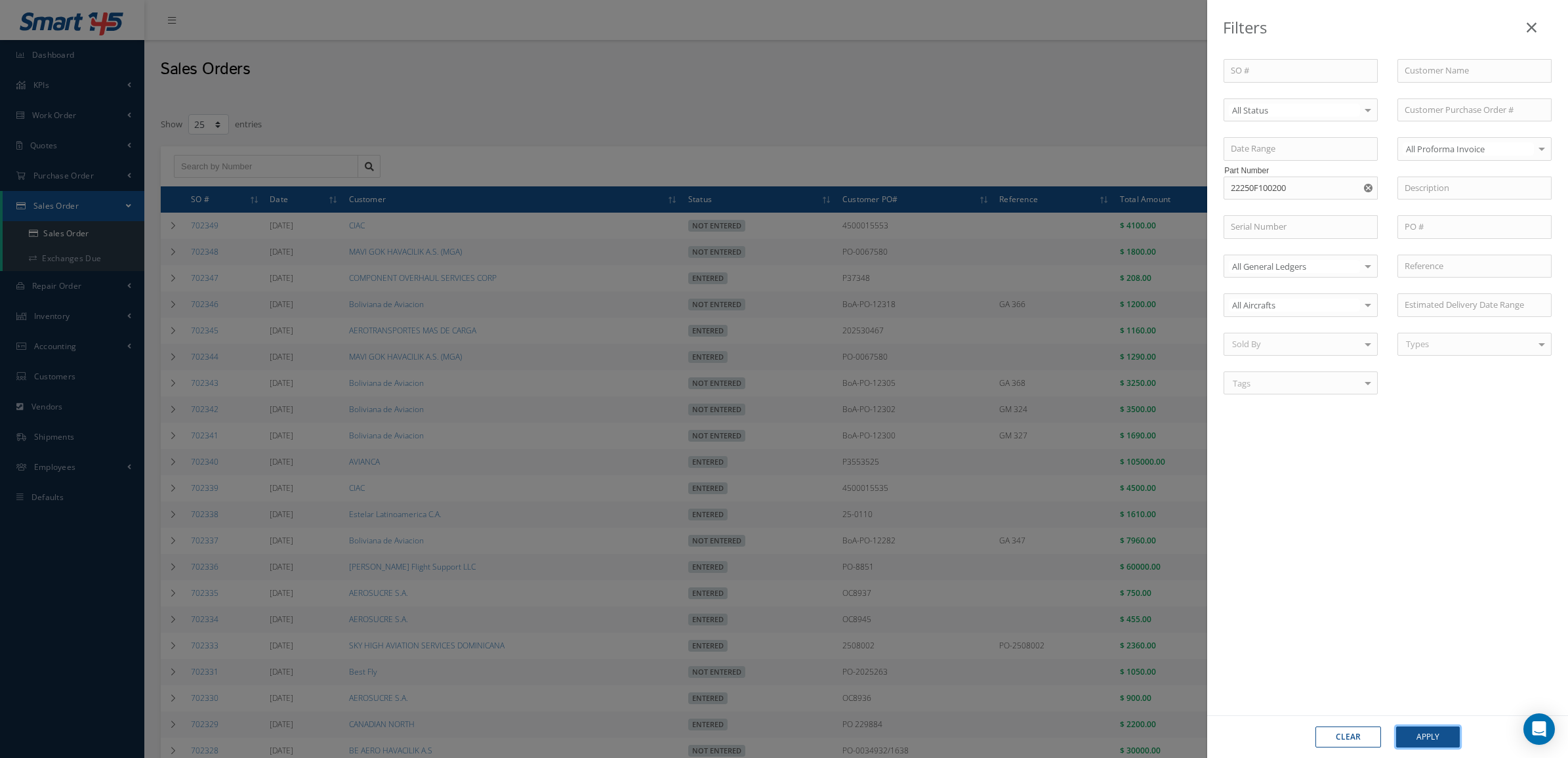
click at [1415, 734] on button "Apply" at bounding box center [1427, 737] width 64 height 21
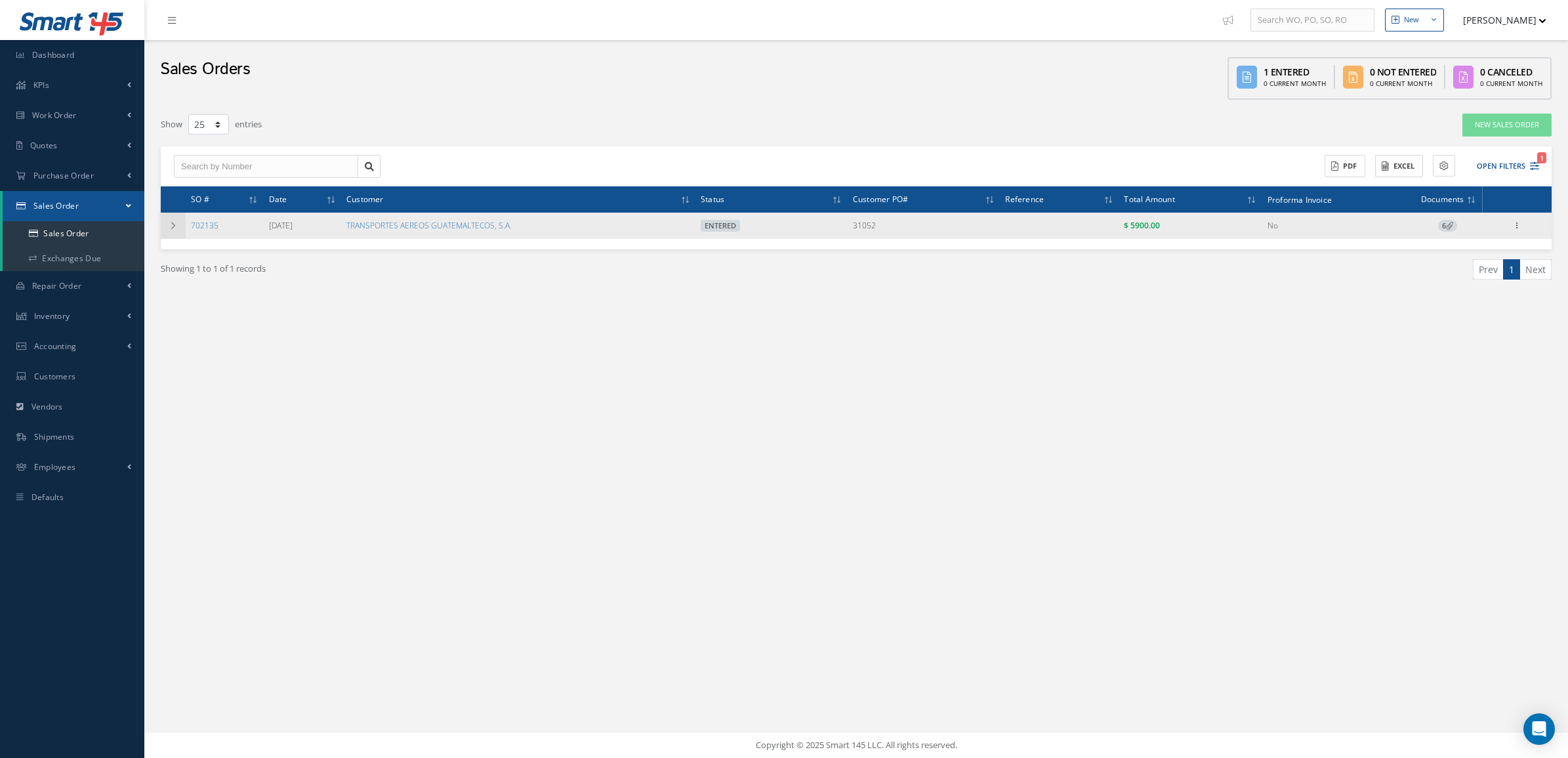
drag, startPoint x: 221, startPoint y: 225, endPoint x: 177, endPoint y: 224, distance: 44.0
click at [177, 224] on tr "702135 05/19/2025 TRANSPORTES AEREOS GUATEMALTECOS, S.A. Entered 31052 $ 5900.0…" at bounding box center [856, 225] width 1391 height 26
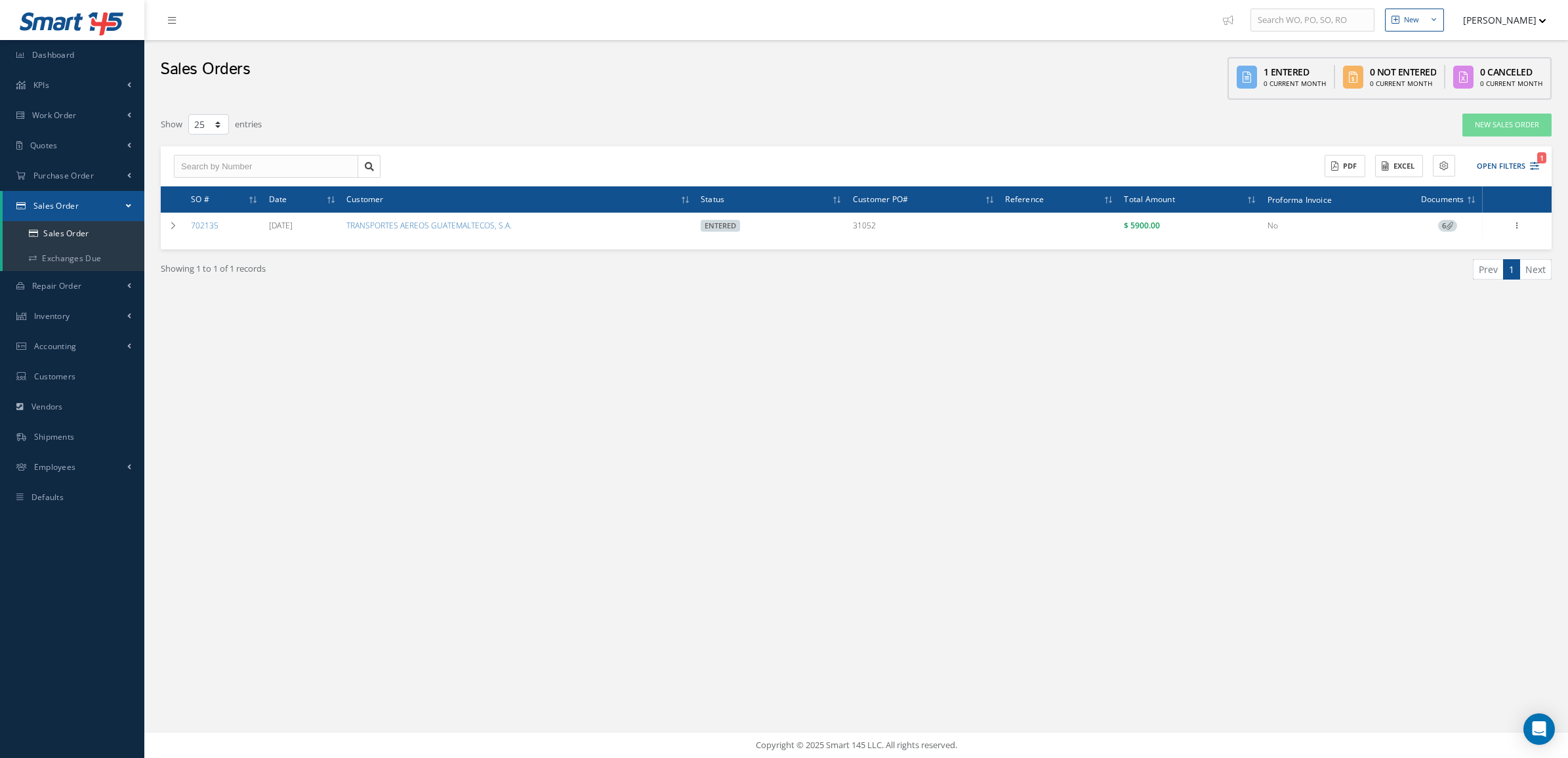
copy tr "702135"
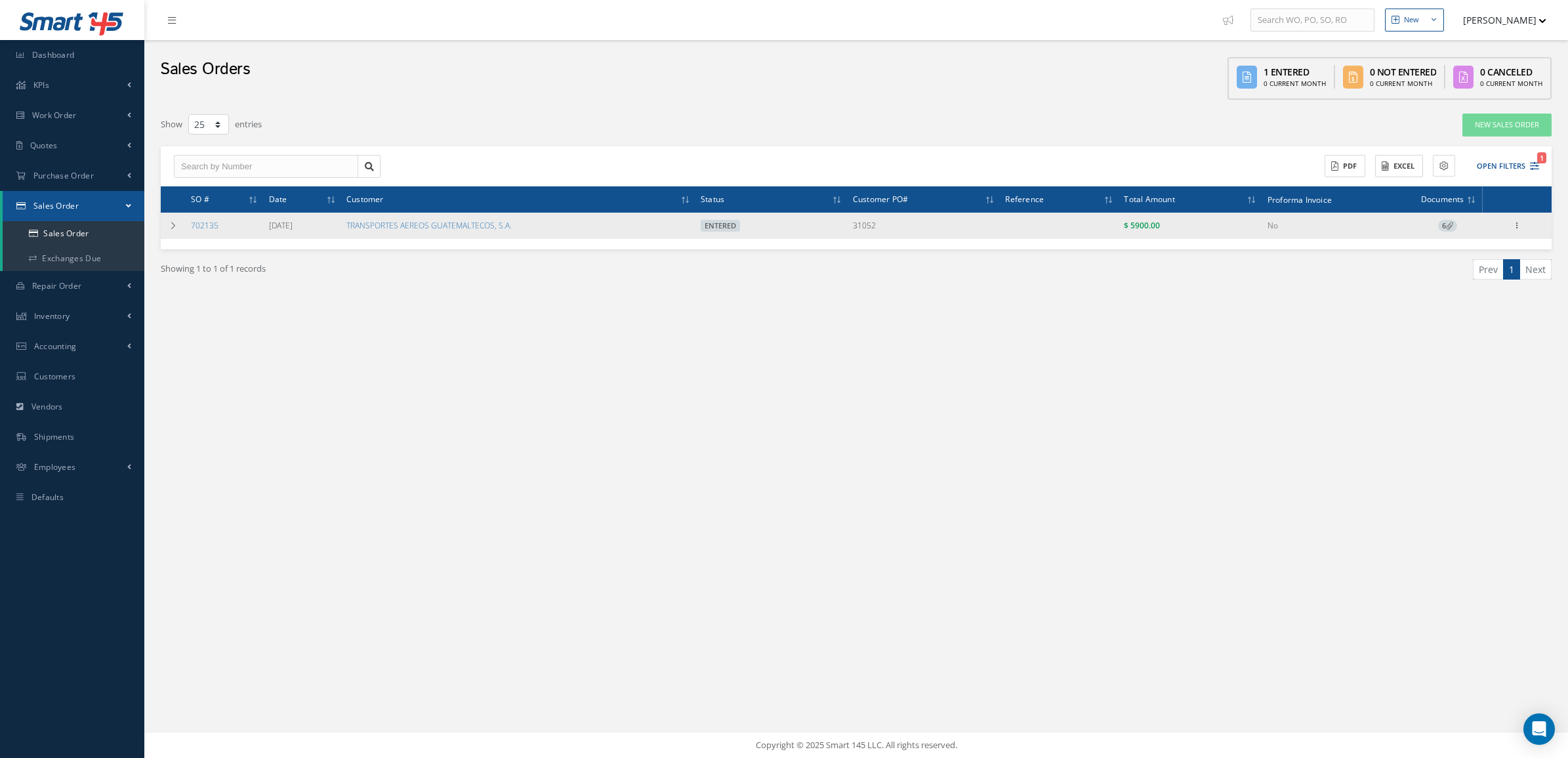
drag, startPoint x: 949, startPoint y: 230, endPoint x: 839, endPoint y: 225, distance: 110.1
click at [839, 225] on tr "702135 05/19/2025 TRANSPORTES AEREOS GUATEMALTECOS, S.A. Entered 31052 $ 5900.0…" at bounding box center [856, 225] width 1391 height 26
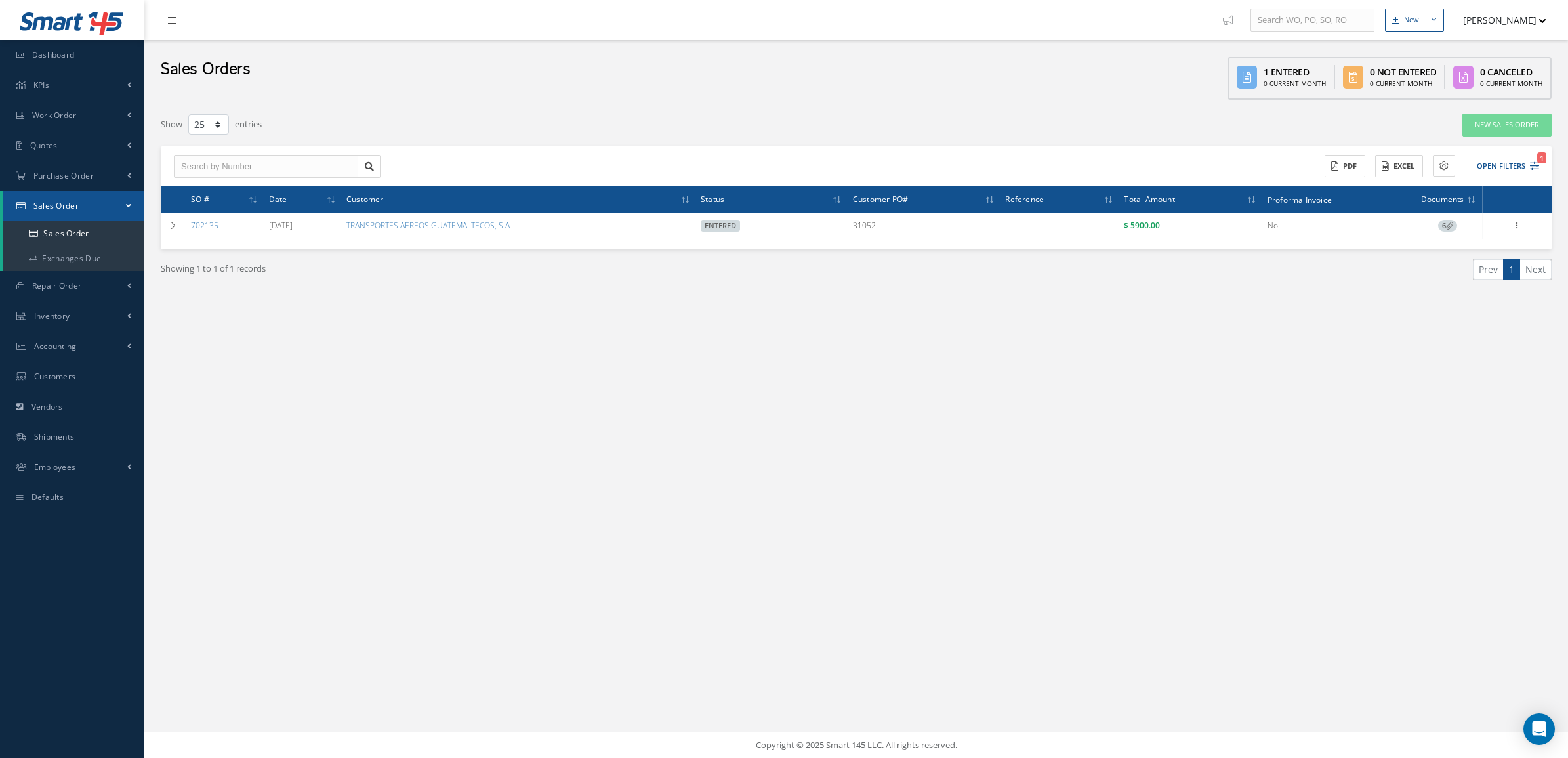
copy tr "31052"
select select "25"
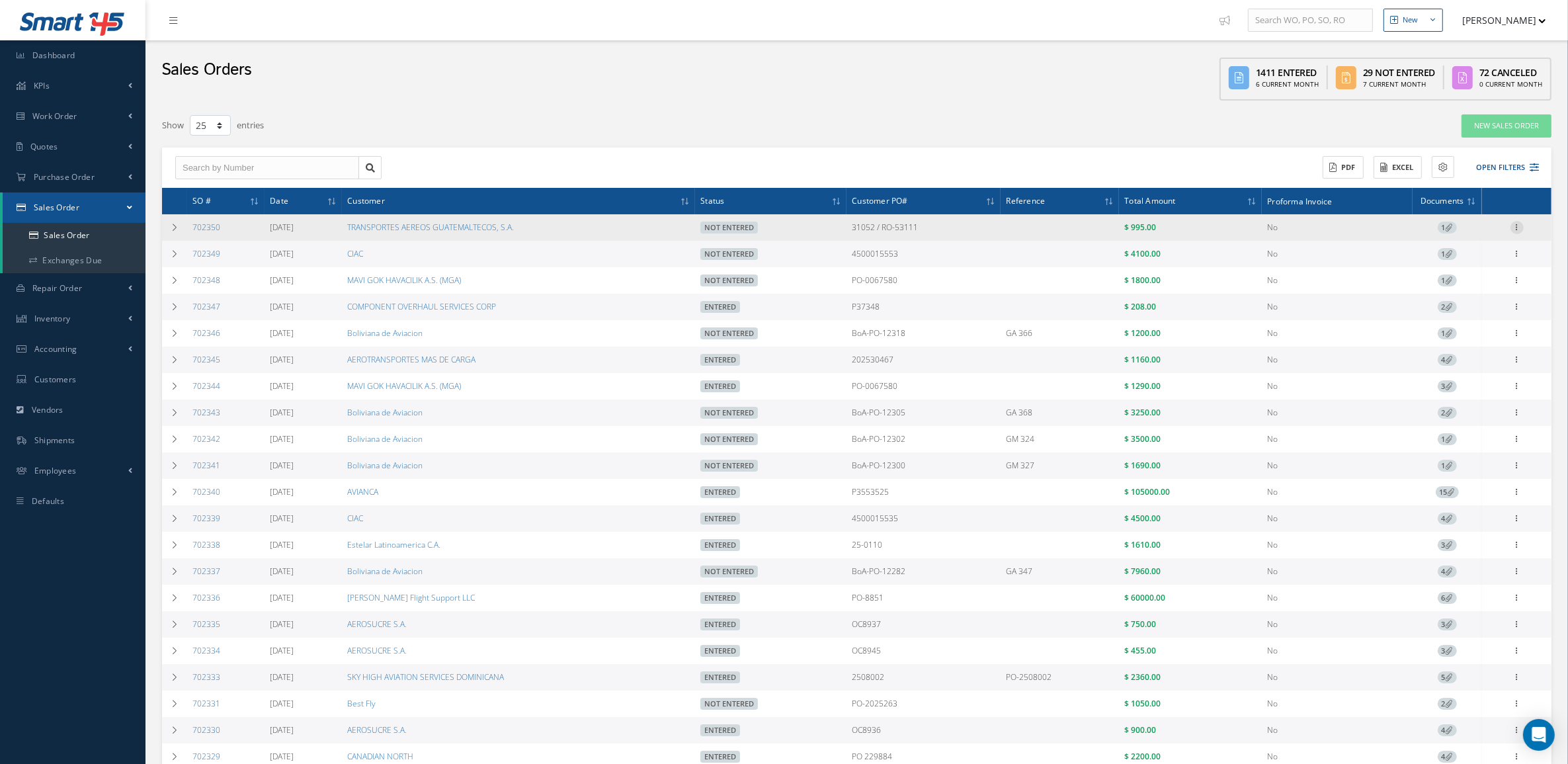
click at [1516, 230] on icon at bounding box center [1517, 226] width 13 height 10
click at [1453, 229] on link "Enter/Update" at bounding box center [1456, 236] width 105 height 17
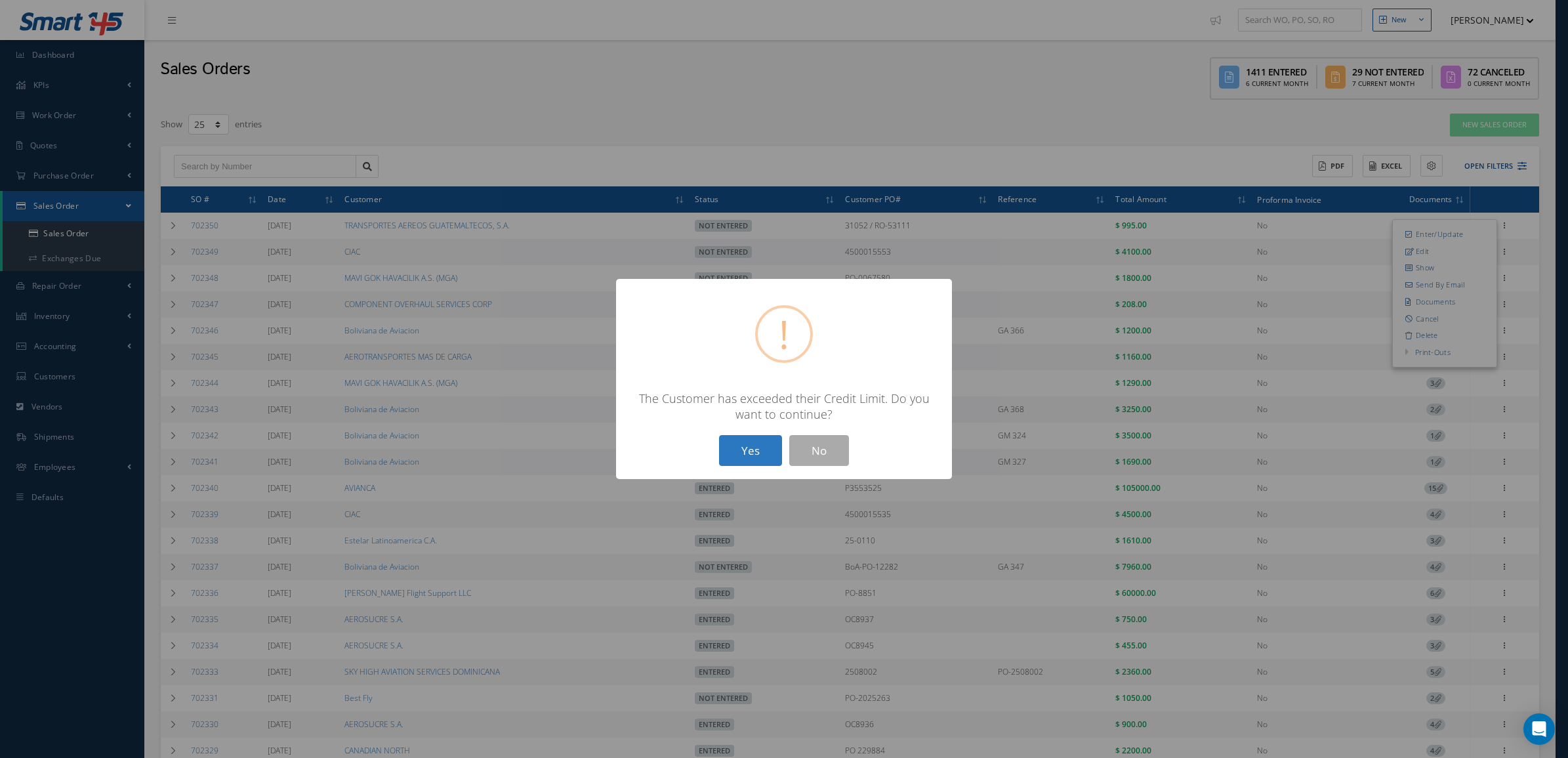
click at [764, 457] on button "Yes" at bounding box center [751, 450] width 63 height 31
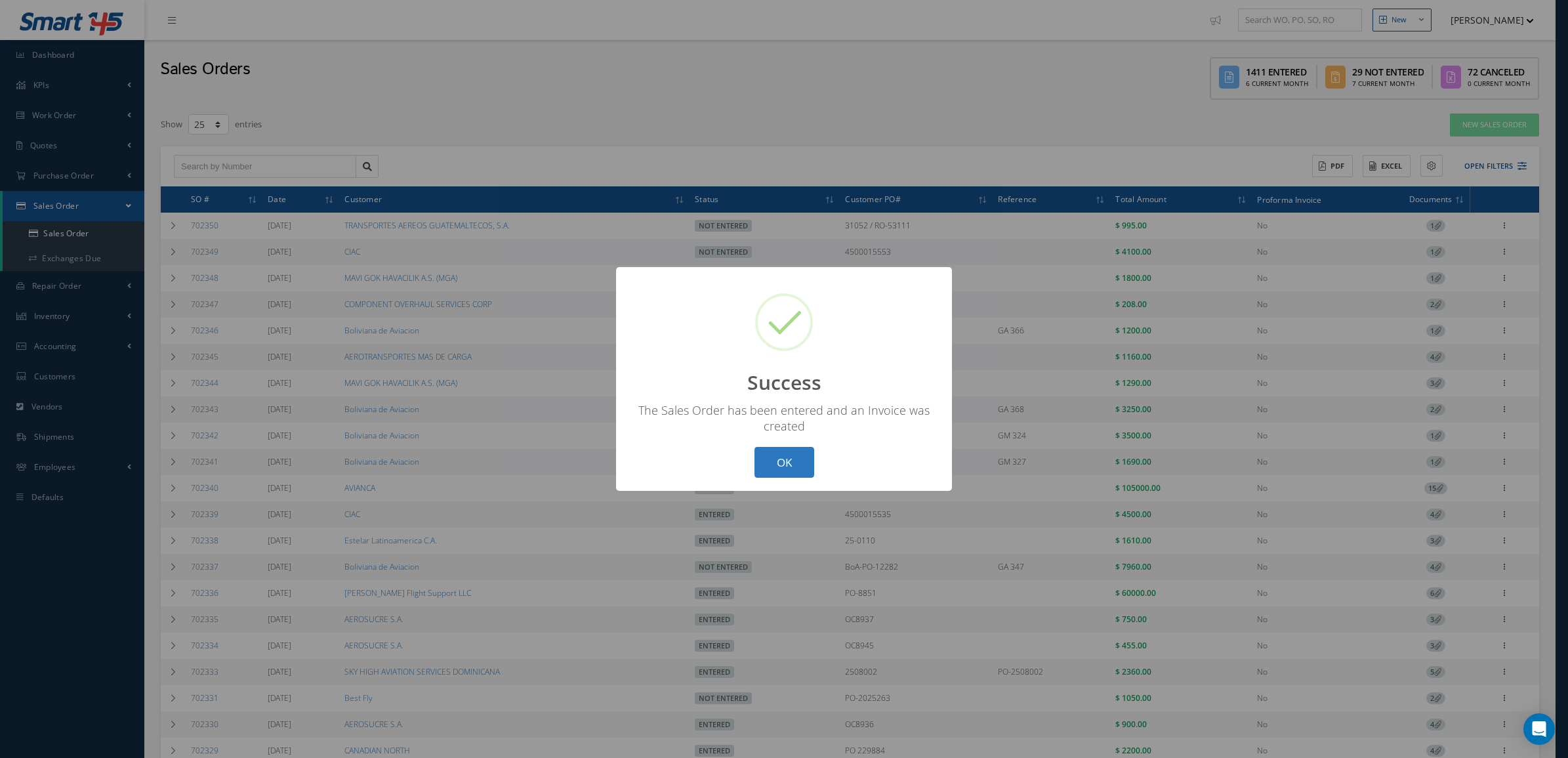
click at [789, 457] on button "OK" at bounding box center [784, 462] width 60 height 31
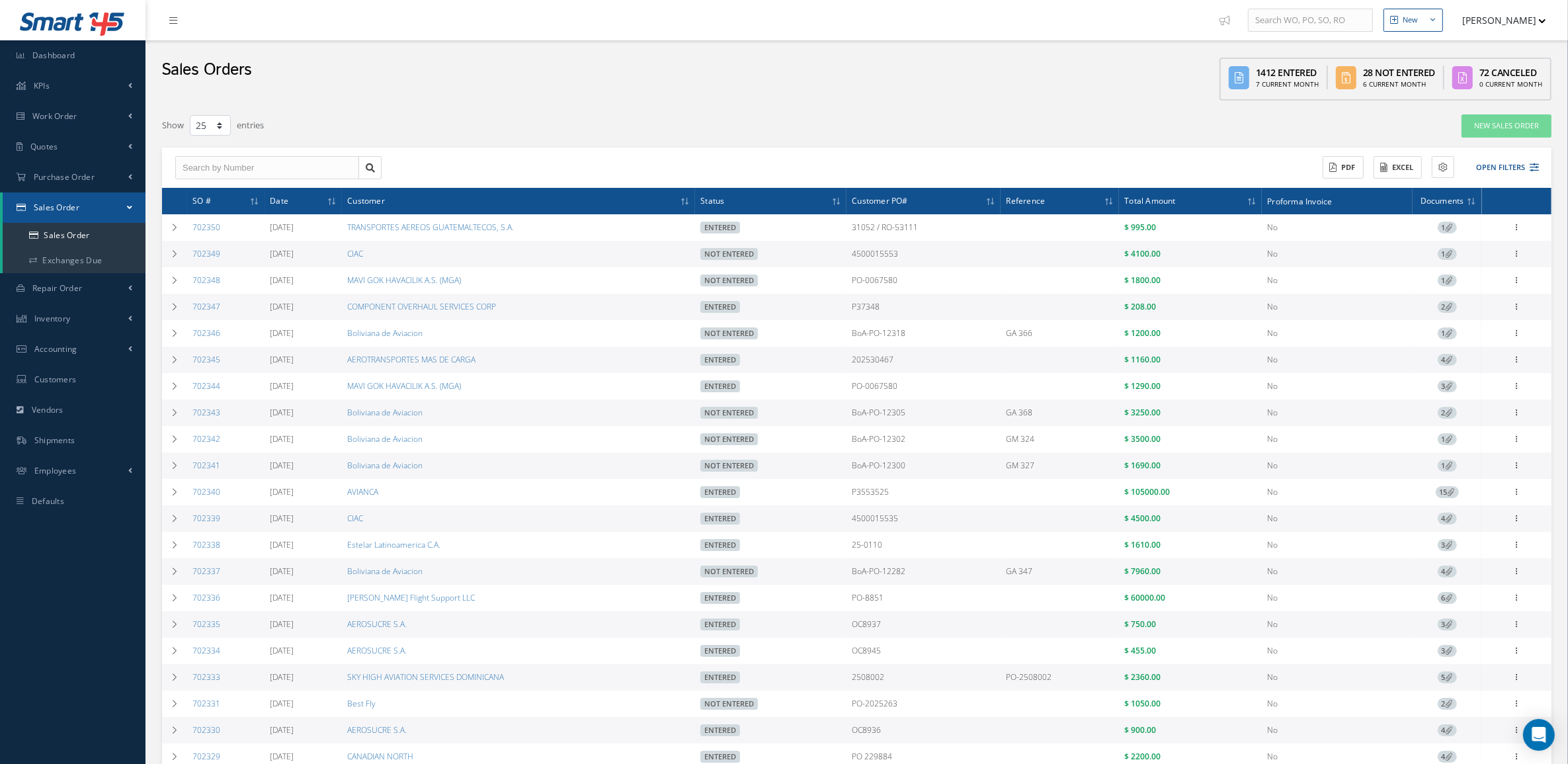
click at [1384, 131] on div "New Sales Order" at bounding box center [1267, 125] width 587 height 24
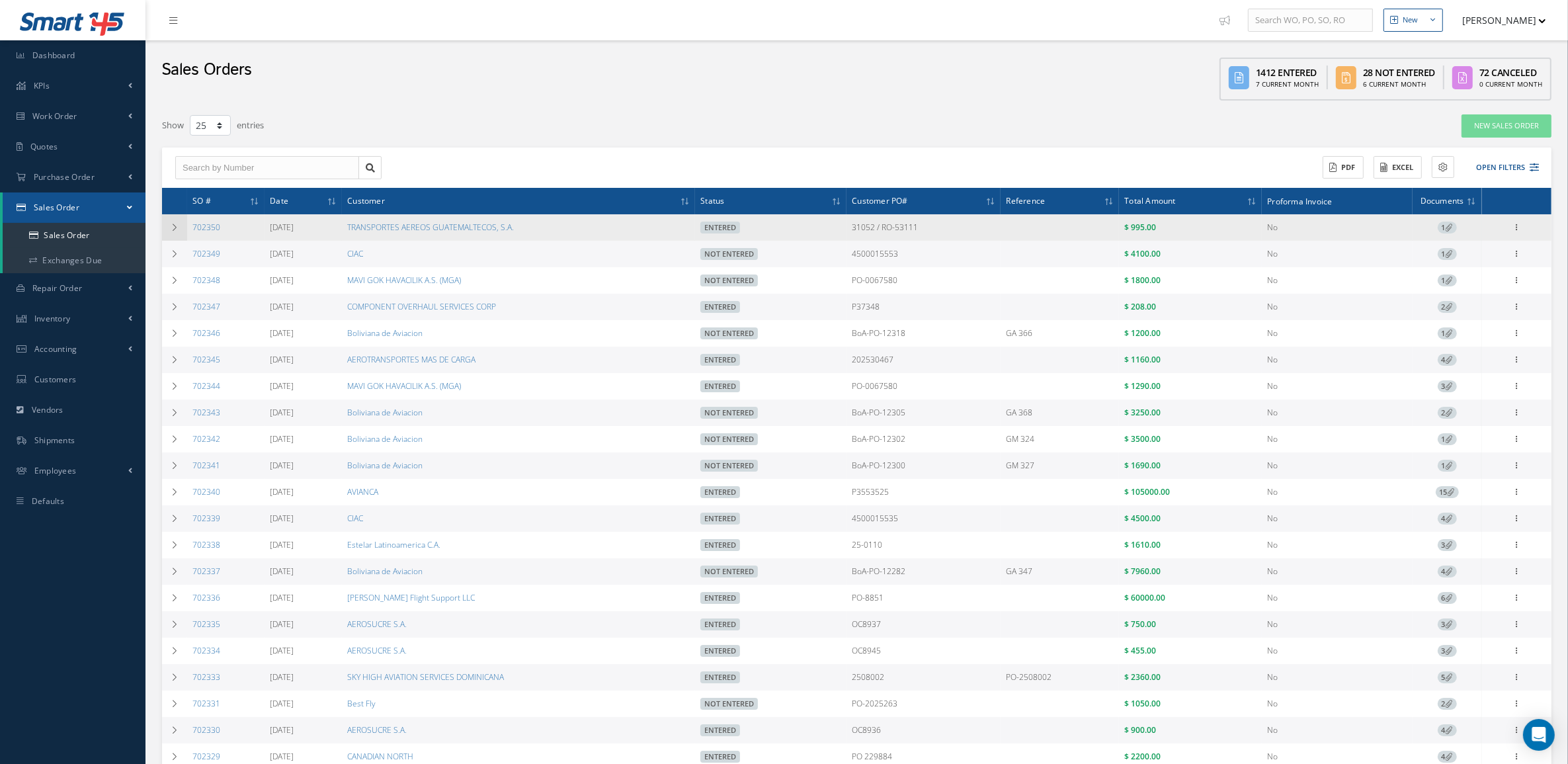
click at [173, 221] on td at bounding box center [174, 227] width 25 height 26
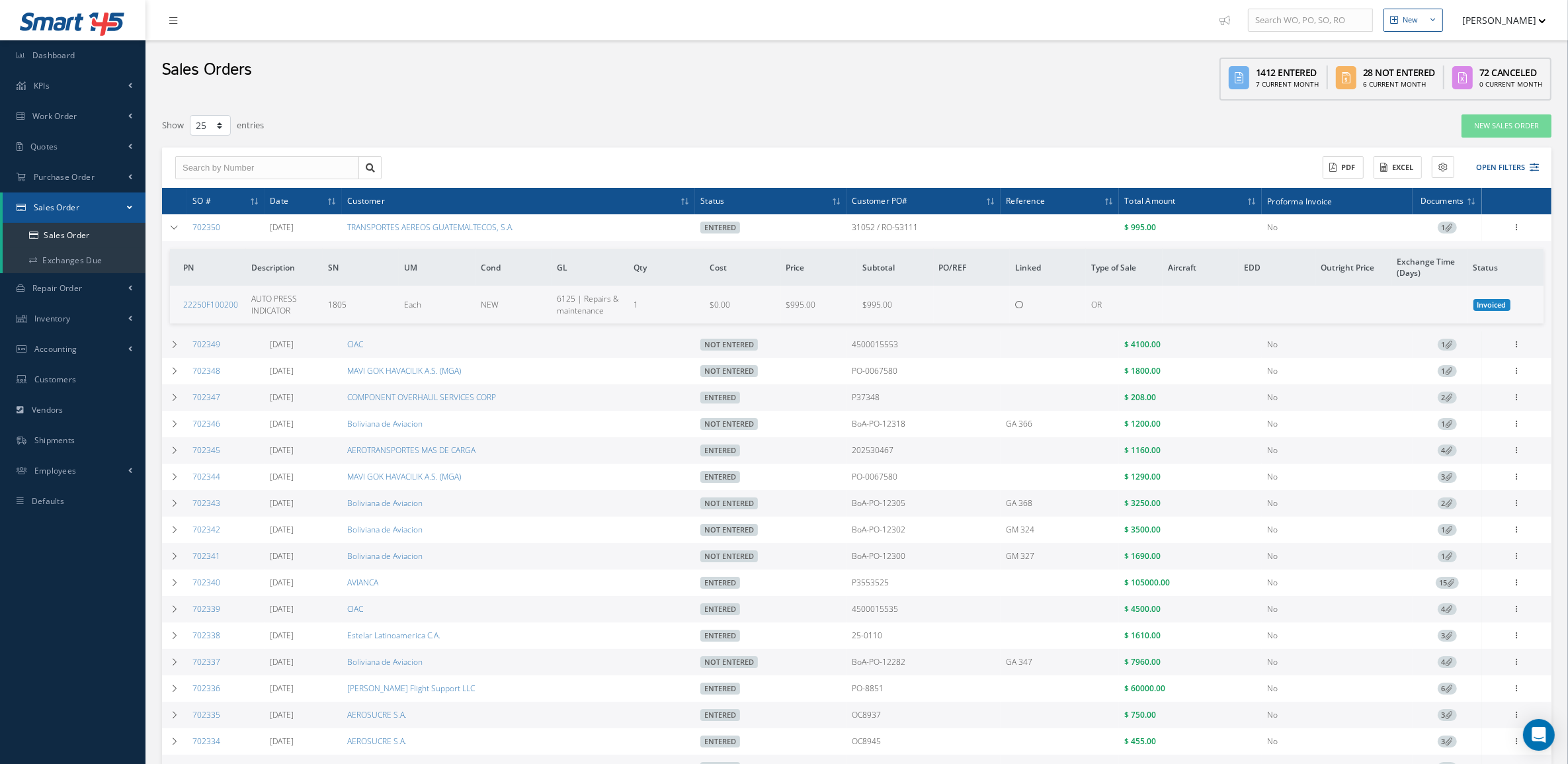
click at [1509, 226] on div "Reverse Sales Order Edit Show Send By Email Documents Print-Outs Sales Order In…" at bounding box center [1517, 228] width 16 height 16
click at [1520, 232] on div at bounding box center [1517, 228] width 13 height 13
click at [1470, 236] on link "Reverse Sales Order" at bounding box center [1456, 241] width 105 height 27
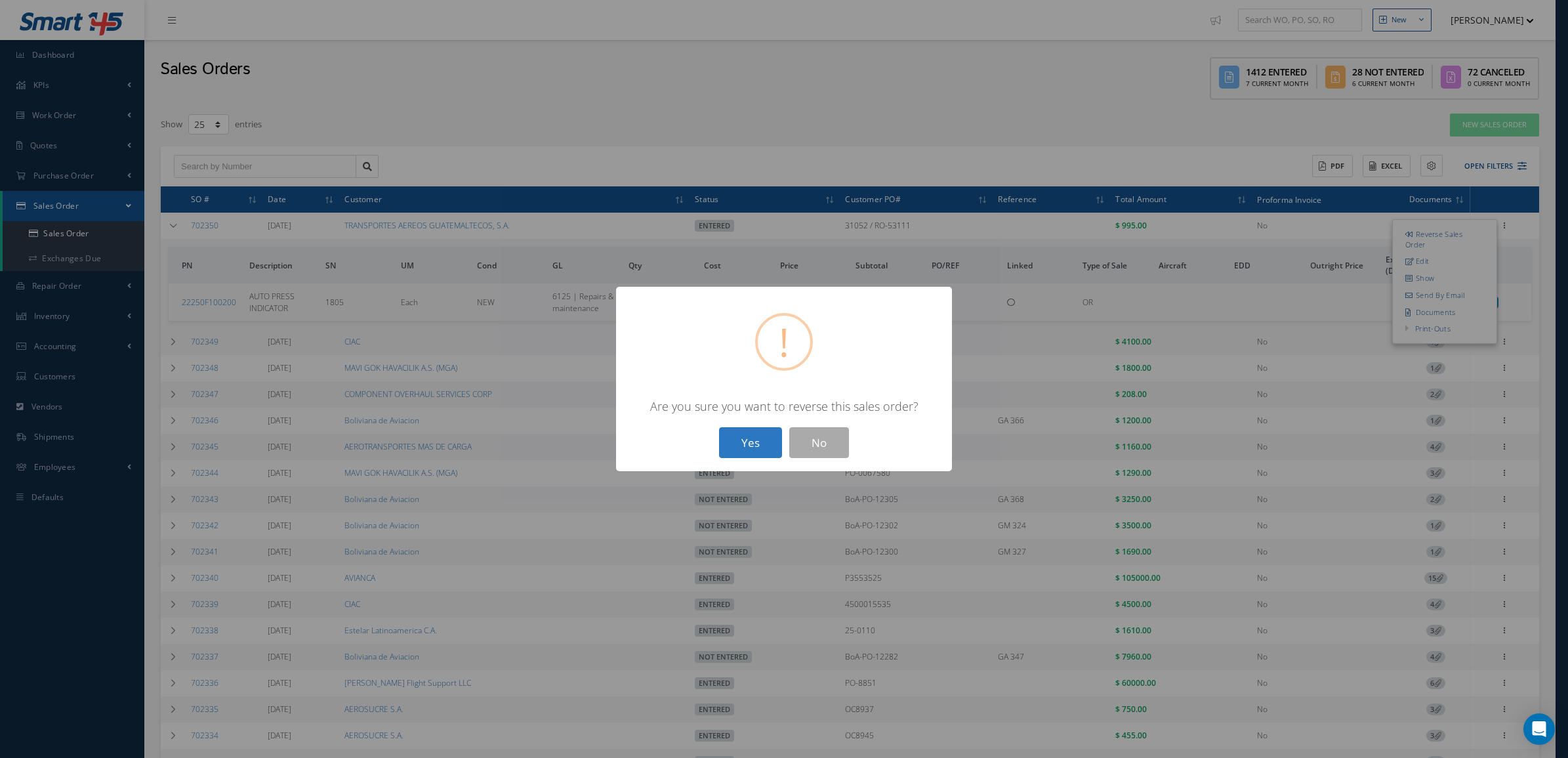
click at [736, 446] on button "Yes" at bounding box center [751, 442] width 63 height 31
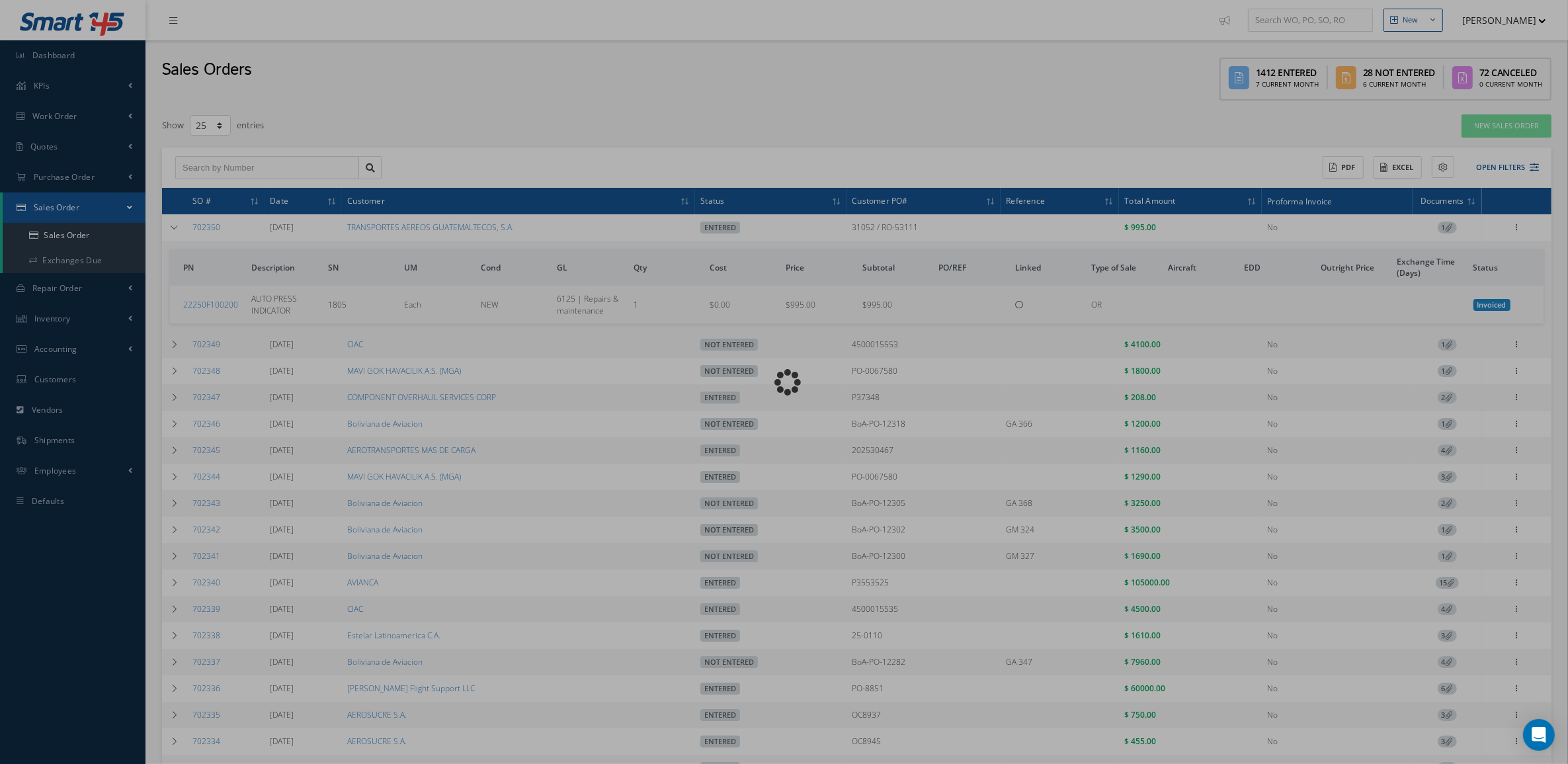
click at [784, 382] on div "Loading…" at bounding box center [784, 382] width 0 height 0
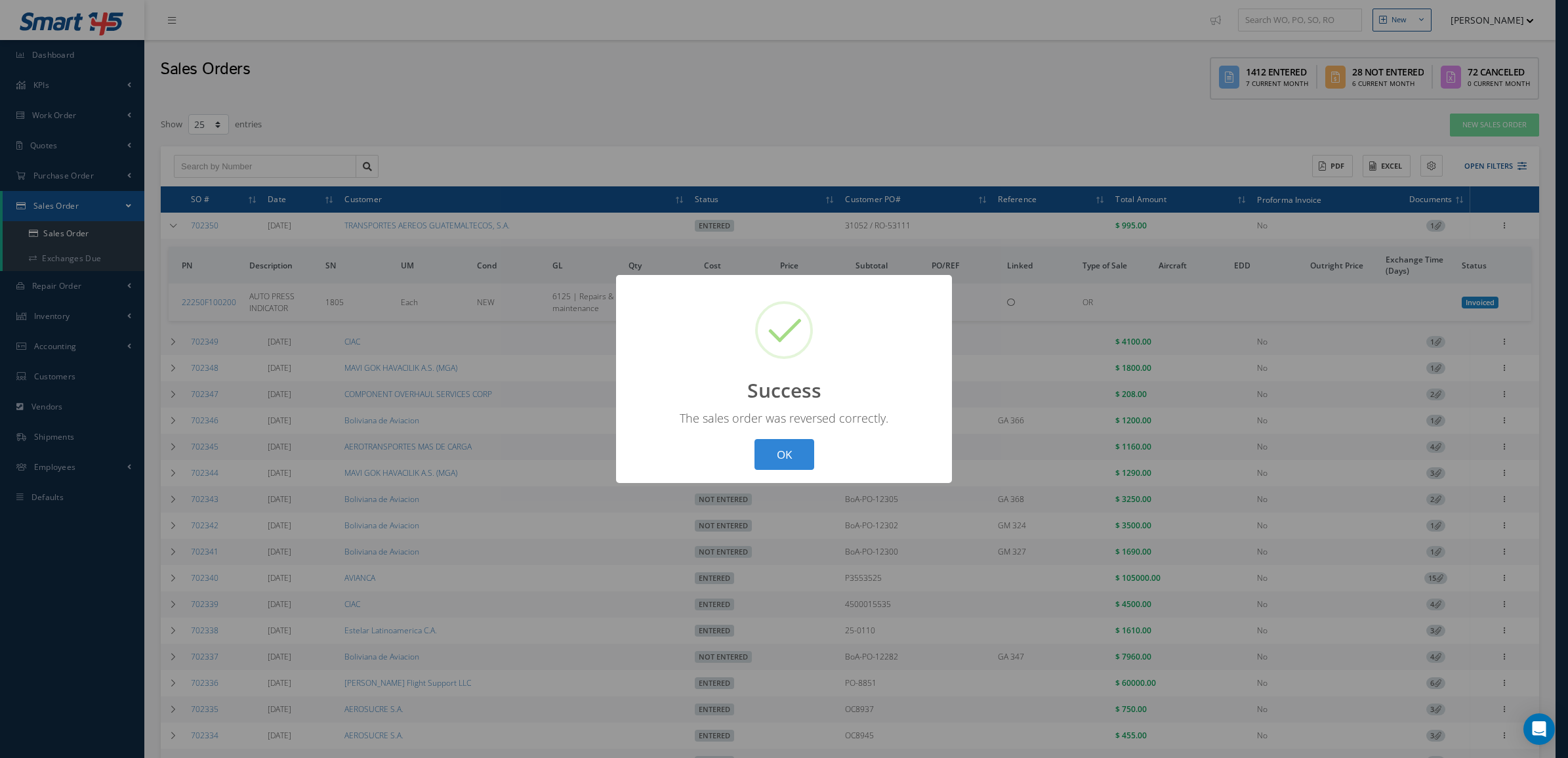
click at [1506, 224] on div "? ! i Success × The sales order was reversed correctly. OK Cancel" at bounding box center [784, 379] width 1568 height 758
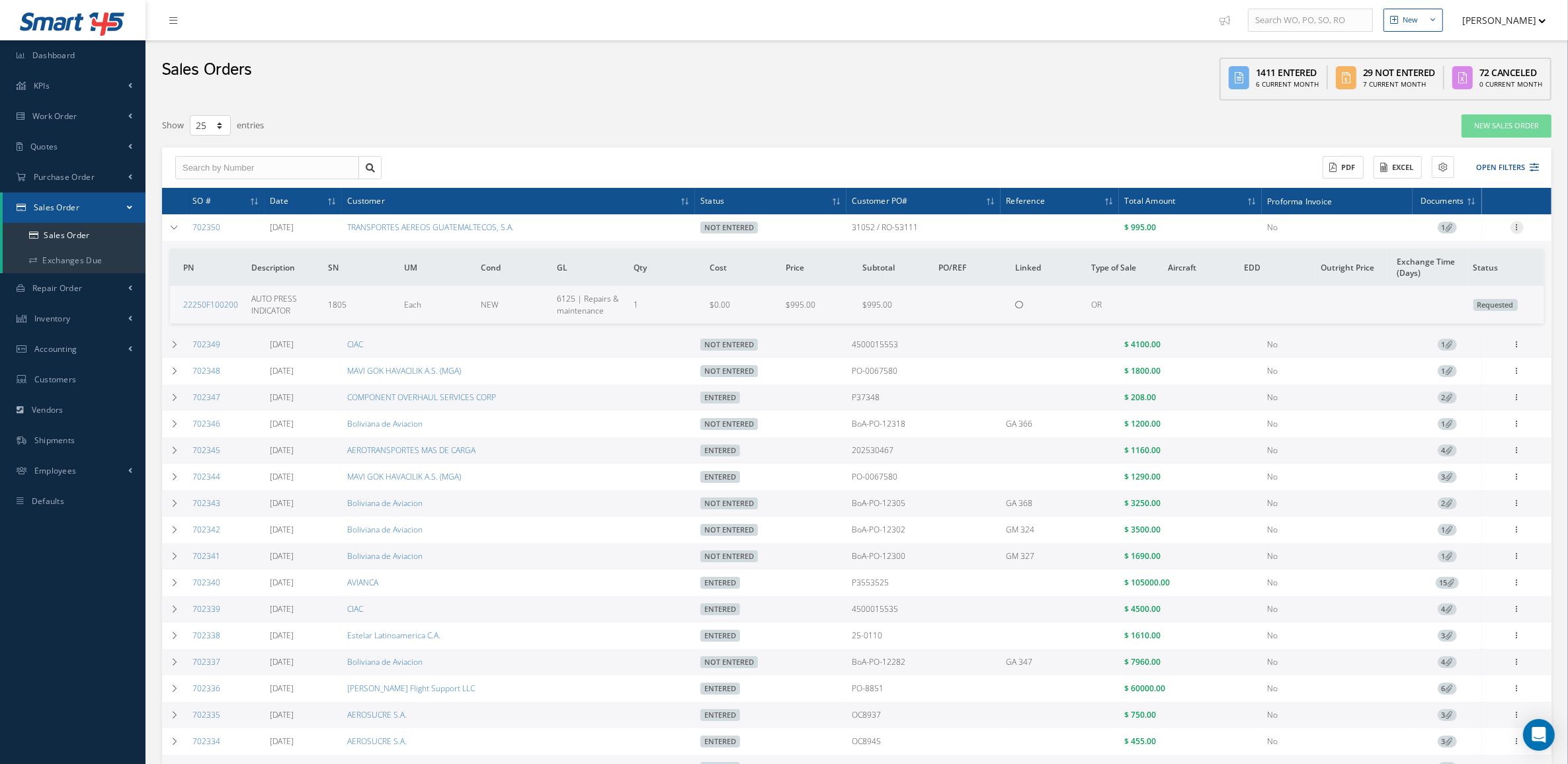
click at [1513, 227] on icon at bounding box center [1517, 226] width 13 height 10
click at [1473, 253] on link "Edit" at bounding box center [1456, 254] width 105 height 17
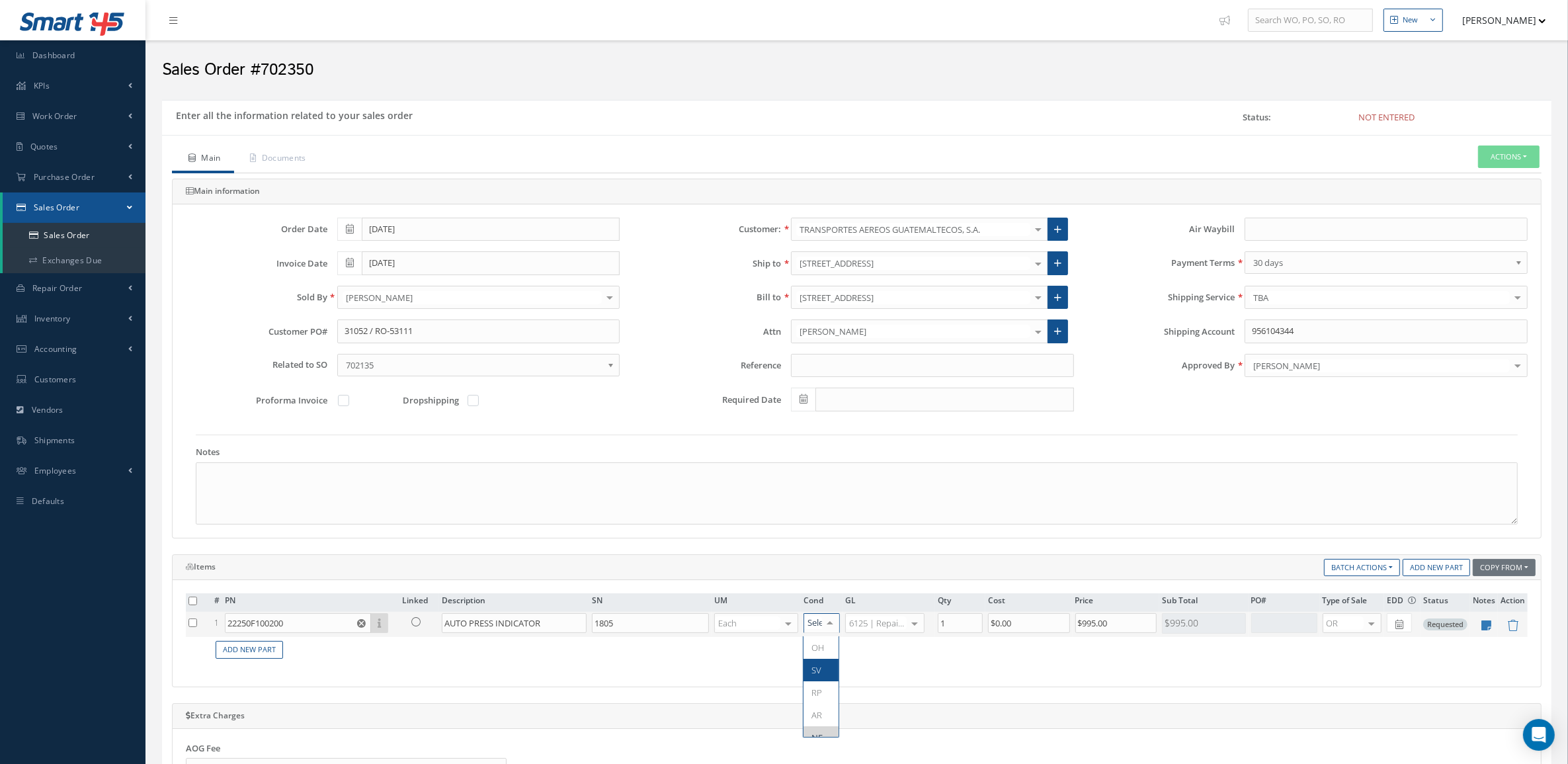
click at [820, 660] on span "SV" at bounding box center [821, 670] width 35 height 22
click at [1529, 157] on button "Actions" at bounding box center [1509, 156] width 62 height 23
click at [1482, 181] on link "Enter/Update" at bounding box center [1488, 179] width 105 height 18
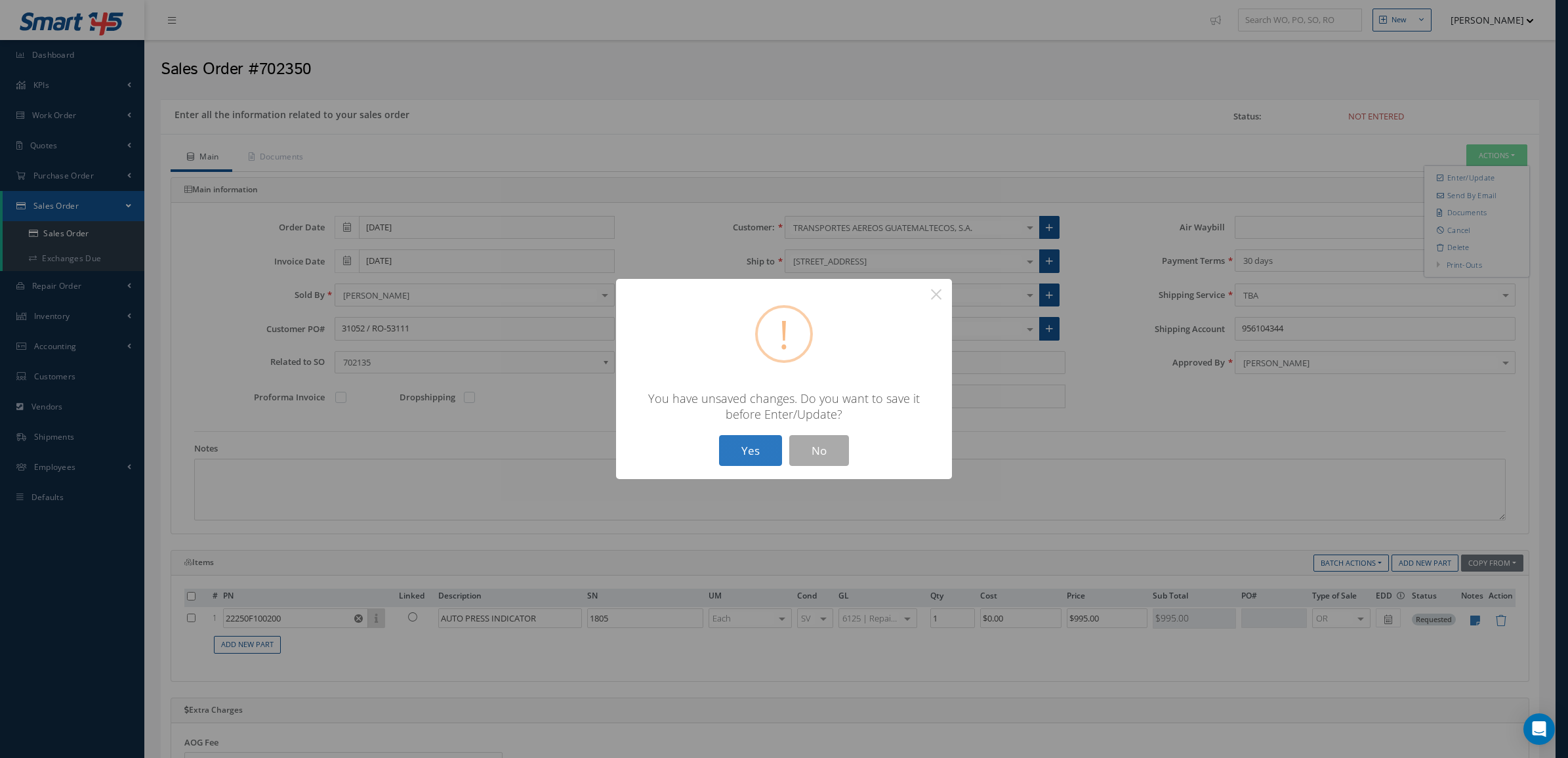
click at [736, 452] on button "Yes" at bounding box center [751, 450] width 63 height 31
click at [748, 460] on button "Yes" at bounding box center [751, 450] width 63 height 31
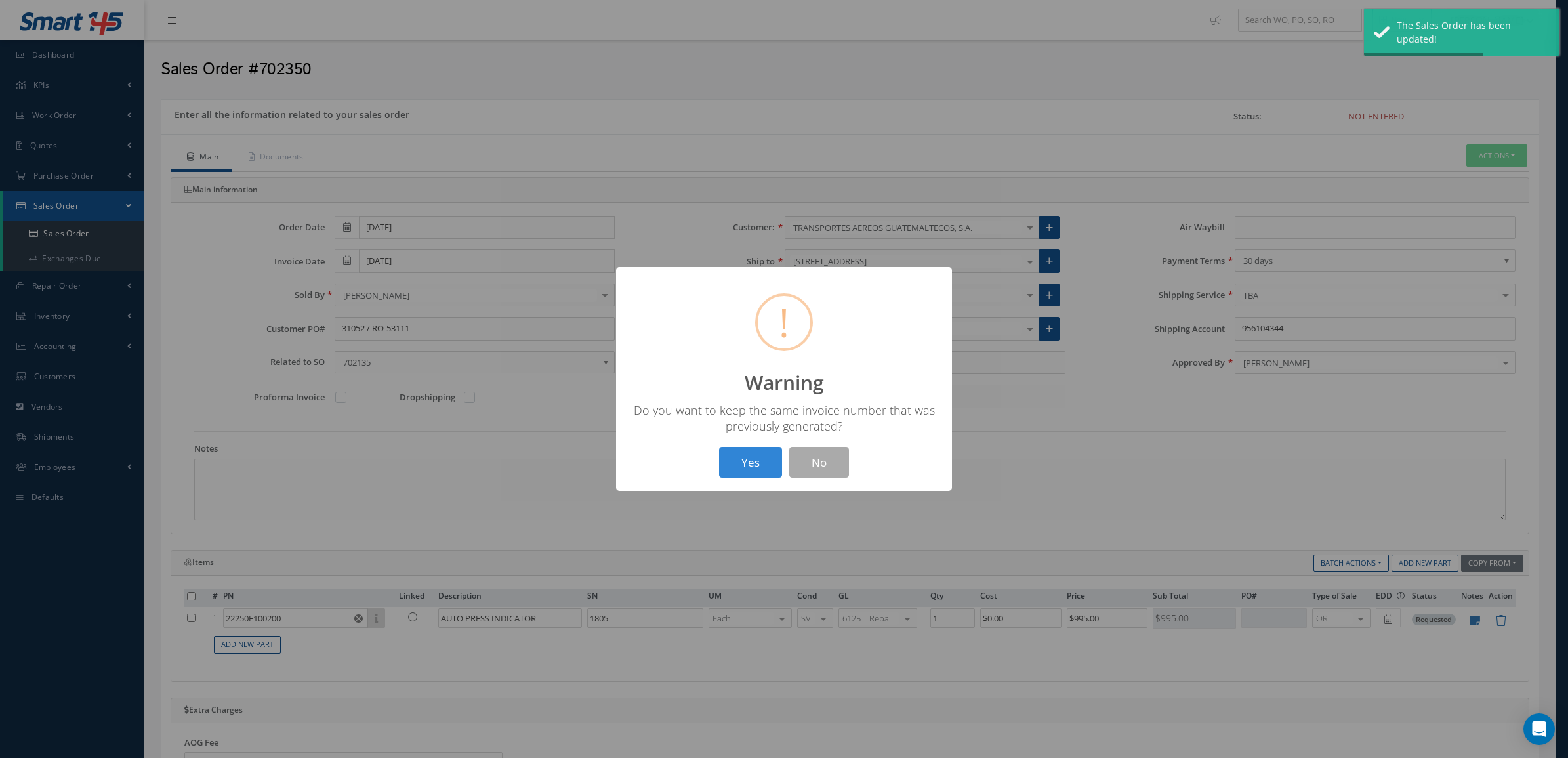
click at [748, 460] on button "Yes" at bounding box center [751, 462] width 63 height 31
click at [795, 453] on button "OK" at bounding box center [784, 462] width 60 height 31
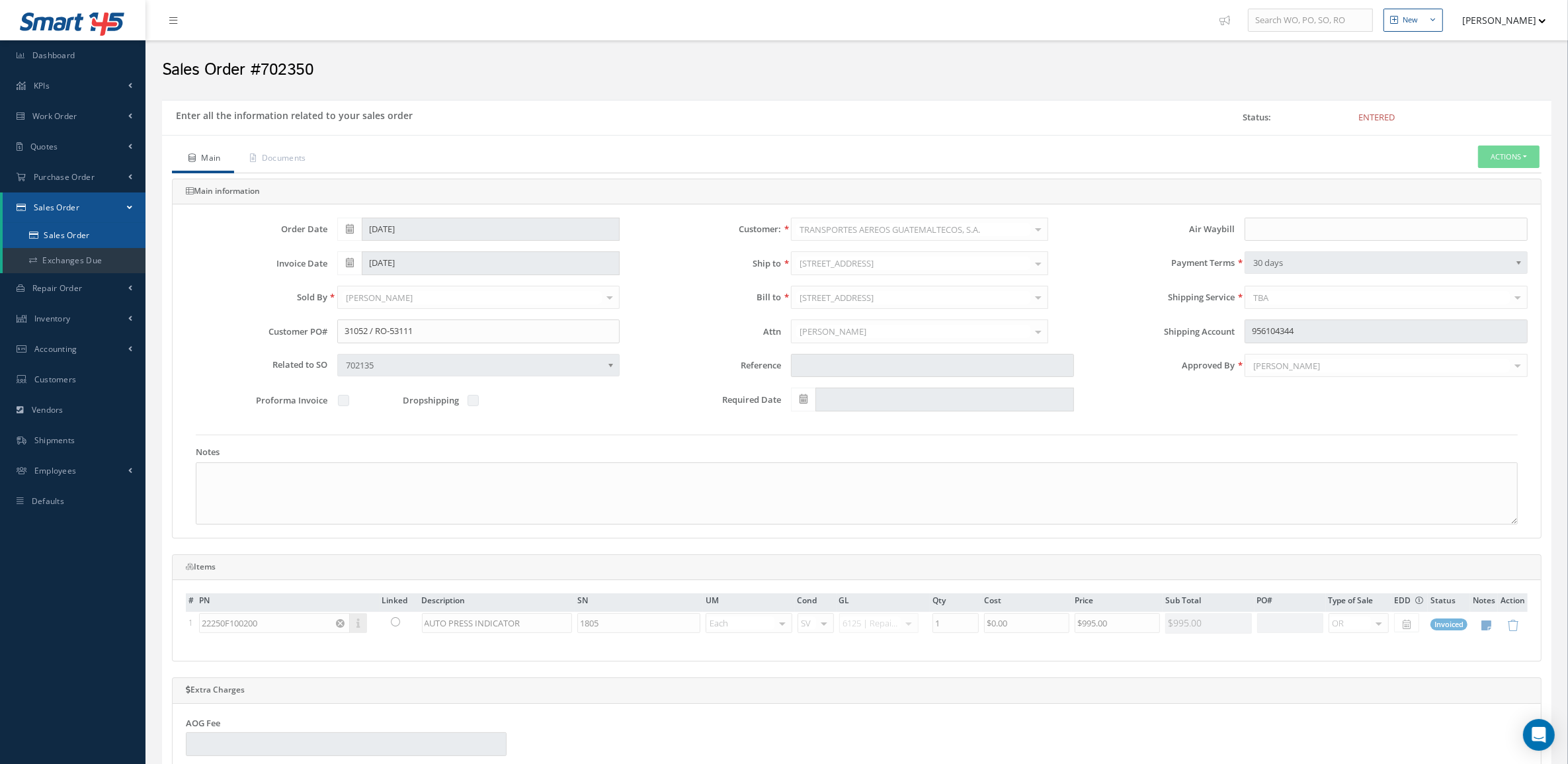
click at [104, 235] on link "Sales Order" at bounding box center [74, 236] width 143 height 25
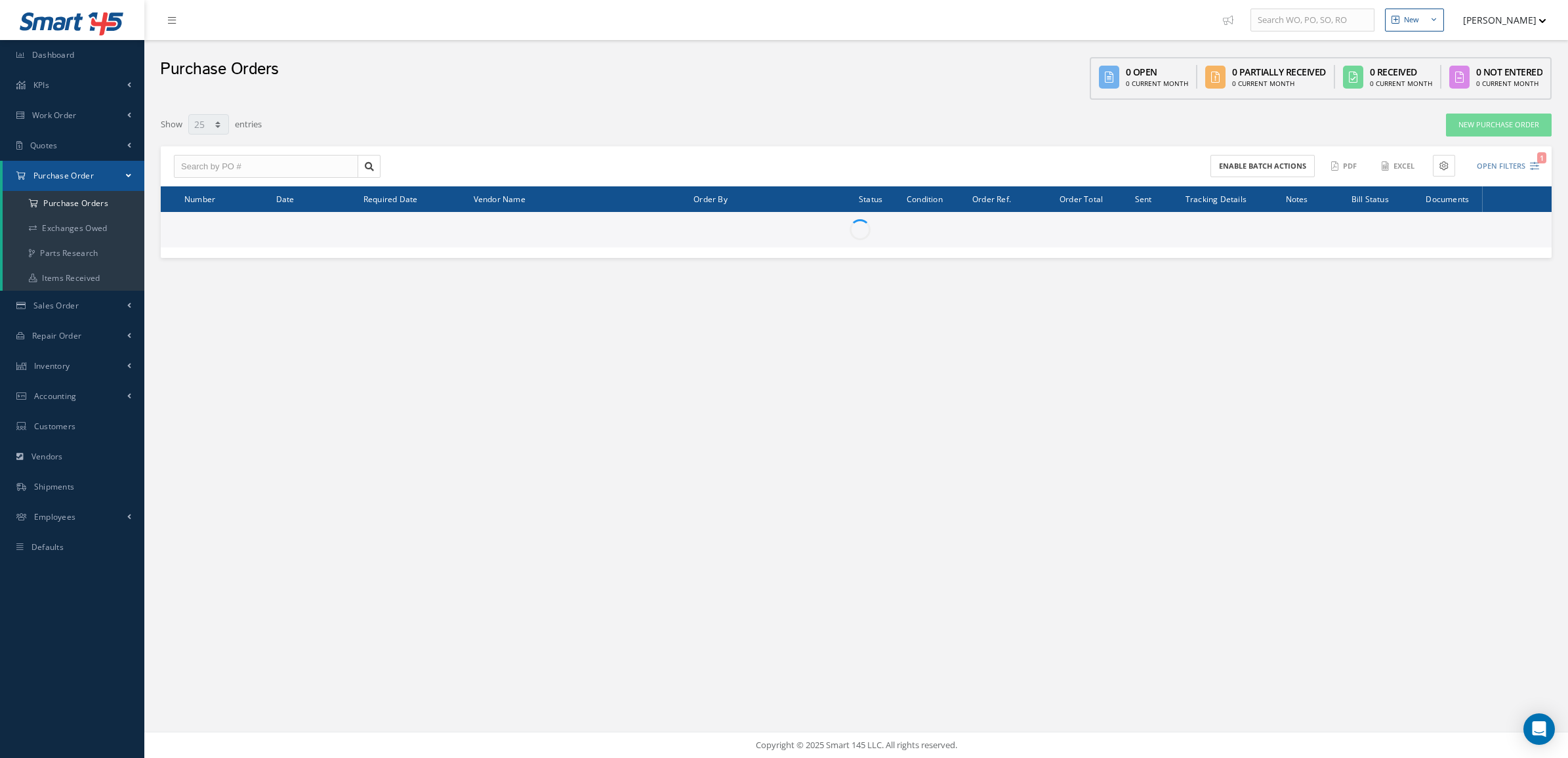
select select "25"
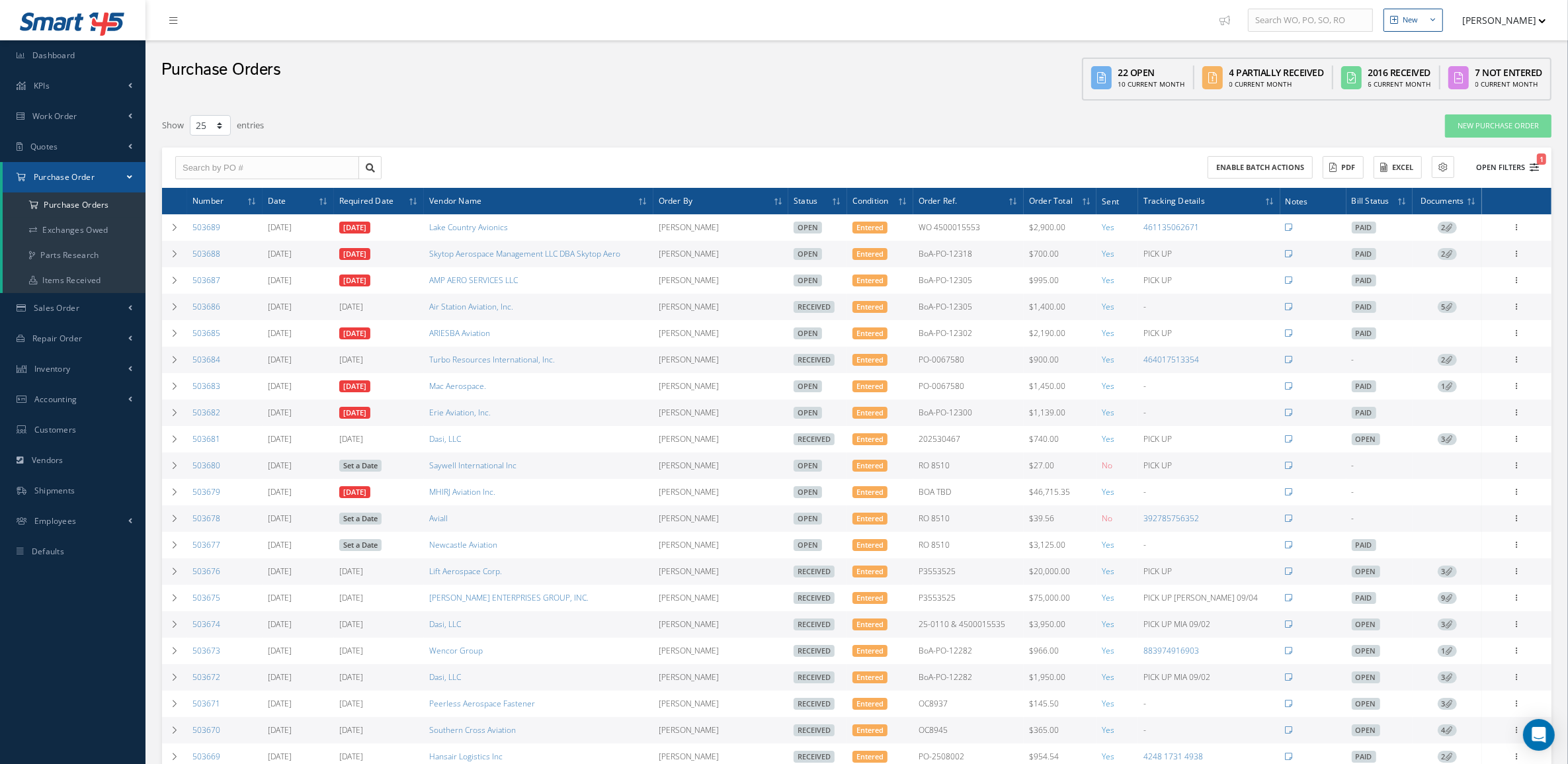
click at [1509, 163] on button "Open Filters 1" at bounding box center [1501, 168] width 75 height 22
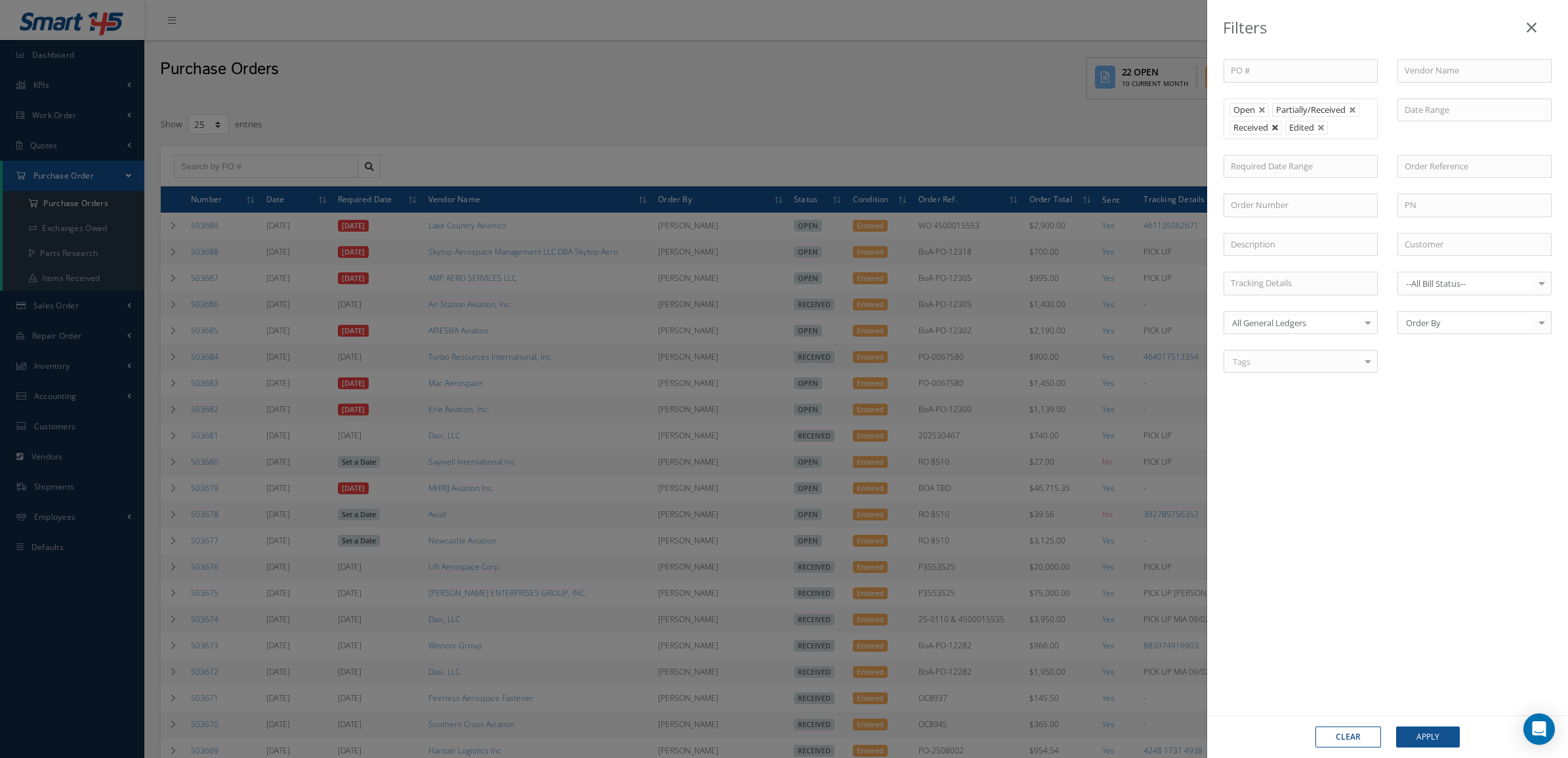
click at [1277, 129] on link at bounding box center [1275, 128] width 8 height 8
click at [1423, 735] on button "Apply" at bounding box center [1427, 737] width 64 height 21
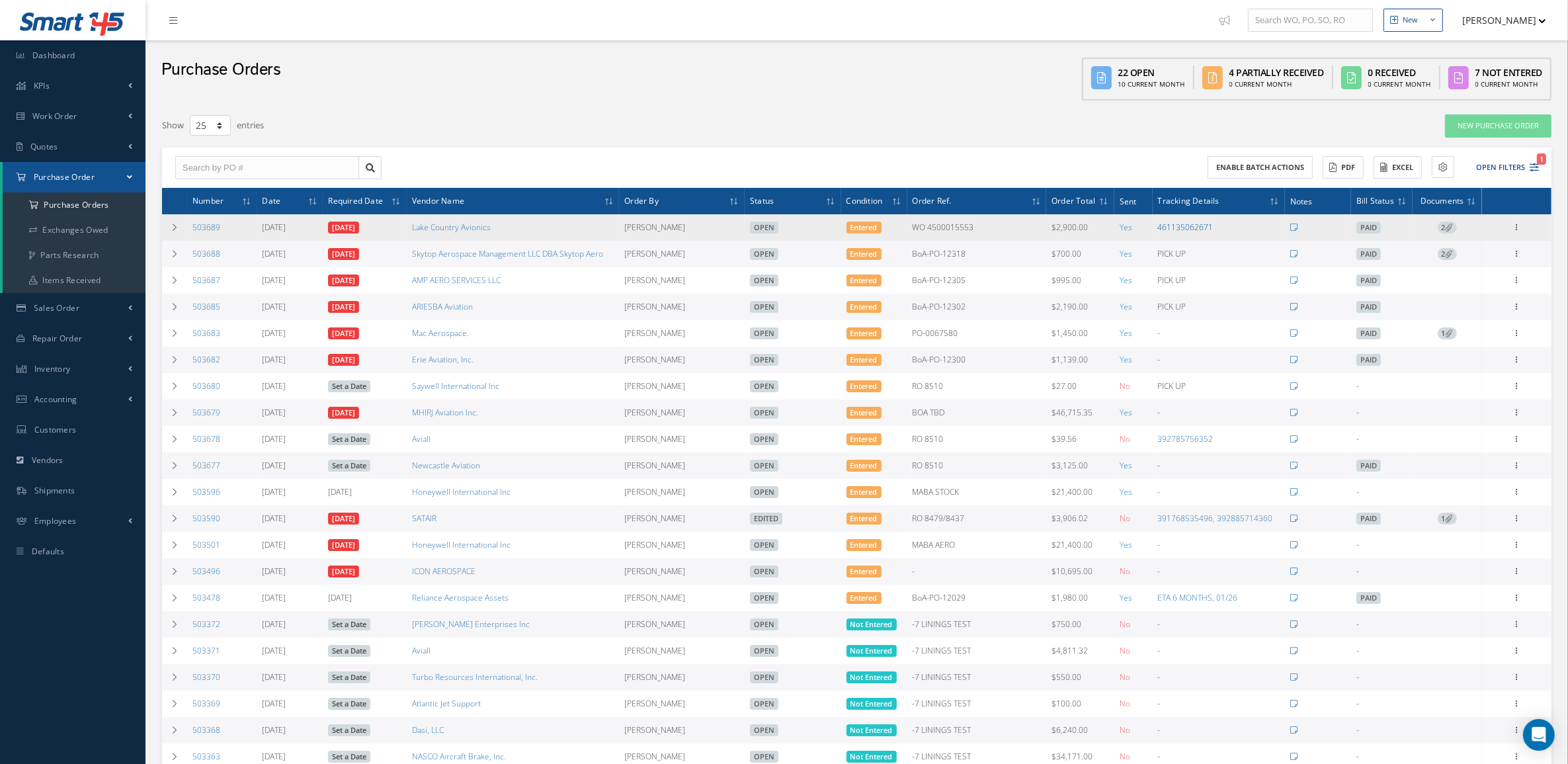
click at [1208, 232] on link "461135062671" at bounding box center [1186, 227] width 56 height 11
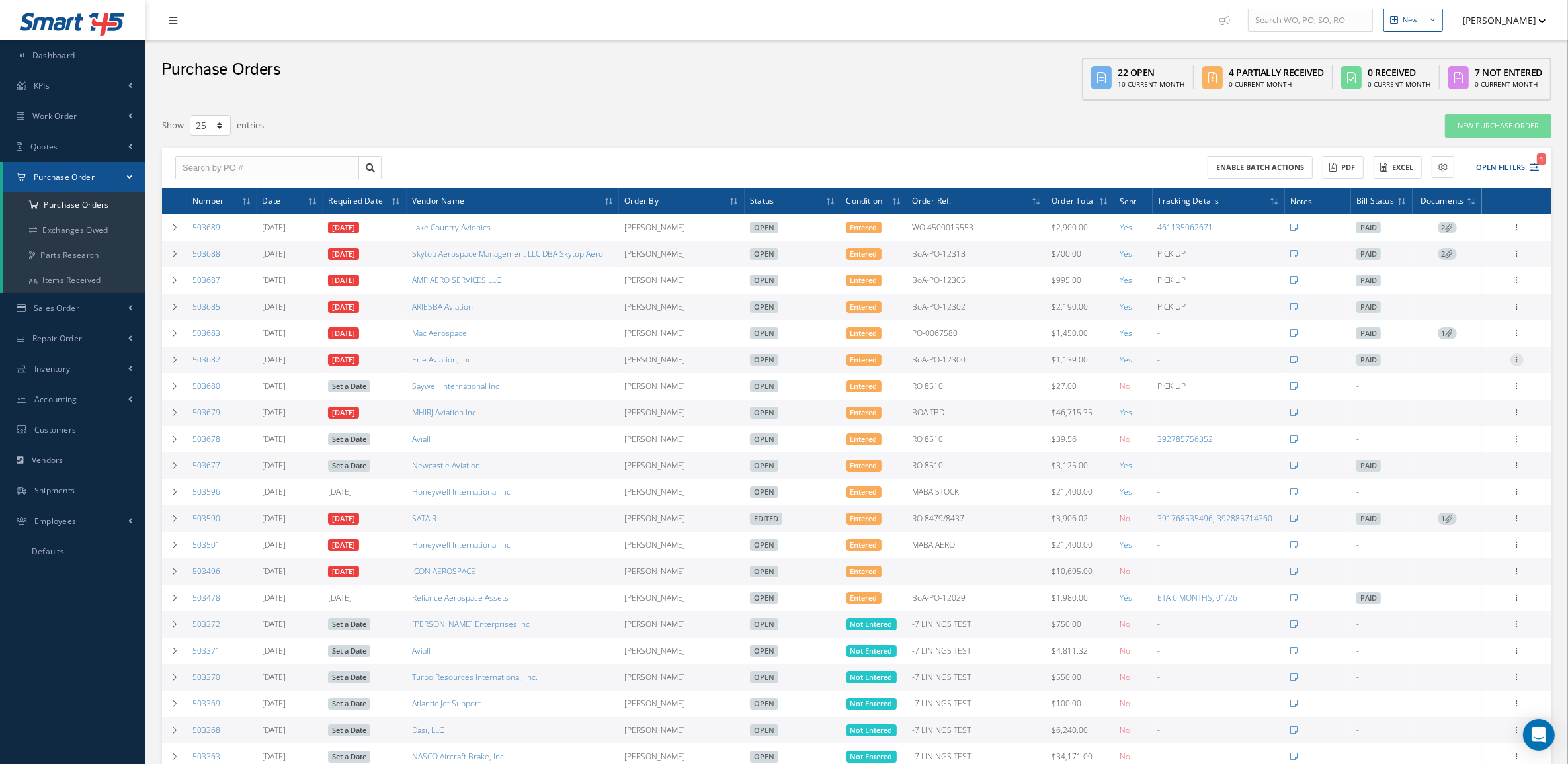
click at [1520, 361] on icon at bounding box center [1517, 358] width 13 height 10
click at [1455, 362] on link "Receive" at bounding box center [1456, 369] width 105 height 17
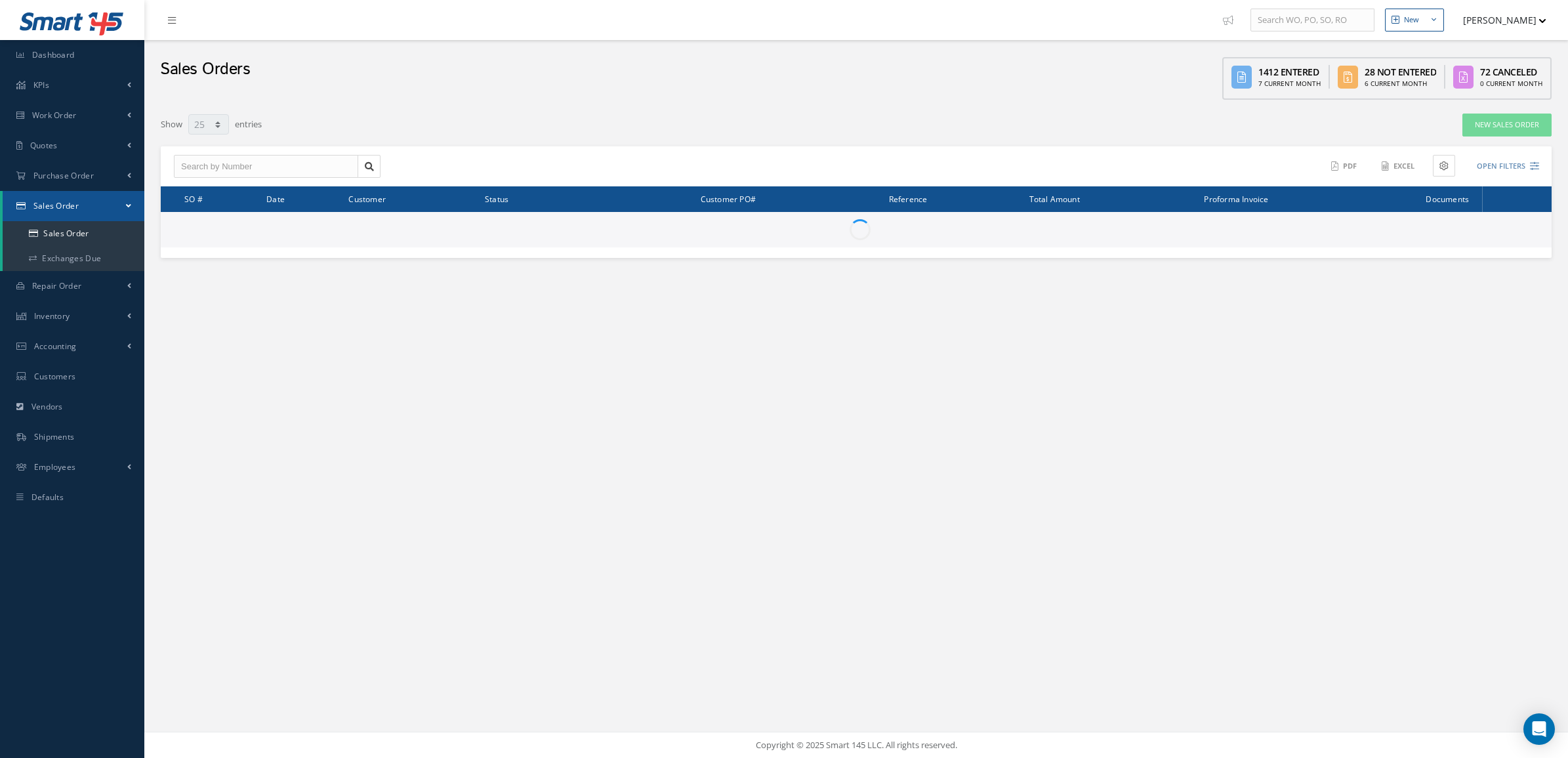
select select "25"
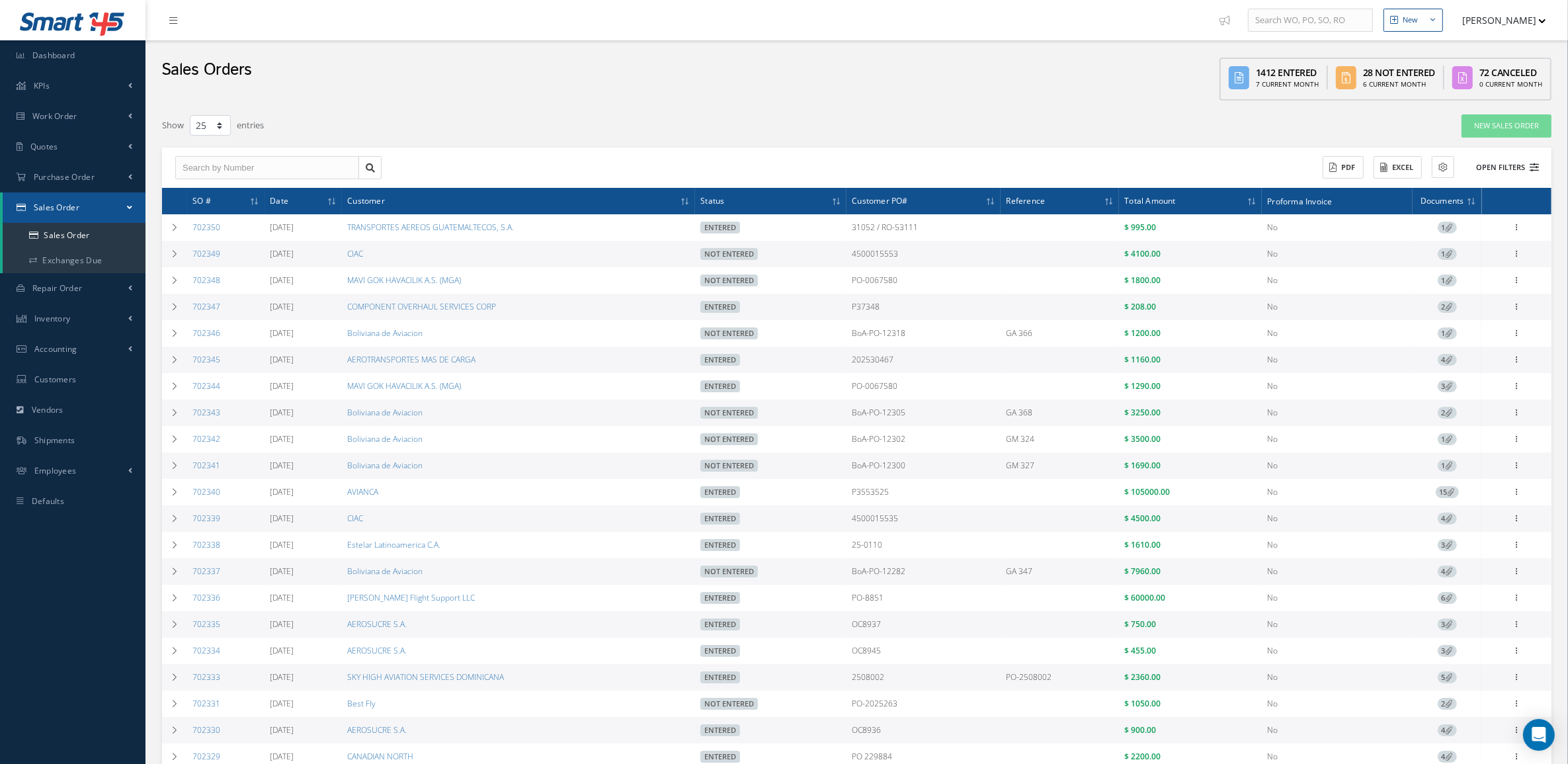
click at [1531, 169] on icon at bounding box center [1535, 167] width 10 height 10
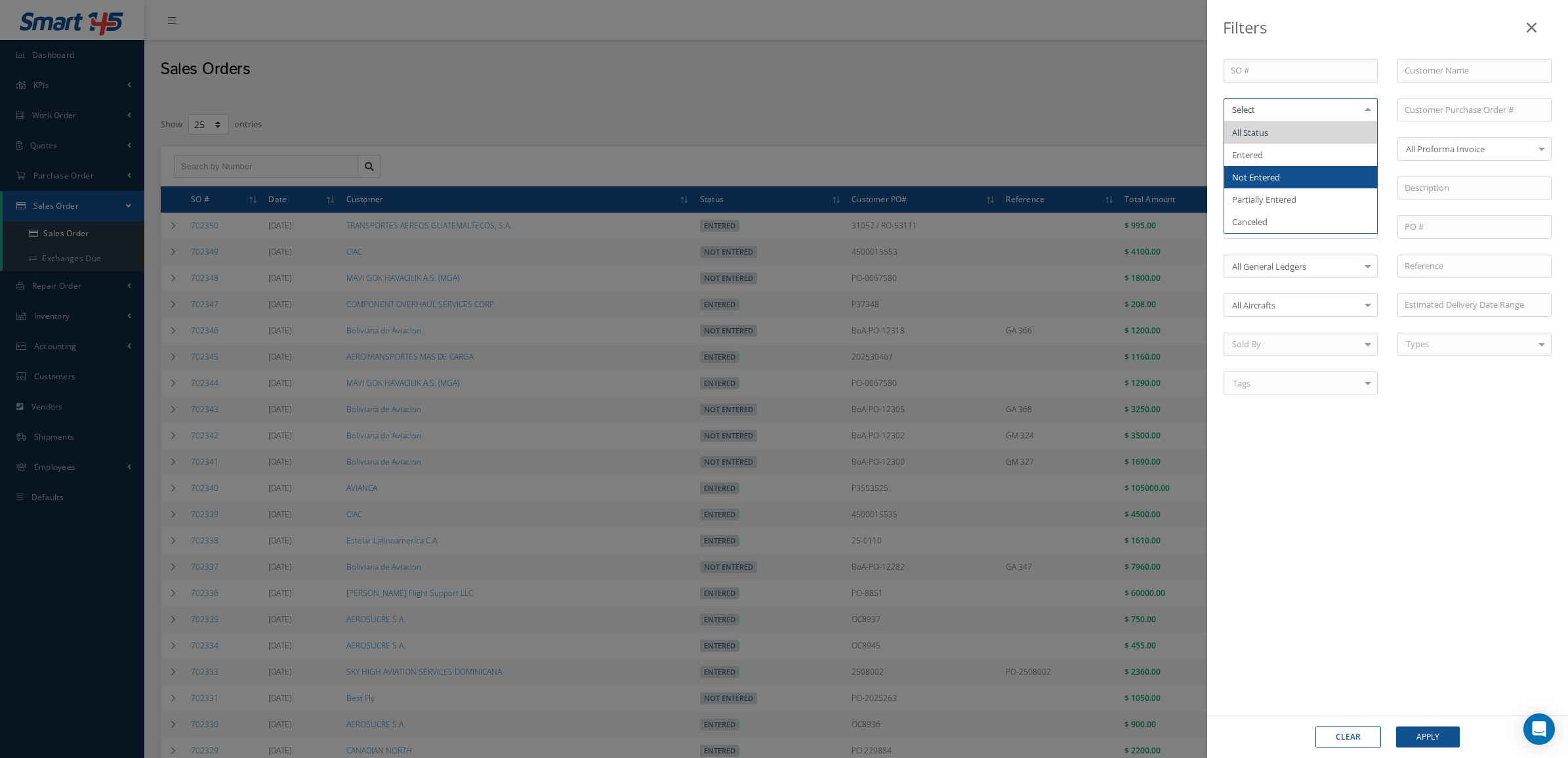
click at [1303, 169] on span "Not Entered" at bounding box center [1301, 177] width 153 height 22
click at [1428, 741] on button "Apply" at bounding box center [1427, 737] width 64 height 21
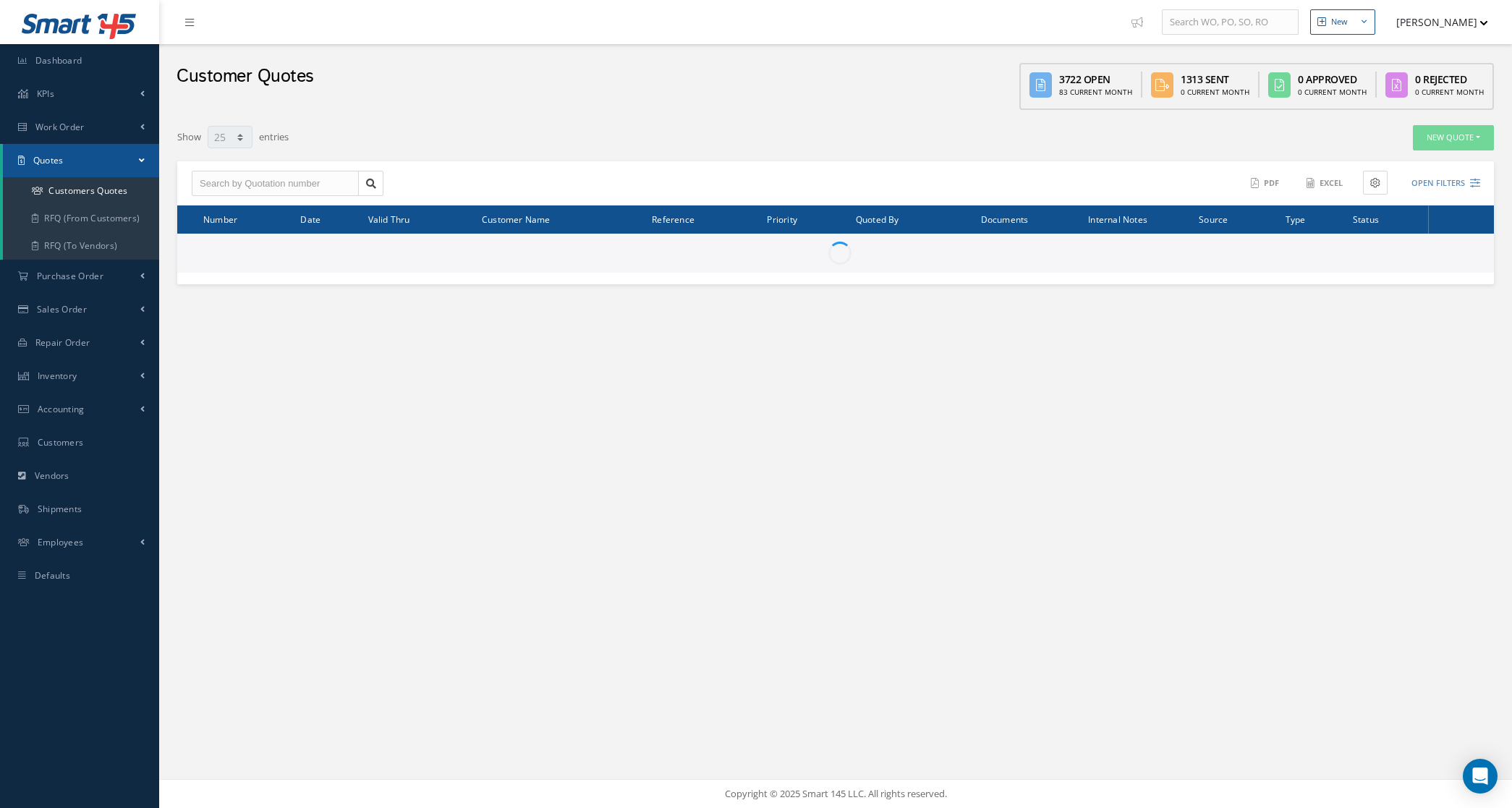
select select "25"
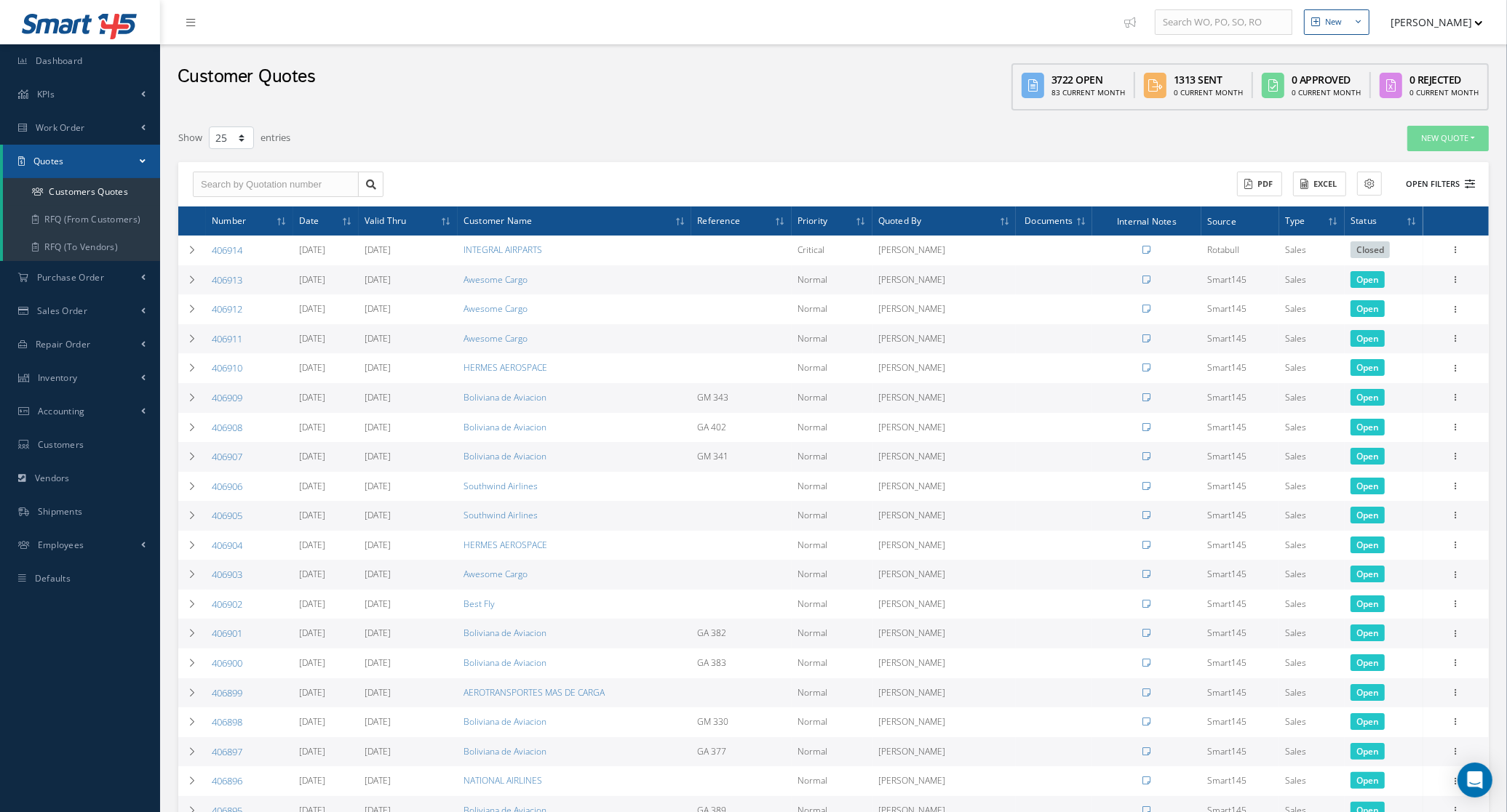
click at [1461, 183] on button "Open Filters" at bounding box center [1434, 185] width 82 height 24
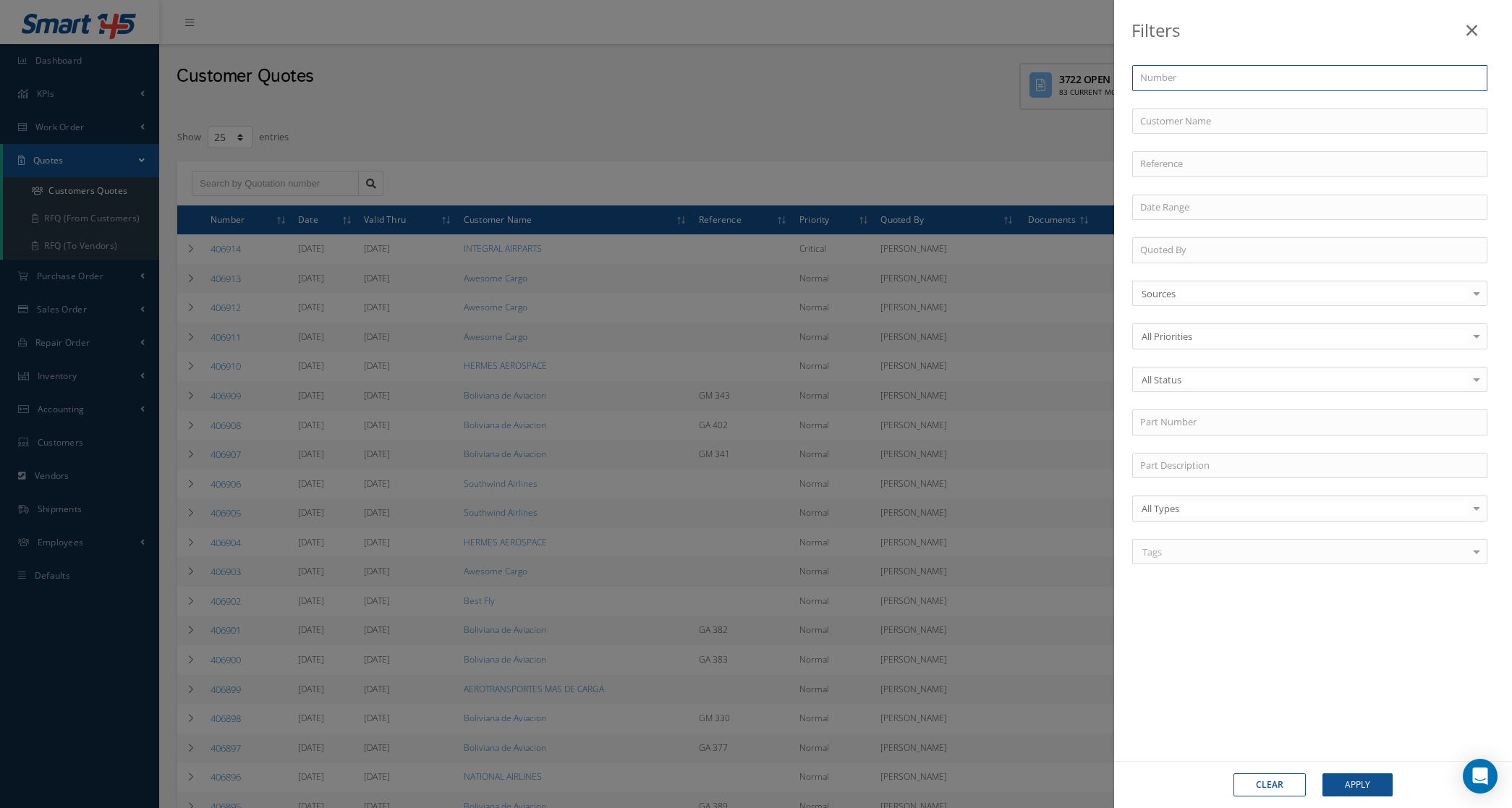
click at [1287, 82] on input "text" at bounding box center [1309, 78] width 355 height 26
click at [1267, 113] on input "text" at bounding box center [1309, 122] width 355 height 26
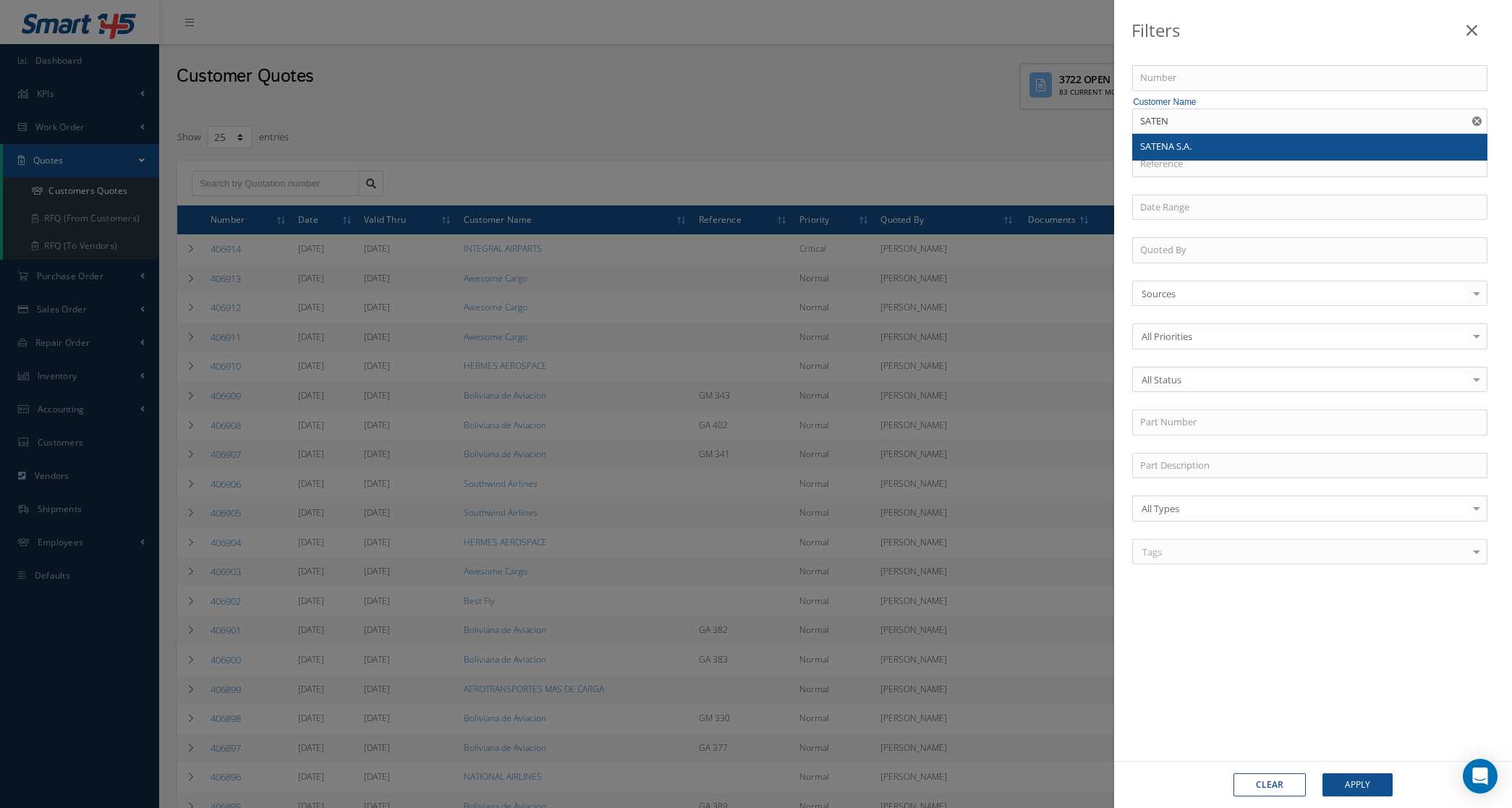
click at [1195, 148] on div "SATENA S.A." at bounding box center [1309, 147] width 339 height 15
type input "SATENA S.A."
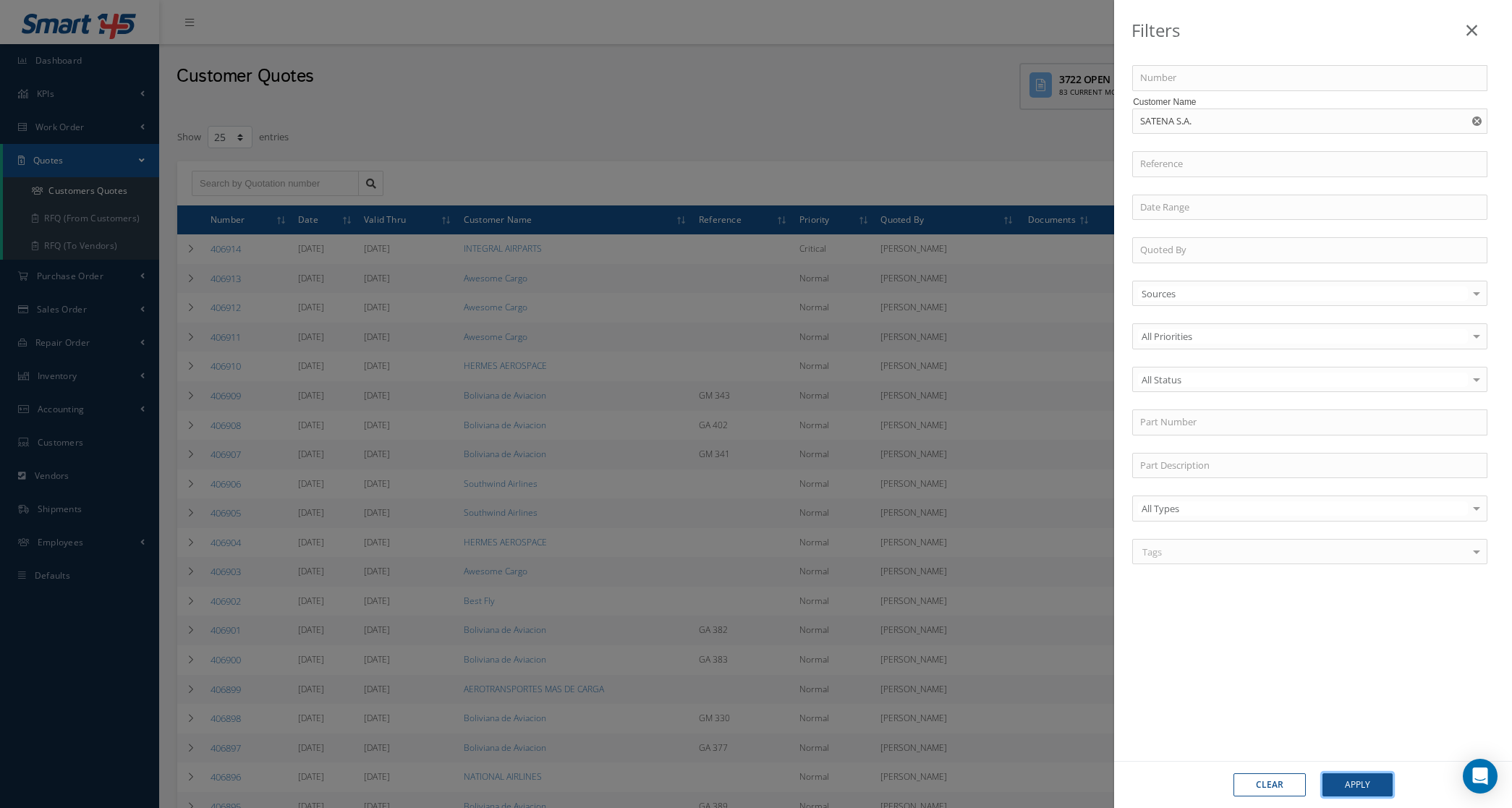
click at [1347, 791] on button "Apply" at bounding box center [1357, 785] width 70 height 23
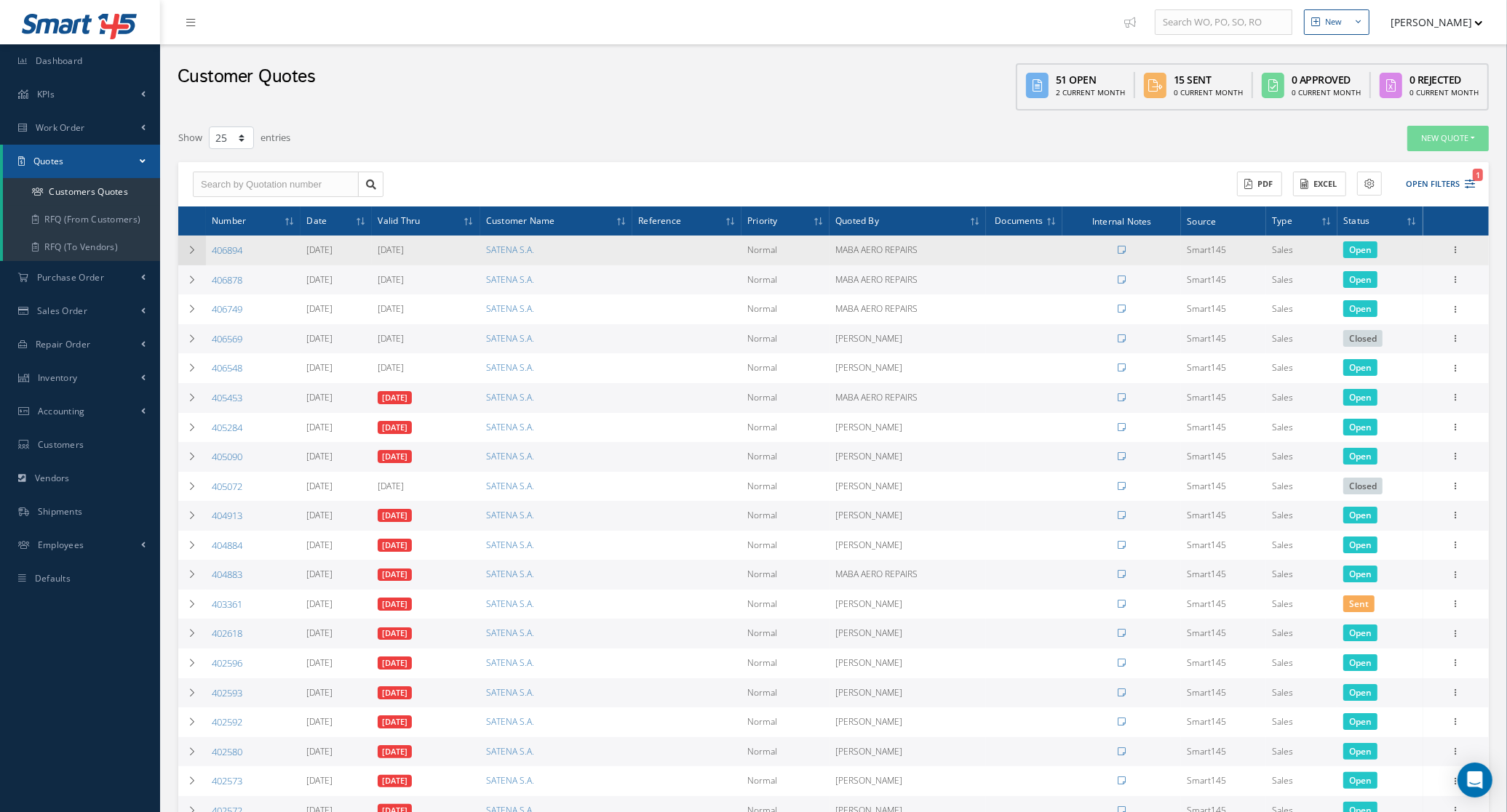
click at [191, 240] on td at bounding box center [192, 250] width 28 height 30
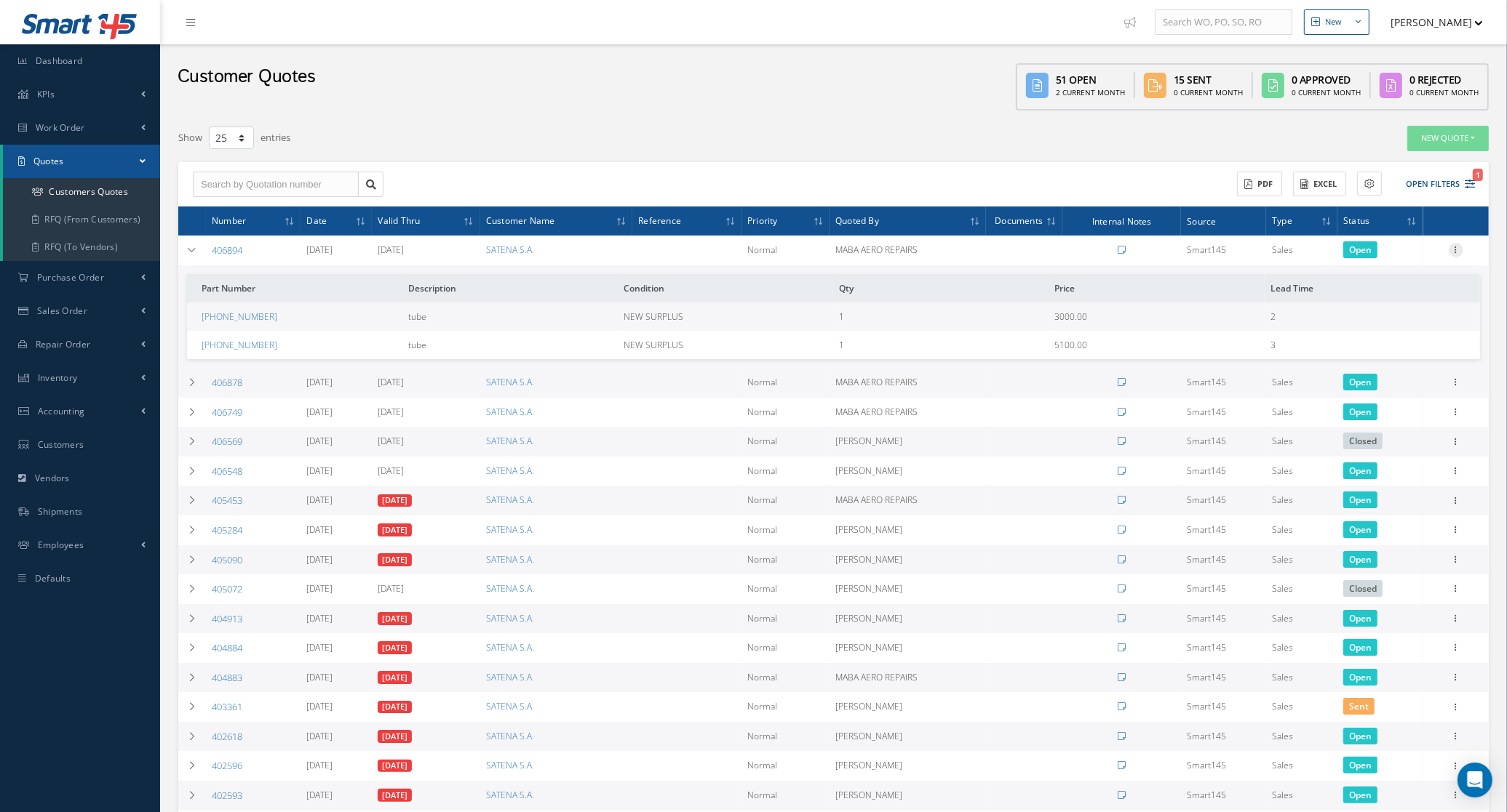
click at [1456, 255] on icon at bounding box center [1456, 249] width 15 height 11
click at [1409, 339] on link "Convert to Sales Order" at bounding box center [1389, 340] width 115 height 30
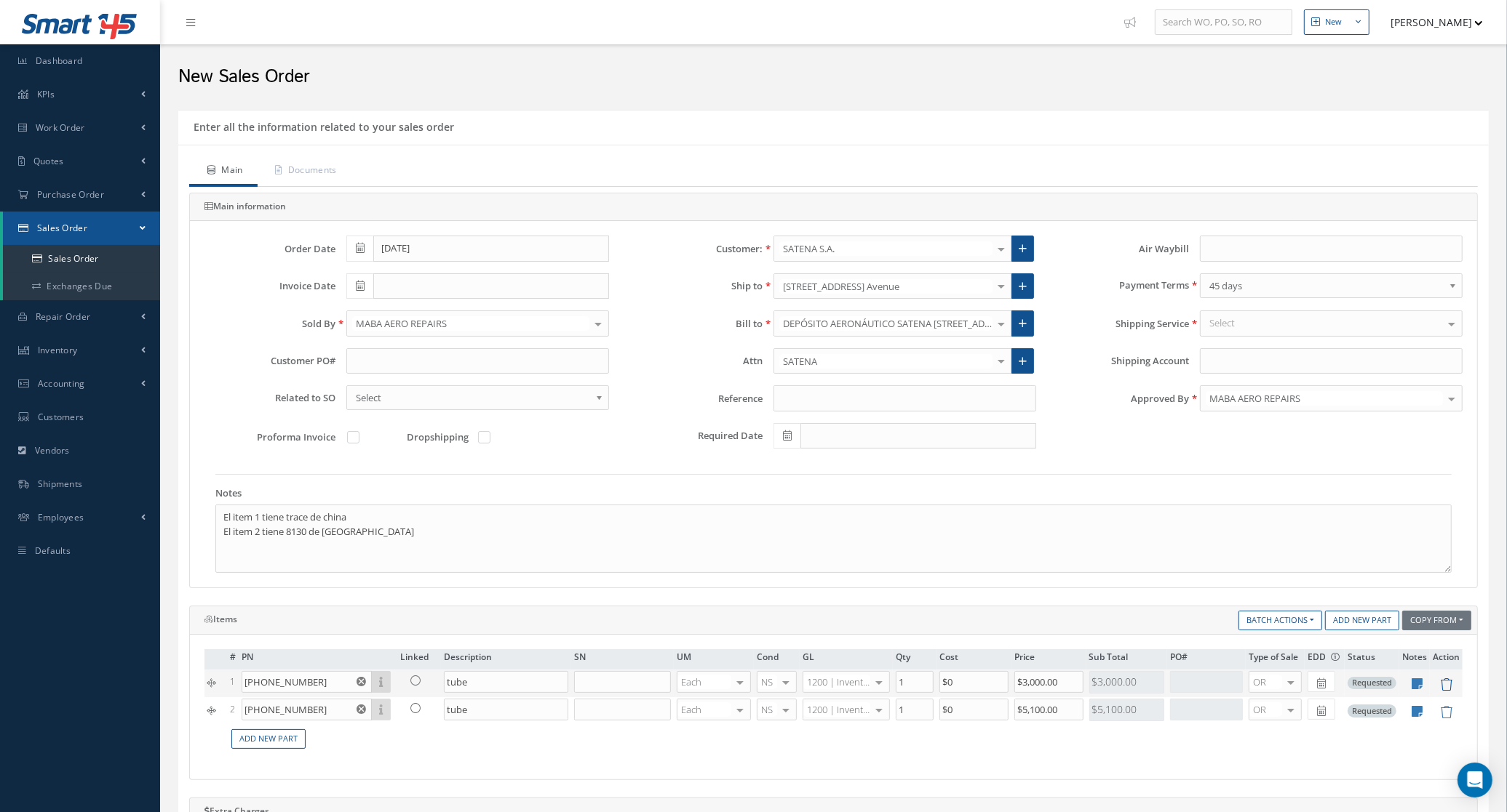
click at [1448, 689] on icon at bounding box center [1446, 685] width 12 height 12
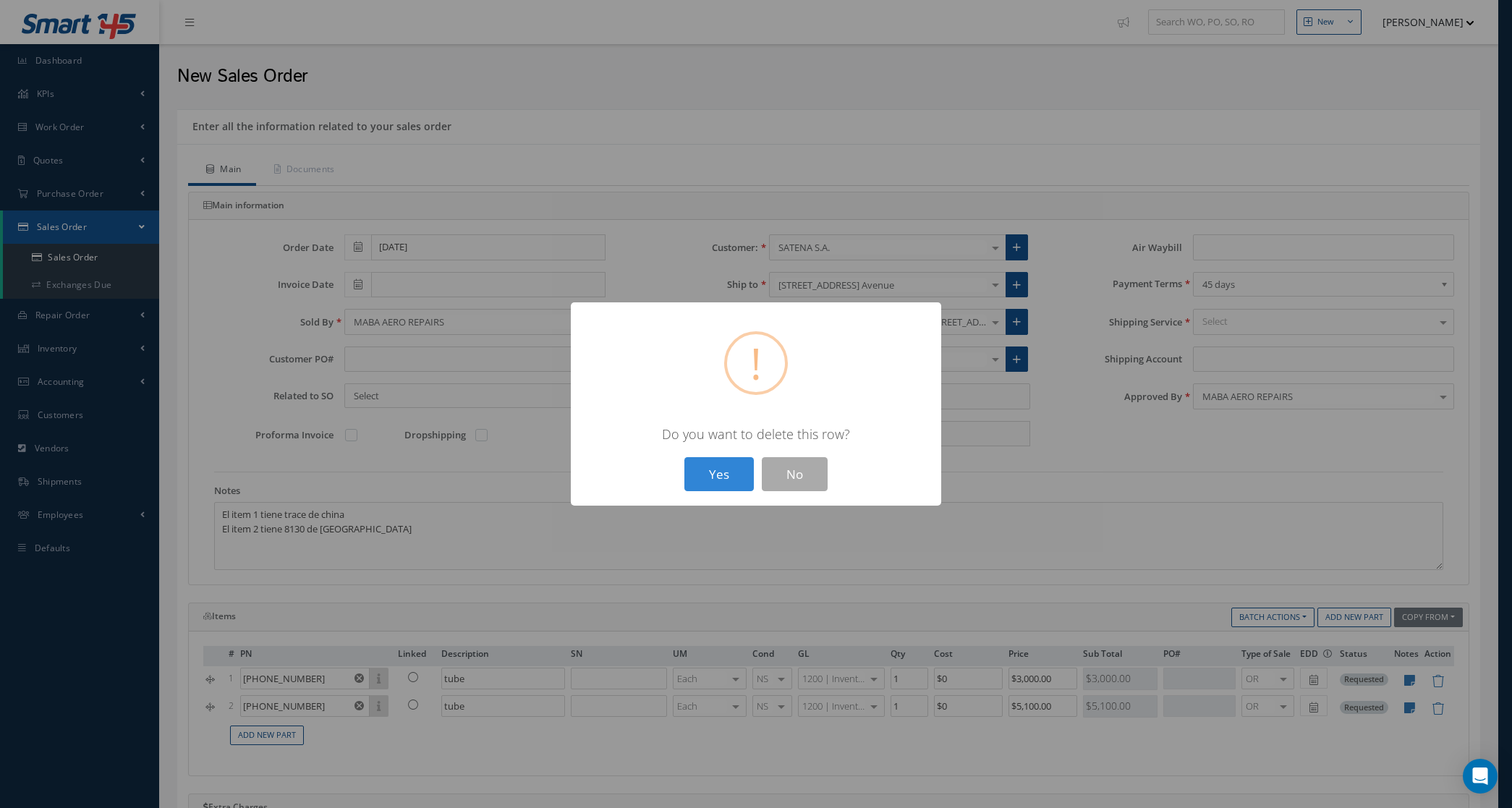
click at [718, 455] on div "? ! i × Do you want to delete this row? Yes No" at bounding box center [756, 404] width 370 height 203
click at [721, 470] on button "Yes" at bounding box center [719, 474] width 69 height 34
type input "$5,100"
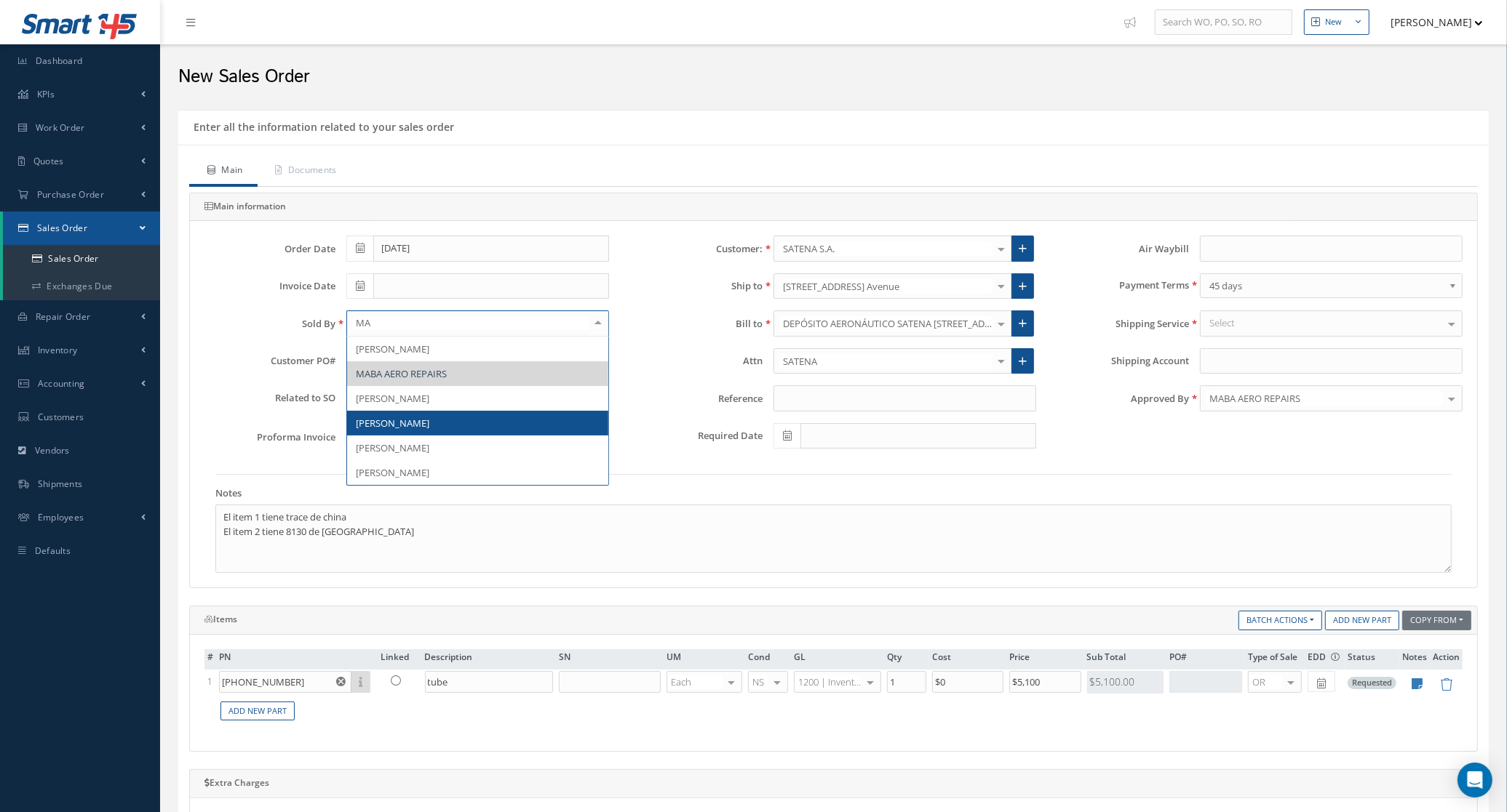
type input "MAR"
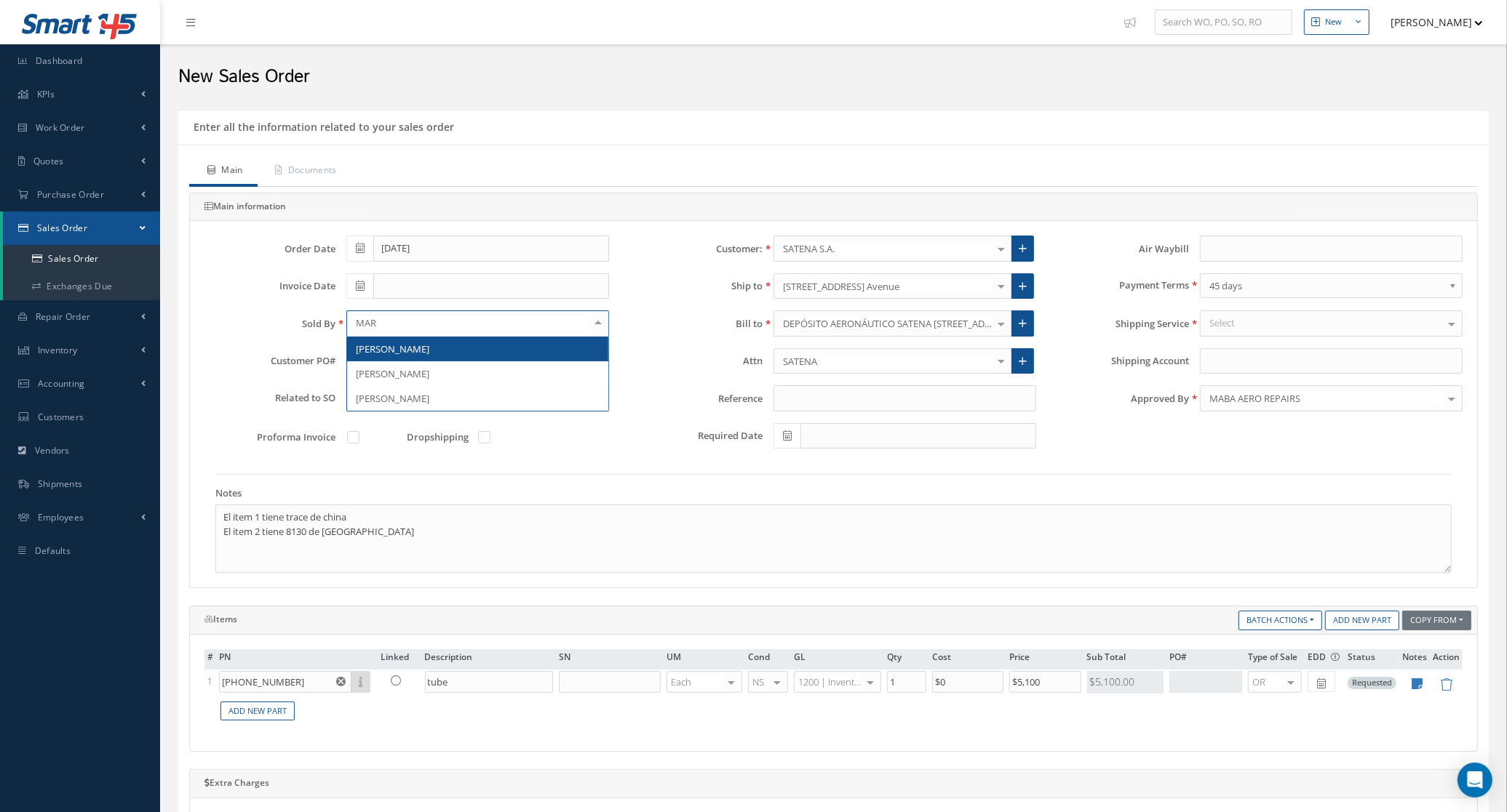
click at [431, 344] on span "[PERSON_NAME]" at bounding box center [477, 349] width 261 height 24
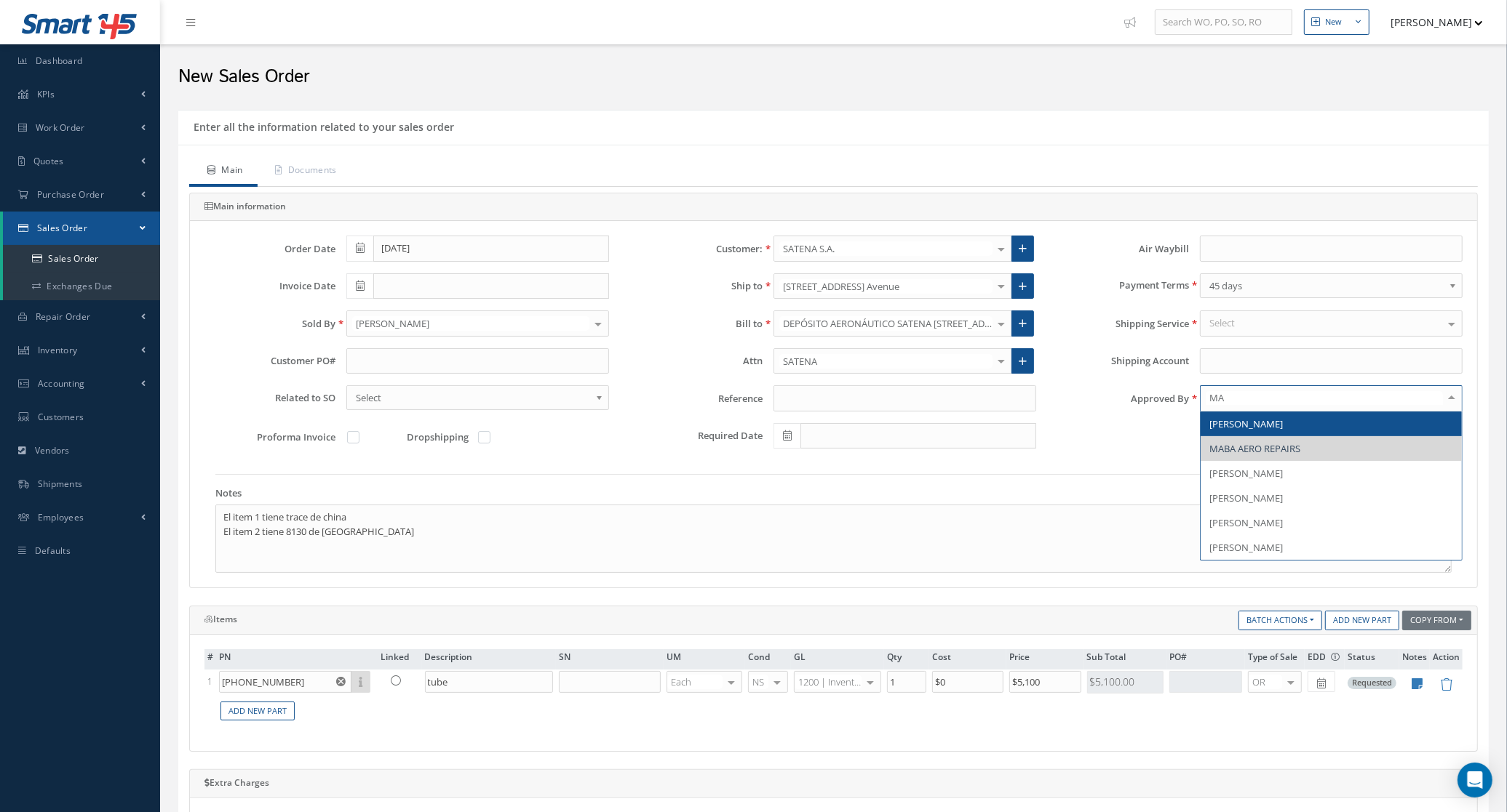
type input "MAR"
click at [1281, 433] on span "[PERSON_NAME]" at bounding box center [1331, 424] width 261 height 24
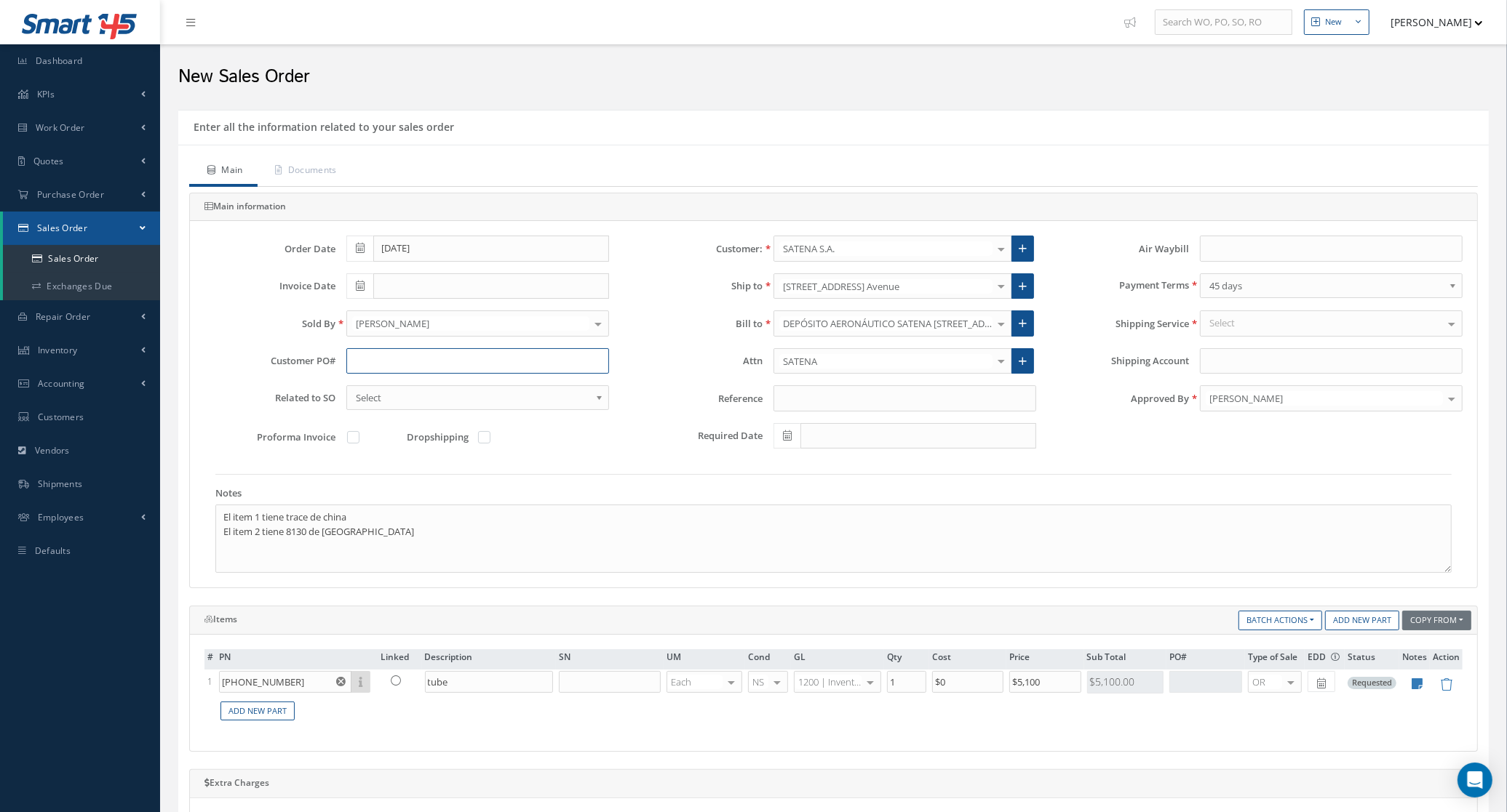
click at [414, 364] on input "text" at bounding box center [477, 361] width 263 height 26
type input "IC-1424-2025-1"
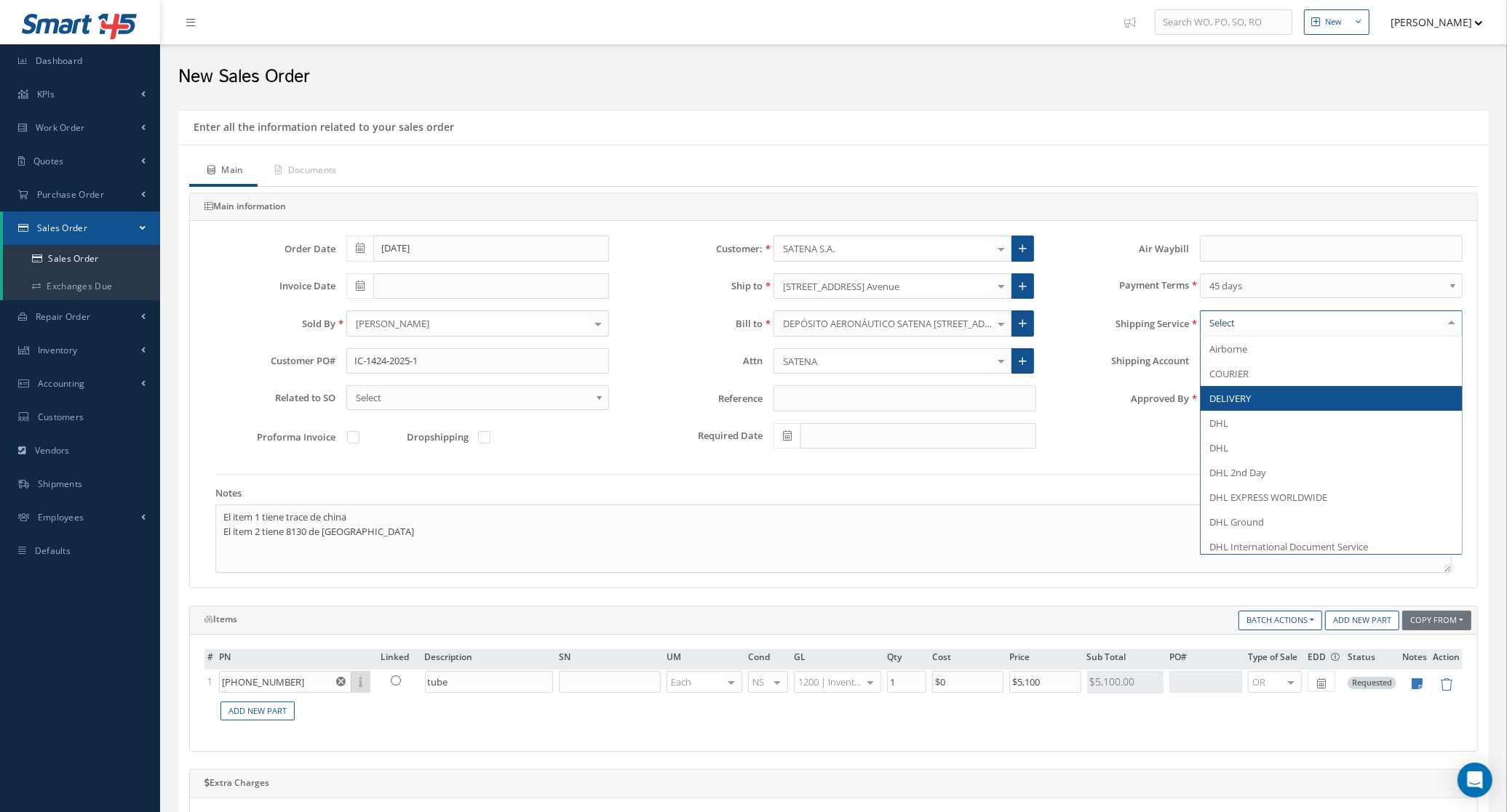
click at [1254, 400] on span "DELIVERY" at bounding box center [1331, 399] width 261 height 24
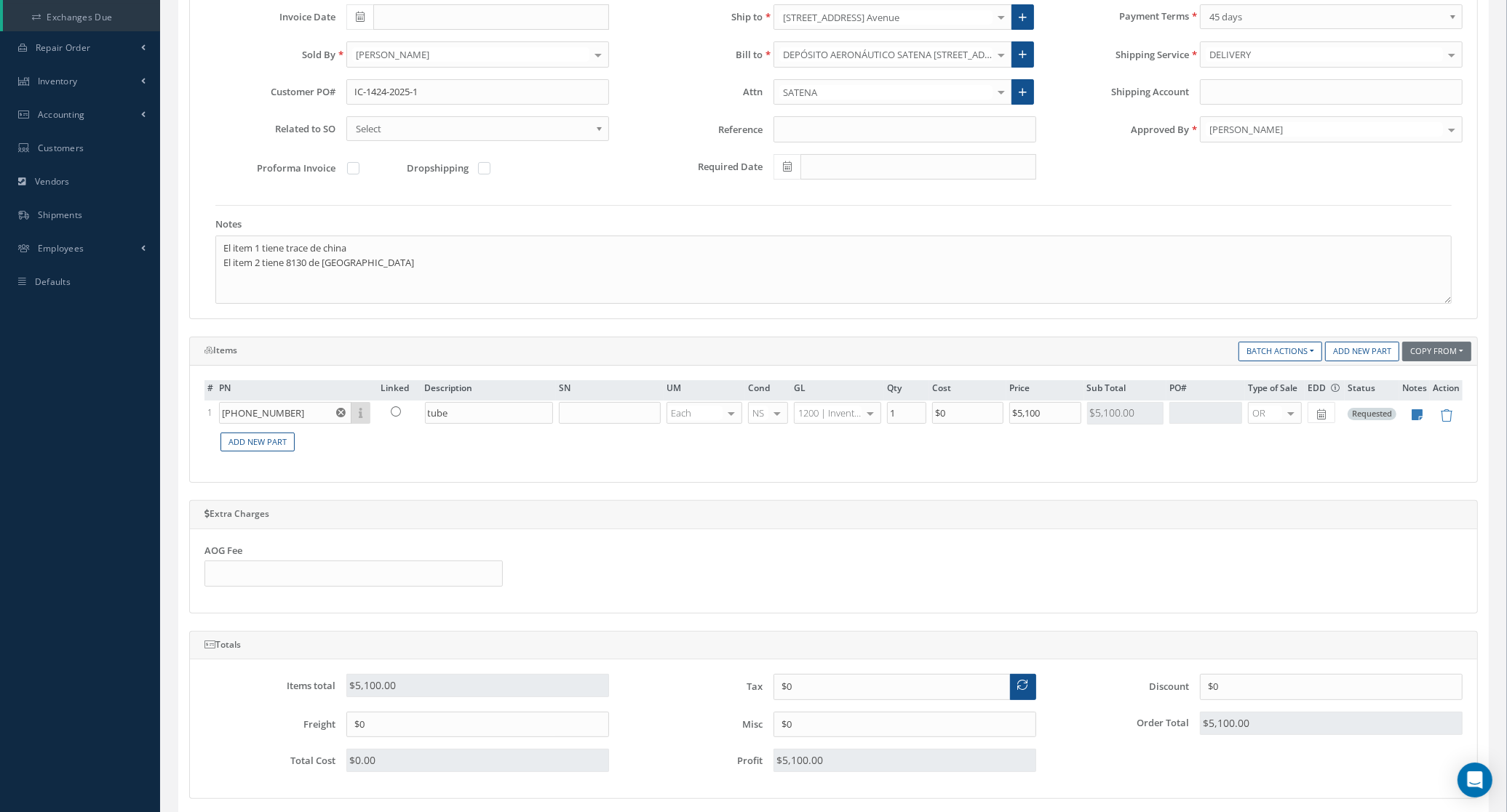
scroll to position [273, 0]
click at [1416, 413] on icon at bounding box center [1417, 411] width 11 height 12
type textarea "Tiene 8130 de [GEOGRAPHIC_DATA]"
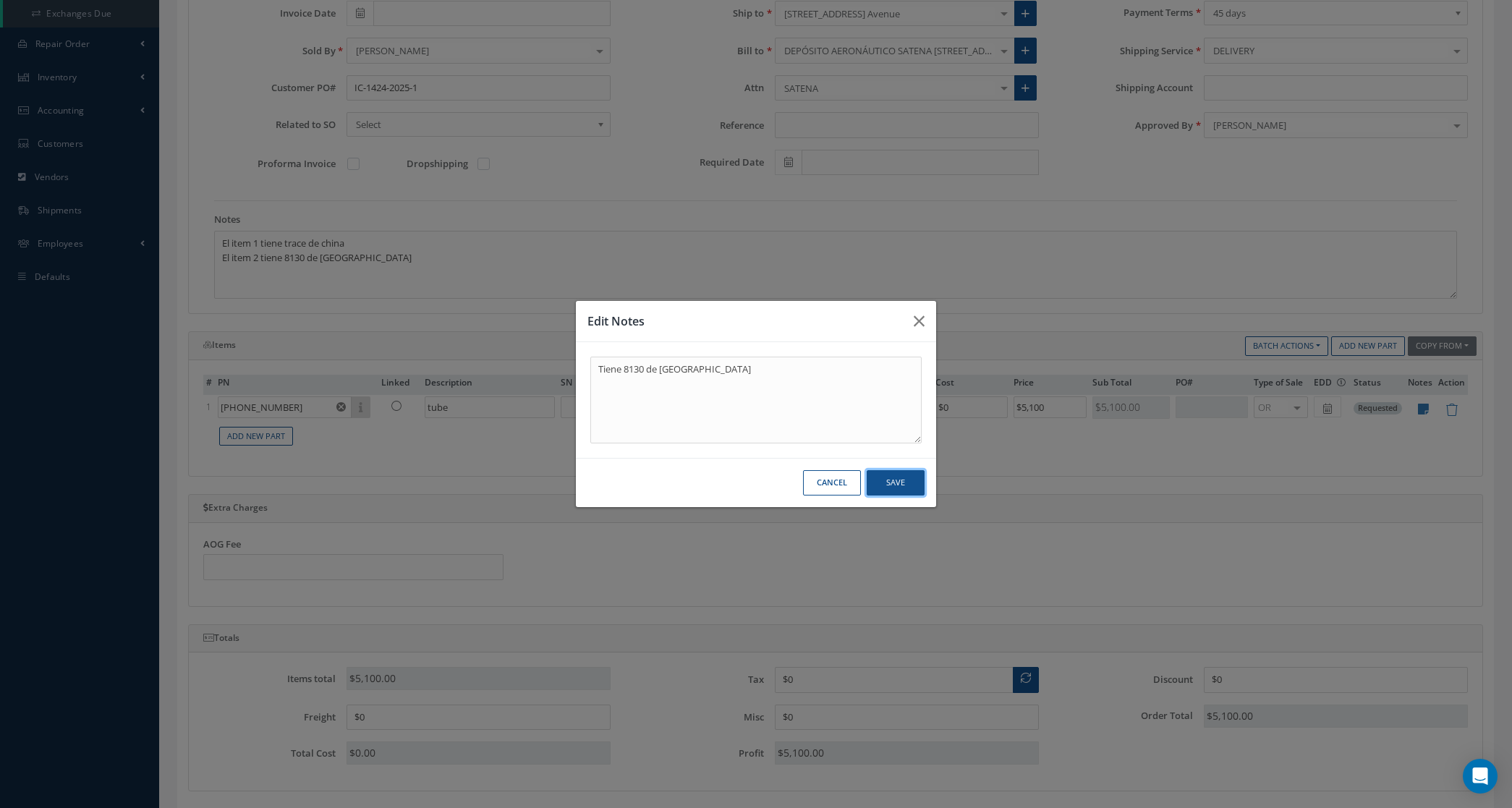
click at [907, 482] on button "Save" at bounding box center [895, 483] width 58 height 25
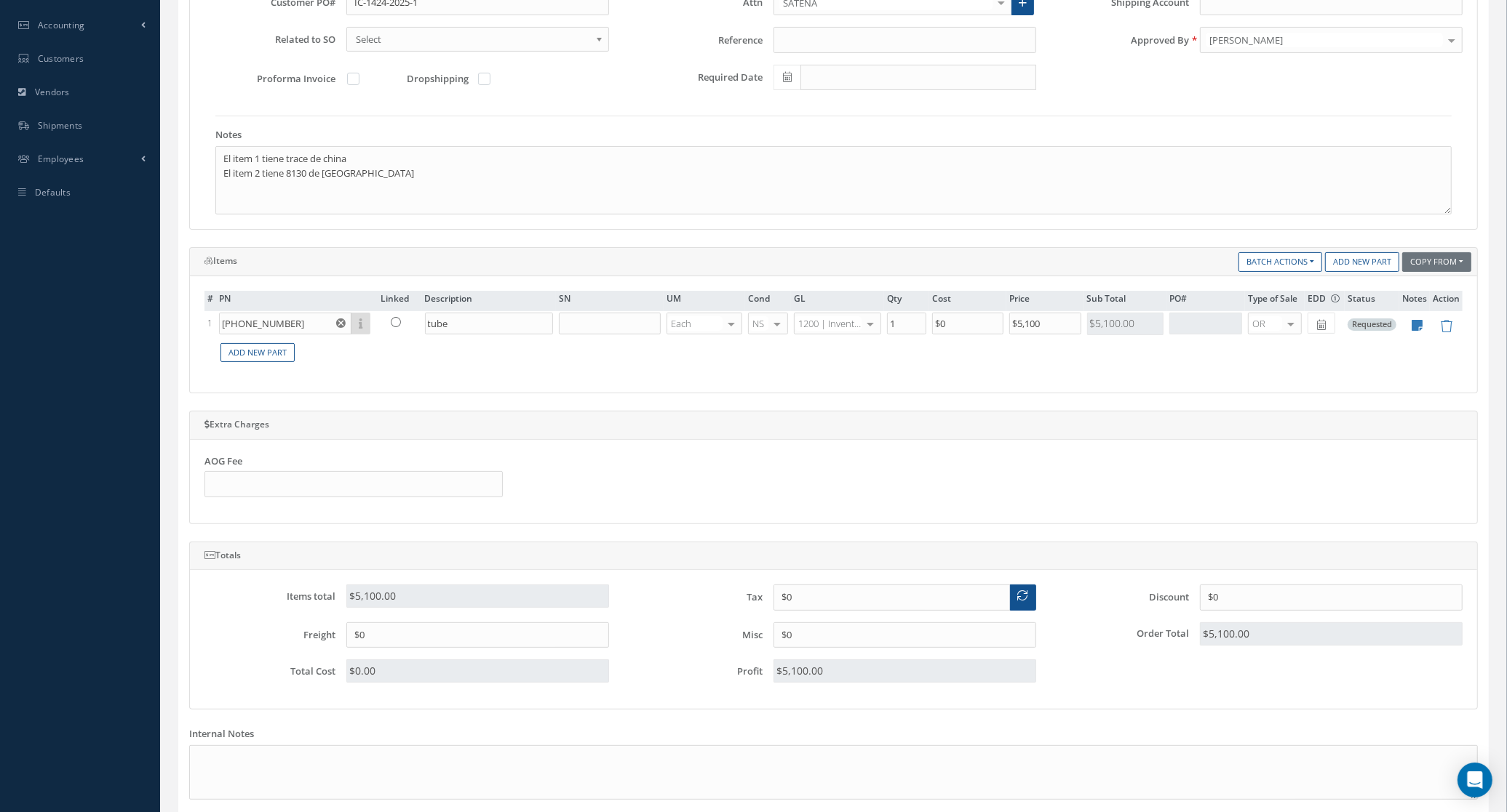
scroll to position [510, 0]
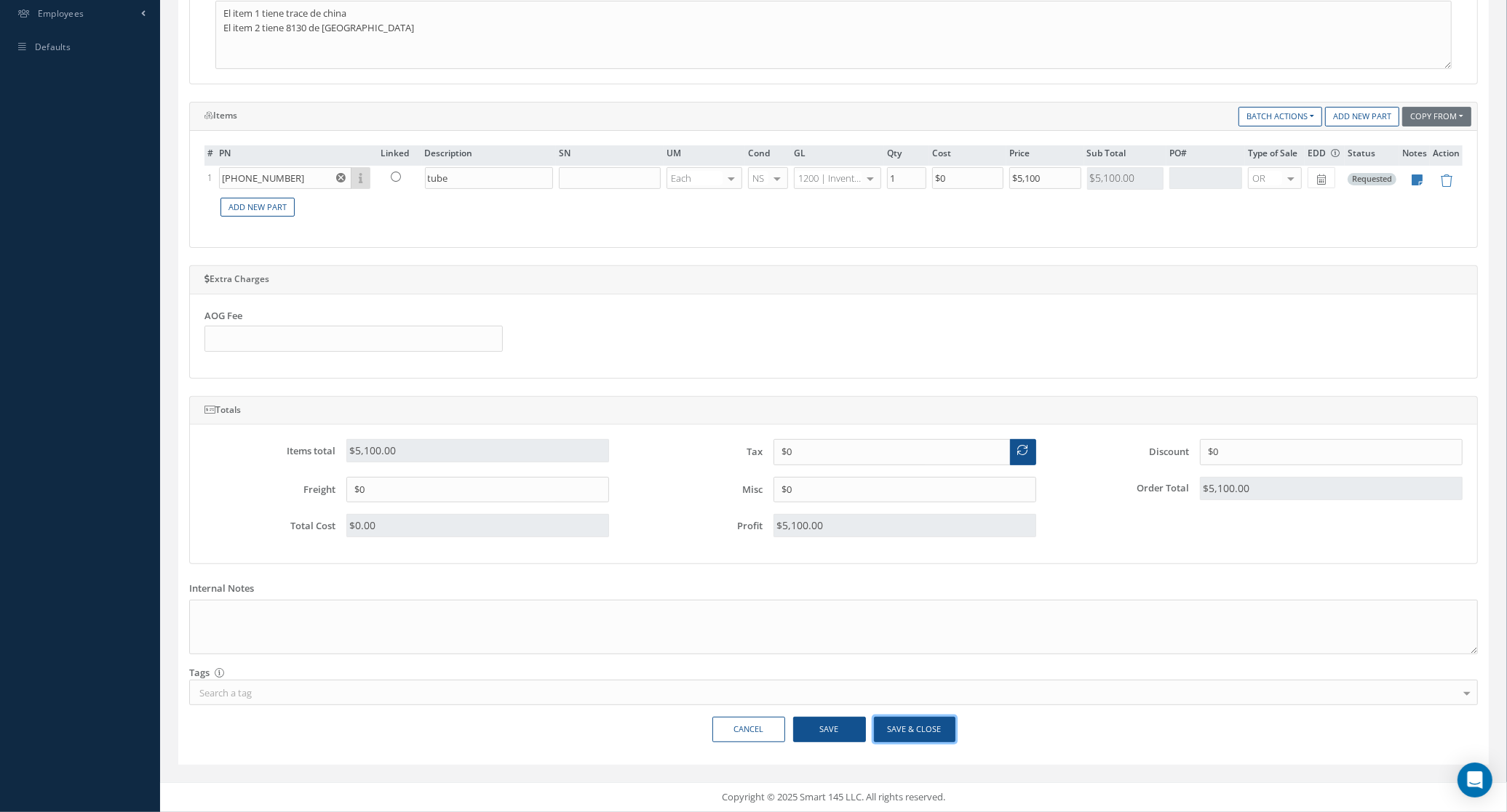
click at [901, 720] on button "Save & Close" at bounding box center [914, 729] width 81 height 25
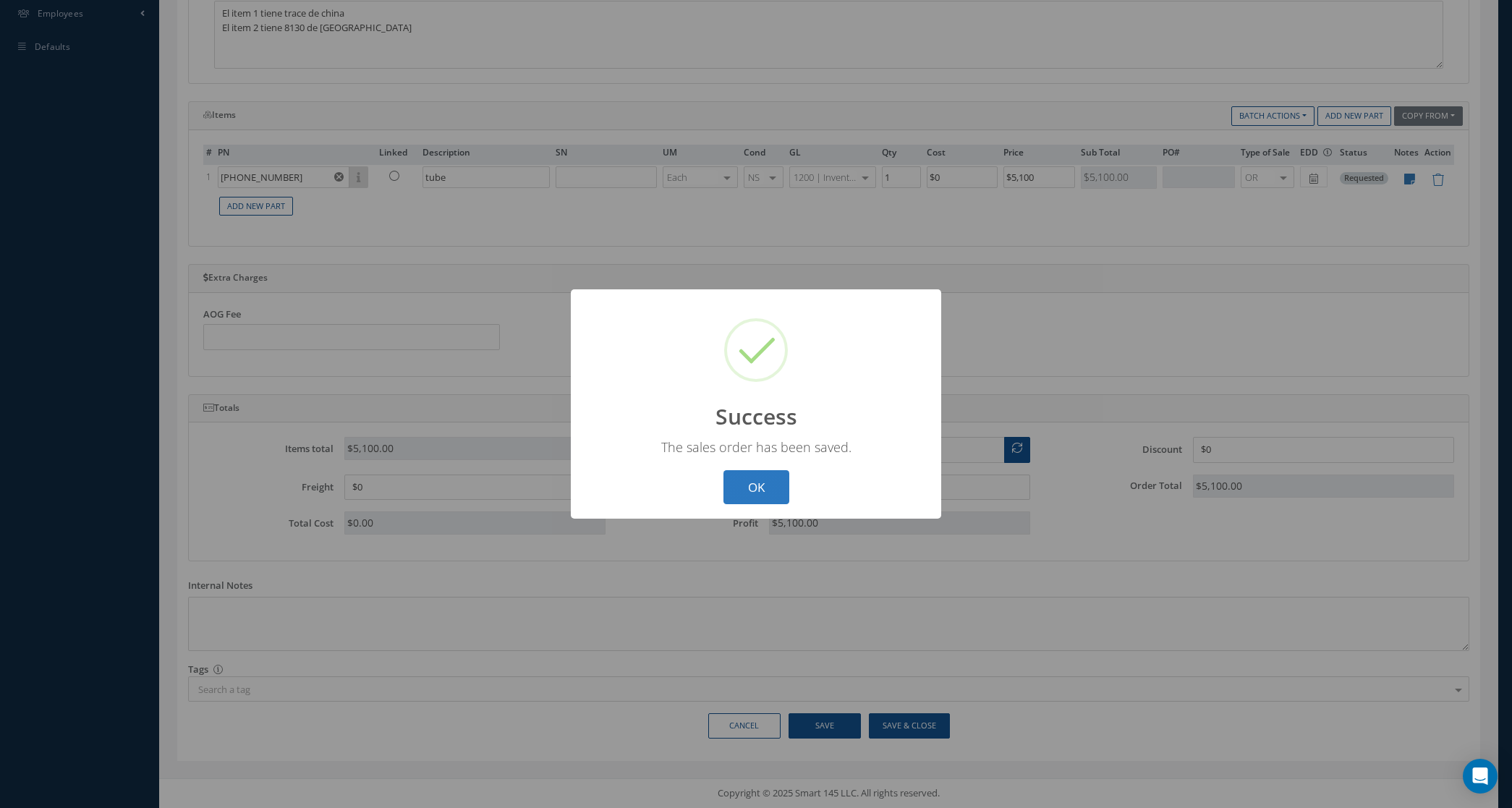
click at [764, 485] on button "OK" at bounding box center [756, 487] width 66 height 34
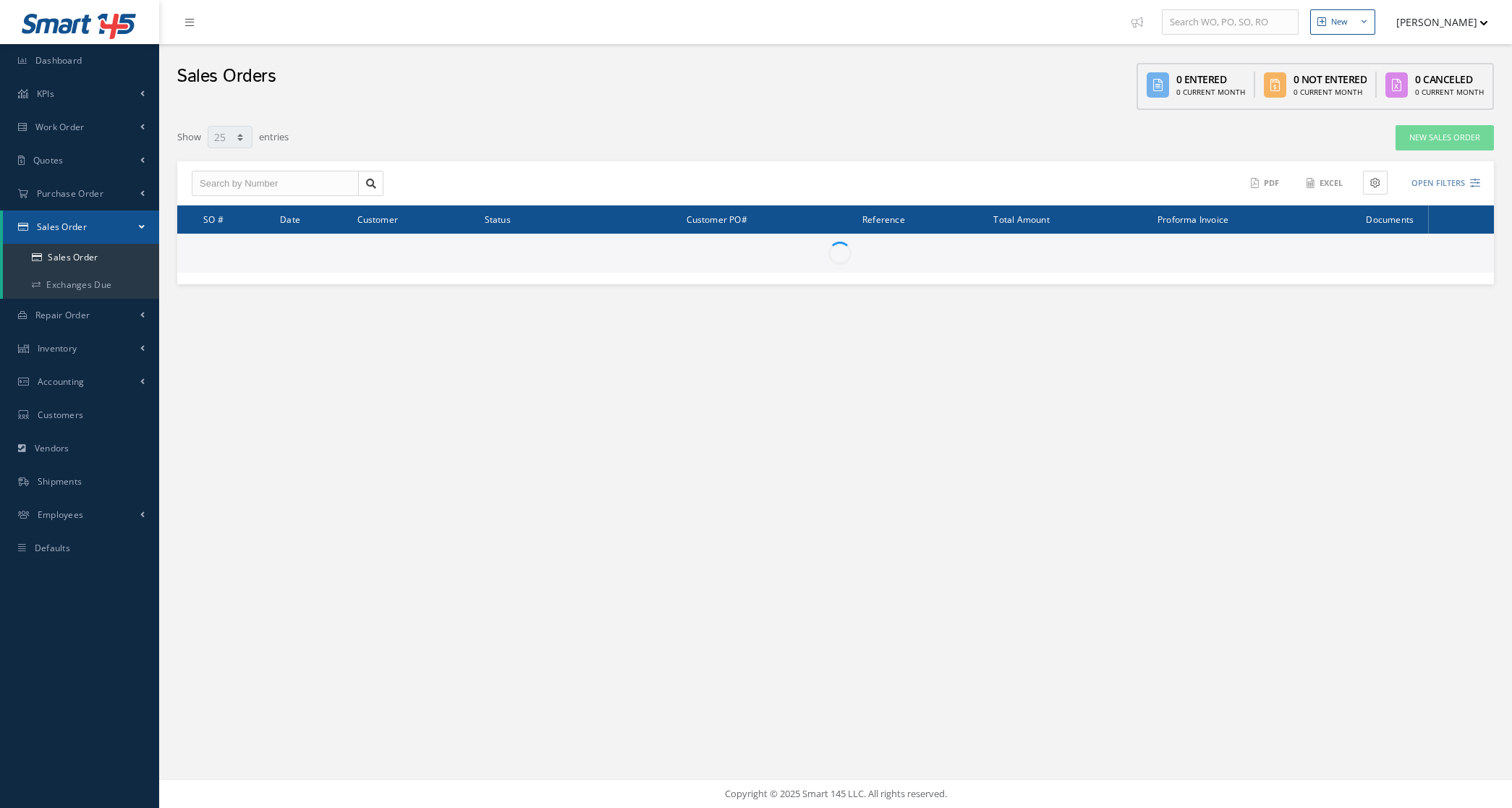
select select "25"
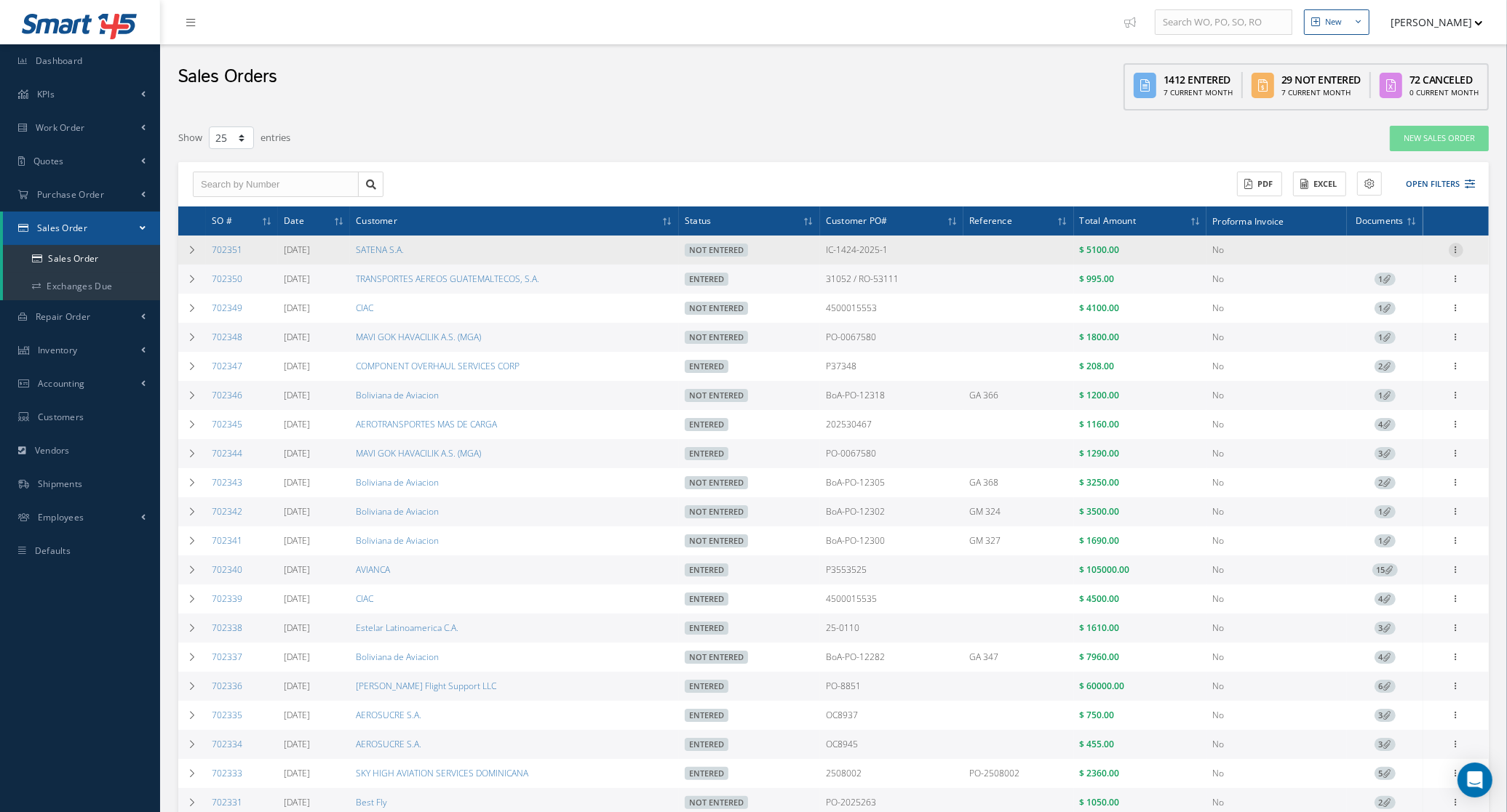
click at [1463, 244] on icon at bounding box center [1456, 249] width 15 height 11
click at [1419, 283] on link "Edit" at bounding box center [1389, 279] width 115 height 19
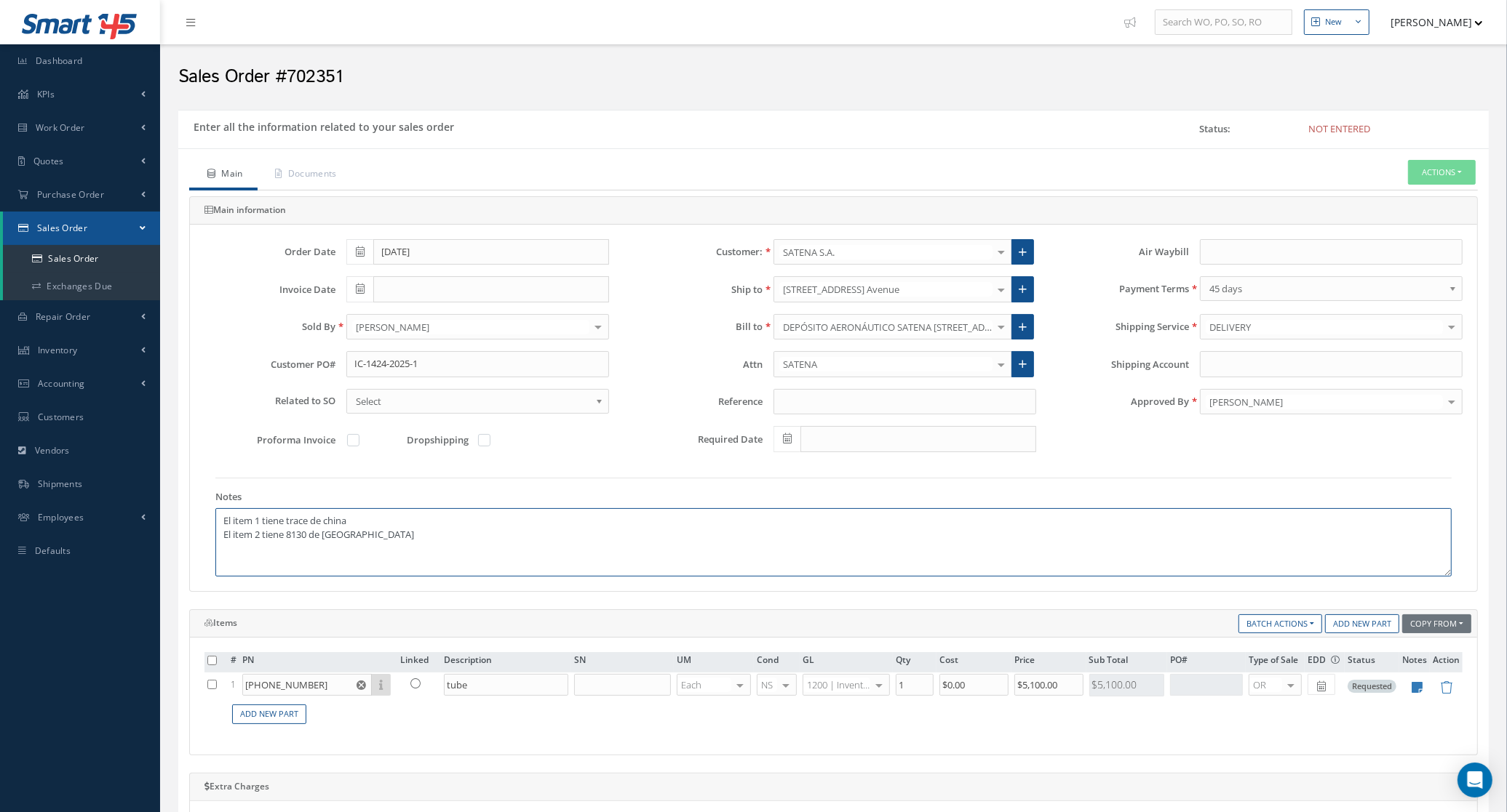
drag, startPoint x: 420, startPoint y: 539, endPoint x: -273, endPoint y: 467, distance: 696.7
click at [0, 467] on html "Smart 145 Dashboard KPIs Accounting Work Order Work Order Preview" at bounding box center [753, 406] width 1507 height 812
drag, startPoint x: 284, startPoint y: 587, endPoint x: 357, endPoint y: 570, distance: 75.0
click at [285, 587] on div "Order Date [DATE] Customer: SATENA S.A. MABA AERO LLC 21 AIR ABR AVIATION LEASI…" at bounding box center [833, 408] width 1287 height 366
drag, startPoint x: 387, startPoint y: 560, endPoint x: -61, endPoint y: 488, distance: 453.7
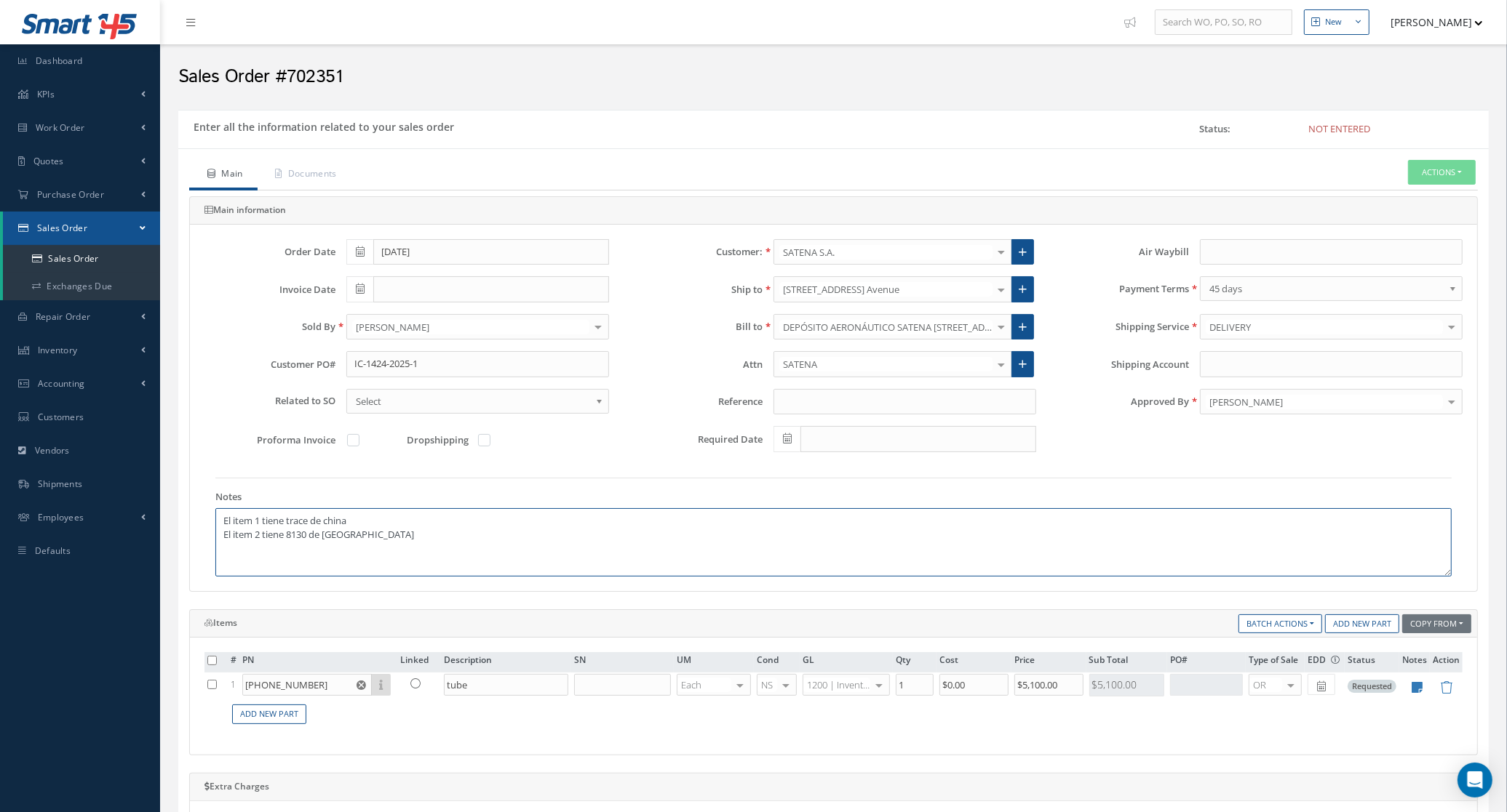
click at [0, 488] on html "Smart 145 Dashboard KPIs Accounting Work Order Work Order Preview" at bounding box center [753, 406] width 1507 height 812
click at [1412, 699] on td at bounding box center [1414, 686] width 31 height 28
click at [1412, 699] on td at bounding box center [1414, 686] width 31 height 28
click at [1414, 689] on icon at bounding box center [1417, 687] width 11 height 12
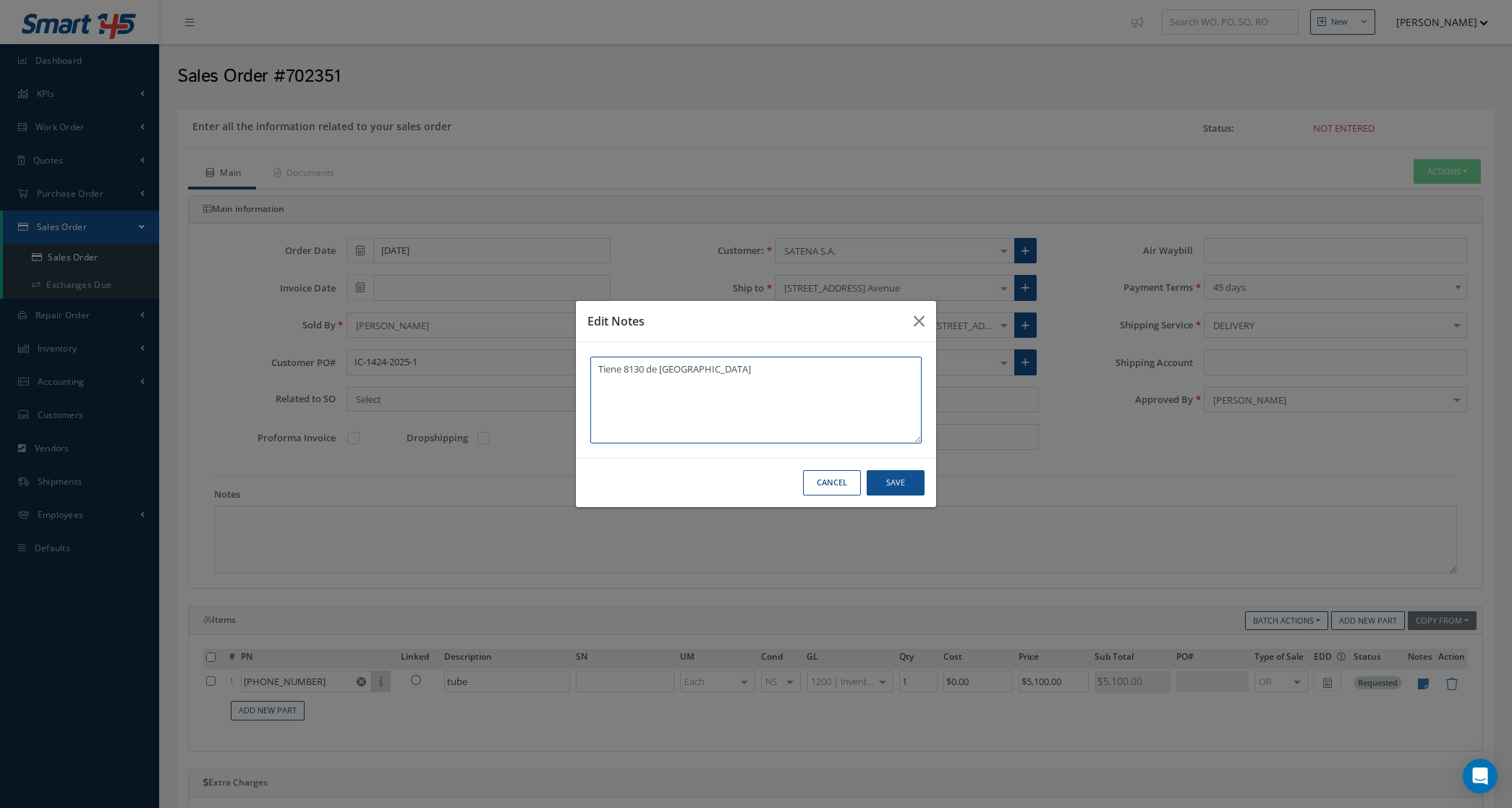
drag, startPoint x: 619, startPoint y: 371, endPoint x: 525, endPoint y: 378, distance: 94.3
click at [525, 378] on div "Edit Notes Tiene 8130 de [GEOGRAPHIC_DATA] Cancel Save" at bounding box center [756, 404] width 1512 height 808
type textarea "8130 de Brazil"
click at [905, 490] on button "Save" at bounding box center [895, 483] width 58 height 25
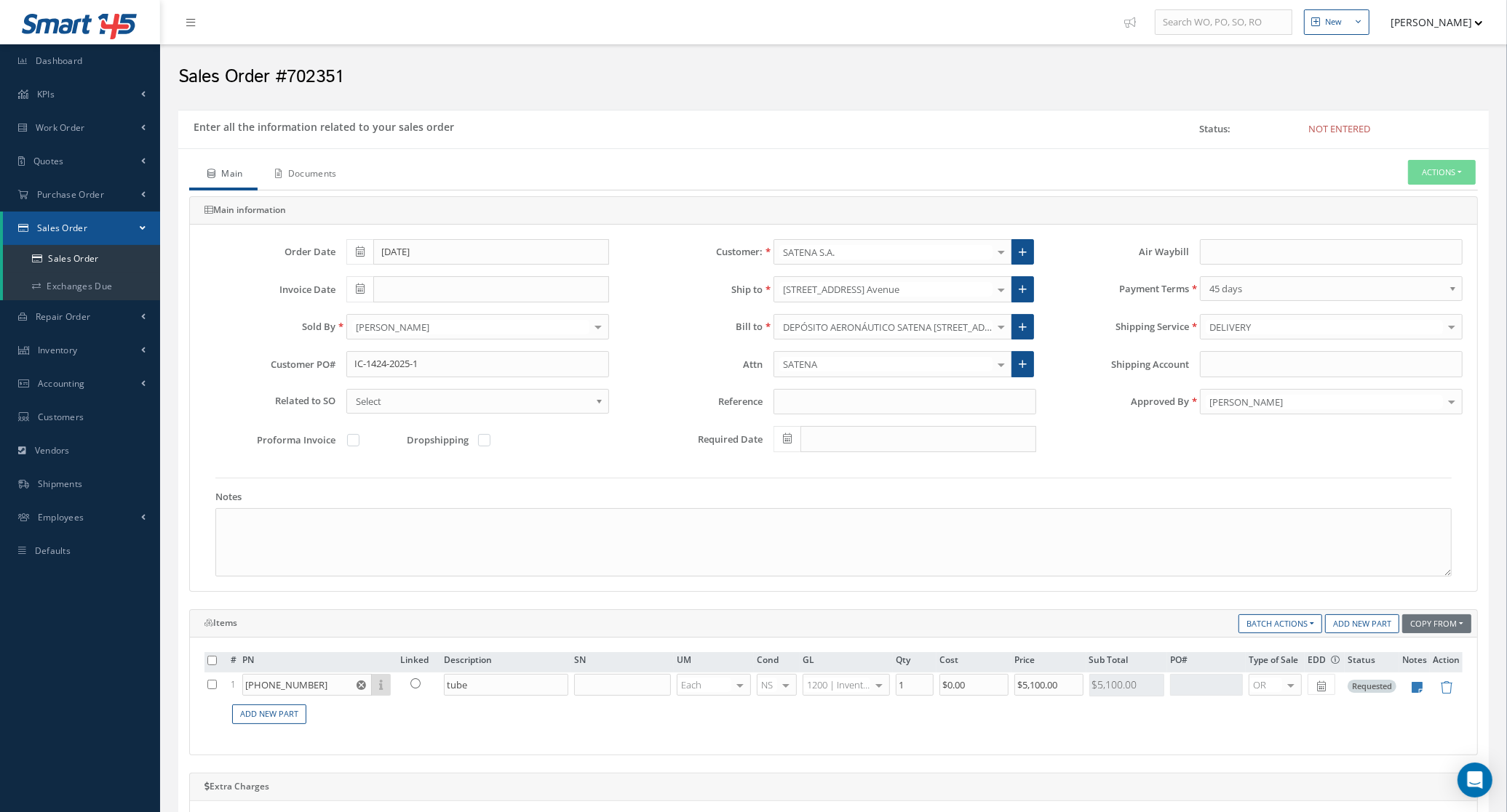
click at [299, 169] on link "Documents" at bounding box center [305, 174] width 94 height 31
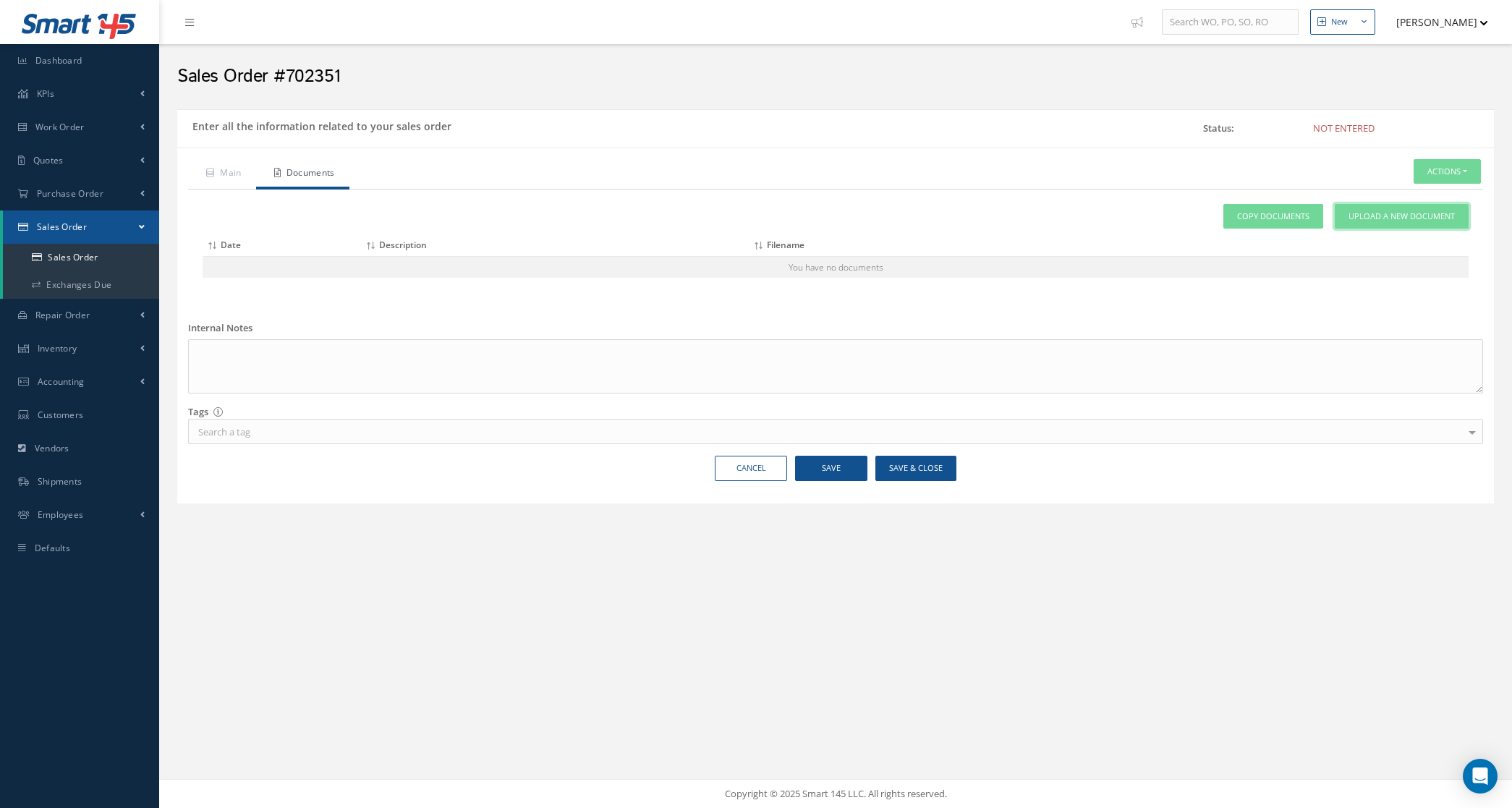
click at [1369, 215] on span "Upload a New Document" at bounding box center [1401, 217] width 107 height 12
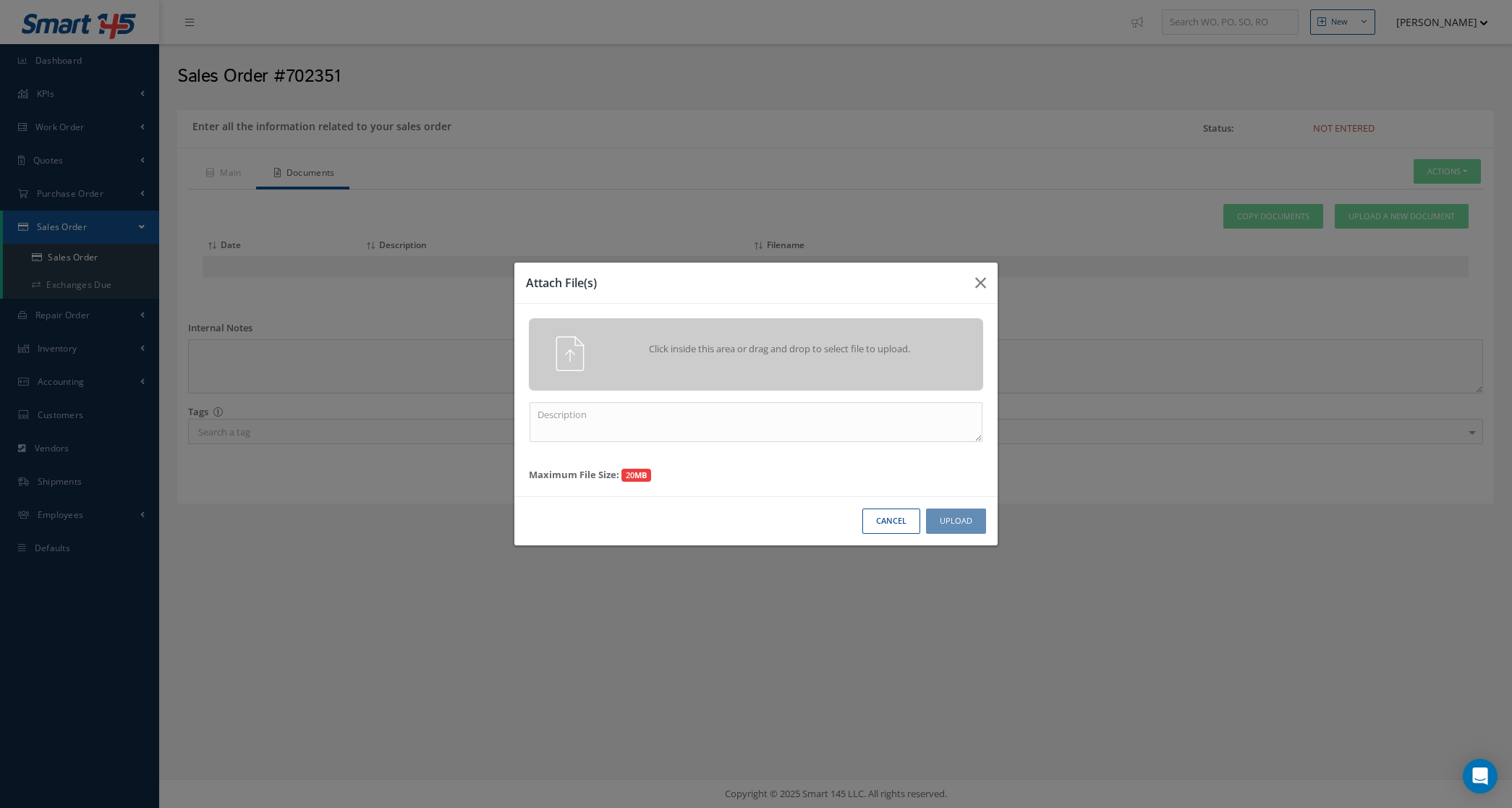
click at [872, 338] on div "Click inside this area or drag and drop to select file to upload." at bounding box center [776, 351] width 357 height 29
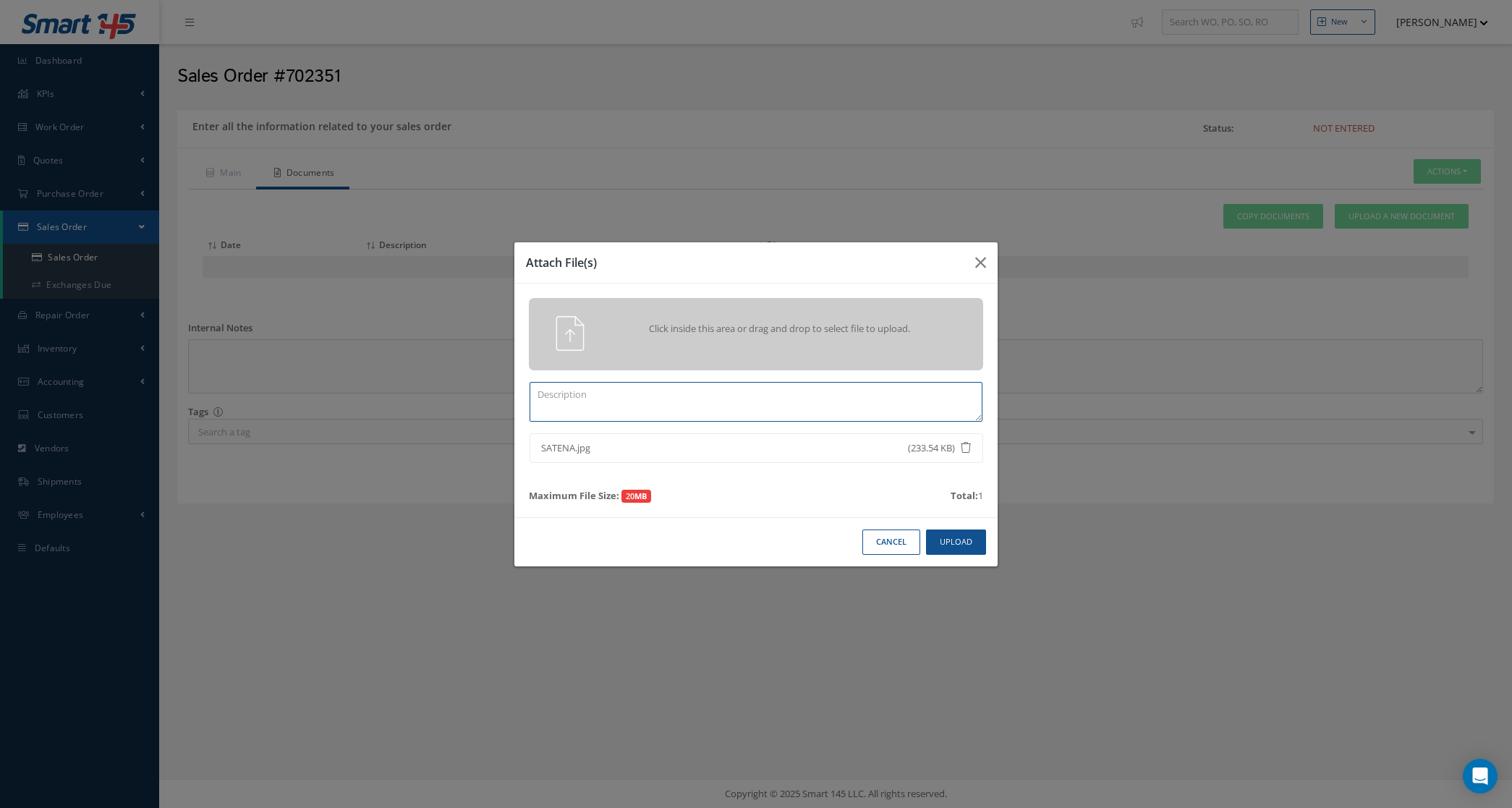
click at [855, 388] on textarea at bounding box center [756, 402] width 453 height 40
type textarea "PO"
click at [965, 551] on button "Upload" at bounding box center [955, 542] width 60 height 25
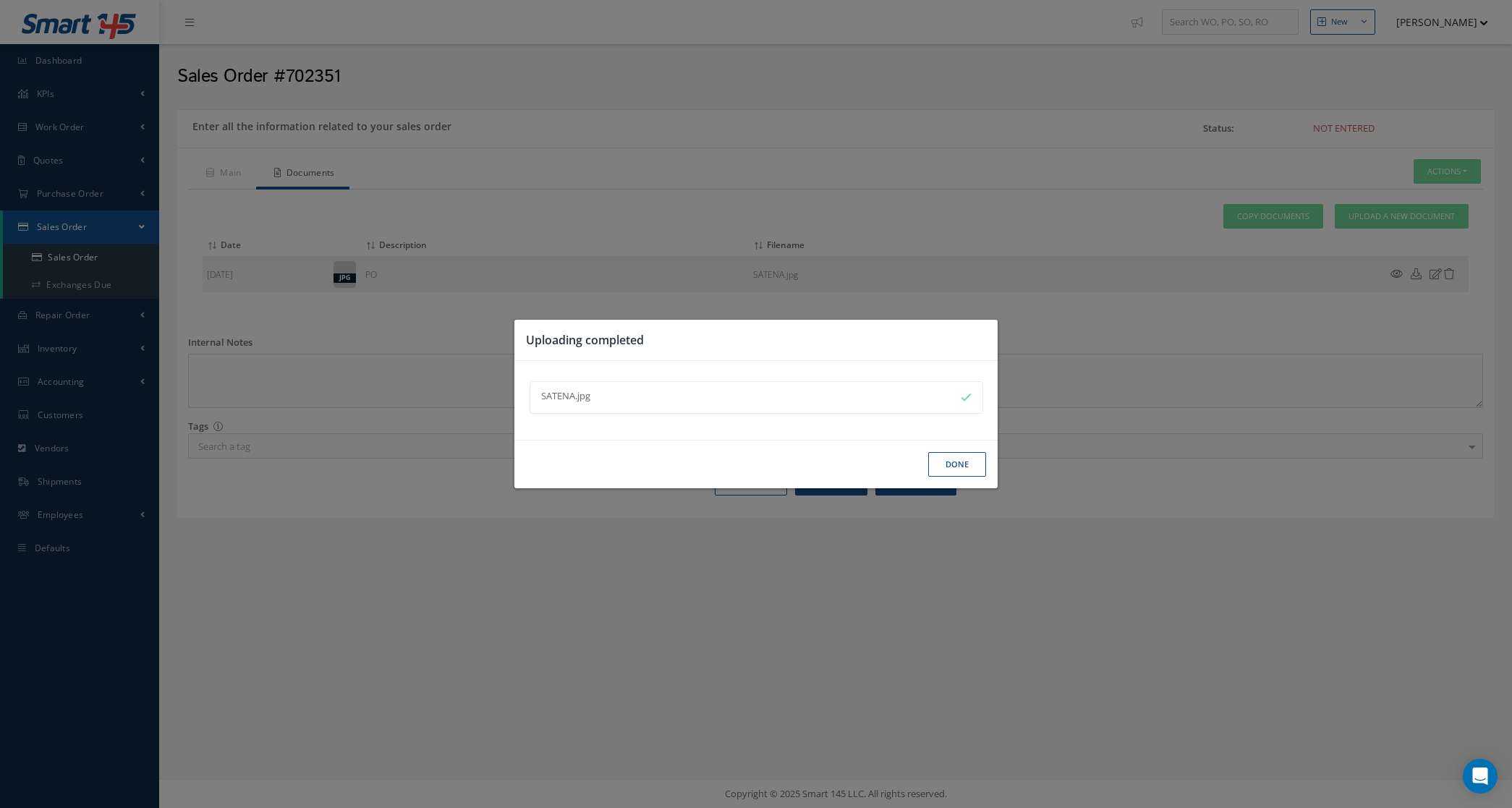
click at [948, 472] on button "Done" at bounding box center [957, 464] width 58 height 25
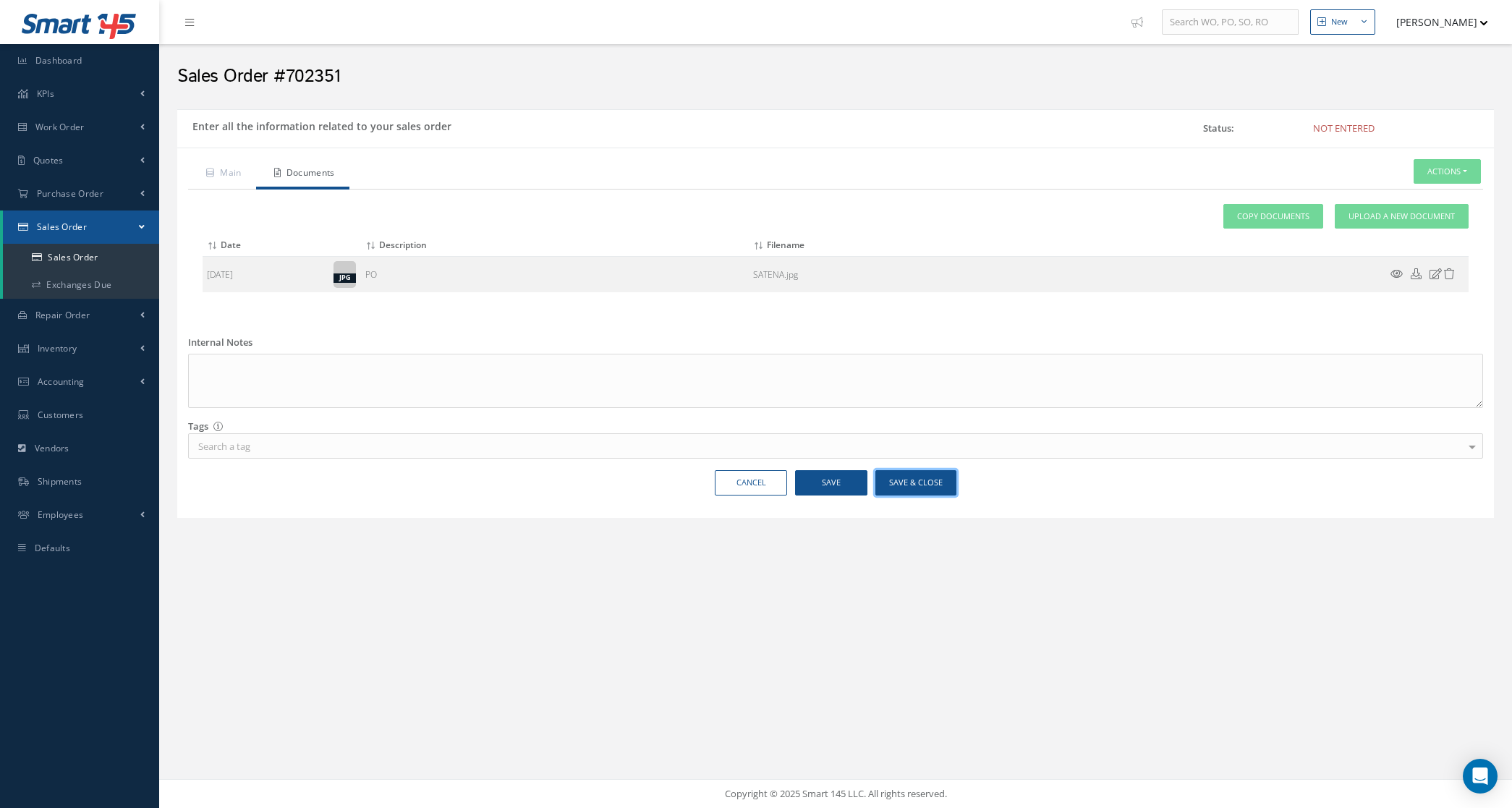
click at [916, 487] on button "Save & Close" at bounding box center [915, 483] width 81 height 25
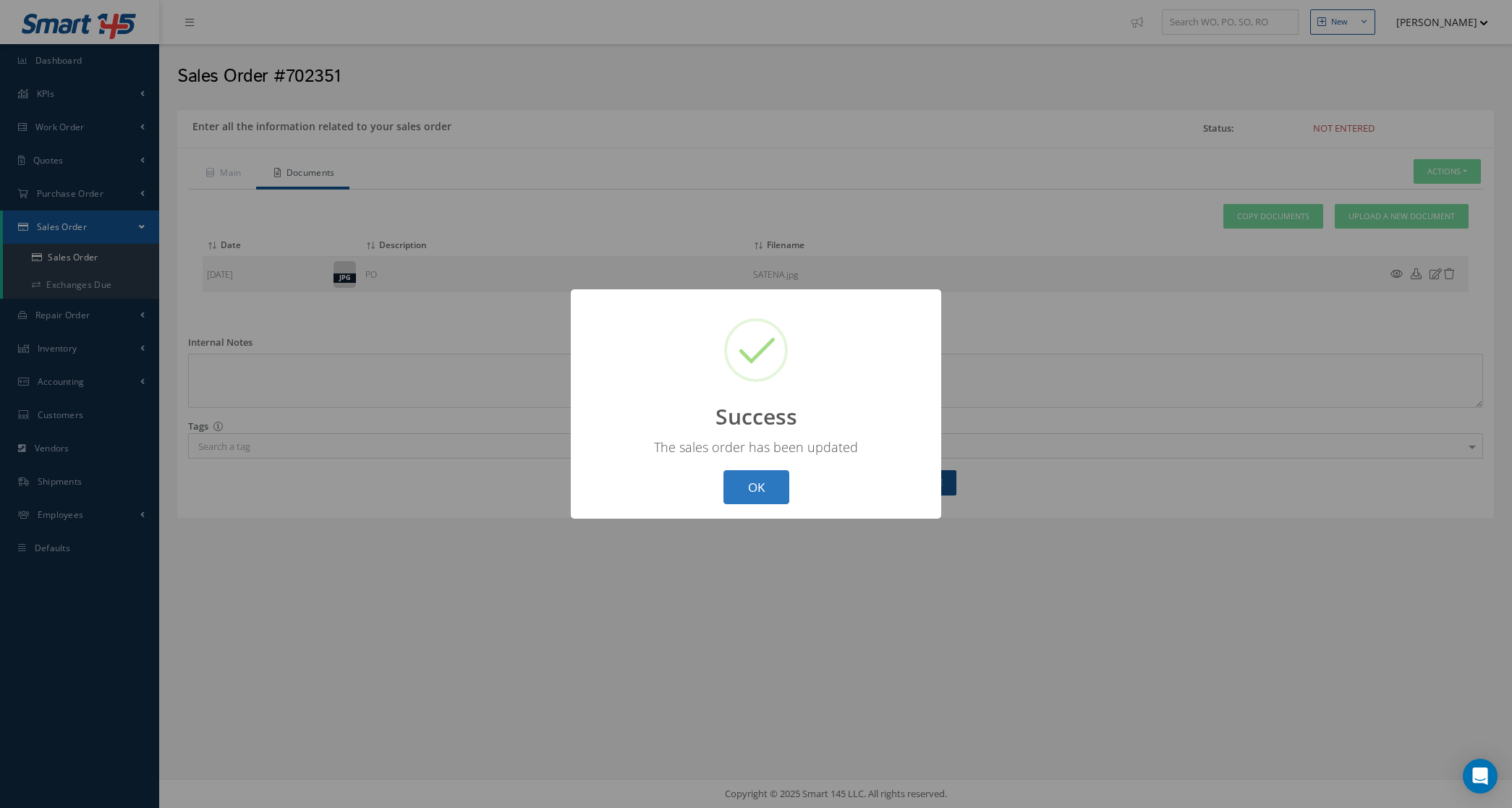
click at [762, 495] on button "OK" at bounding box center [756, 487] width 66 height 34
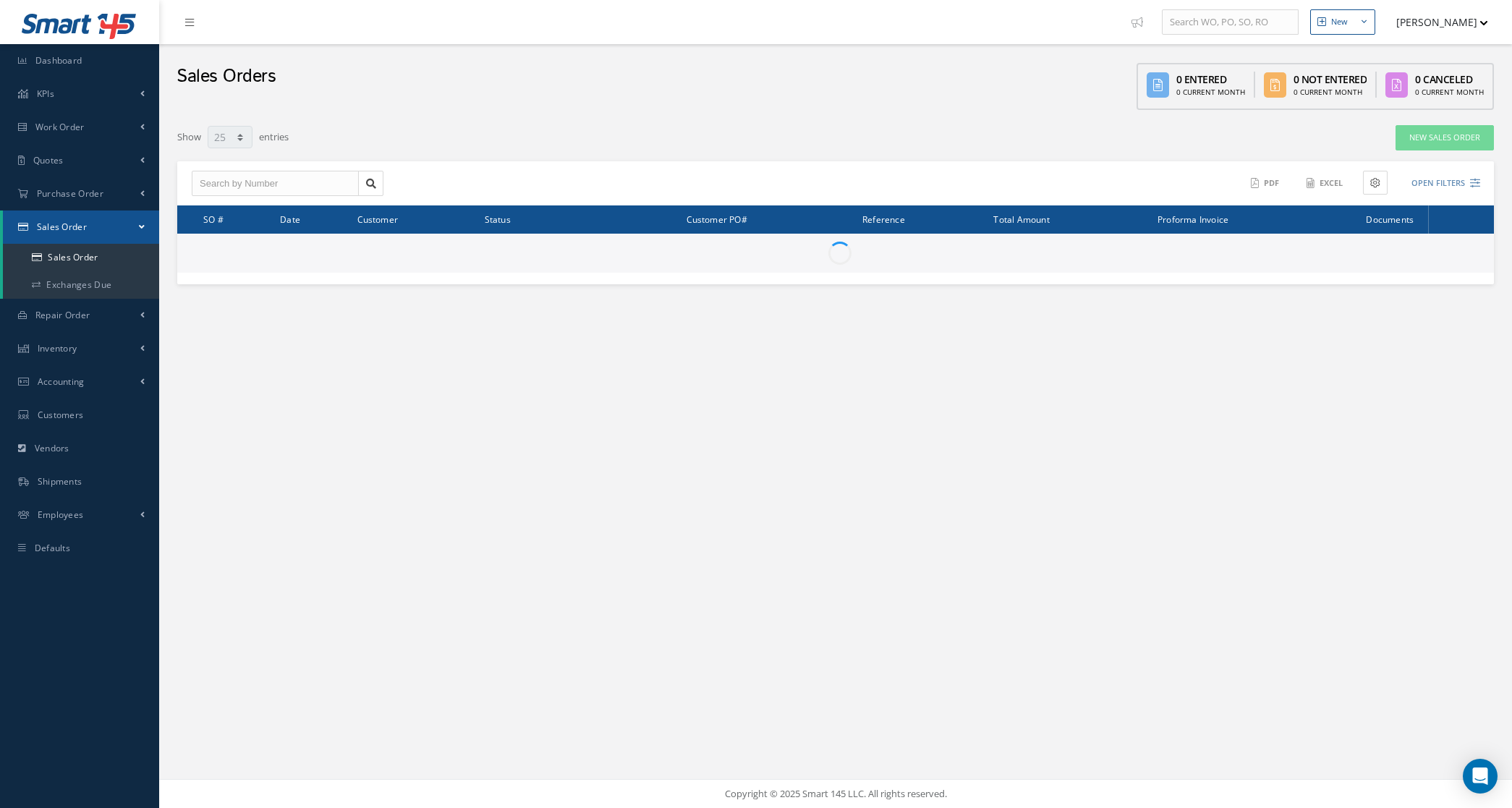
select select "25"
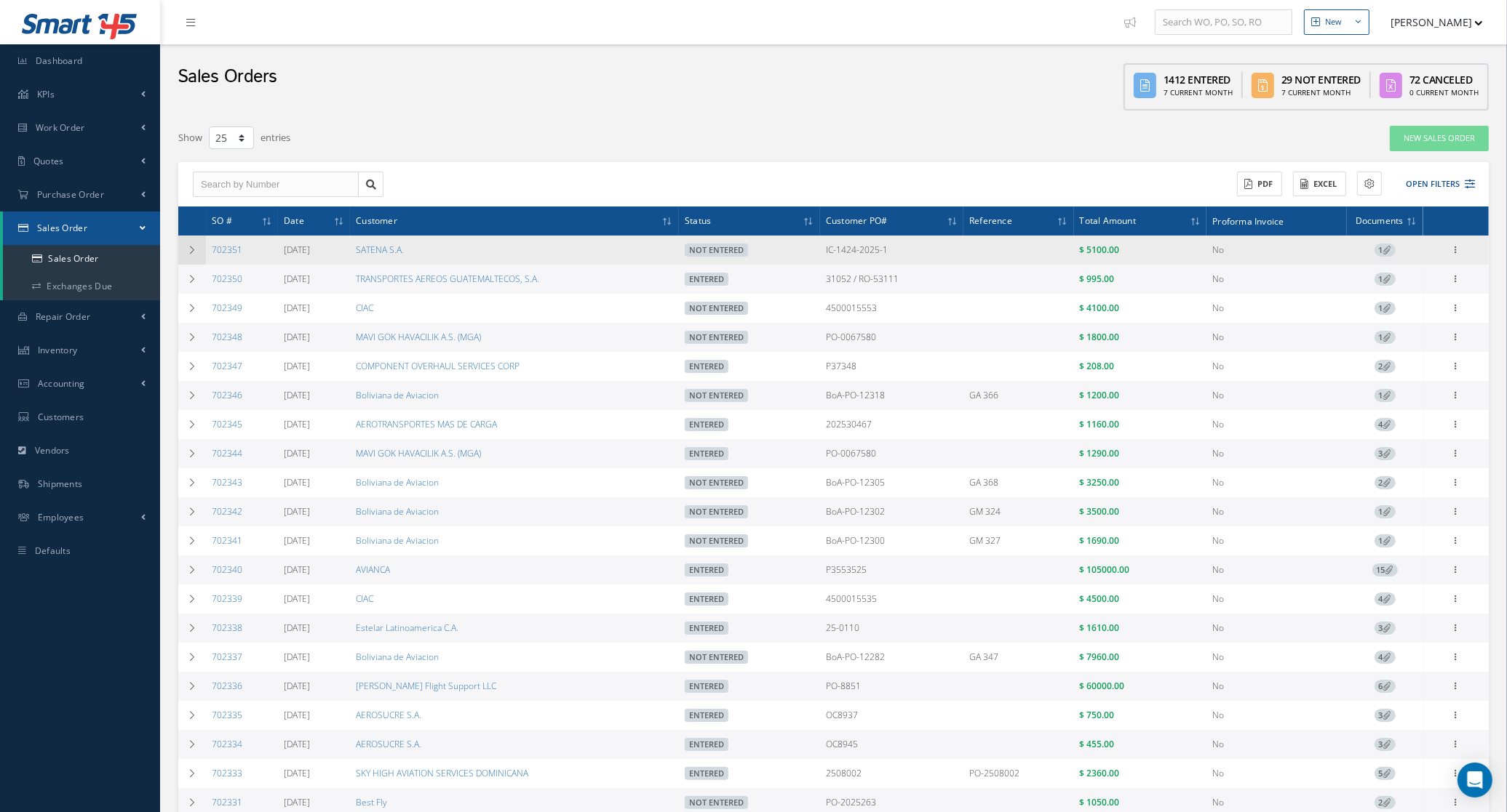
click at [198, 251] on td at bounding box center [192, 249] width 28 height 29
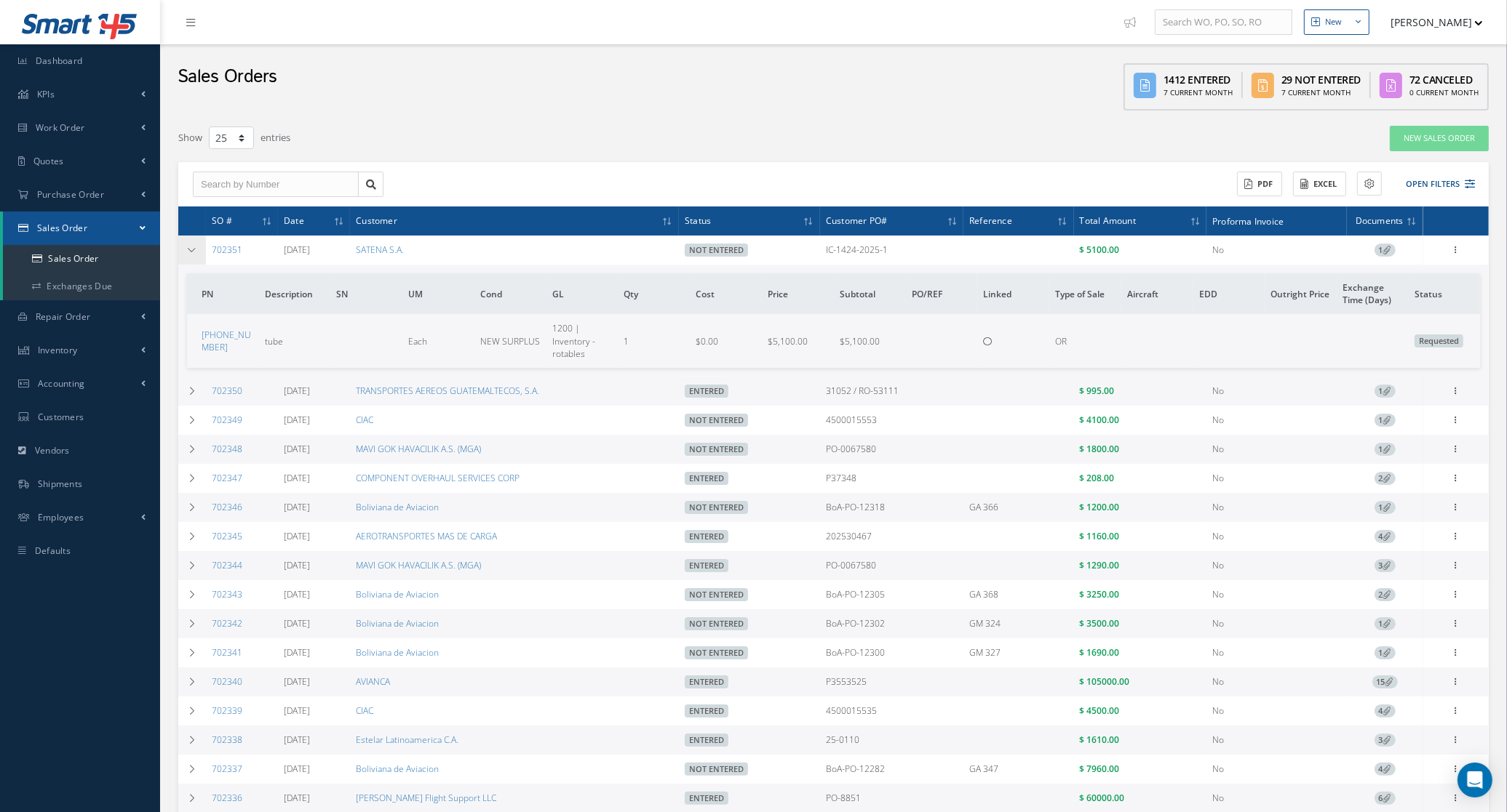
click at [198, 251] on td at bounding box center [192, 249] width 28 height 29
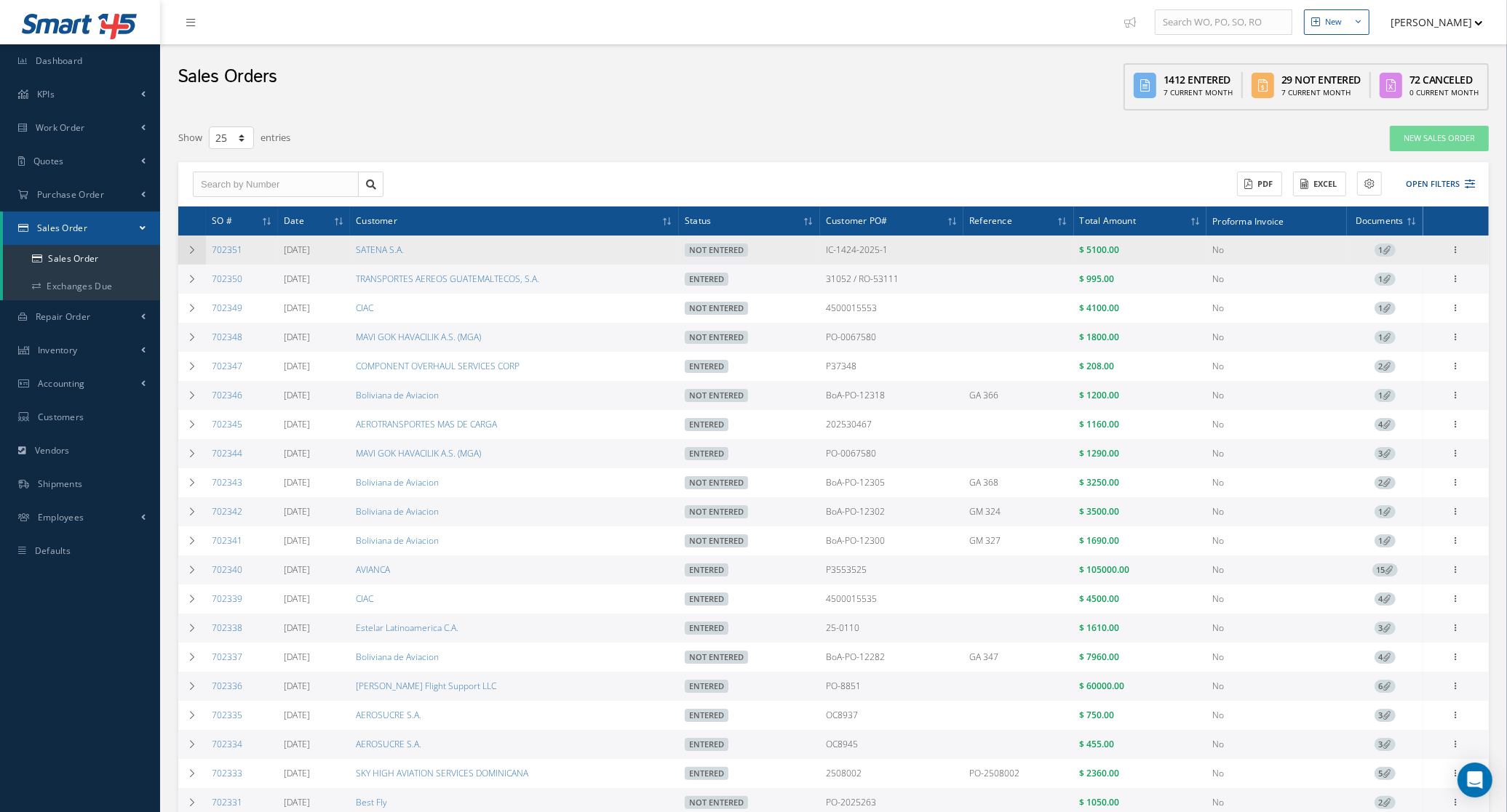
click at [194, 251] on icon at bounding box center [192, 250] width 10 height 9
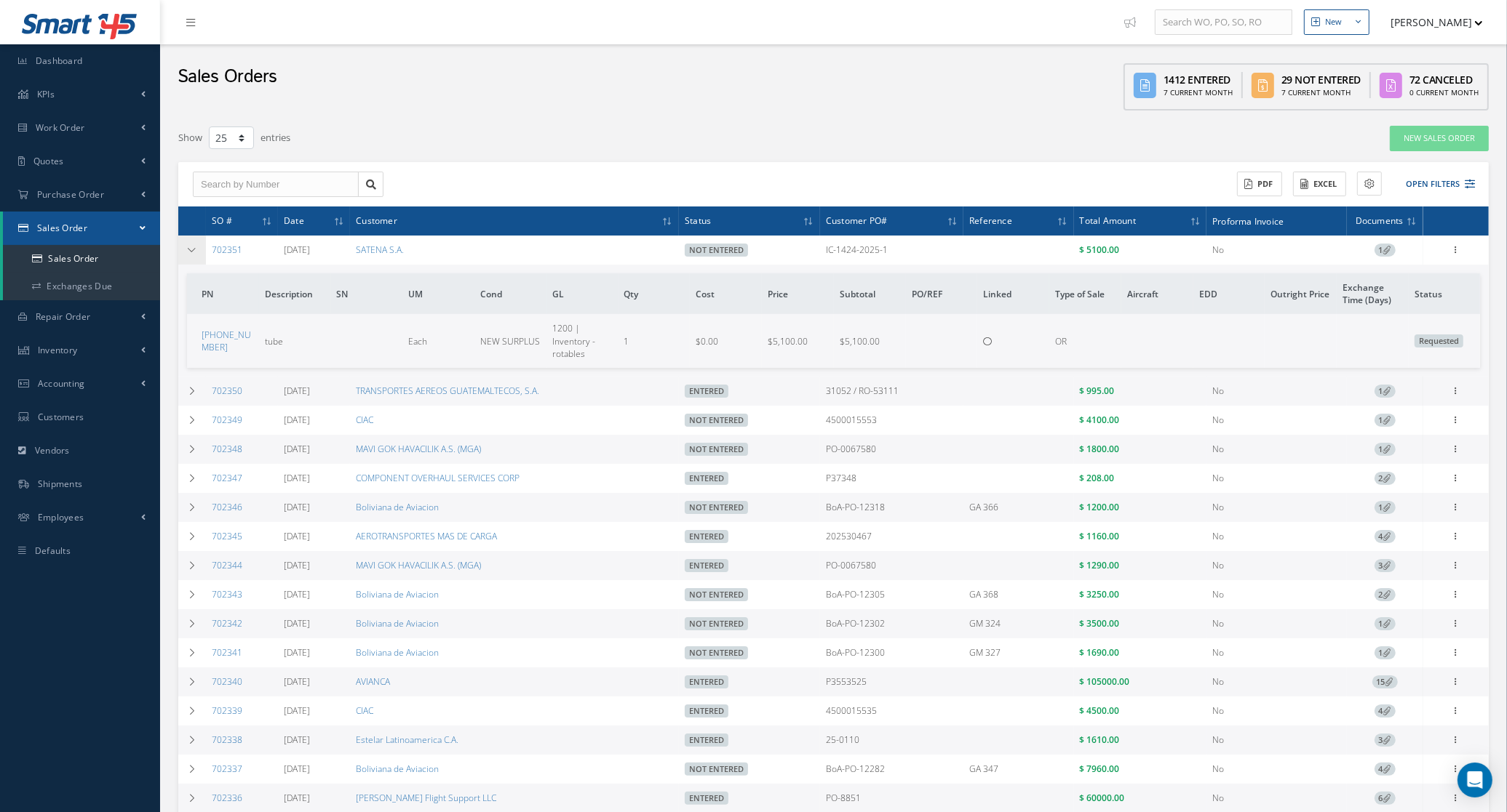
click at [194, 251] on icon at bounding box center [192, 250] width 10 height 9
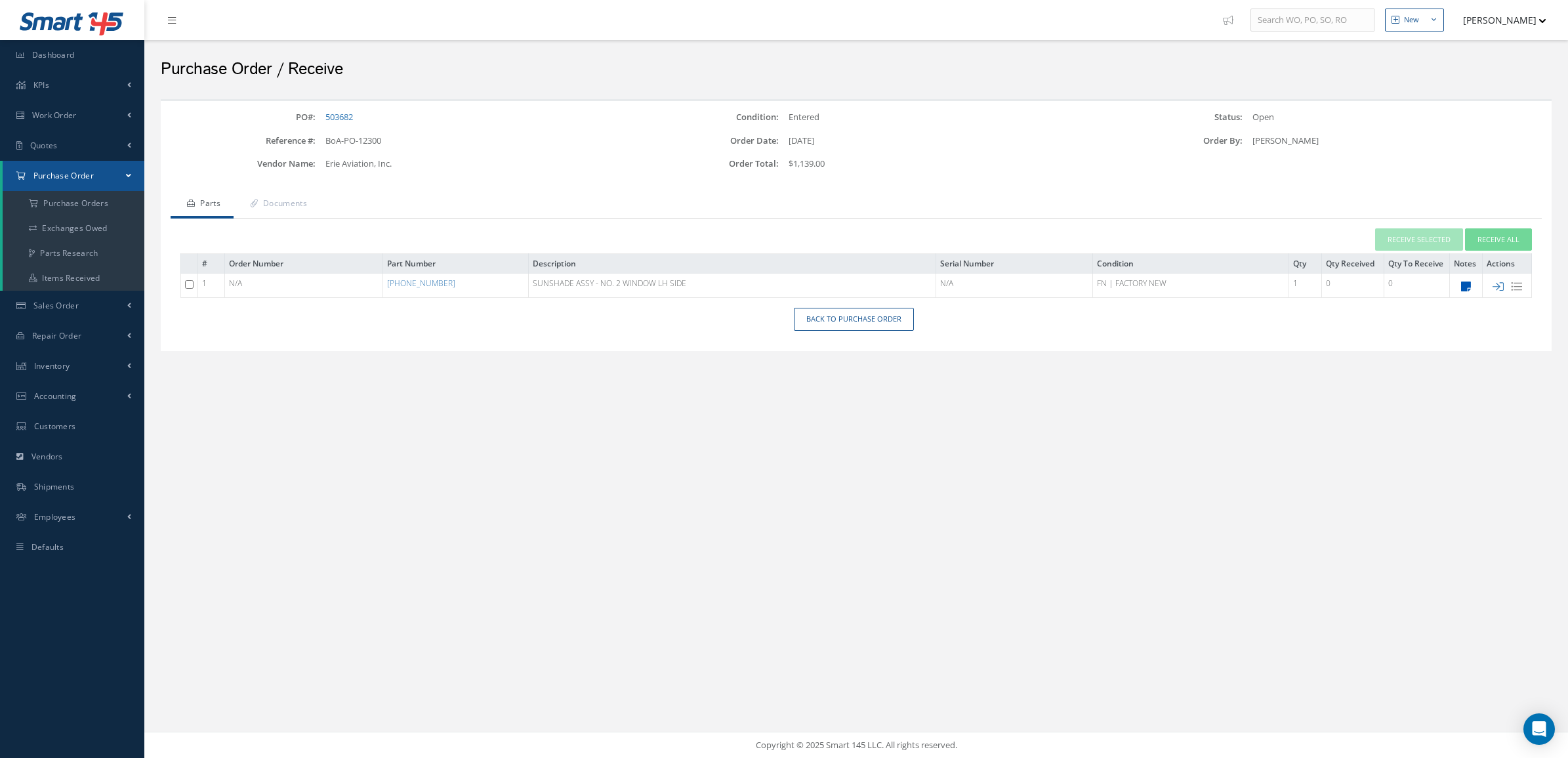
click at [1464, 287] on icon at bounding box center [1466, 287] width 10 height 11
type textarea "OEM Trace EASA Form 1"
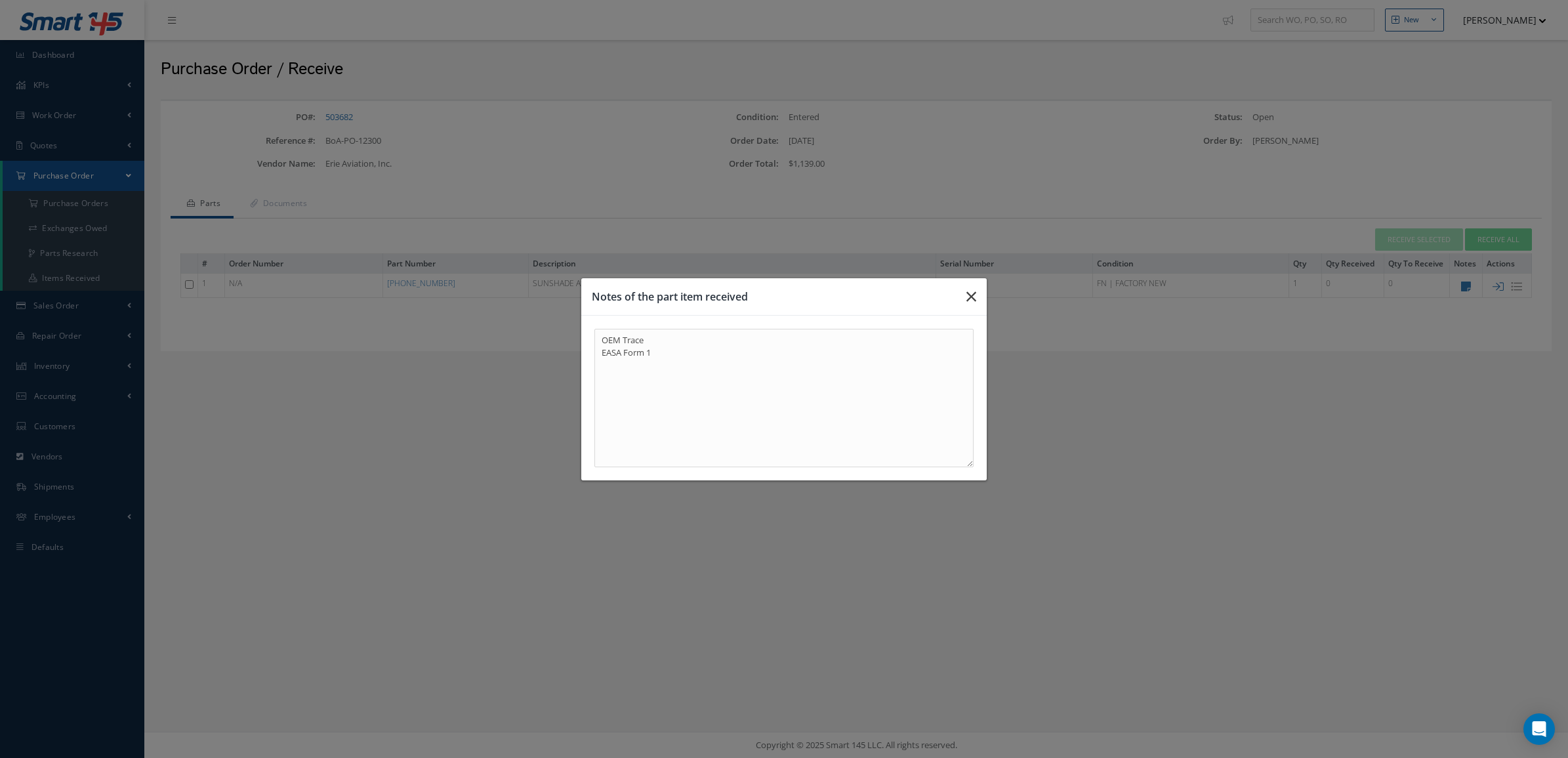
click at [976, 294] on button "button" at bounding box center [971, 297] width 31 height 37
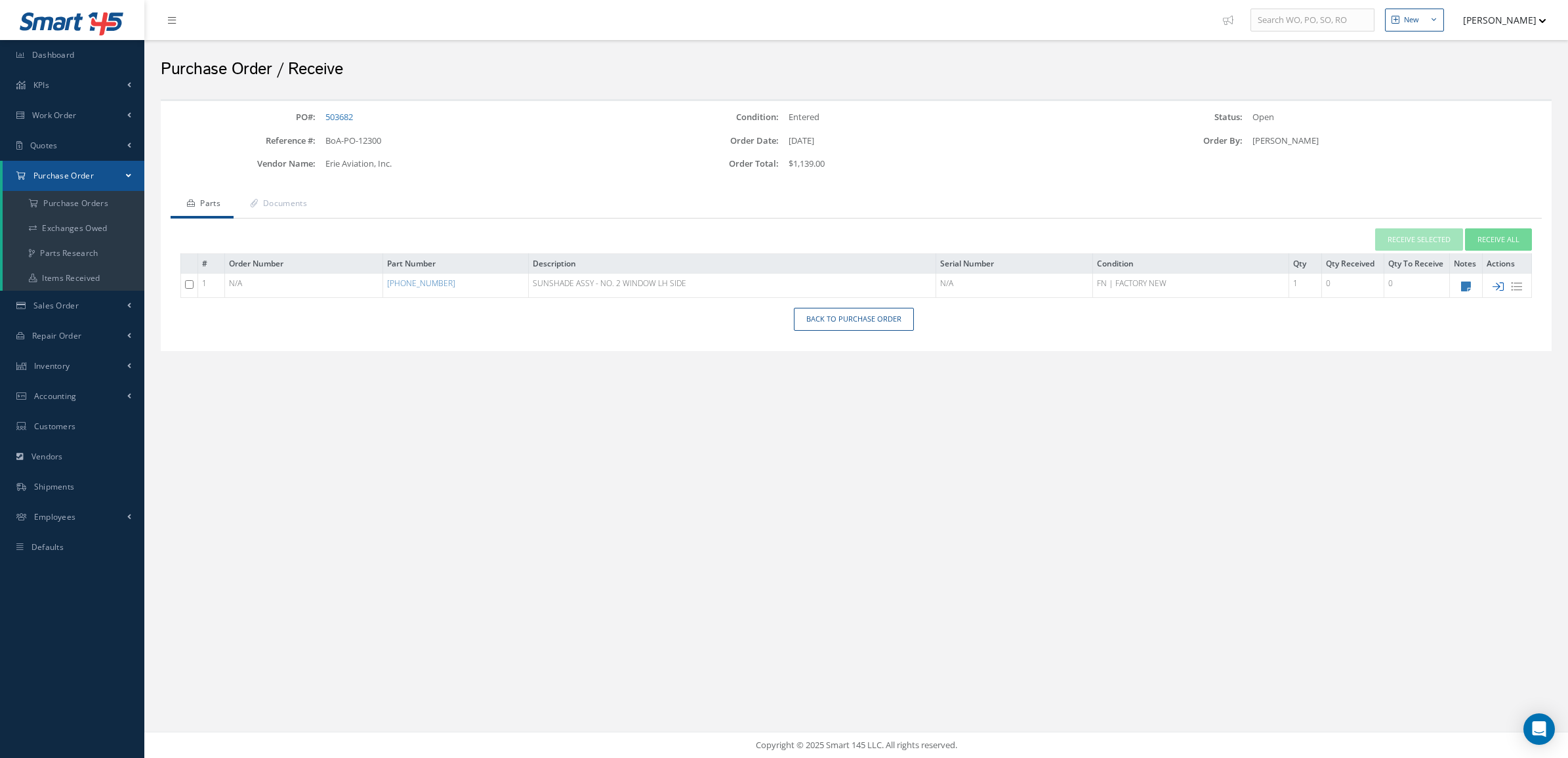
click at [1500, 287] on icon at bounding box center [1498, 287] width 11 height 11
type input "[DATE]"
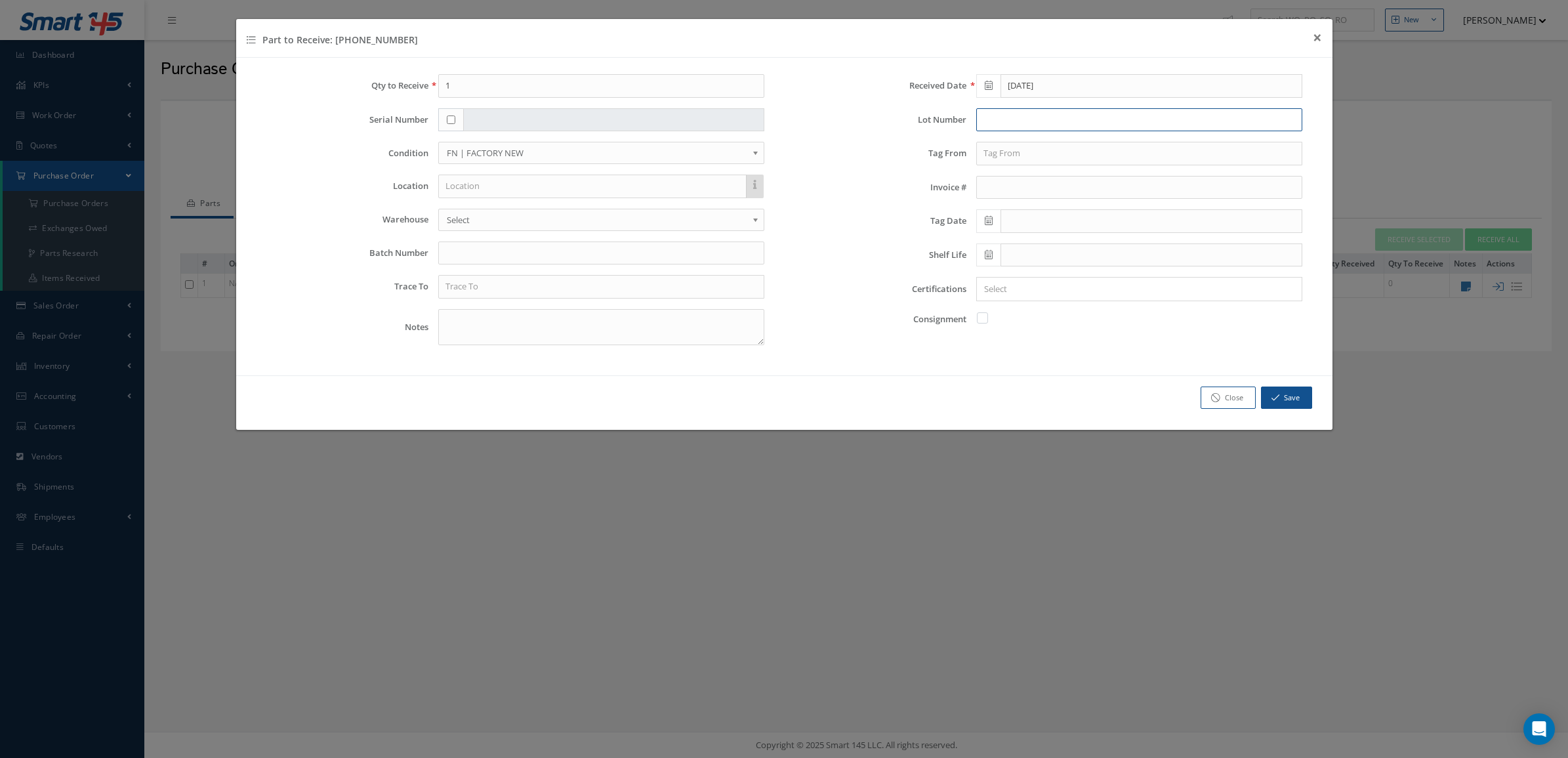
click at [991, 121] on input "text" at bounding box center [1139, 120] width 326 height 24
type input "047246"
click at [1057, 140] on div "Received Date 09/08/2025 Lot Number 047246 Tag From Invoice # Tag Date Shelf Li…" at bounding box center [1053, 215] width 539 height 282
click at [1057, 143] on input "text" at bounding box center [1139, 153] width 326 height 24
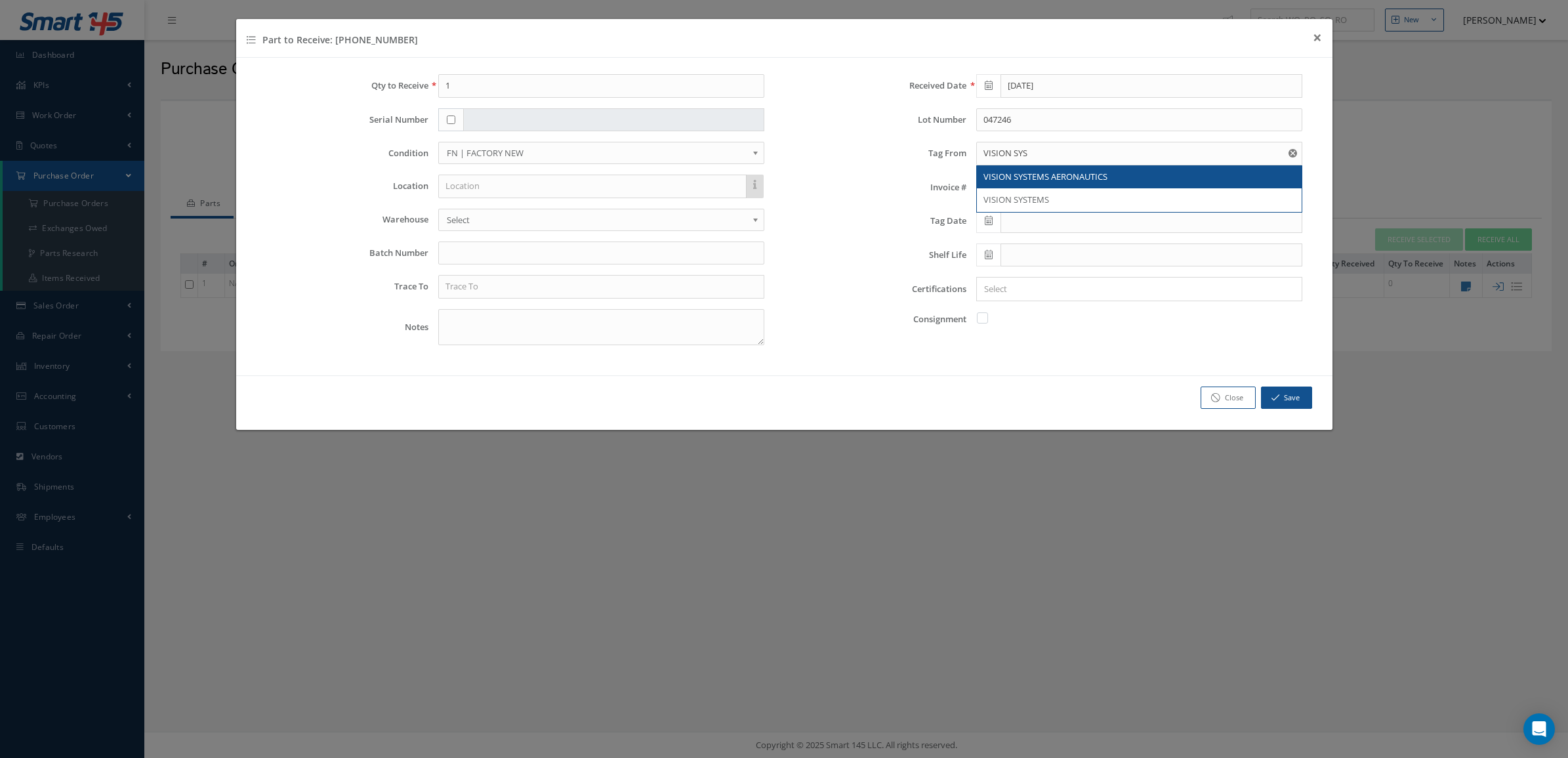
click at [1092, 181] on span "VISION SYSTEMS AERONAUTICS" at bounding box center [1046, 176] width 124 height 12
type input "VISION SYSTEMS AERONAUTICS"
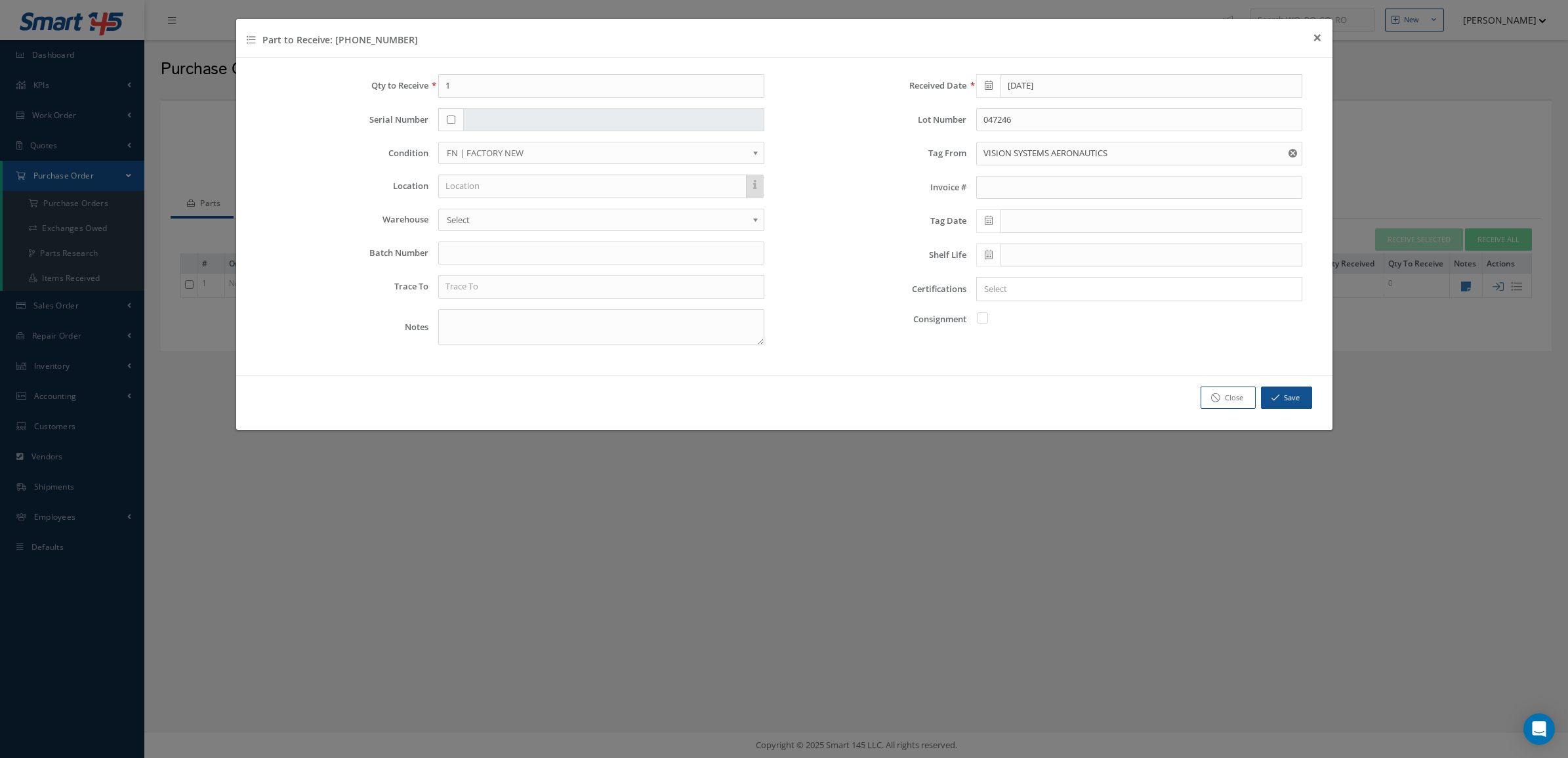
click at [991, 220] on icon at bounding box center [989, 220] width 8 height 9
click at [1028, 251] on th "September 2025" at bounding box center [1045, 245] width 98 height 20
click at [985, 250] on th "«" at bounding box center [986, 245] width 20 height 20
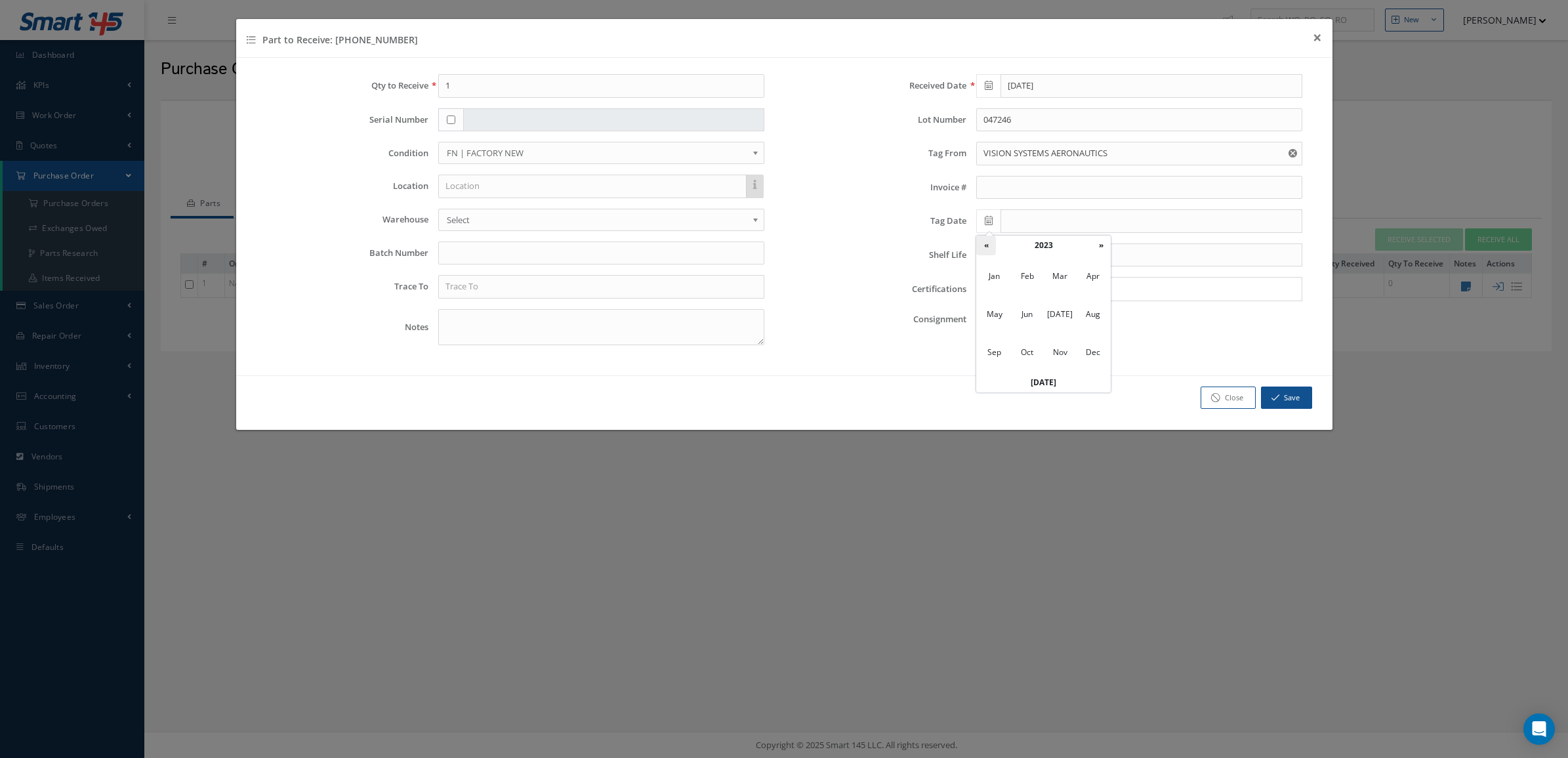
click at [985, 250] on th "«" at bounding box center [986, 245] width 20 height 20
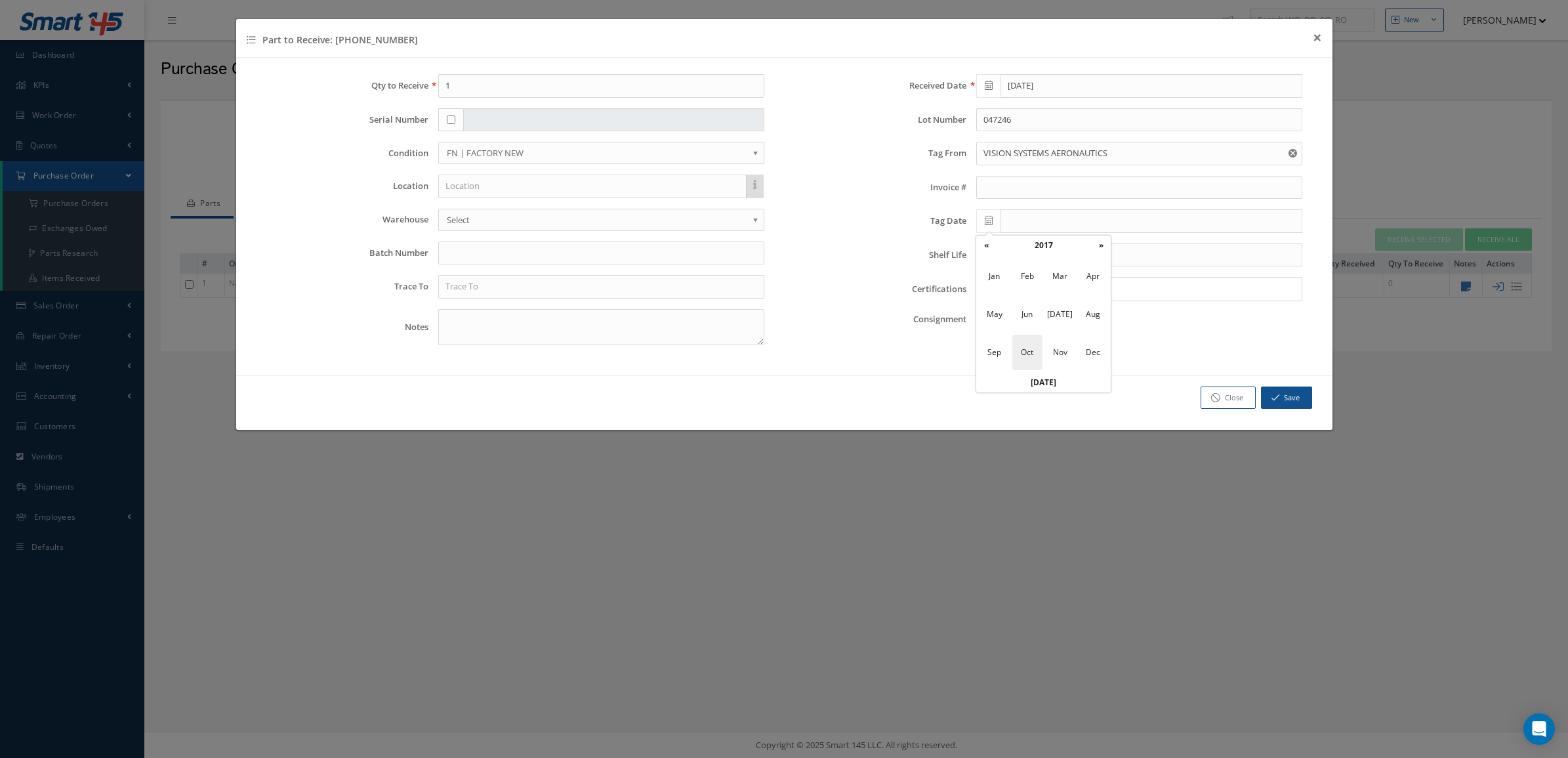
click at [1024, 346] on span "Oct" at bounding box center [1028, 352] width 30 height 35
click at [1024, 379] on td "31" at bounding box center [1025, 383] width 20 height 20
type input "10/31/2017"
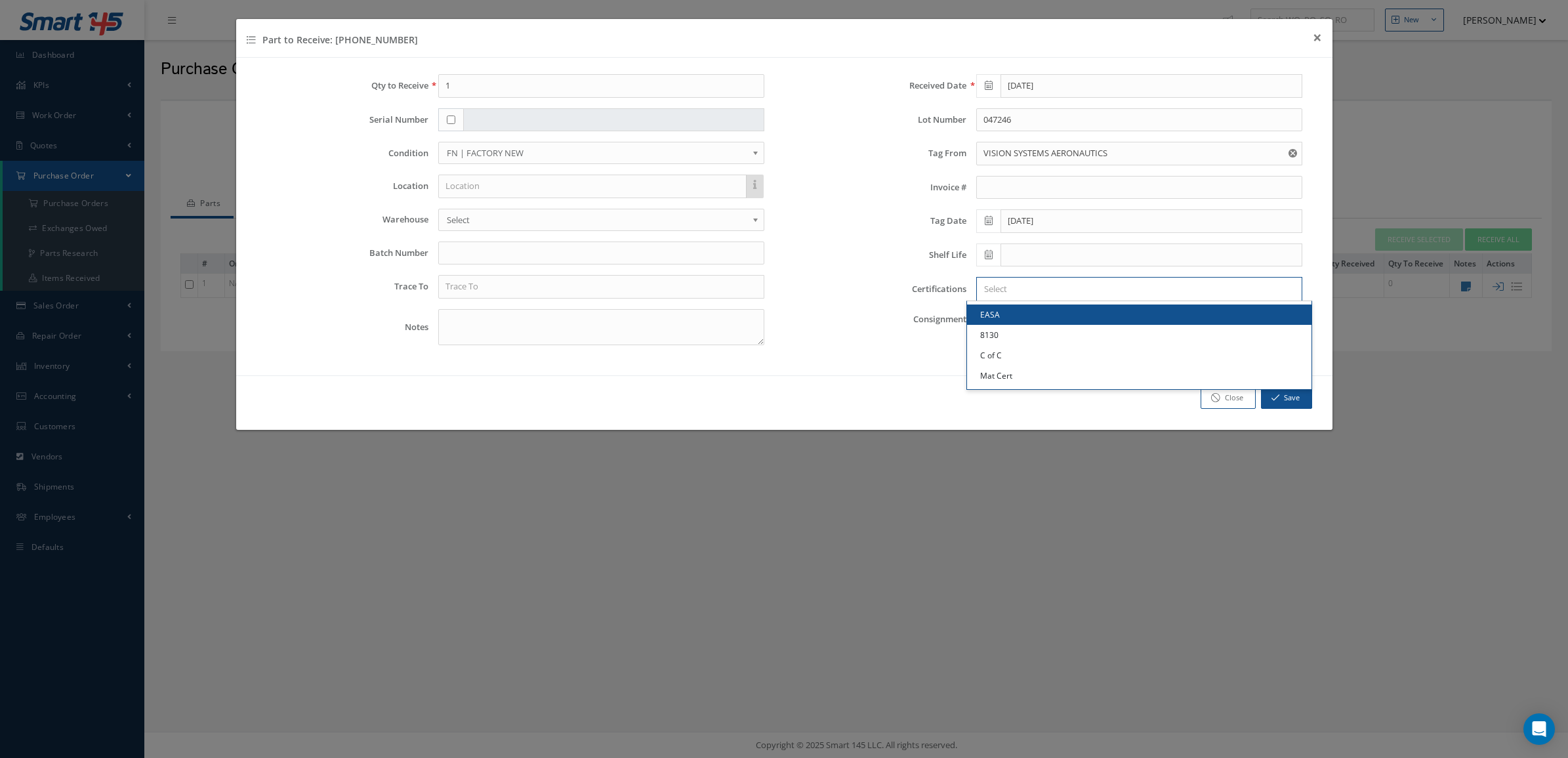
click at [1020, 292] on input "Search for option" at bounding box center [1136, 290] width 316 height 14
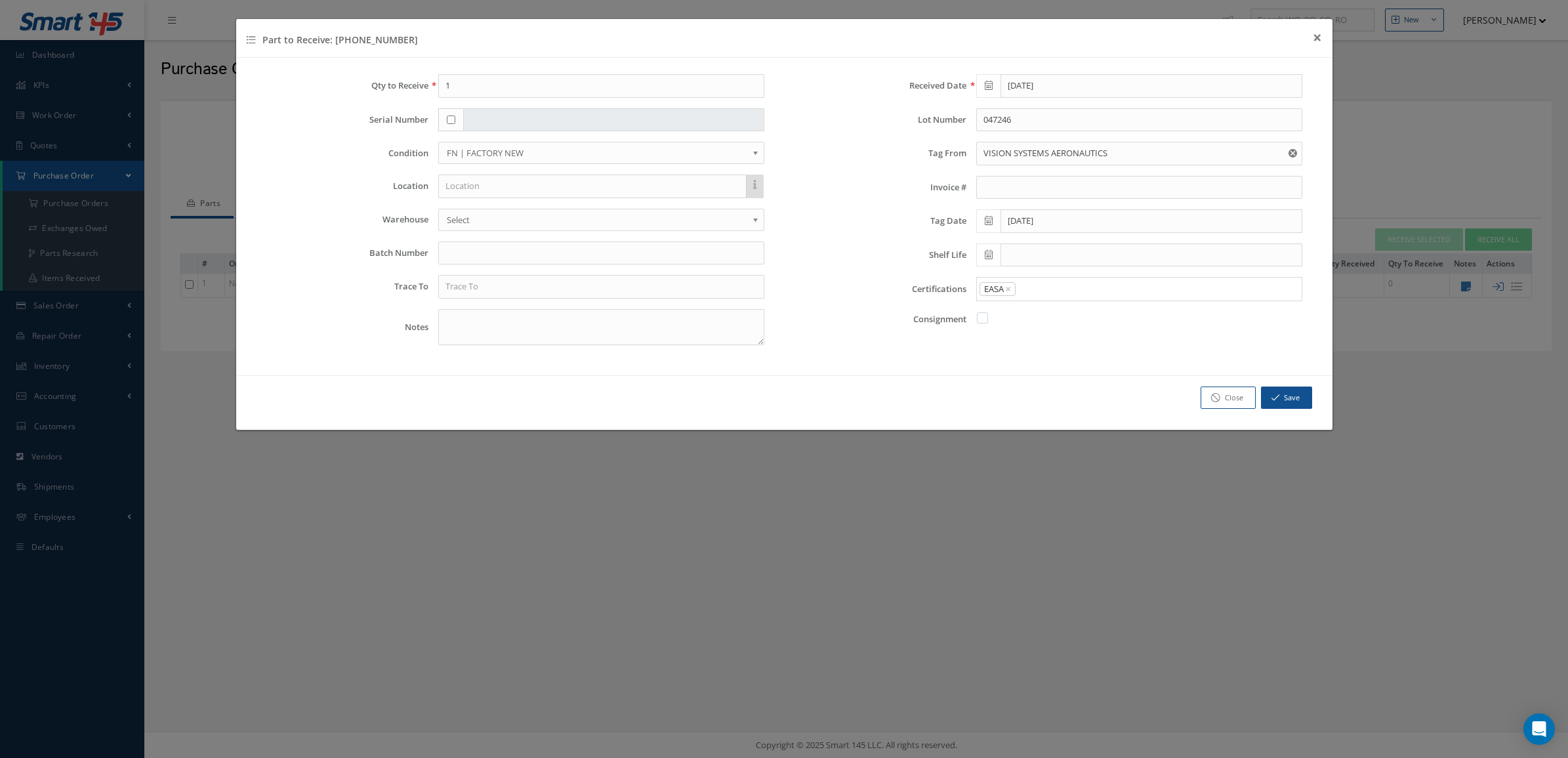
click at [1020, 318] on link "EASA" at bounding box center [1139, 315] width 345 height 20
click at [1060, 298] on div "EASA ×" at bounding box center [1136, 289] width 319 height 17
click at [1060, 281] on div "EASA × × Loading..." at bounding box center [1139, 289] width 326 height 24
click at [1061, 286] on input "Search for option" at bounding box center [1155, 290] width 278 height 14
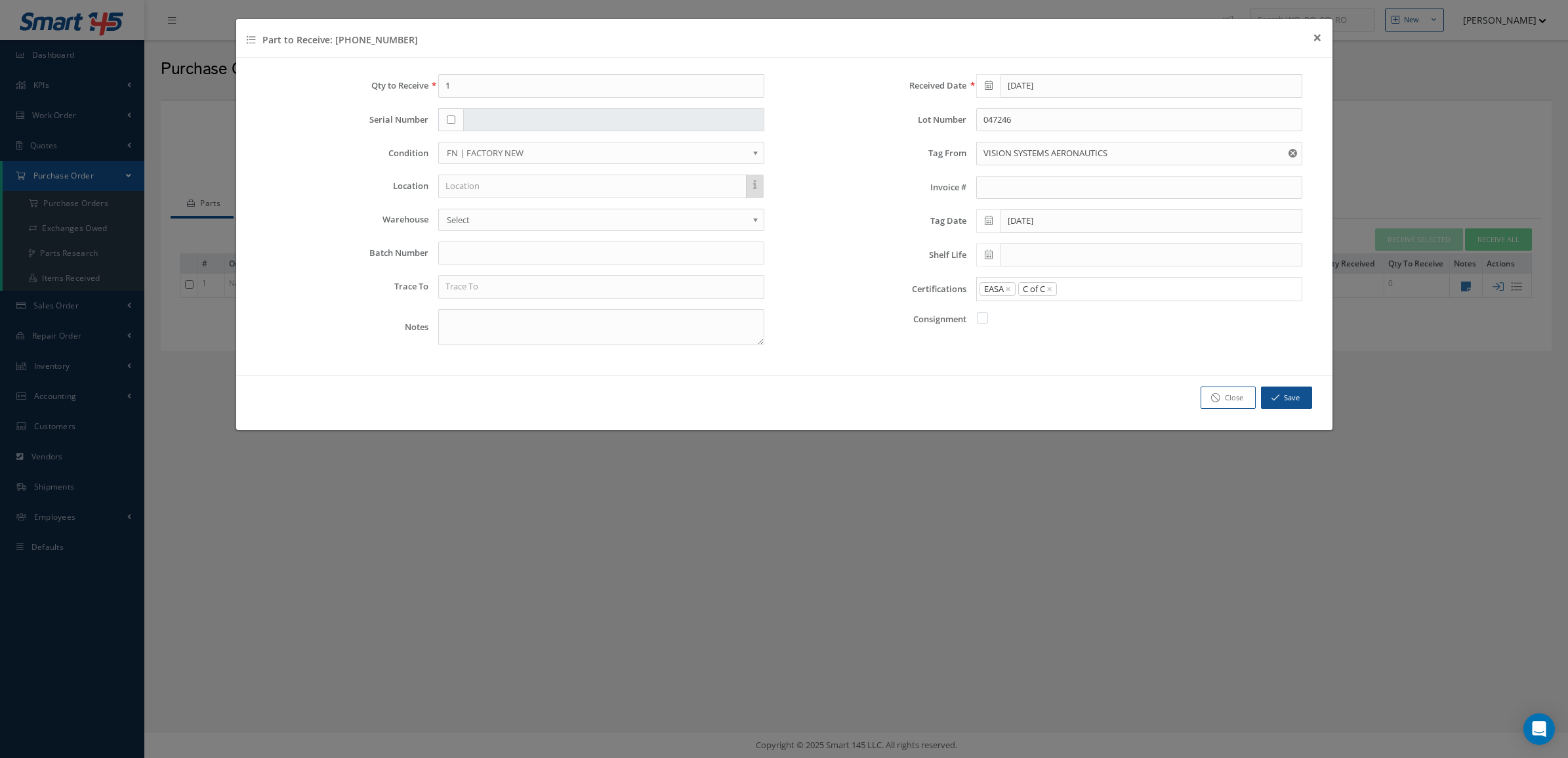
click at [1054, 362] on link "C of C" at bounding box center [1139, 356] width 345 height 20
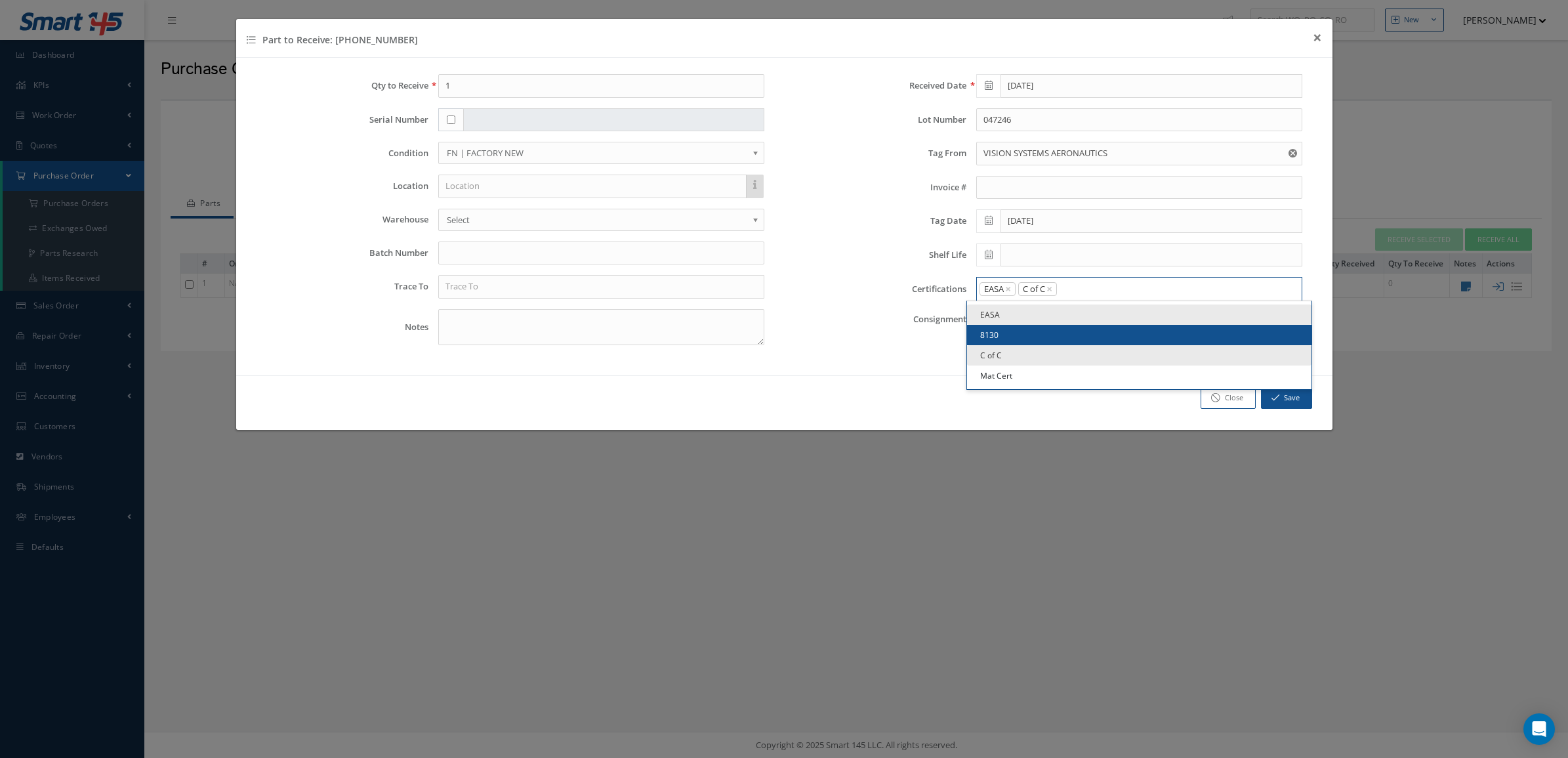
click at [1102, 284] on input "Search for option" at bounding box center [1176, 290] width 237 height 14
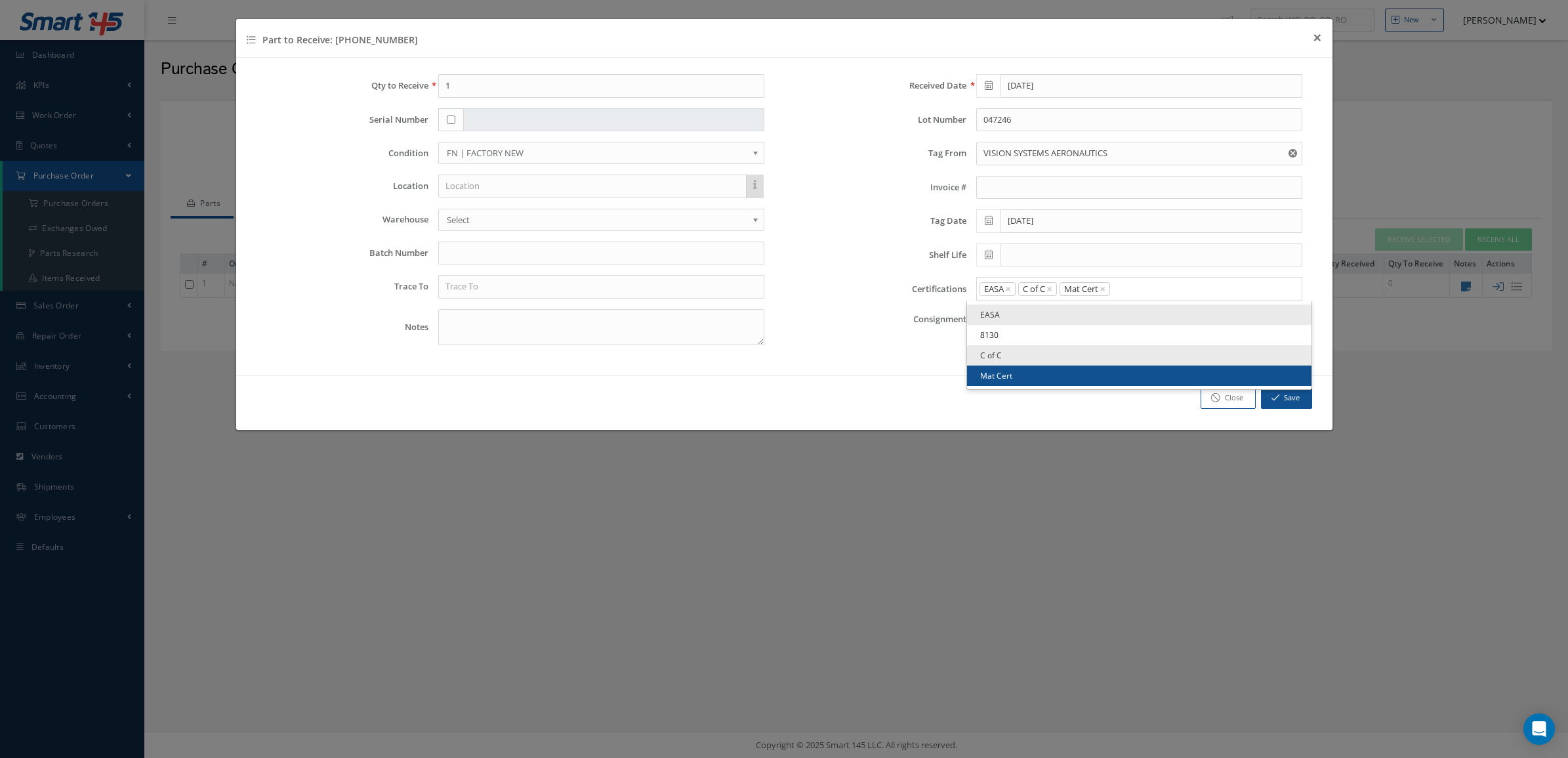
click at [1048, 375] on link "Mat Cert" at bounding box center [1139, 375] width 345 height 20
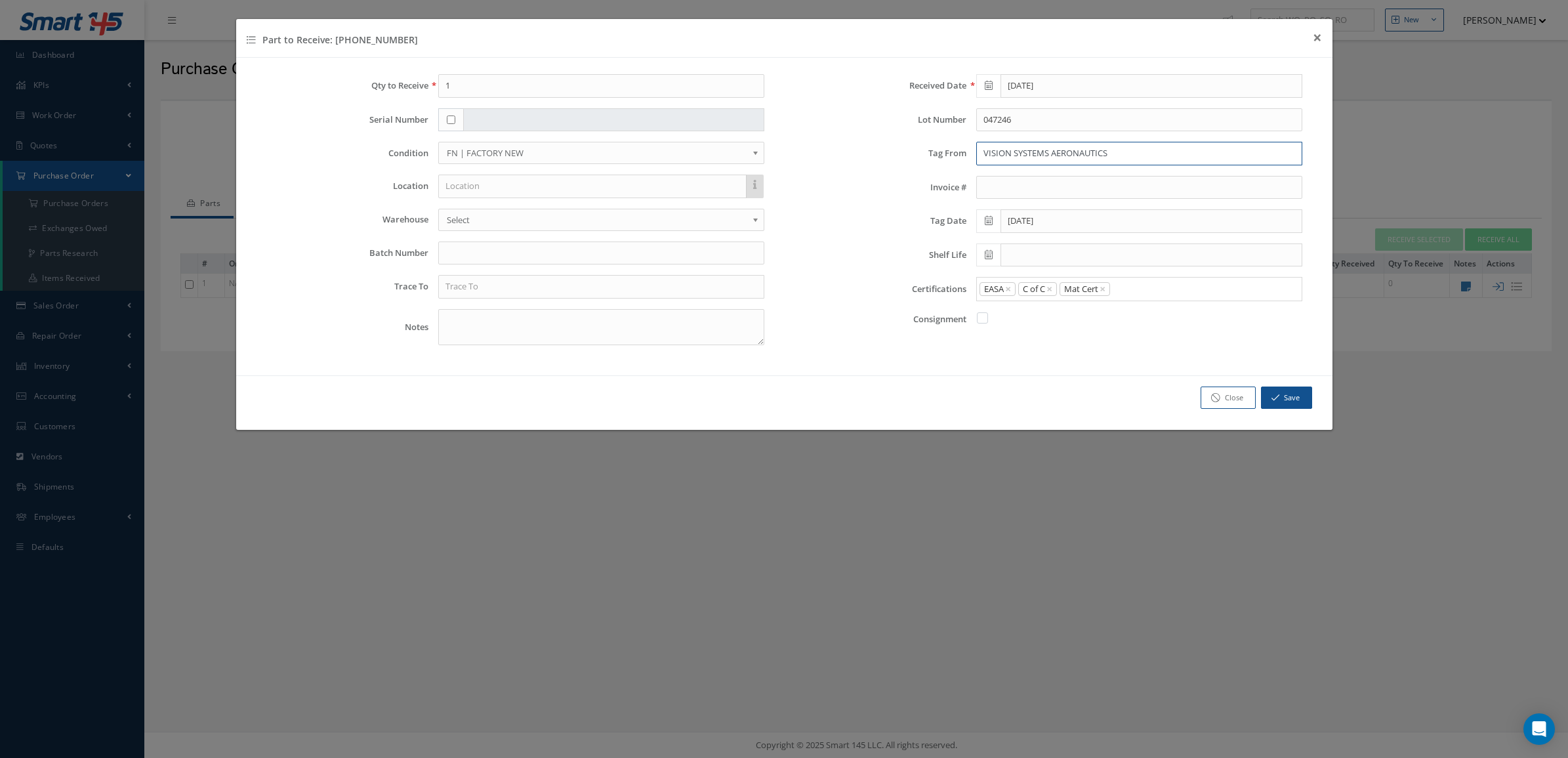
drag, startPoint x: 1209, startPoint y: 153, endPoint x: 896, endPoint y: 165, distance: 313.2
click at [896, 165] on div "Tag From VISION SYSTEMS AERONAUTICS" at bounding box center [1053, 153] width 519 height 24
click at [558, 287] on input "text" at bounding box center [601, 287] width 326 height 24
paste input "VISION SYSTEMS AERONAUTICS"
type input "VISION SYSTEMS AERONAUTICS"
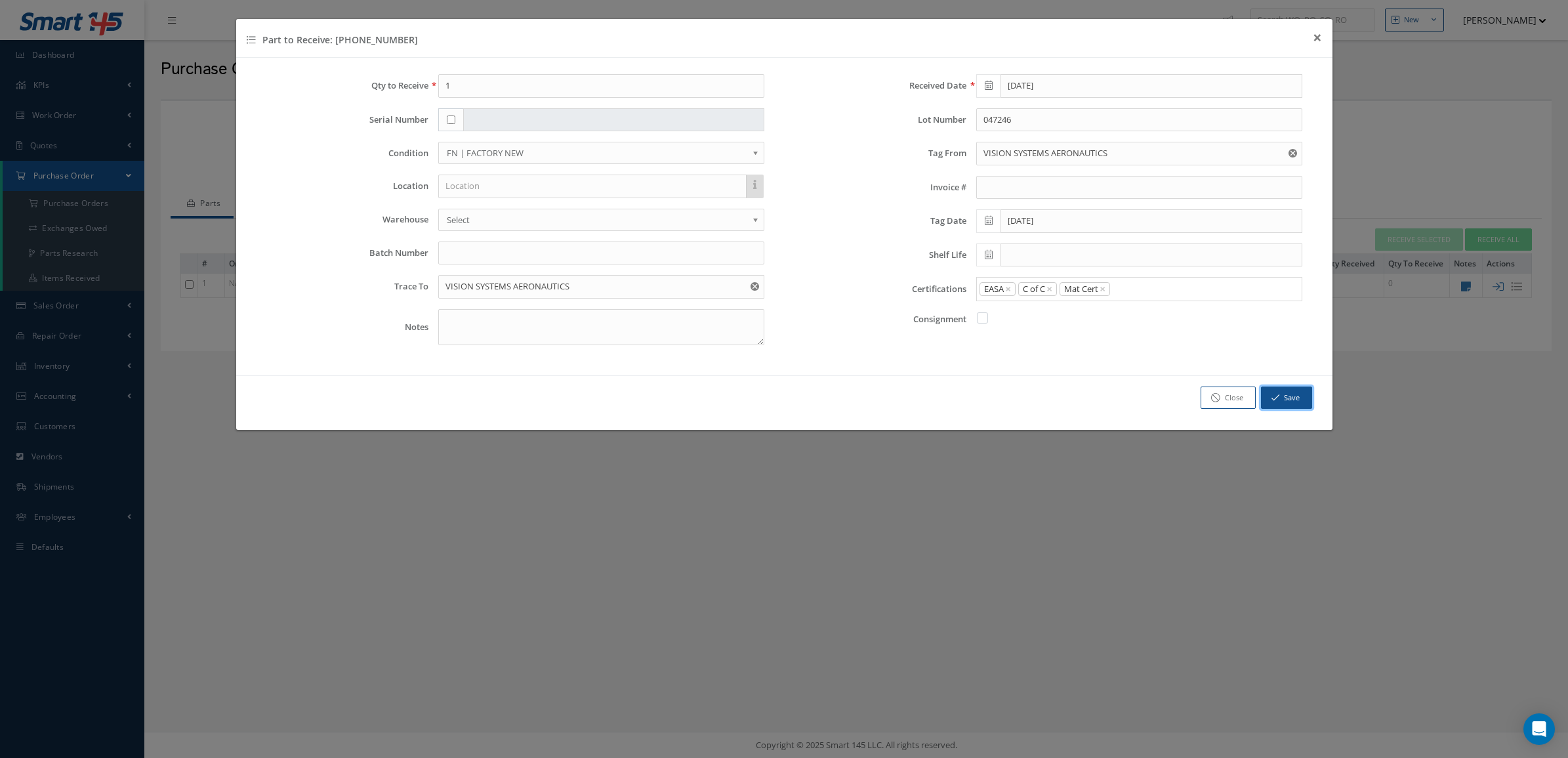
click at [1284, 401] on button "Save" at bounding box center [1286, 397] width 51 height 23
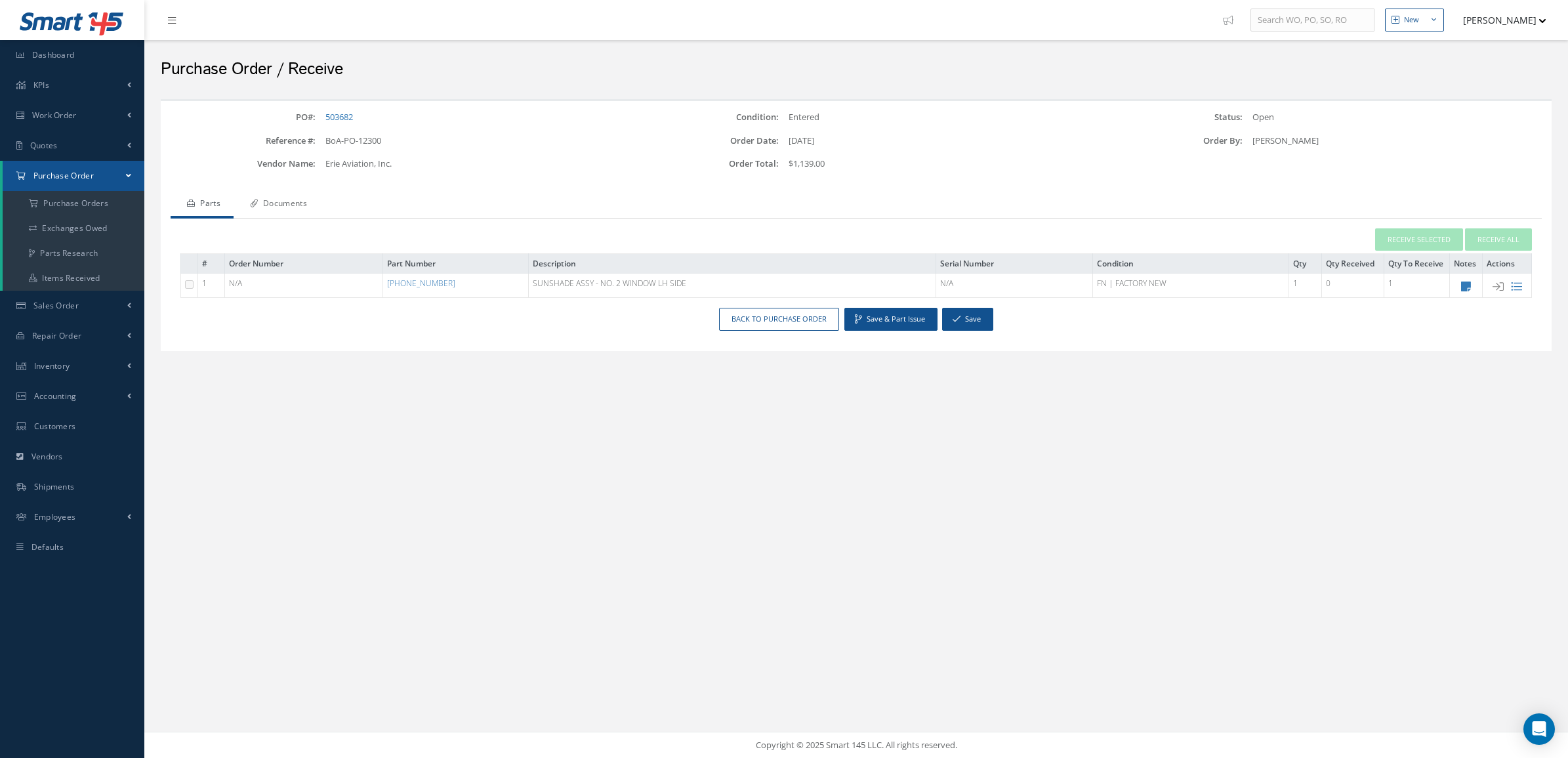
click at [315, 202] on link "Documents" at bounding box center [277, 205] width 87 height 28
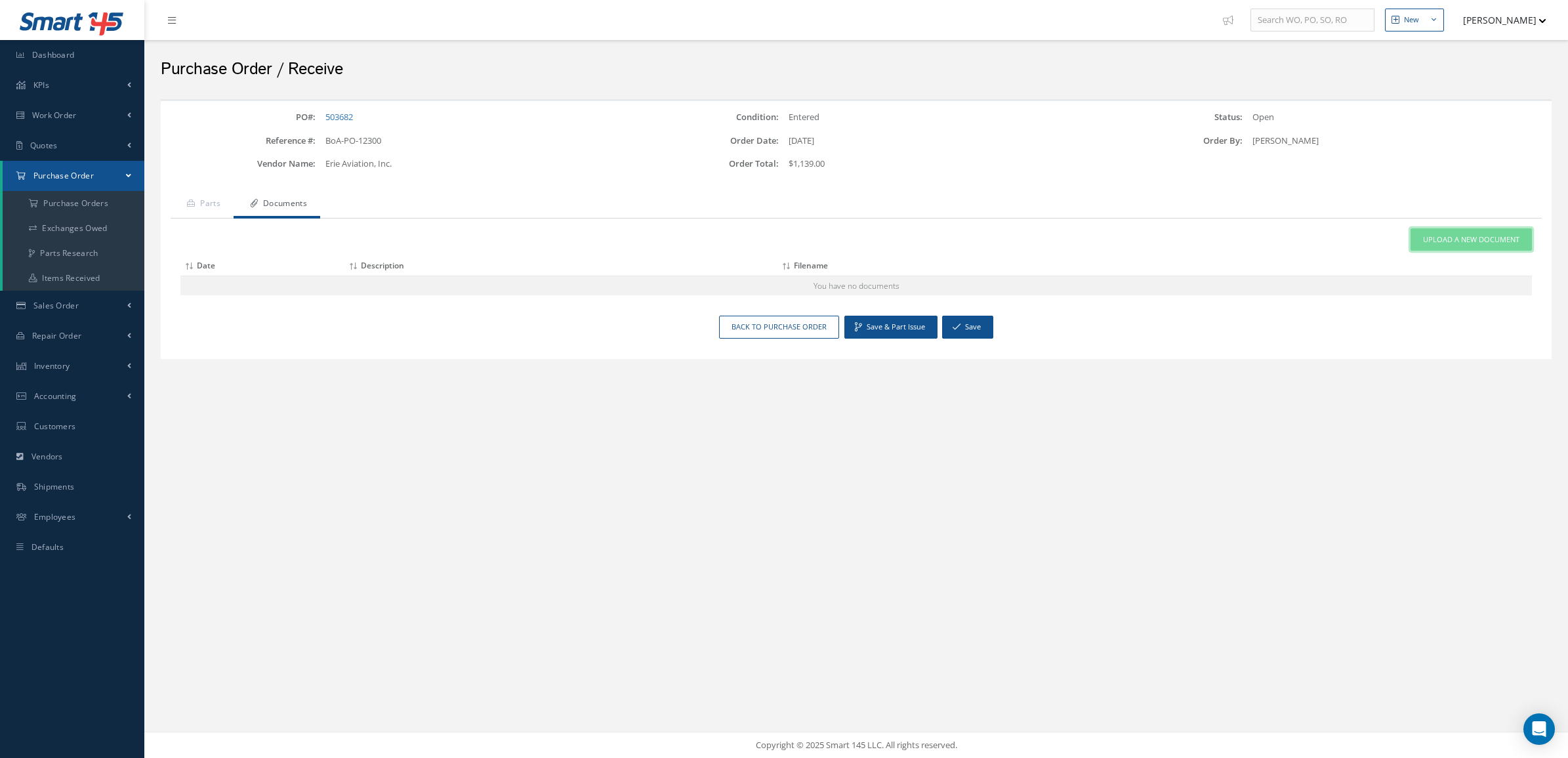
click at [1419, 231] on link "Upload a New Document" at bounding box center [1471, 239] width 121 height 23
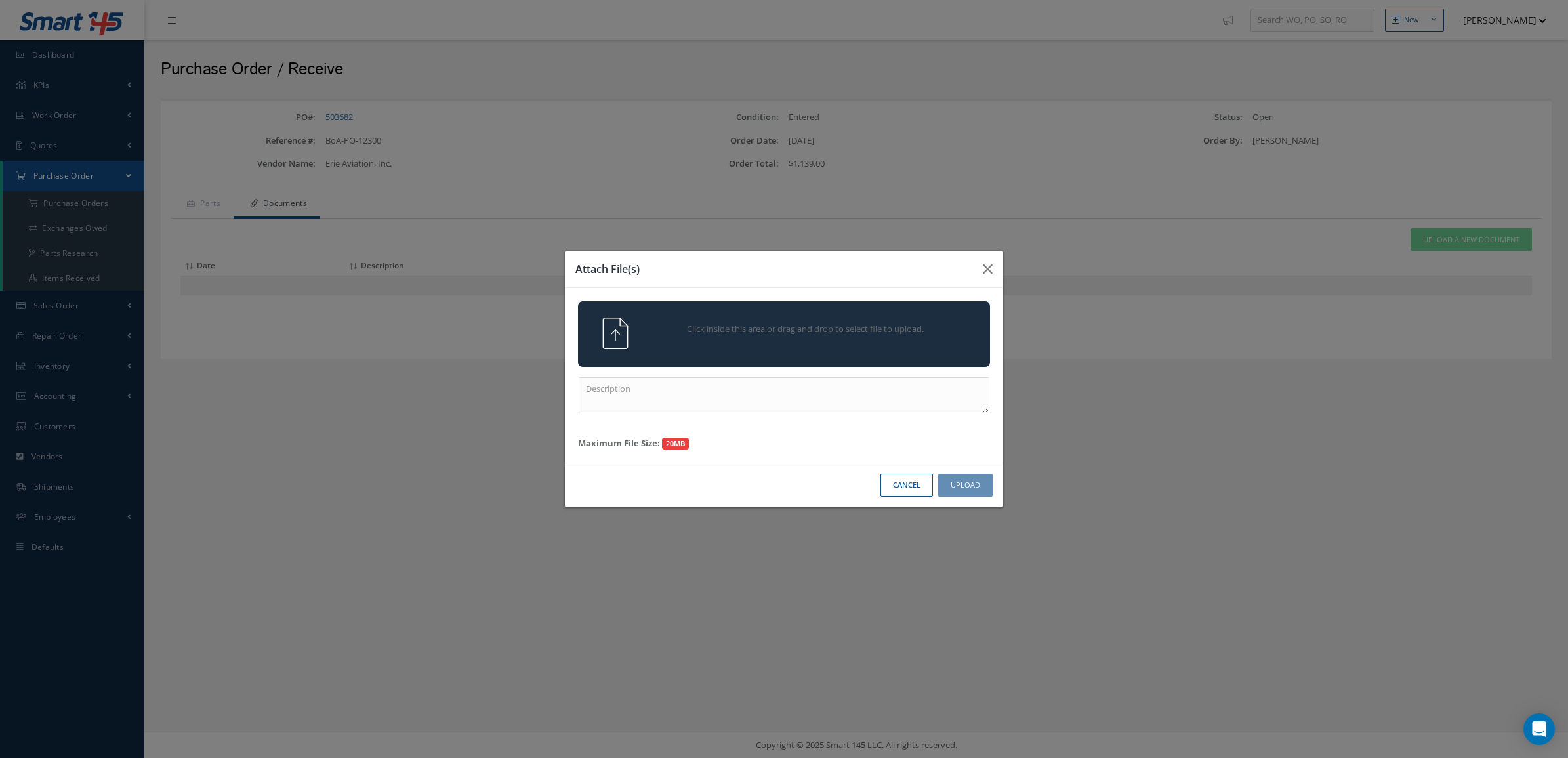
click at [804, 313] on div "Click inside this area or drag and drop to select file to upload." at bounding box center [784, 334] width 412 height 65
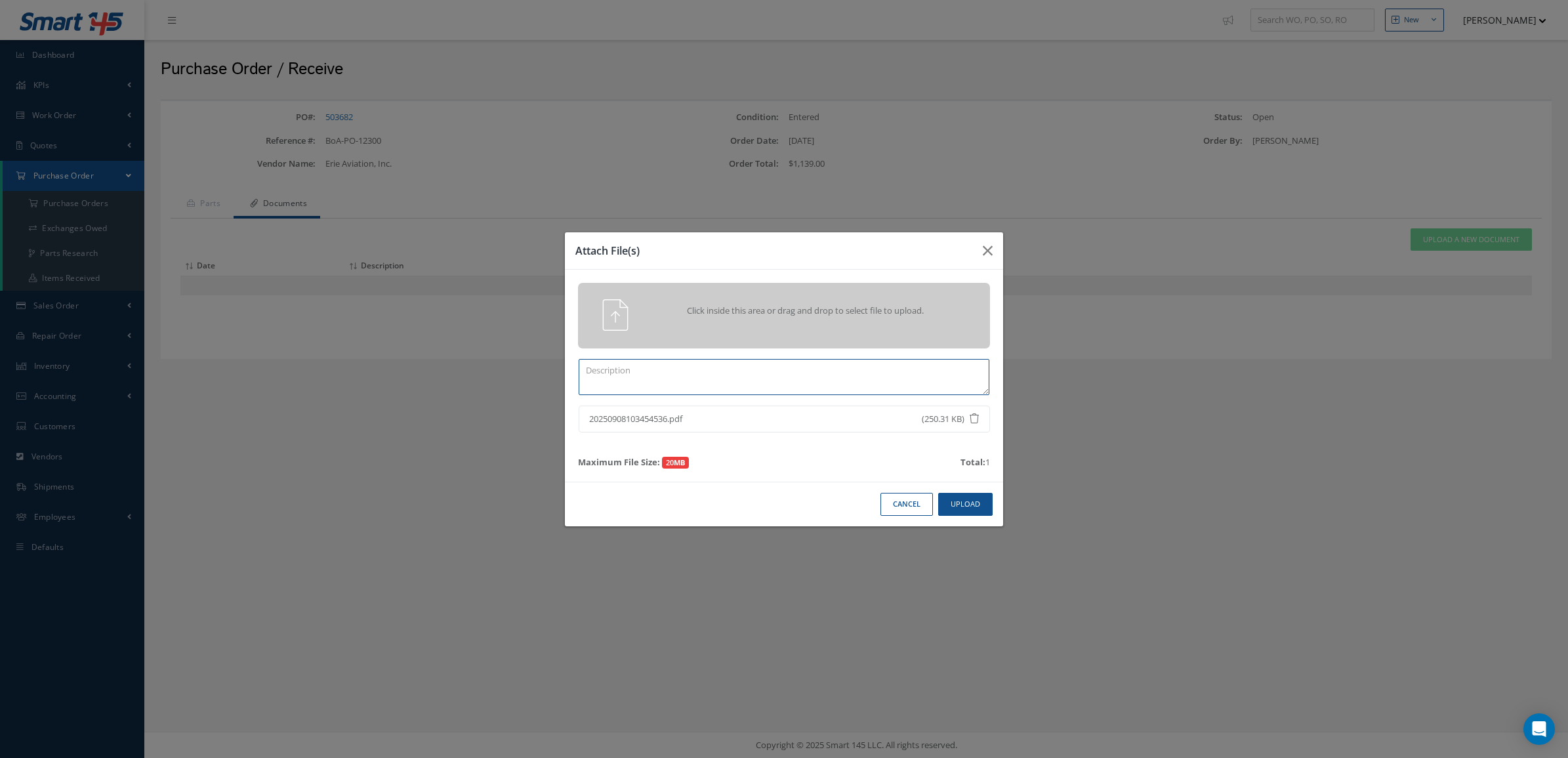
click at [815, 384] on textarea at bounding box center [784, 377] width 411 height 36
type textarea "CERTS"
click at [973, 506] on button "Upload" at bounding box center [965, 504] width 54 height 23
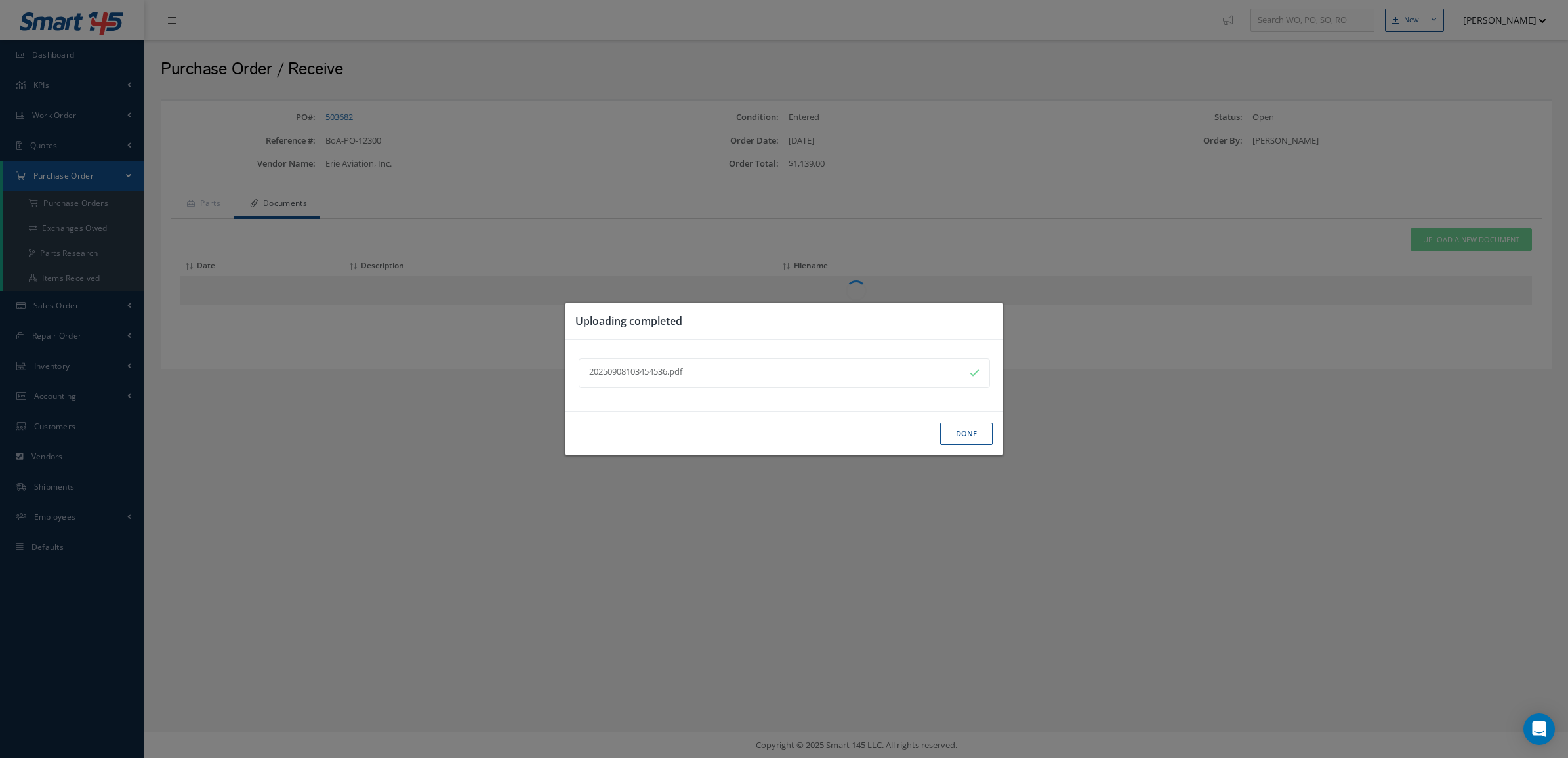
click at [961, 437] on button "Done" at bounding box center [966, 434] width 53 height 23
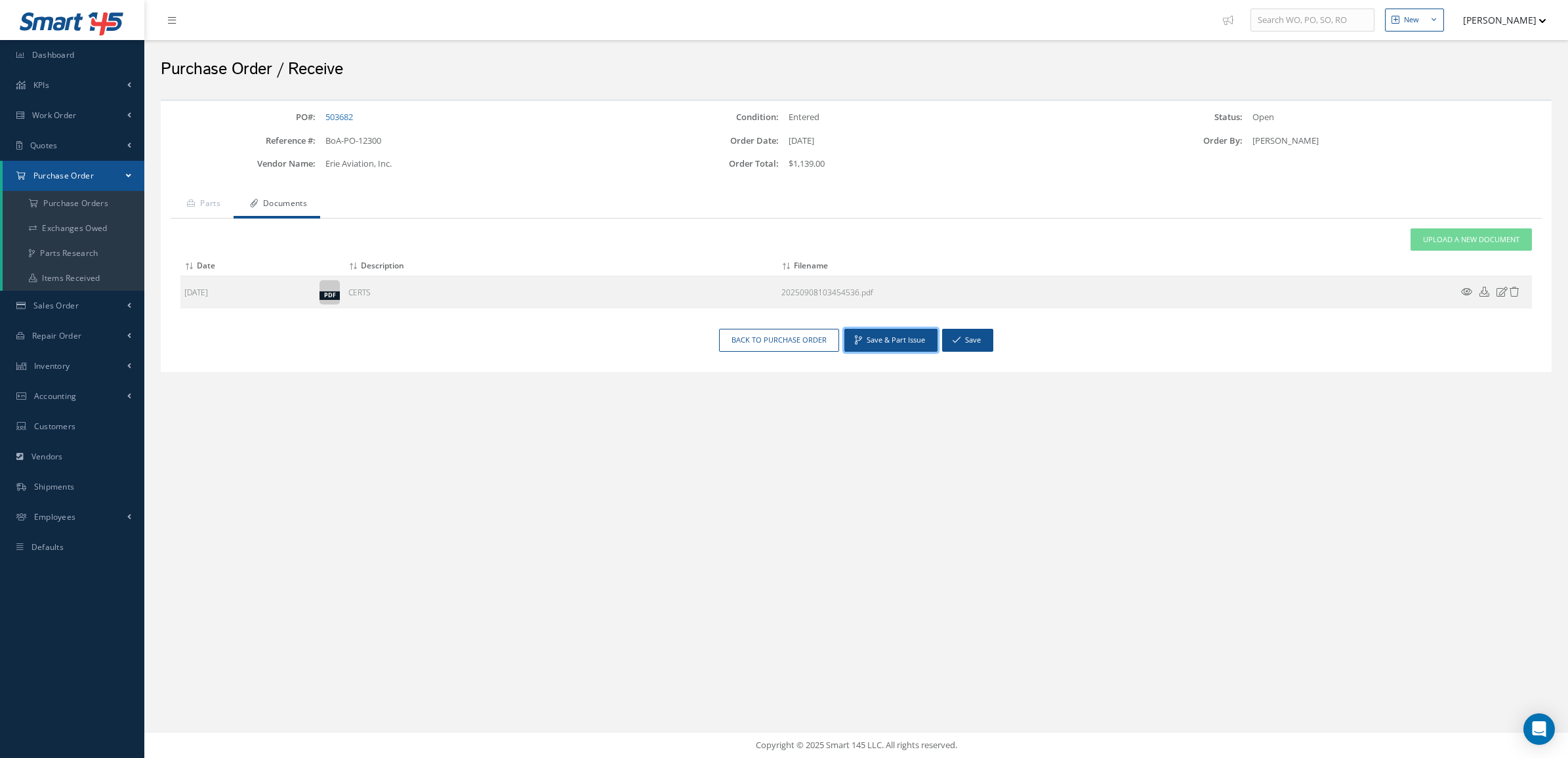
click at [873, 340] on button "Save & Part Issue" at bounding box center [891, 340] width 93 height 23
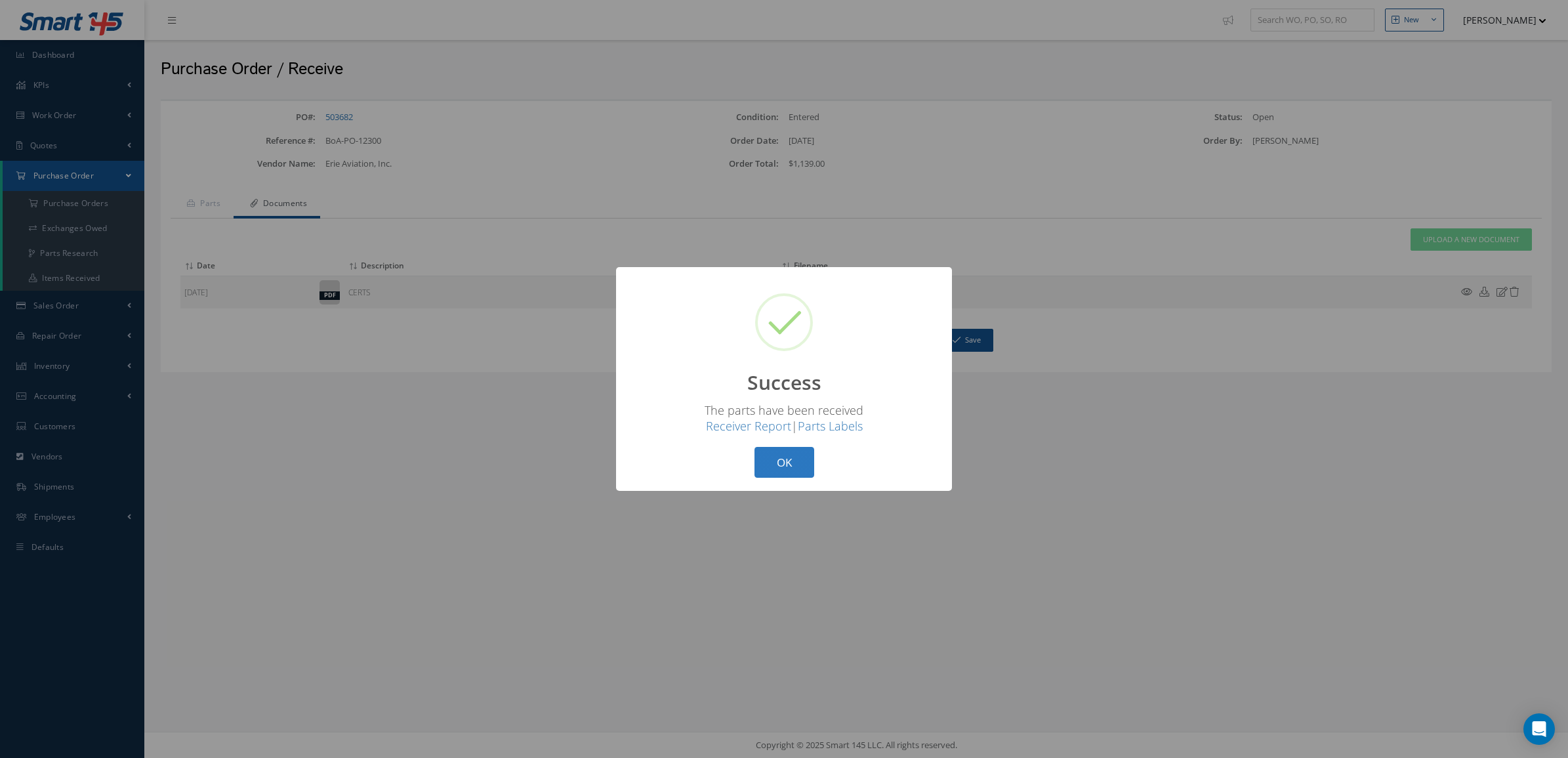
click at [773, 457] on button "OK" at bounding box center [784, 462] width 60 height 31
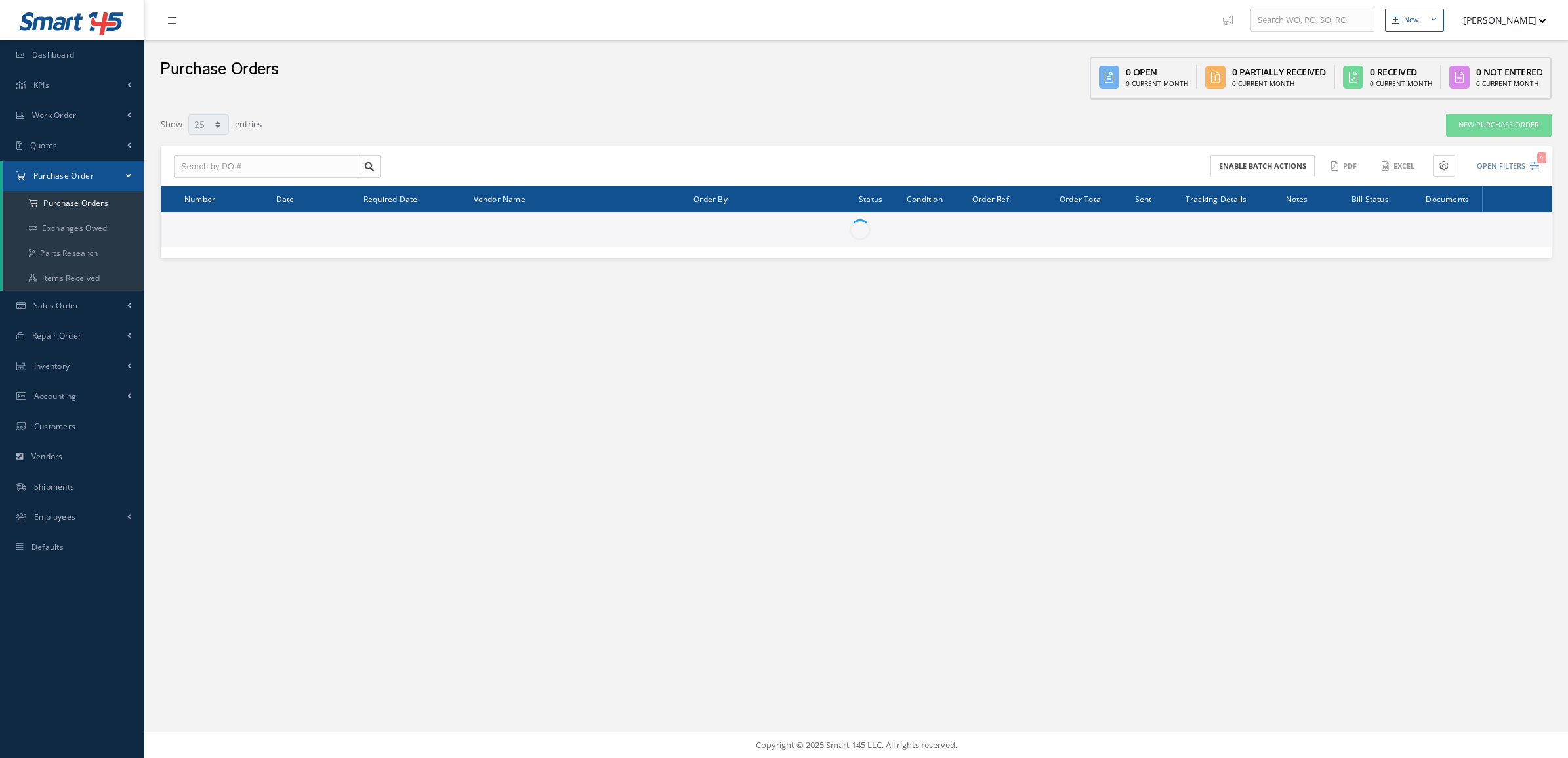
select select "25"
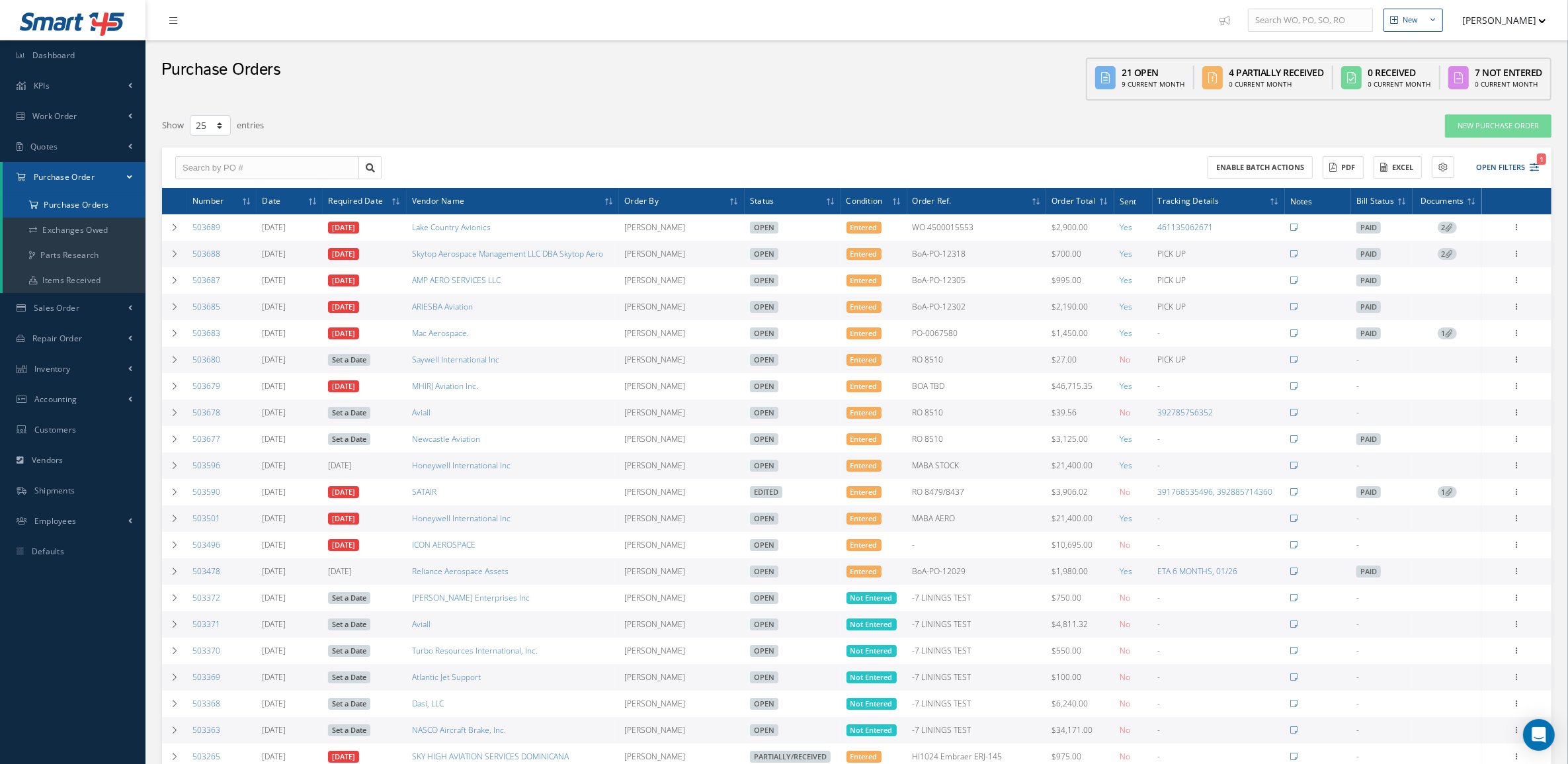
click at [54, 212] on a=1&status_id=2&status_id=3&status_id=5&collapsedFilters"] "Purchase Orders" at bounding box center [74, 205] width 143 height 25
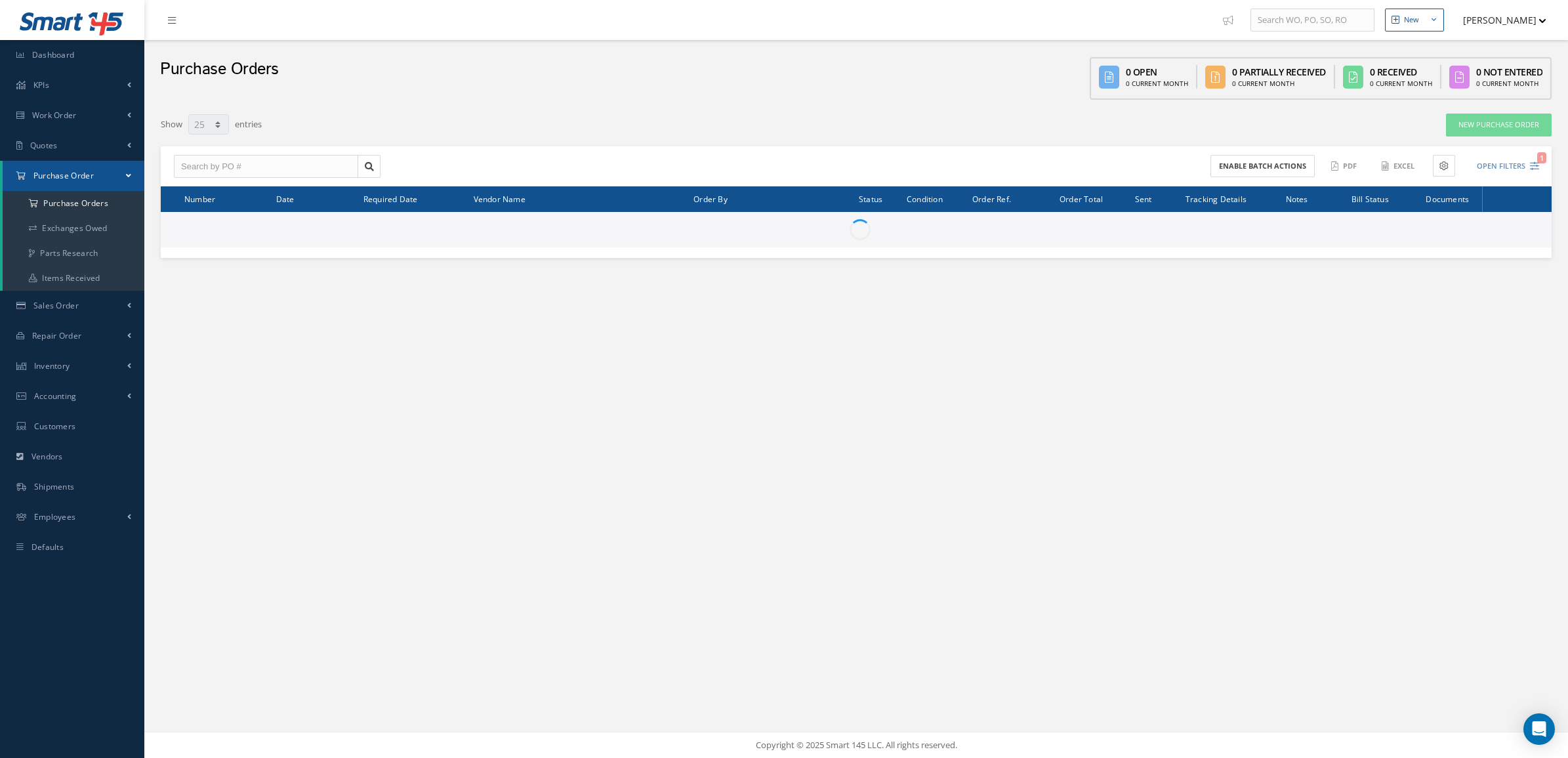
select select "25"
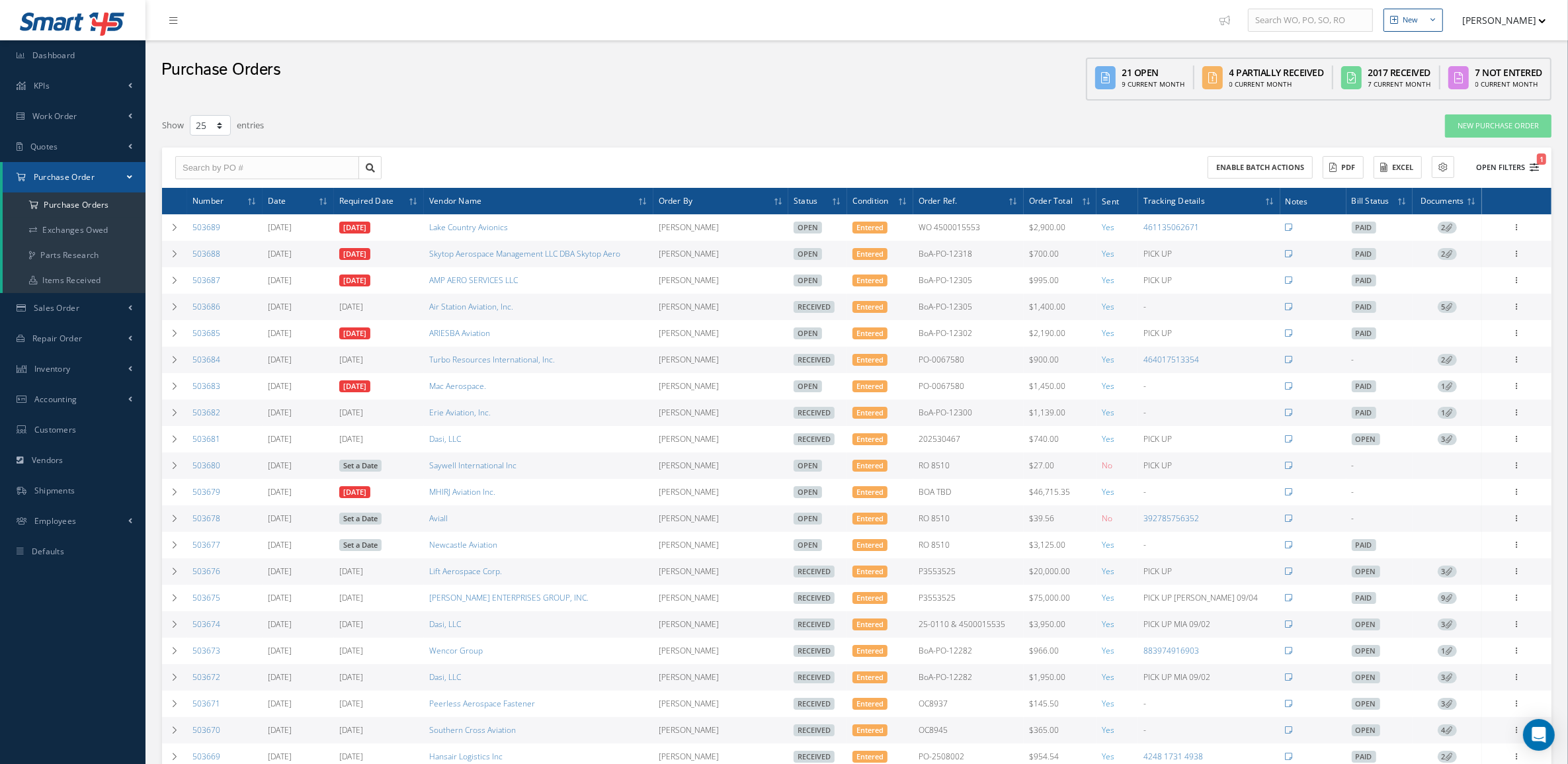
click at [1505, 171] on button "Open Filters 1" at bounding box center [1501, 168] width 75 height 22
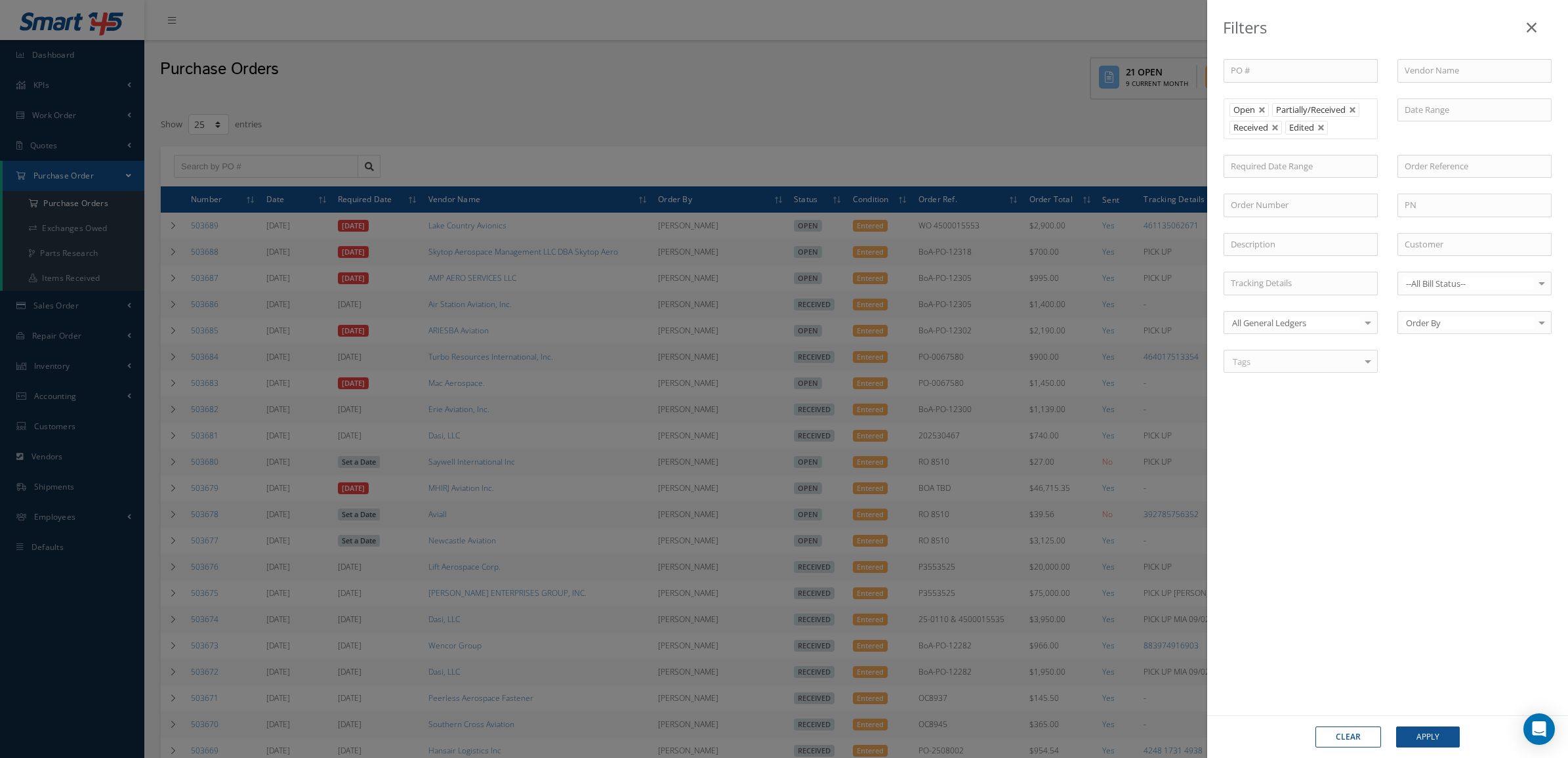
click at [839, 131] on div "Filters PO # Vendor Name Open Partially/Received Received Canceled Edited Open …" at bounding box center [784, 379] width 1568 height 758
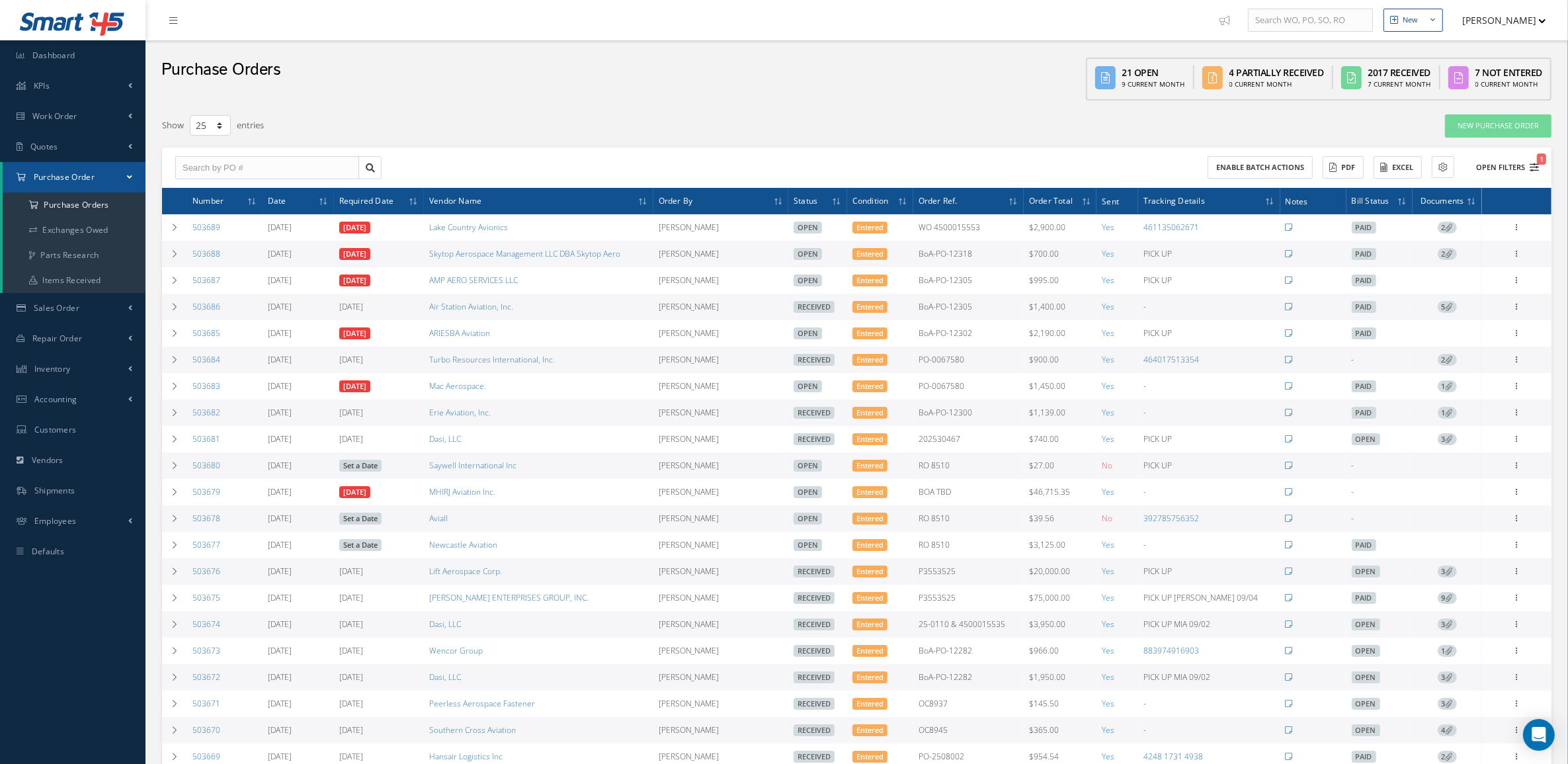
click at [1500, 173] on button "Open Filters 1" at bounding box center [1501, 168] width 75 height 22
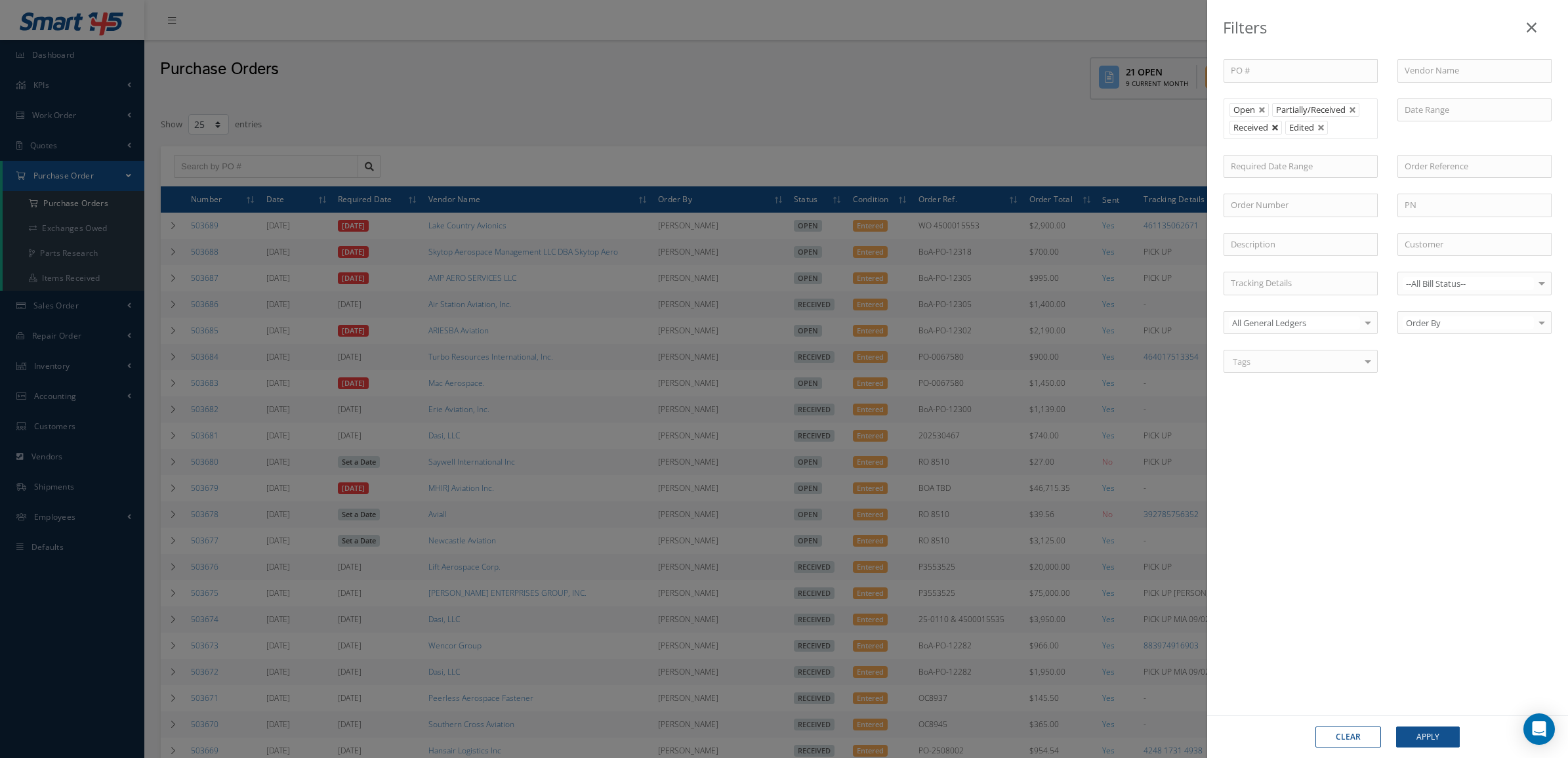
click at [1273, 124] on link at bounding box center [1275, 128] width 8 height 8
click at [1441, 742] on button "Apply" at bounding box center [1427, 737] width 64 height 21
